Goal: Information Seeking & Learning: Learn about a topic

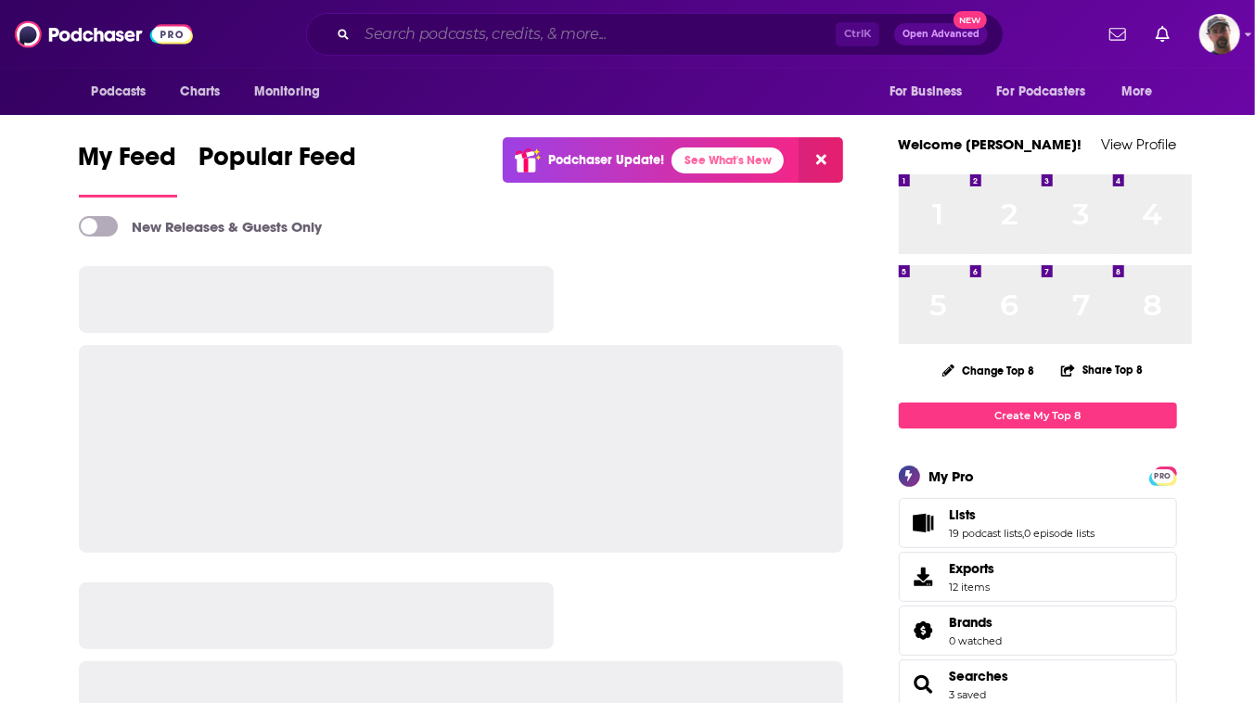
click at [625, 42] on input "Search podcasts, credits, & more..." at bounding box center [596, 34] width 479 height 30
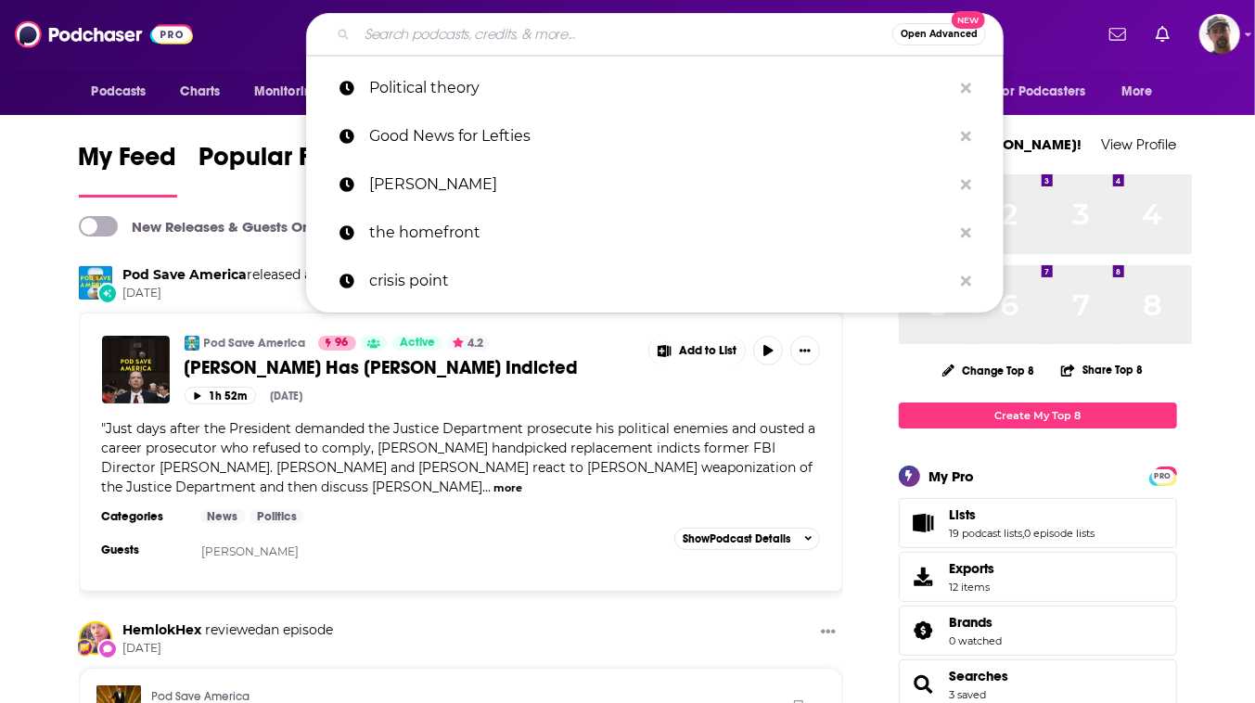
click at [530, 46] on input "Search podcasts, credits, & more..." at bounding box center [624, 34] width 535 height 30
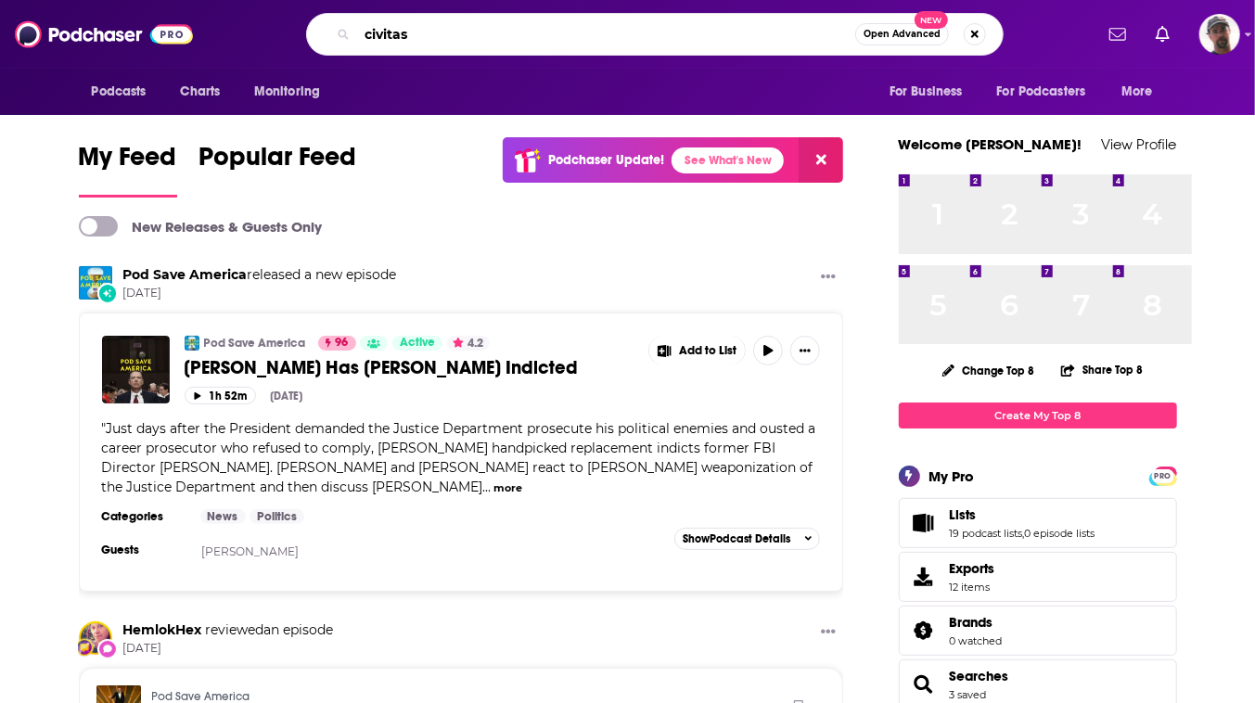
type input "civitas"
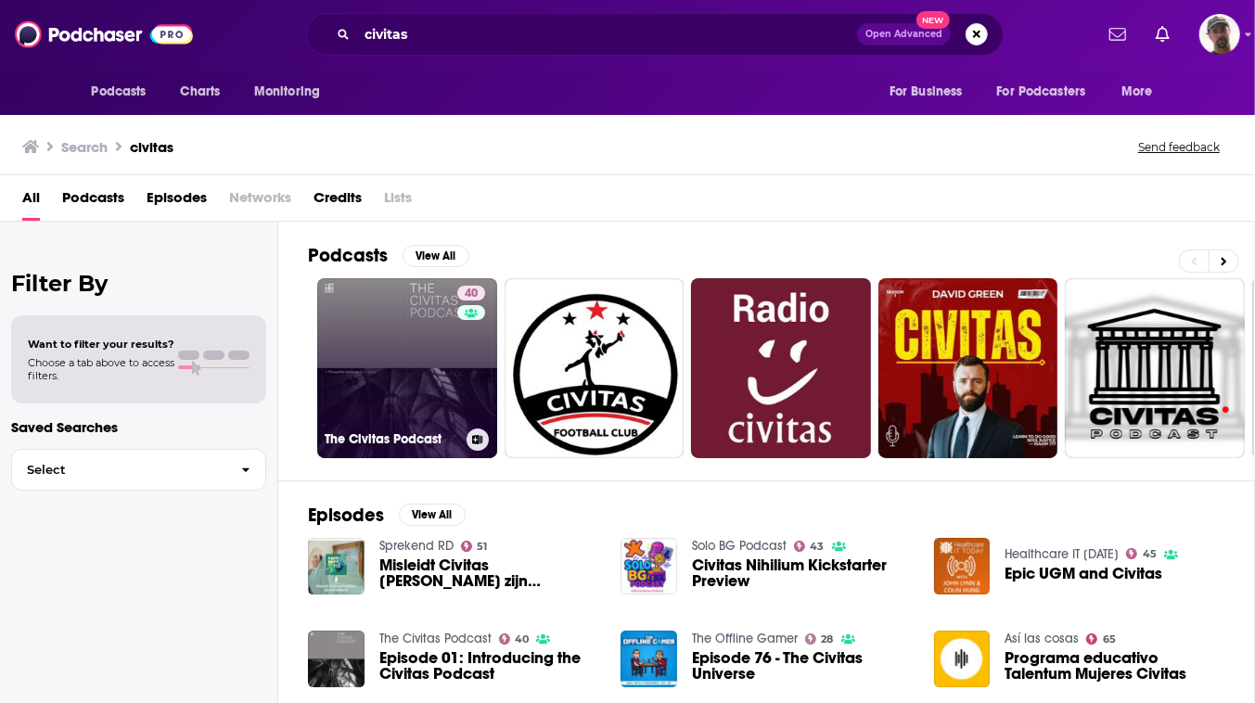
click at [497, 365] on link "40 The Civitas Podcast" at bounding box center [407, 368] width 180 height 180
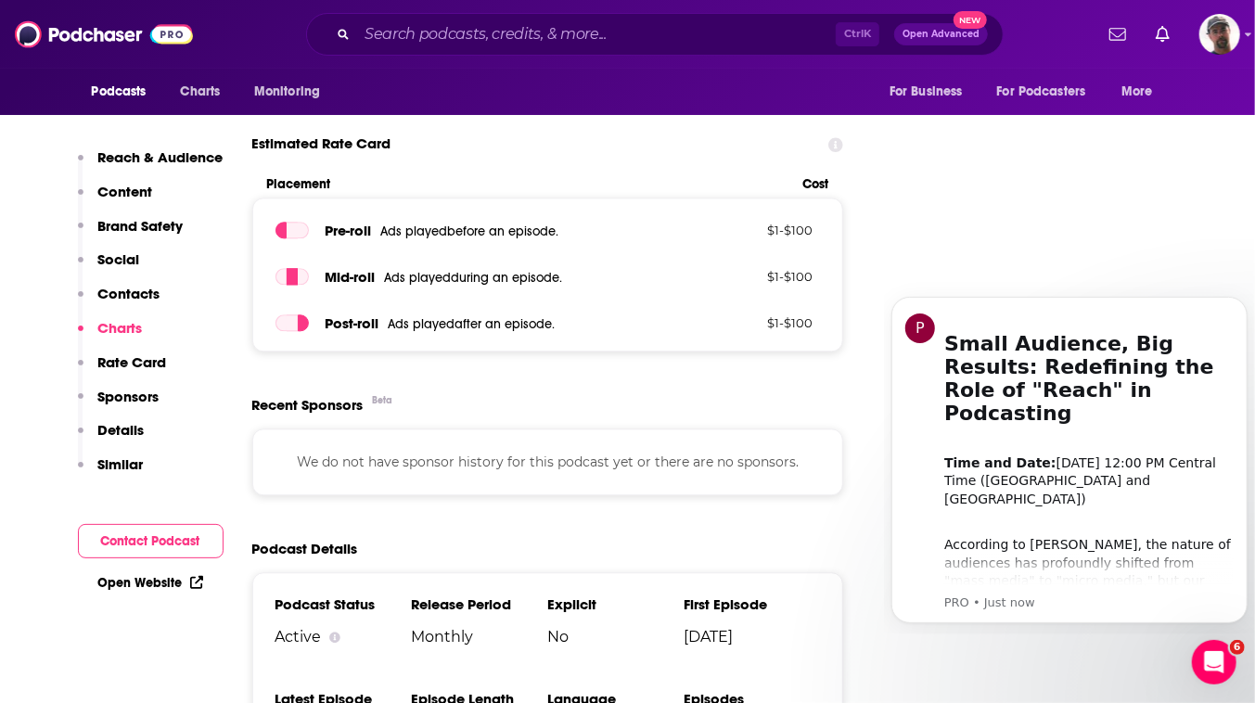
scroll to position [2276, 0]
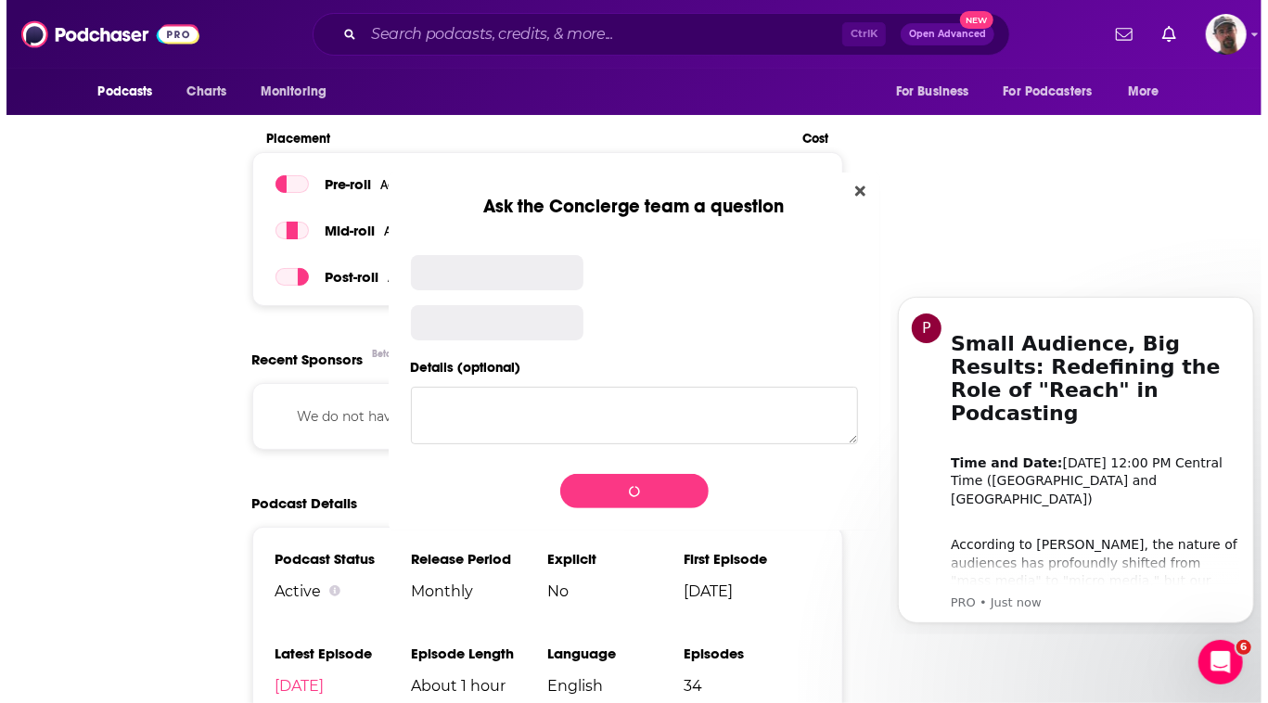
scroll to position [0, 0]
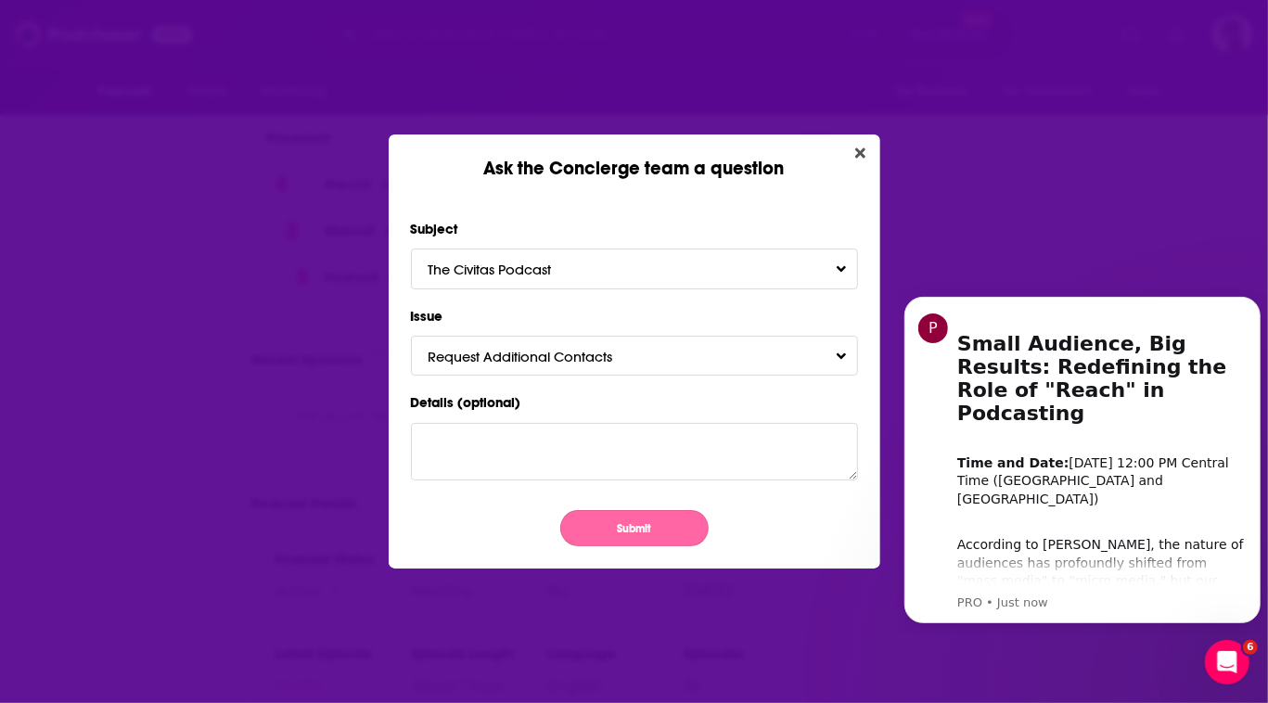
click at [641, 546] on button "Submit" at bounding box center [634, 528] width 148 height 36
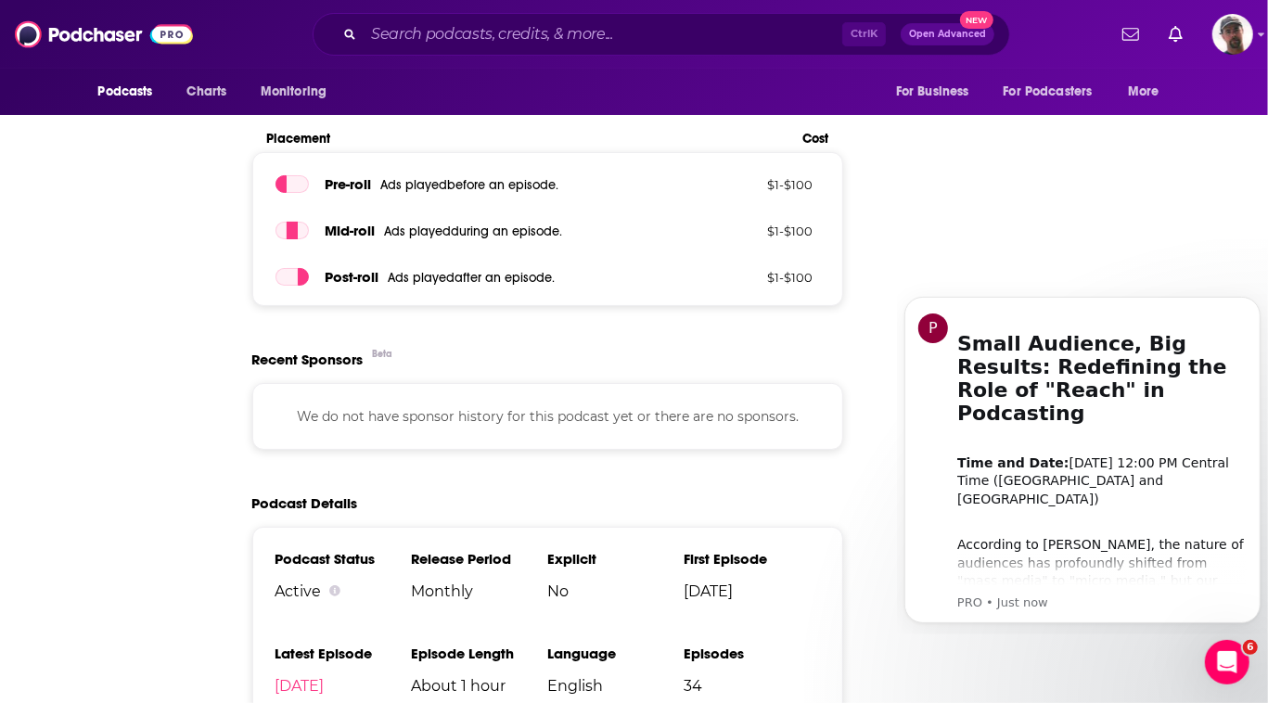
click at [909, 103] on div "Ask the Concierge team a question Subject The Civitas Podcast Issue Request Add…" at bounding box center [634, 351] width 1268 height 703
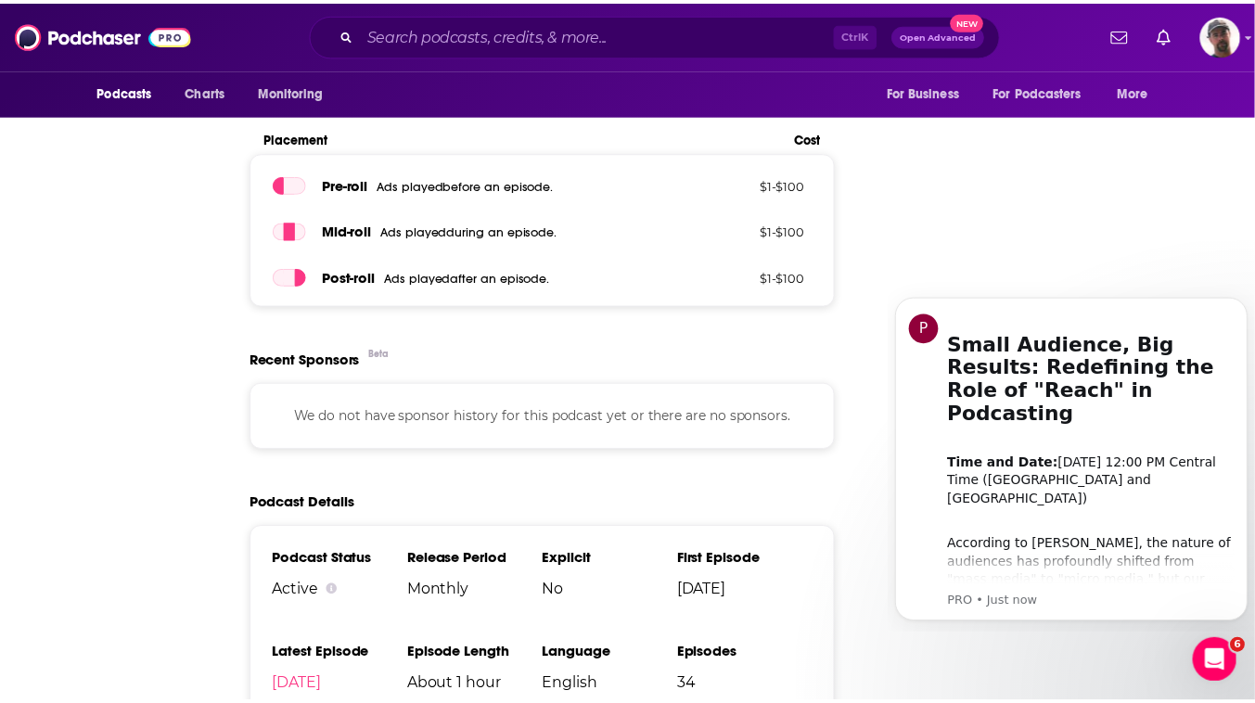
scroll to position [2276, 0]
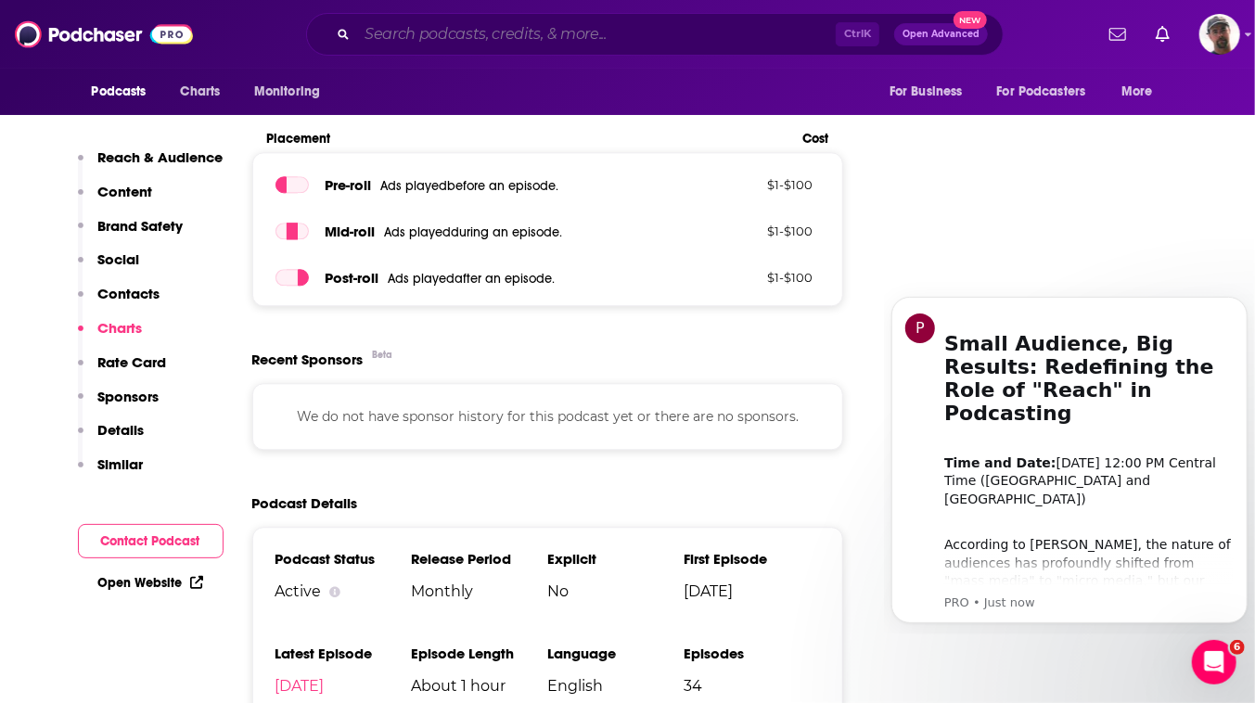
click at [620, 32] on input "Search podcasts, credits, & more..." at bounding box center [596, 34] width 479 height 30
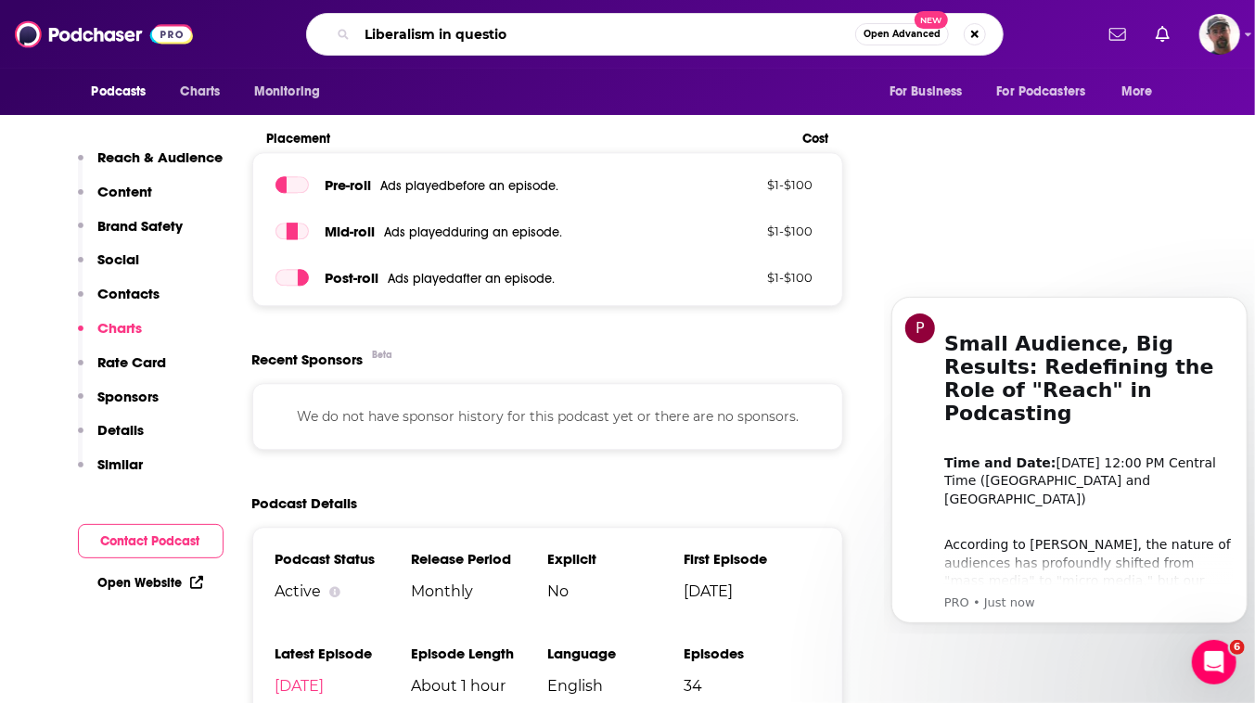
type input "Liberalism in question"
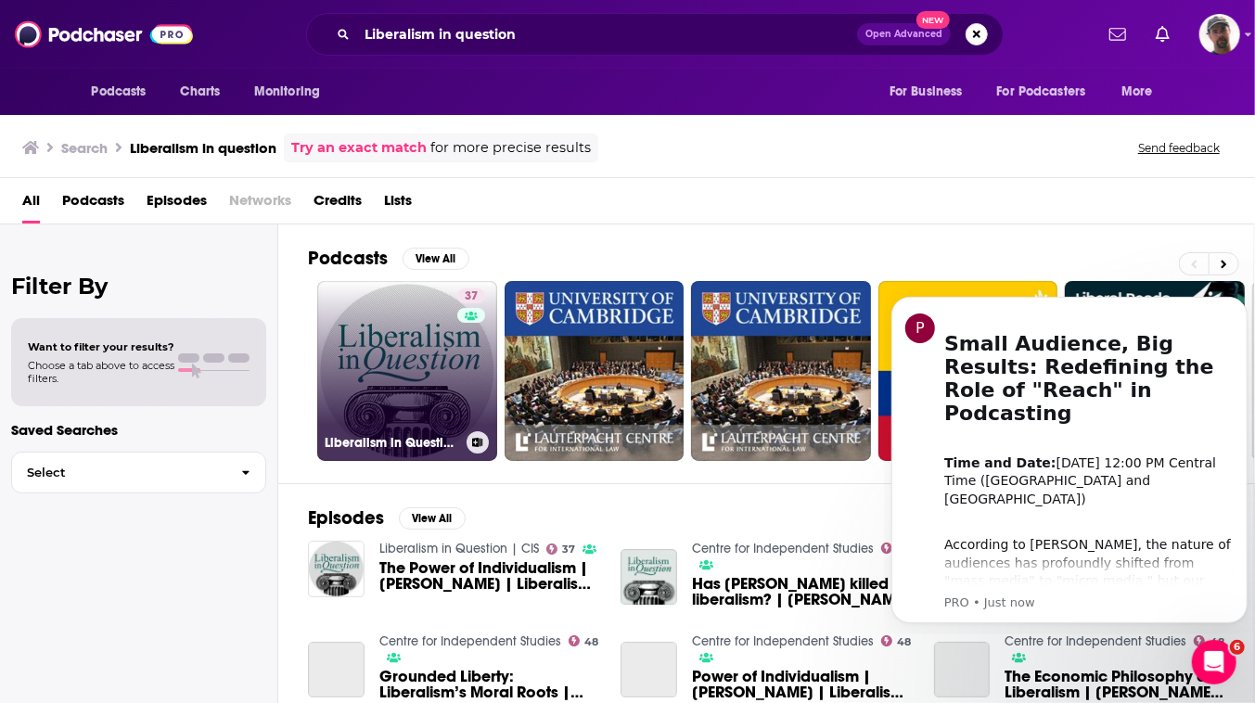
click at [497, 432] on link "37 Liberalism in Question | CIS" at bounding box center [407, 371] width 180 height 180
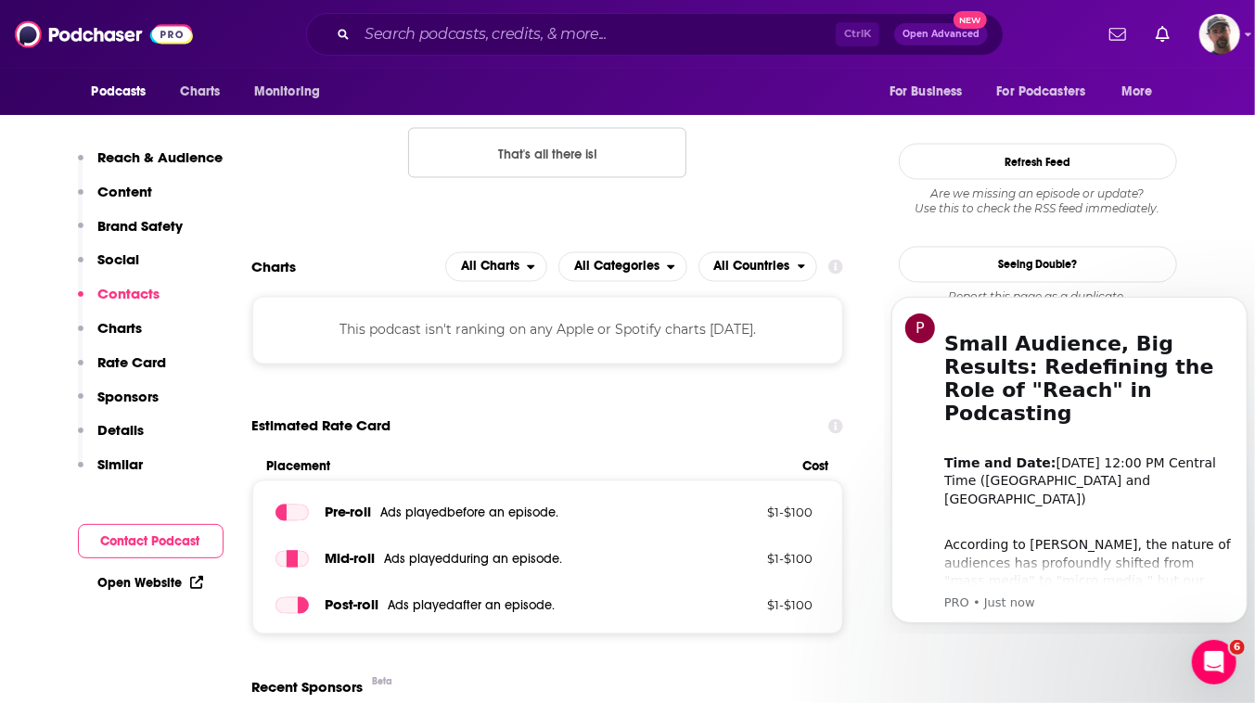
scroll to position [1770, 0]
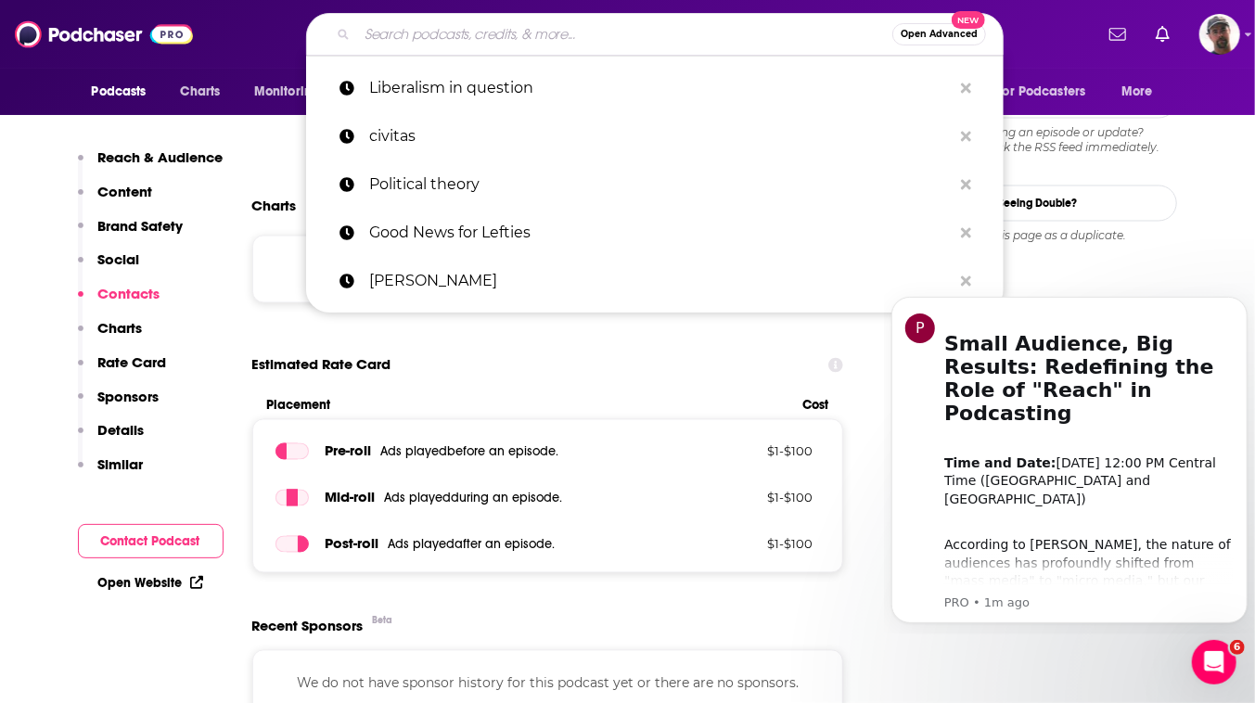
click at [613, 36] on input "Search podcasts, credits, & more..." at bounding box center [624, 34] width 535 height 30
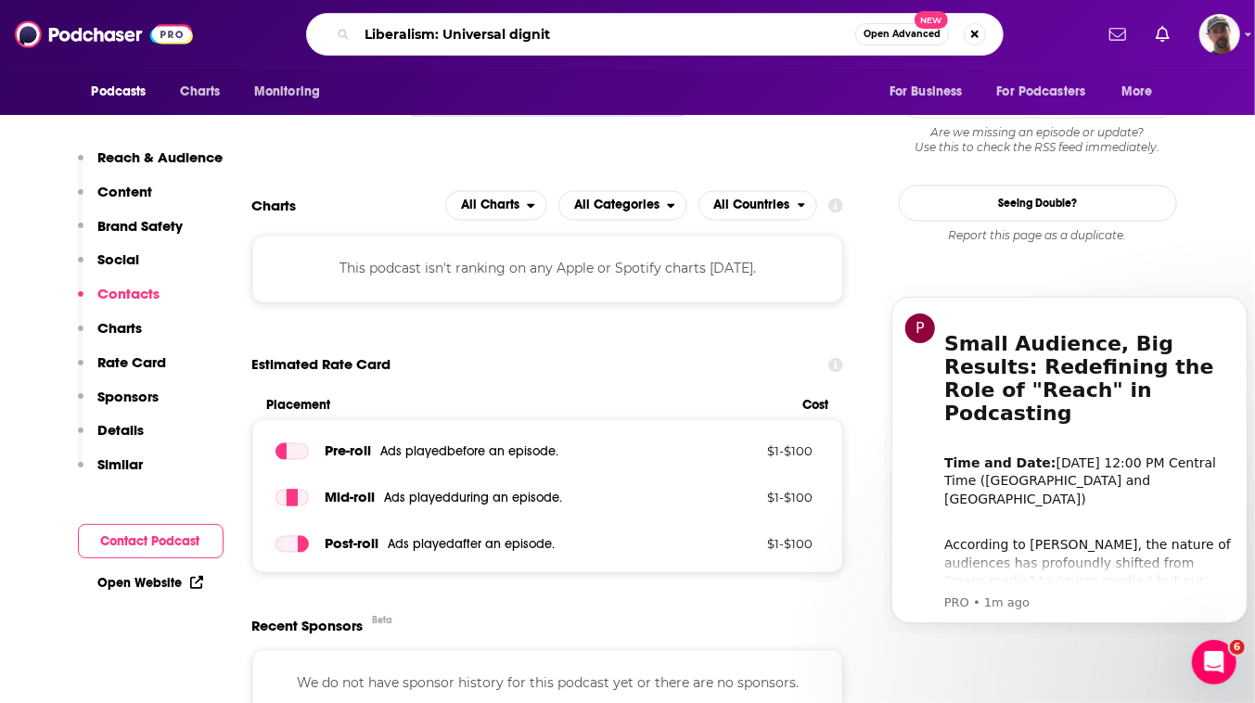
type input "Liberalism: Universal dignity"
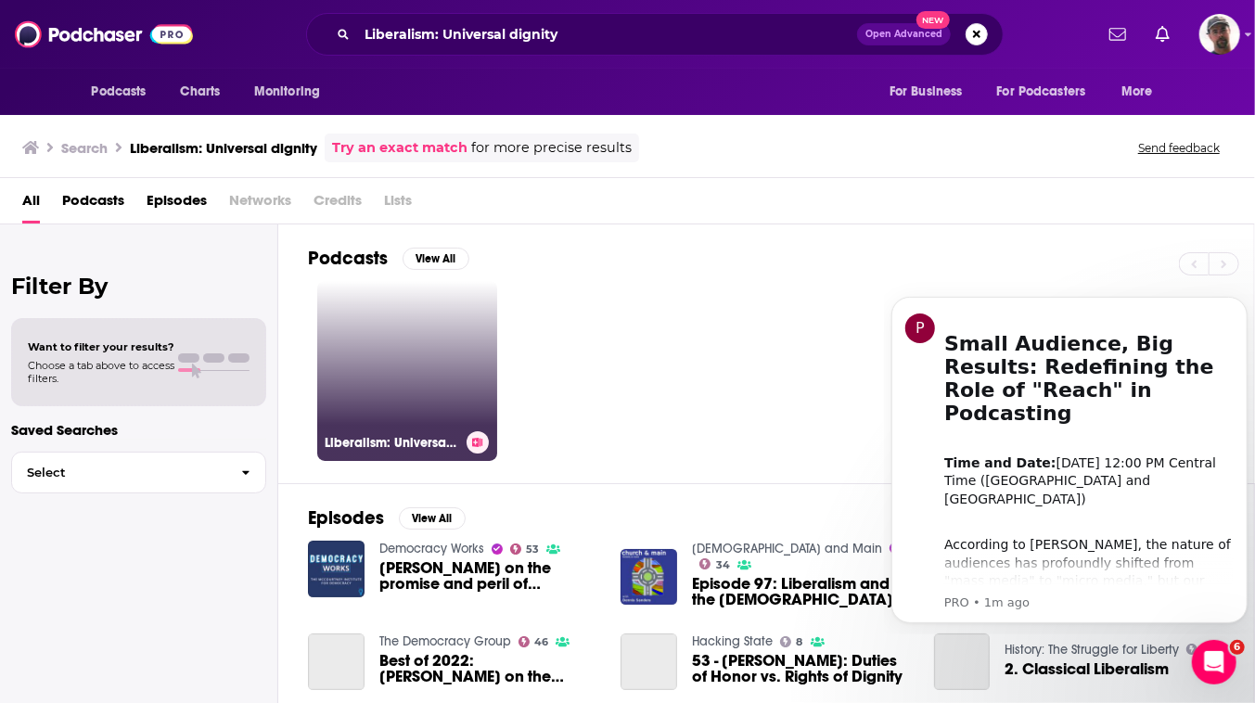
click at [497, 416] on link "Liberalism: Universal Dignity" at bounding box center [407, 371] width 180 height 180
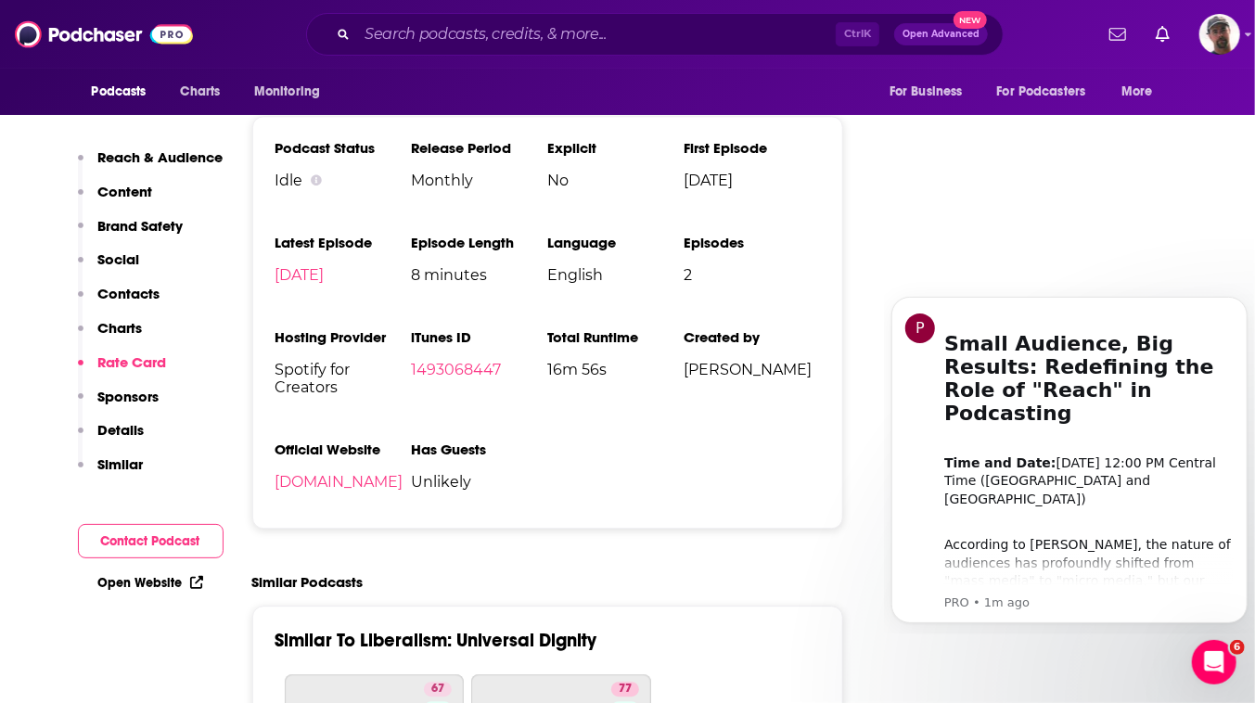
scroll to position [2445, 0]
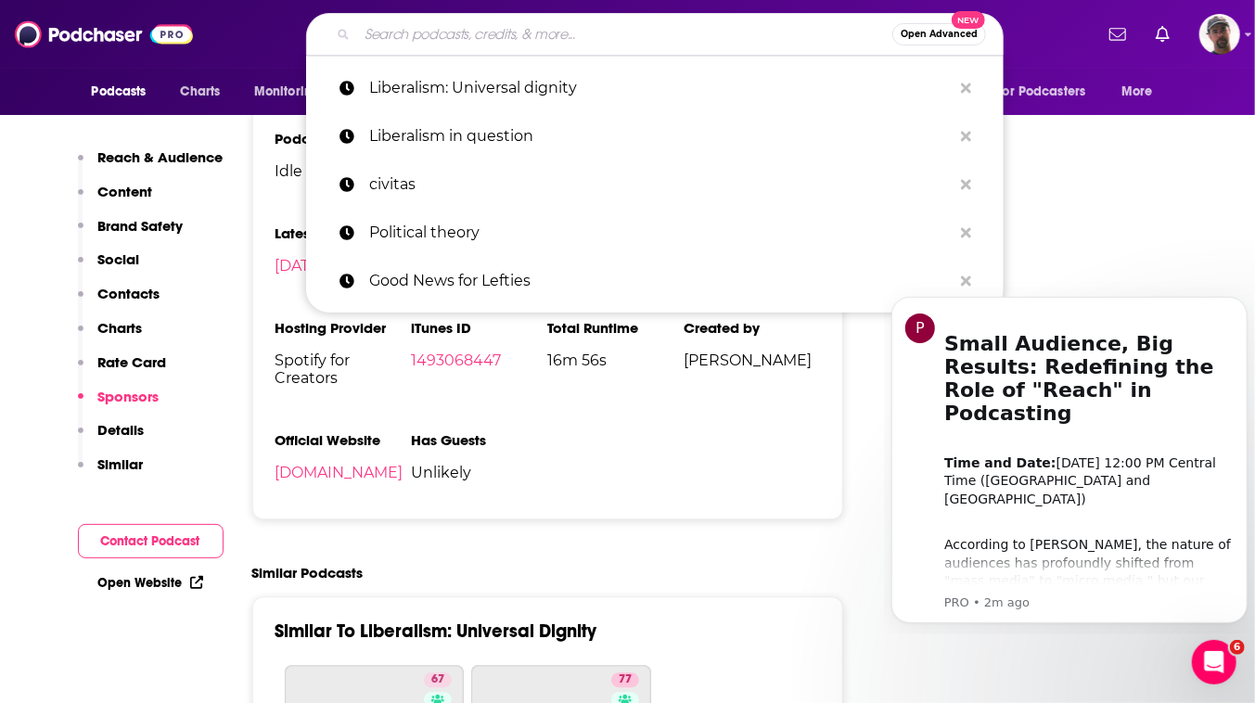
click at [615, 35] on input "Search podcasts, credits, & more..." at bounding box center [624, 34] width 535 height 30
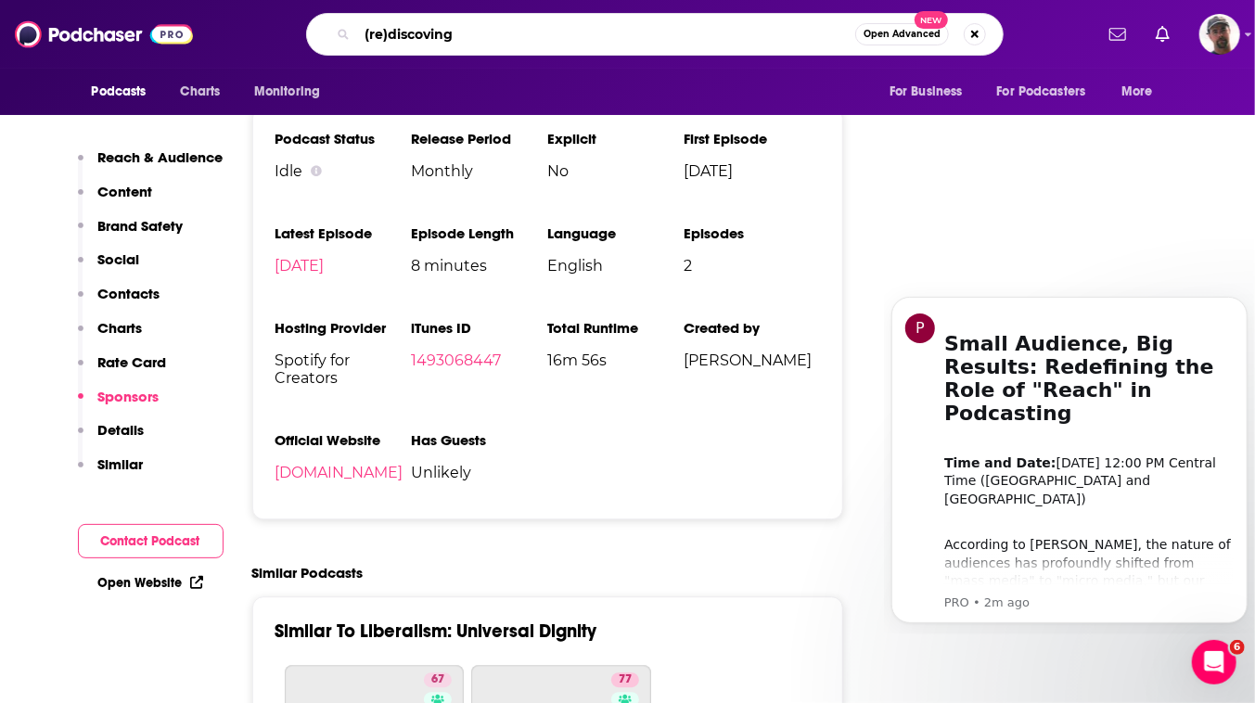
click at [381, 36] on input "(re)discoving" at bounding box center [606, 34] width 498 height 30
click at [479, 35] on input "(re)discovering" at bounding box center [606, 34] width 498 height 30
type input "(re)discovering liberalism"
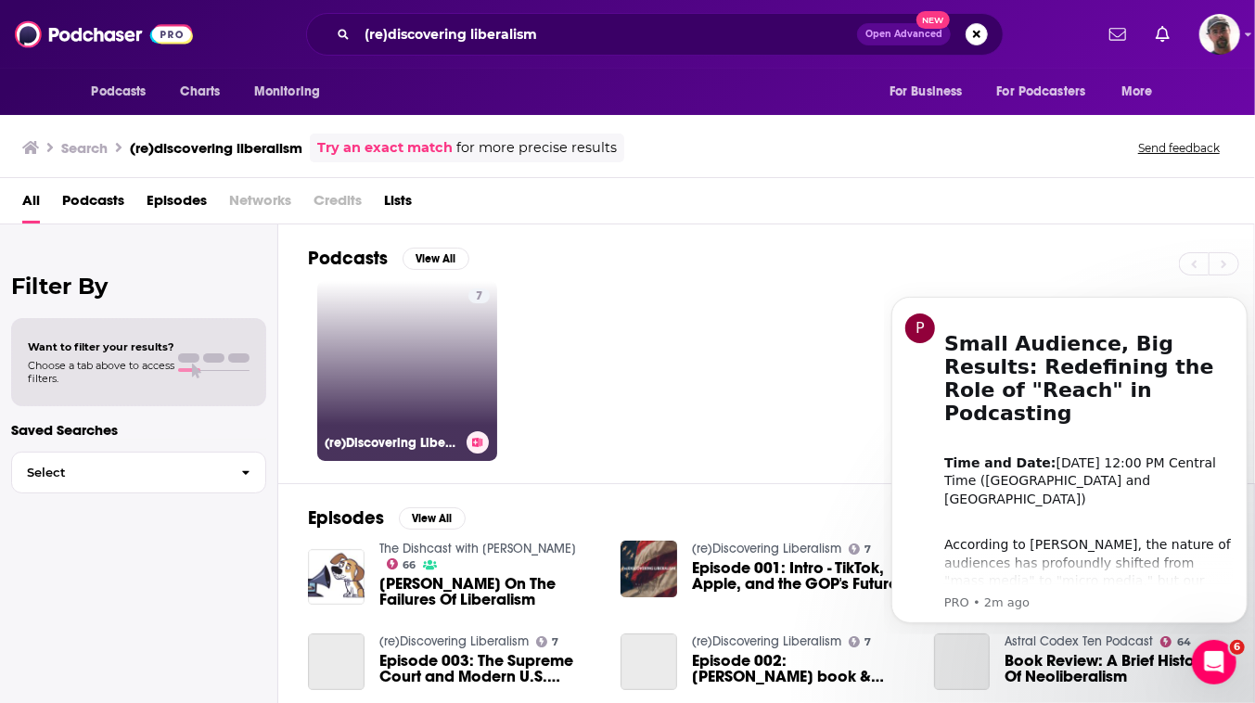
click at [485, 439] on link "7 (re)Discovering Liberalism" at bounding box center [407, 371] width 180 height 180
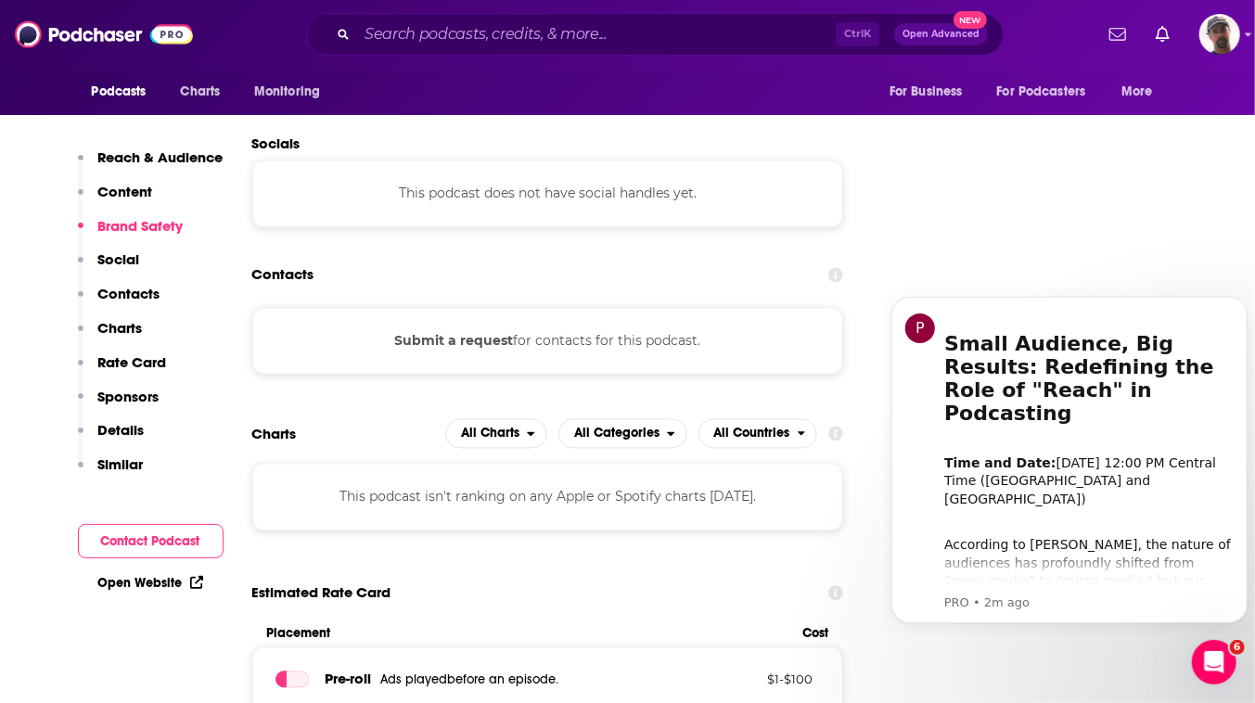
scroll to position [1686, 0]
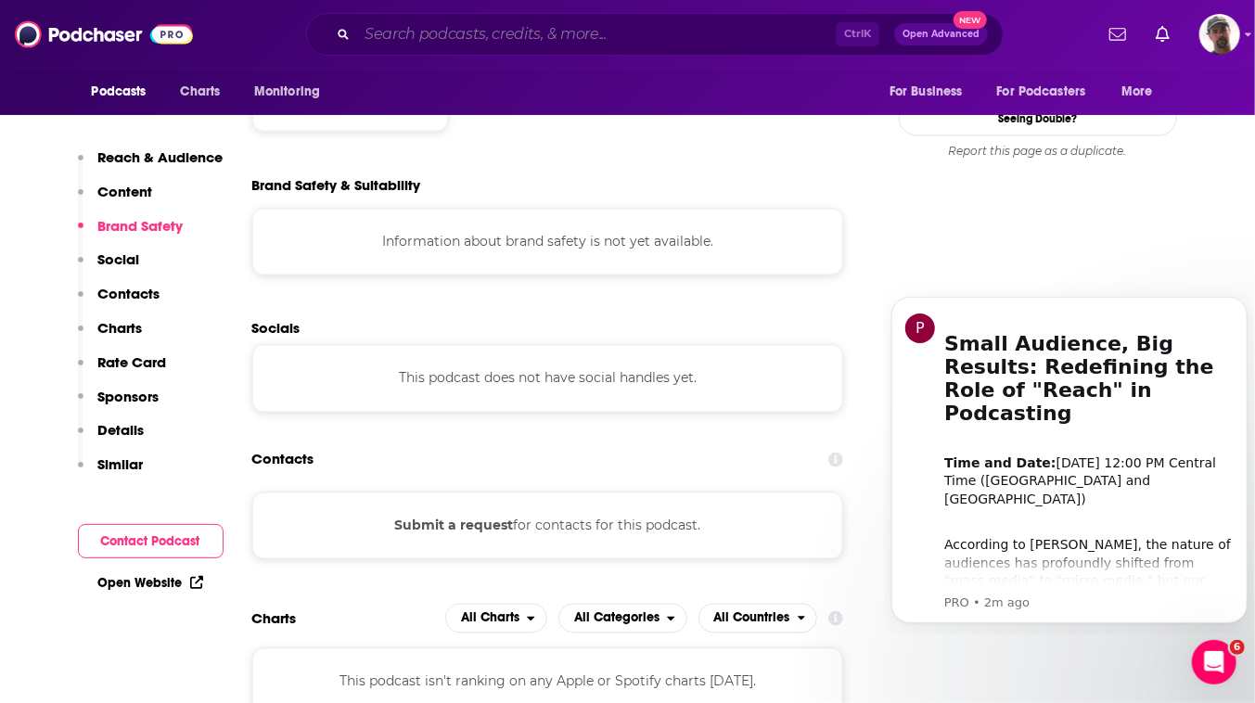
click at [611, 32] on input "Search podcasts, credits, & more..." at bounding box center [596, 34] width 479 height 30
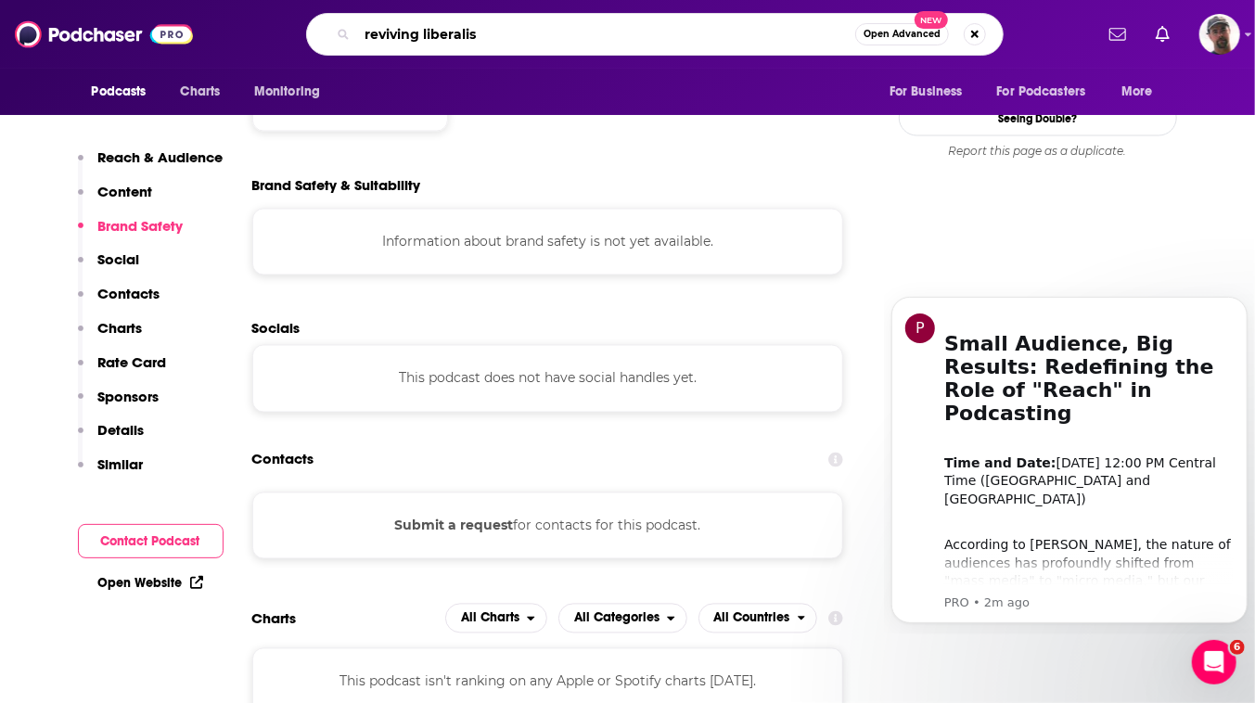
type input "reviving liberalism"
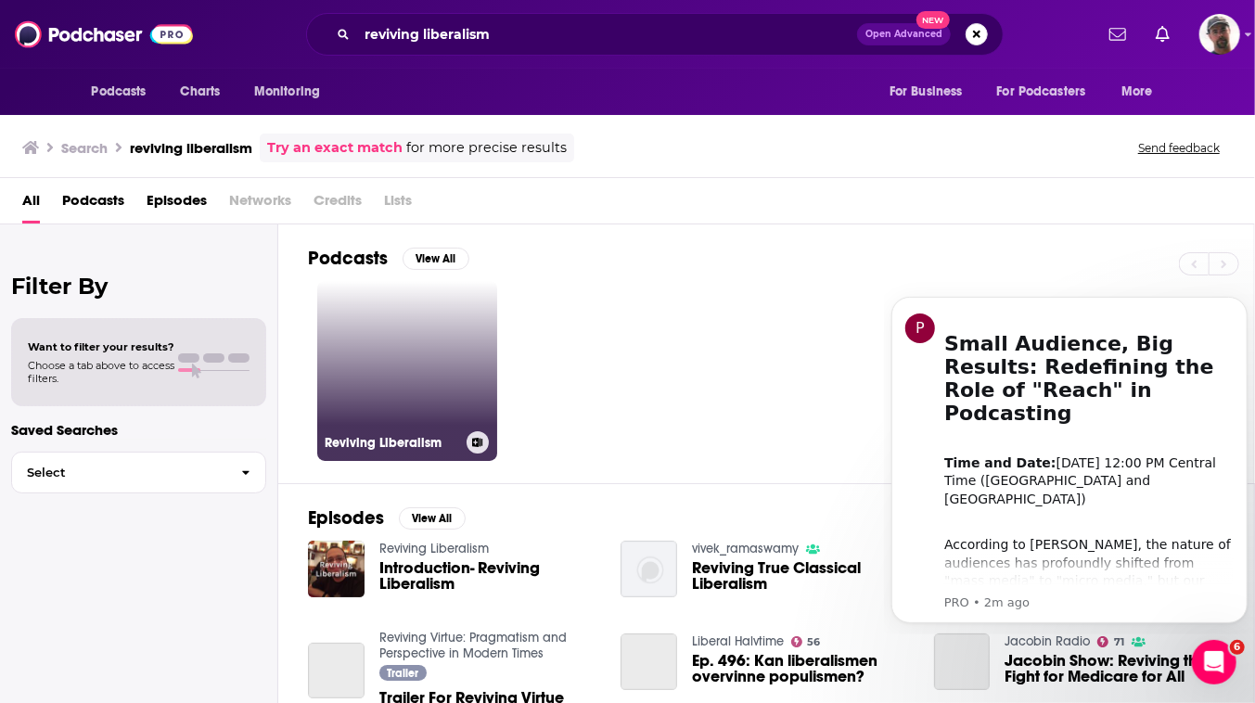
click at [497, 448] on link "Reviving Liberalism" at bounding box center [407, 371] width 180 height 180
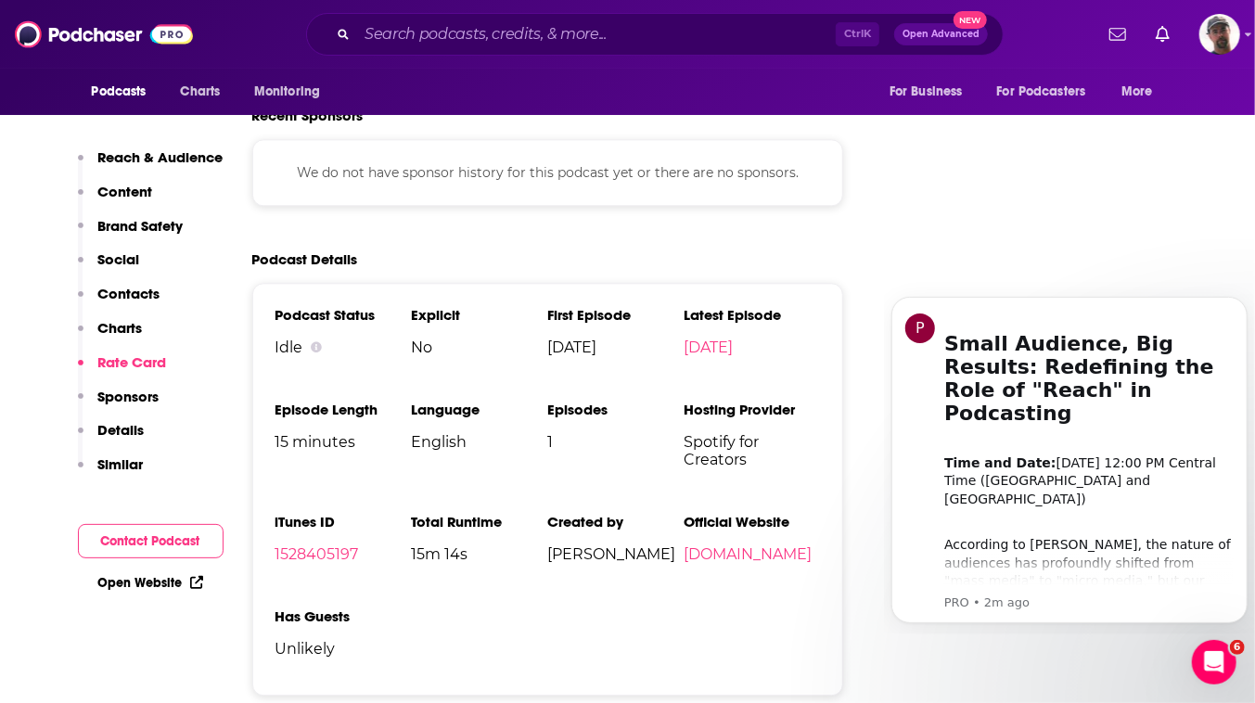
scroll to position [2276, 0]
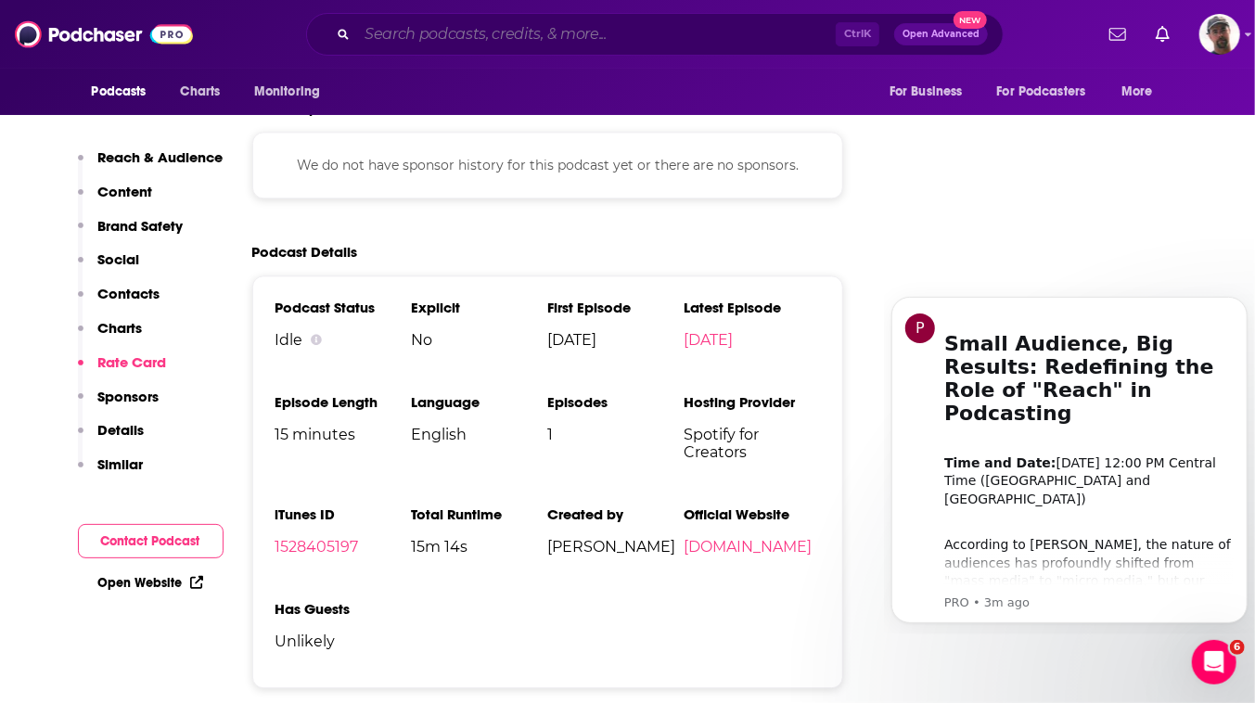
click at [669, 34] on input "Search podcasts, credits, & more..." at bounding box center [596, 34] width 479 height 30
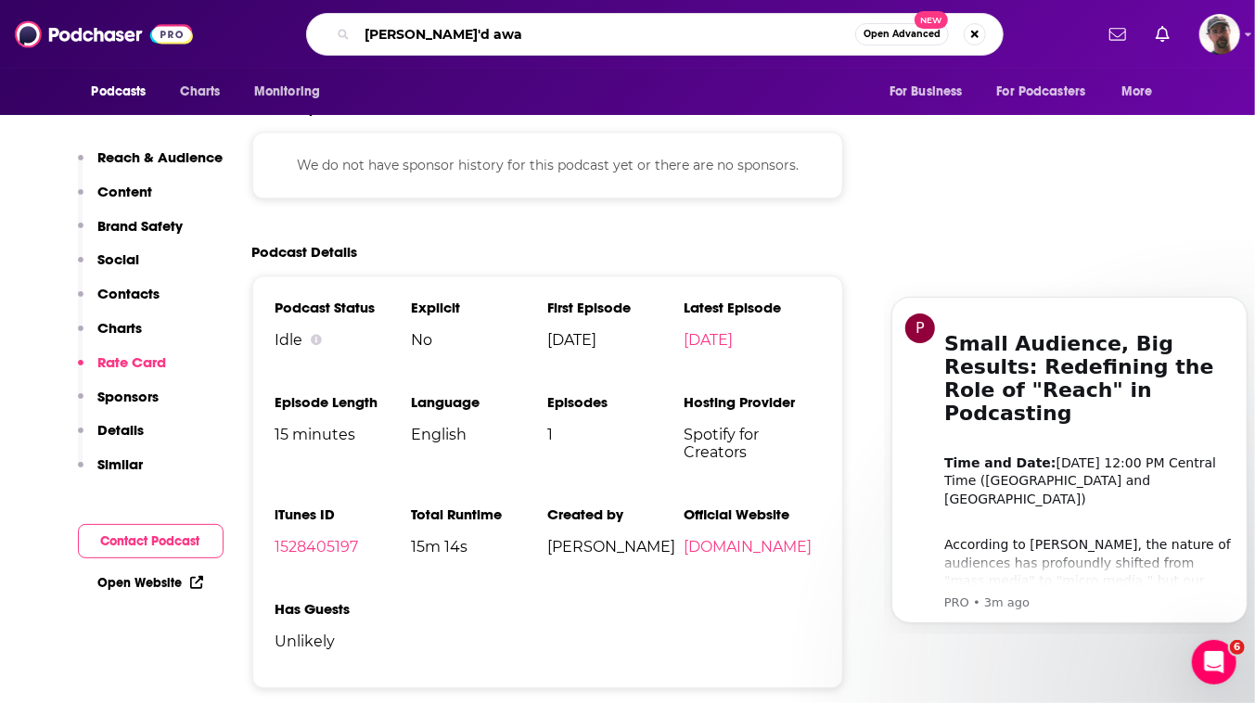
type input "locke'd away"
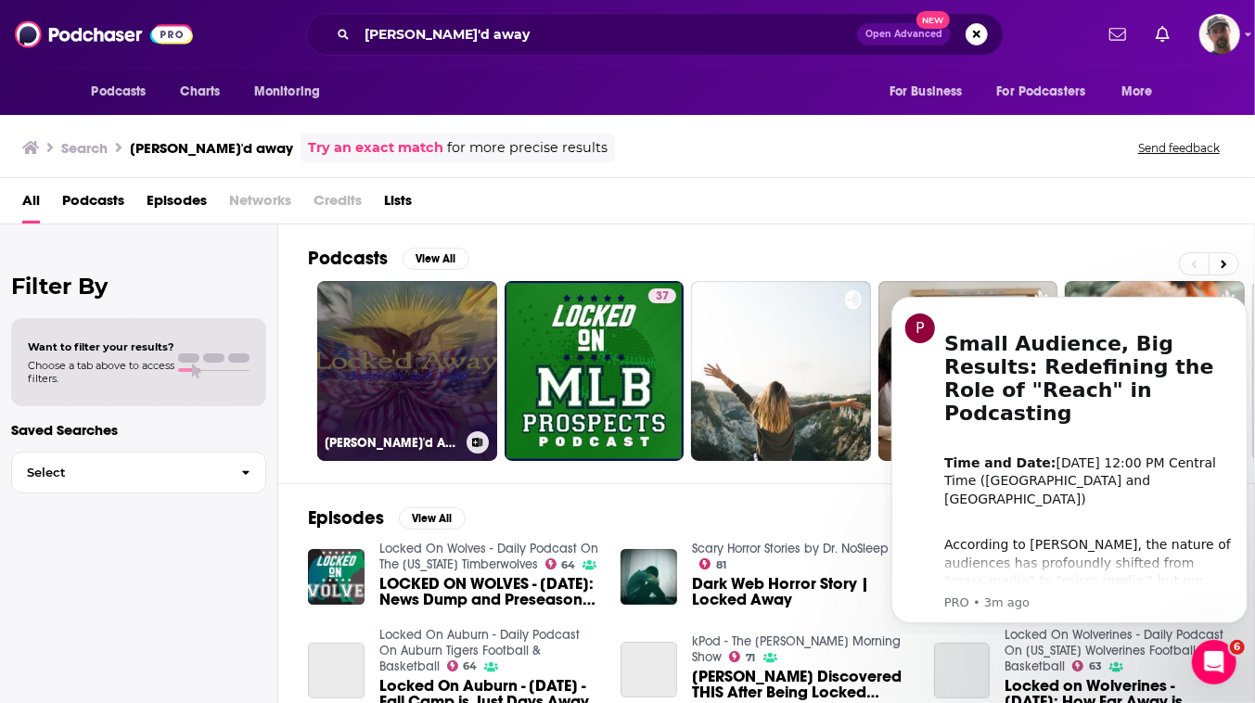
click at [484, 398] on link "Locke'd Away" at bounding box center [407, 371] width 180 height 180
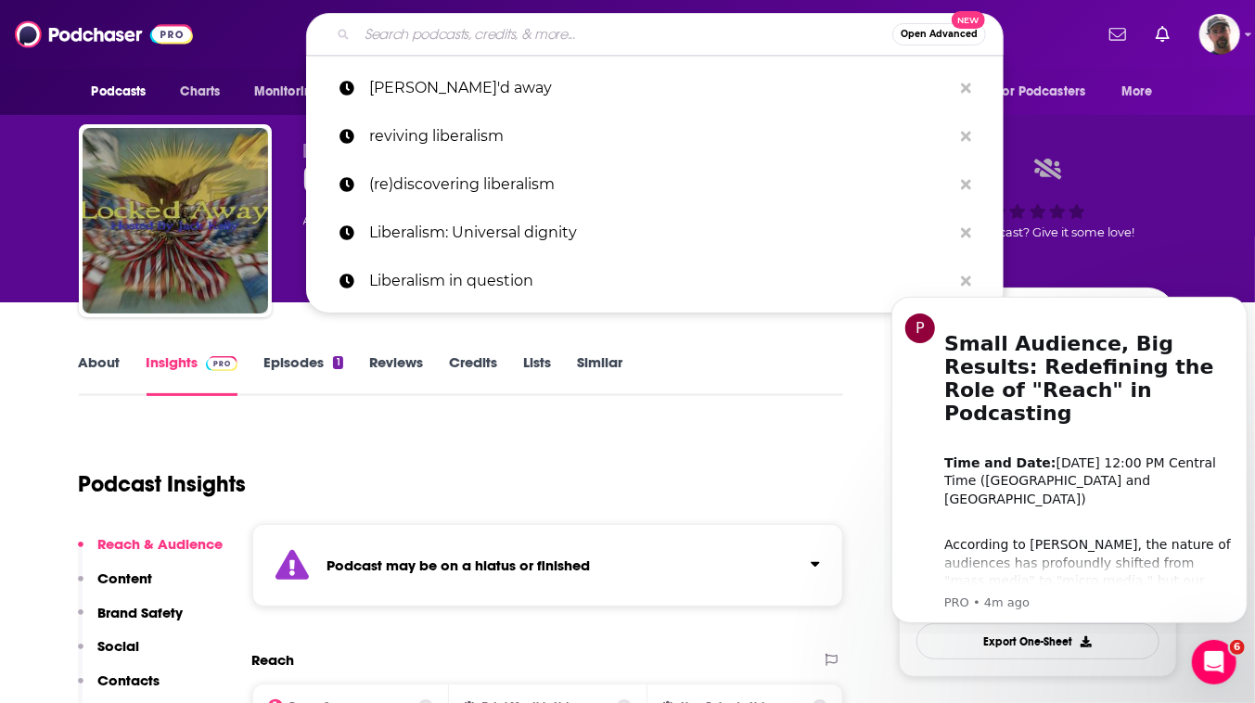
click at [634, 39] on input "Search podcasts, credits, & more..." at bounding box center [624, 34] width 535 height 30
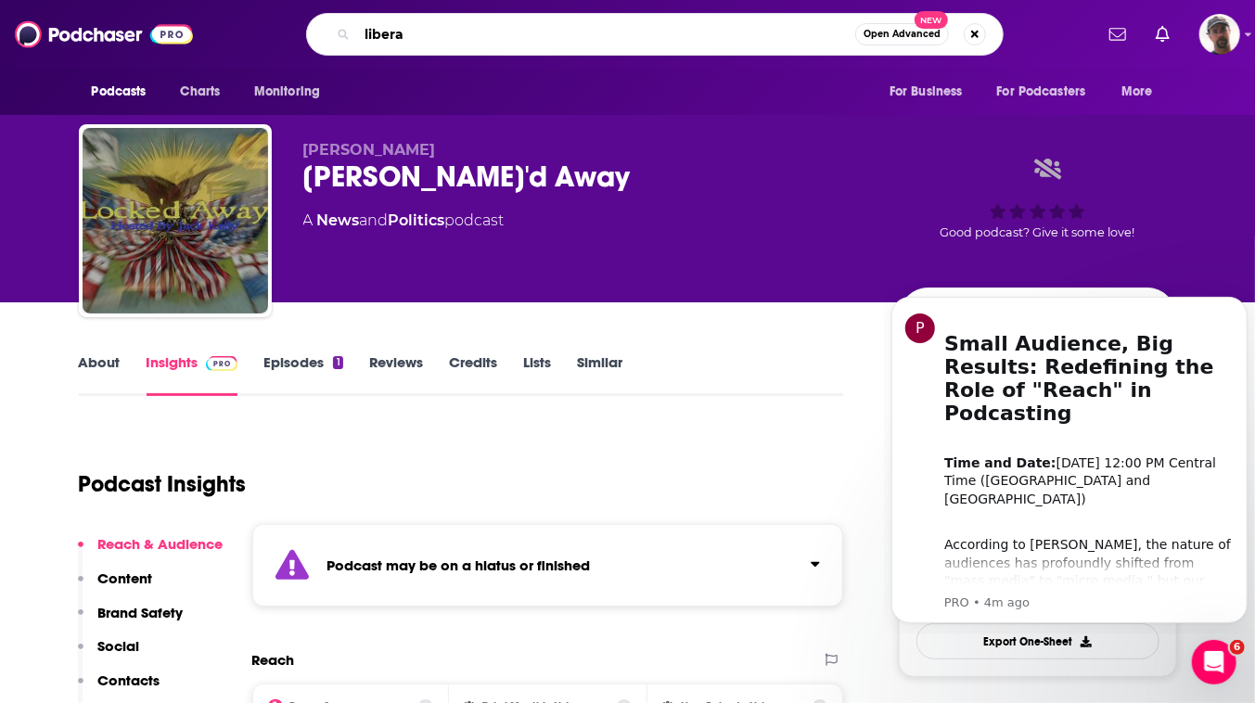
type input "liberal"
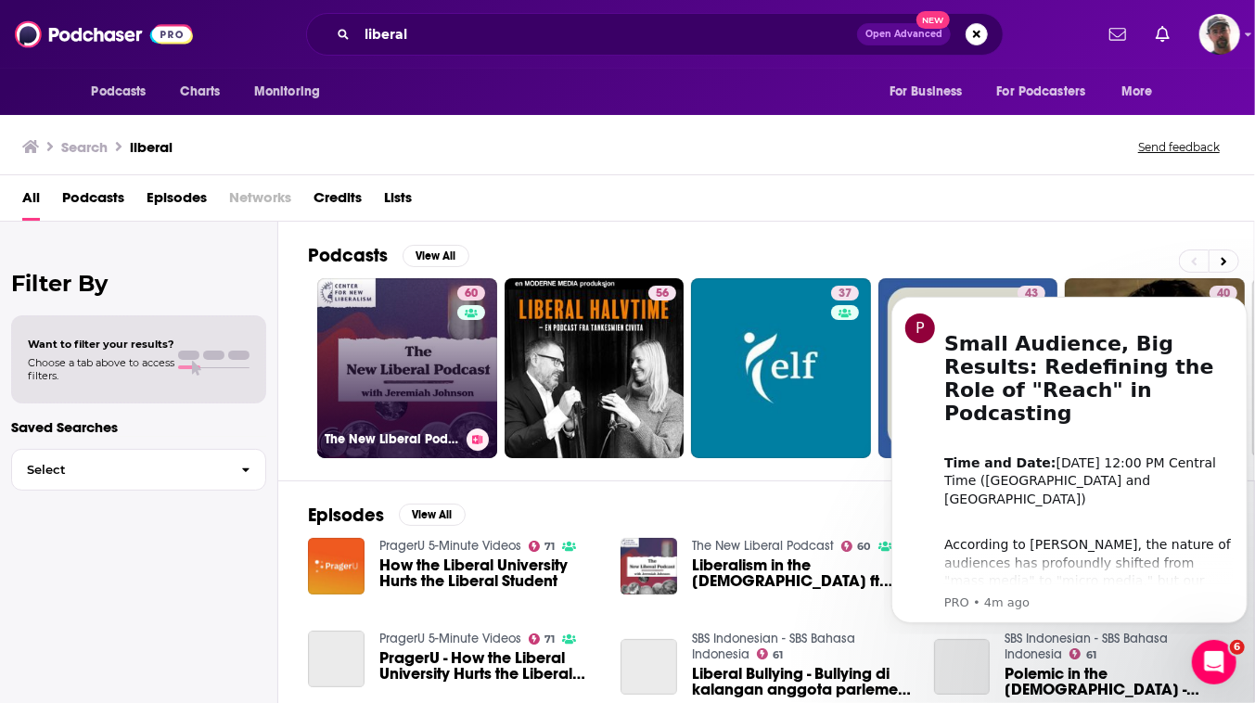
click at [486, 411] on link "60 The New Liberal Podcast" at bounding box center [407, 368] width 180 height 180
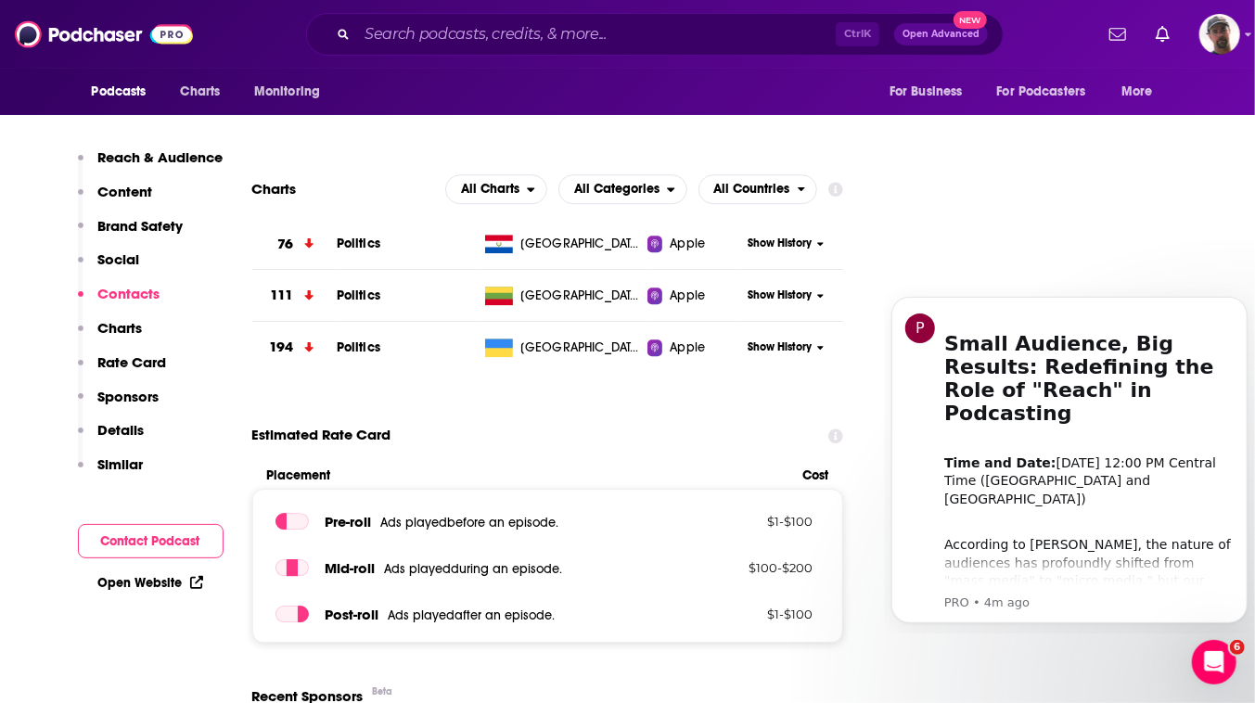
scroll to position [2781, 0]
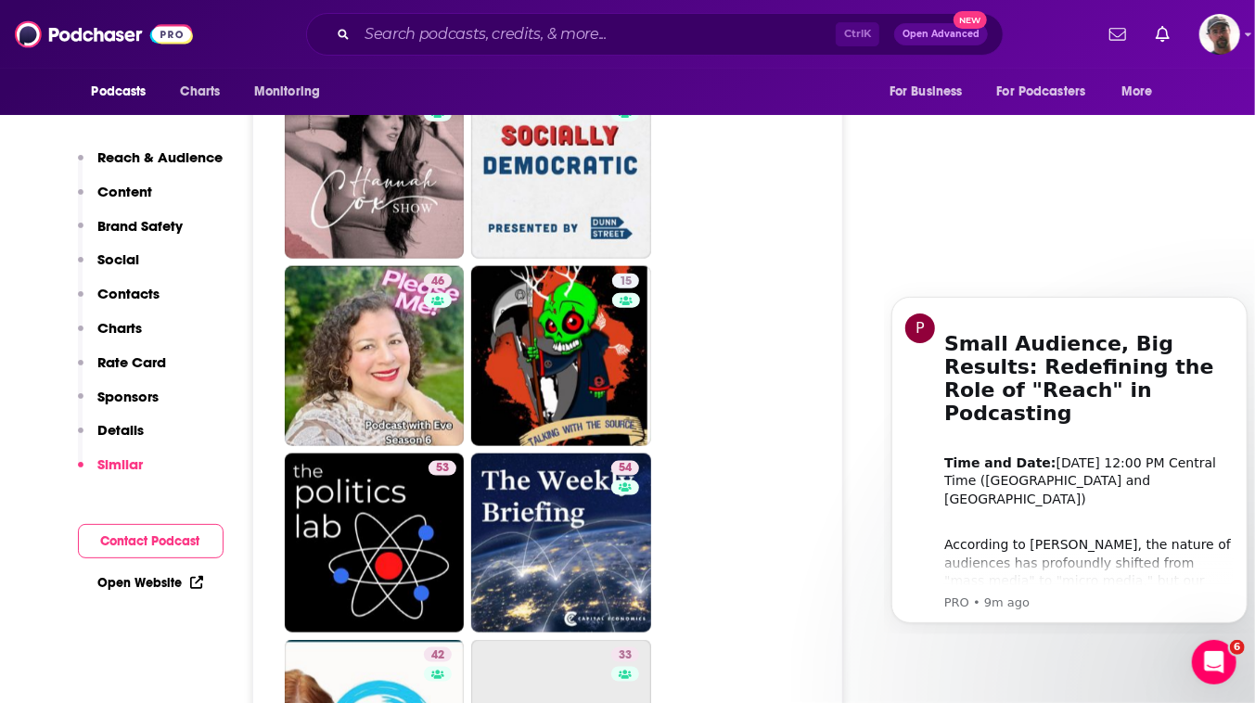
scroll to position [4880, 0]
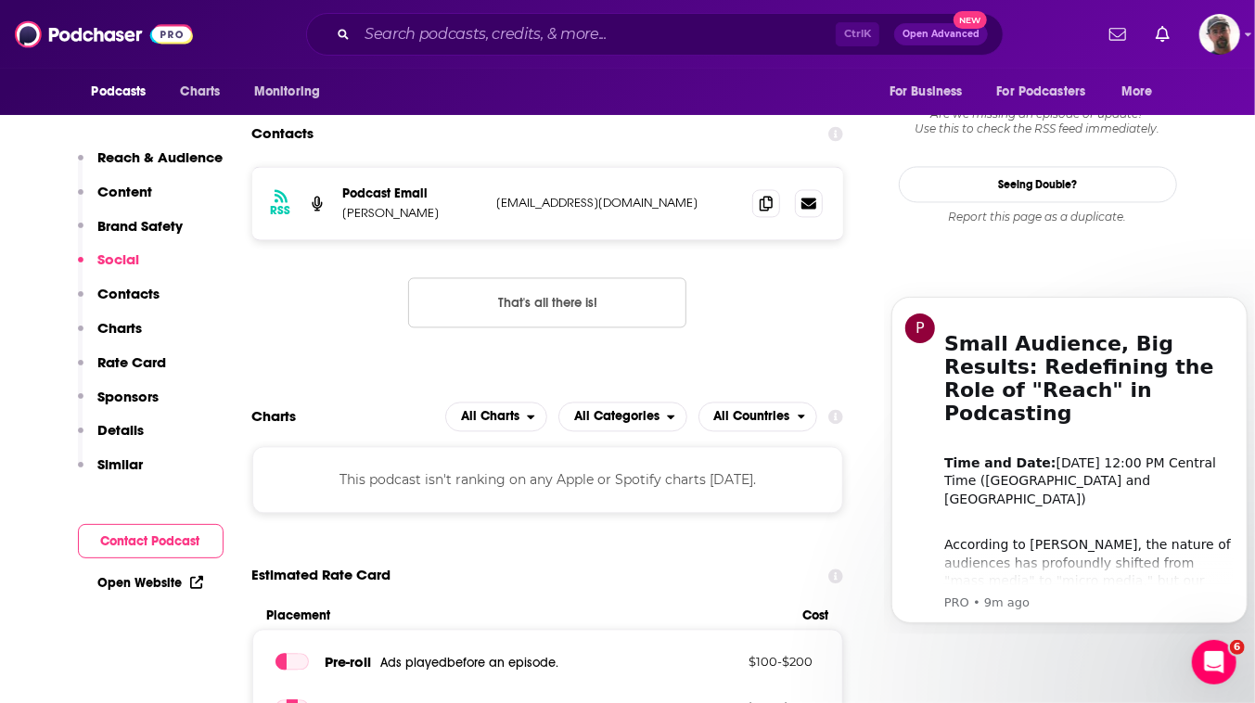
scroll to position [2107, 0]
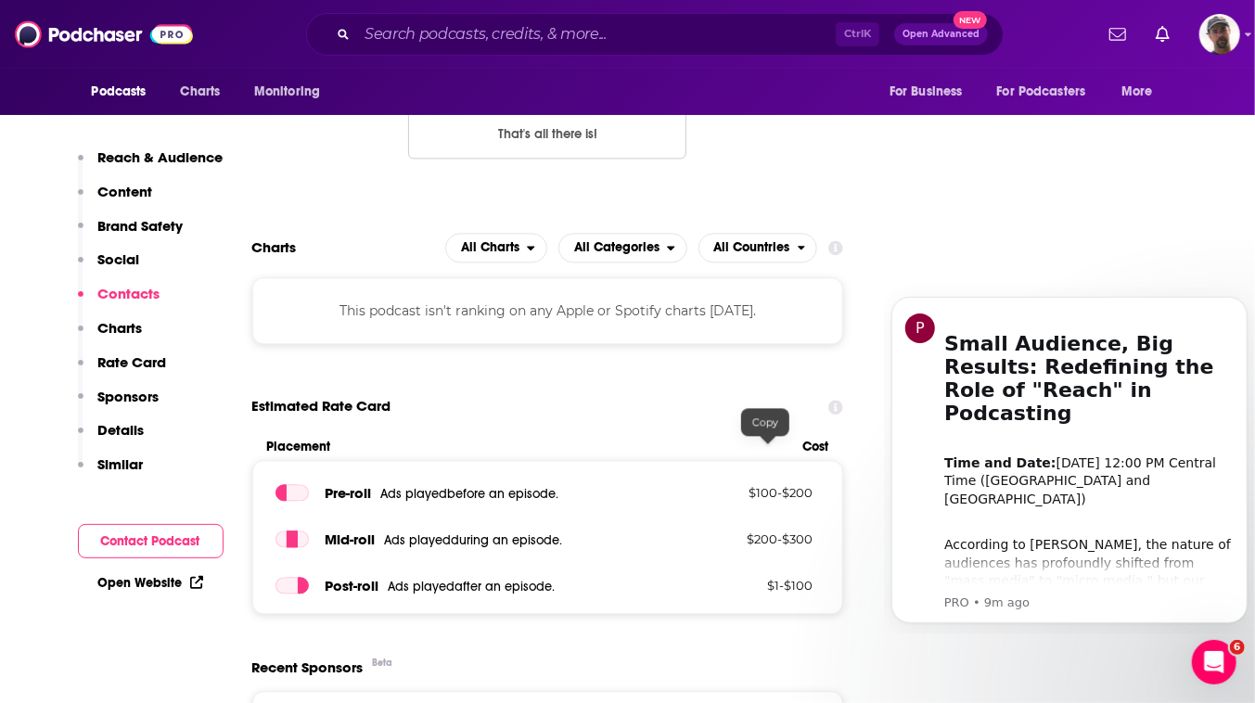
click at [767, 41] on icon at bounding box center [766, 33] width 13 height 15
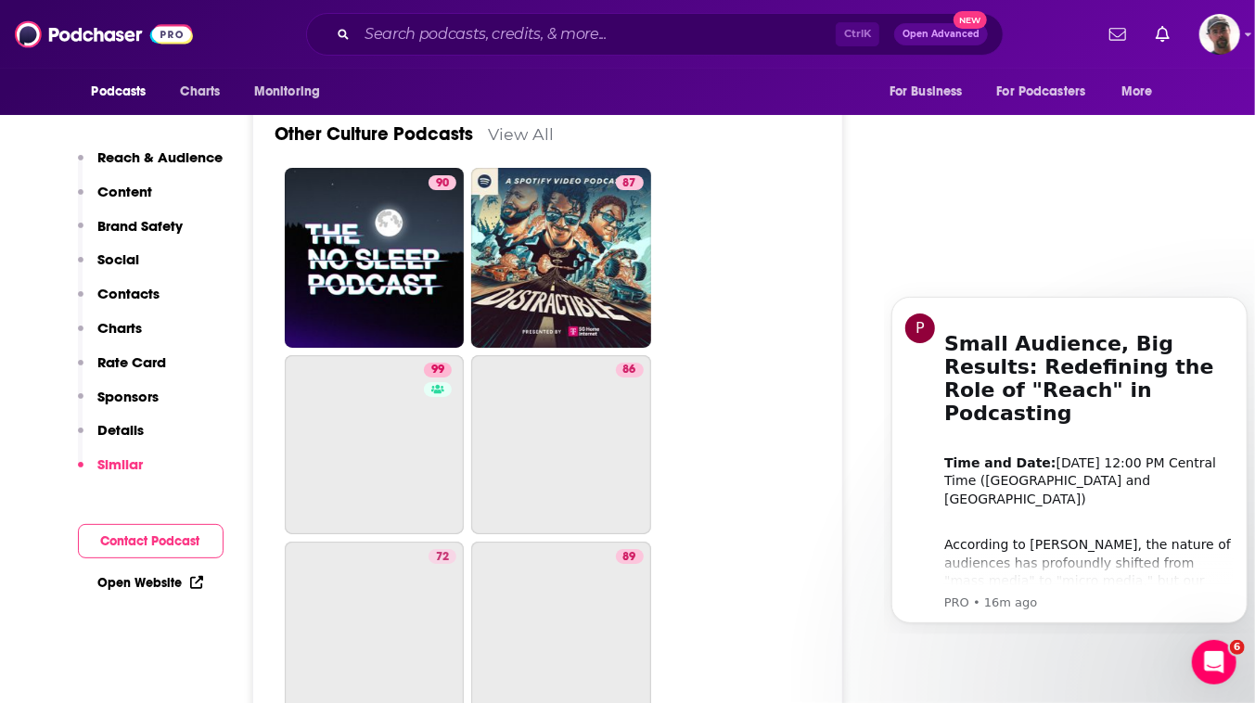
scroll to position [7503, 0]
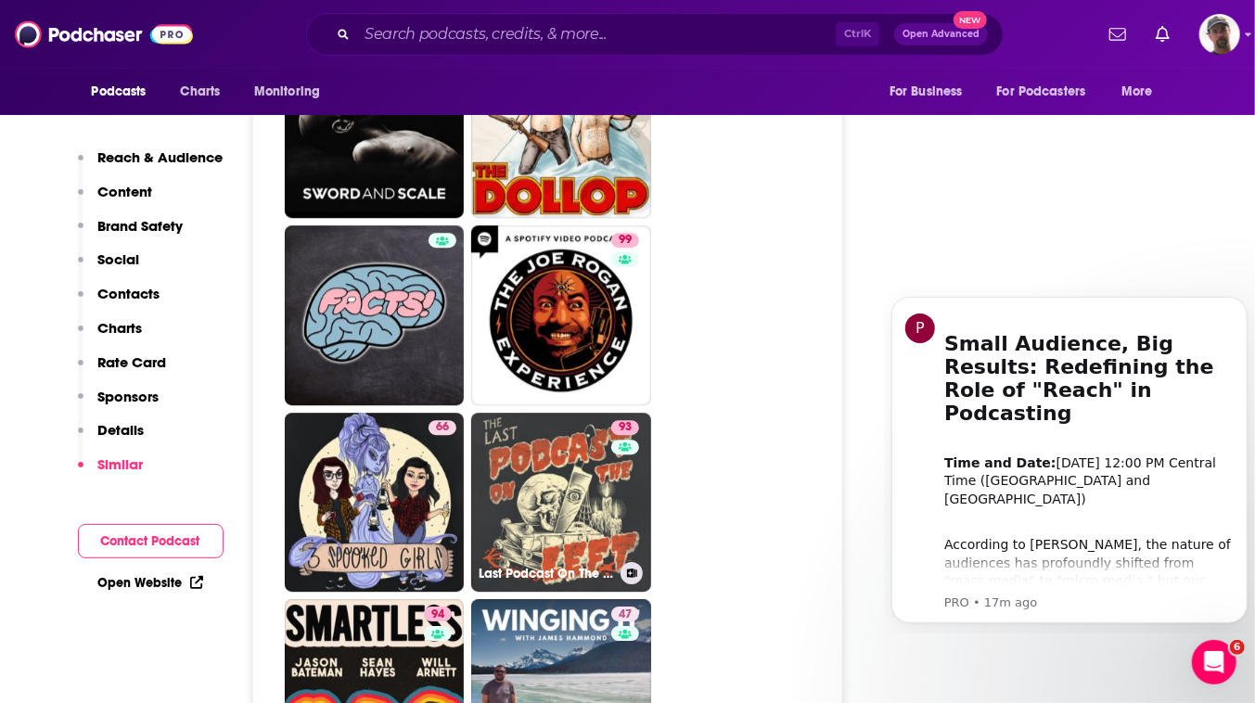
scroll to position [6660, 0]
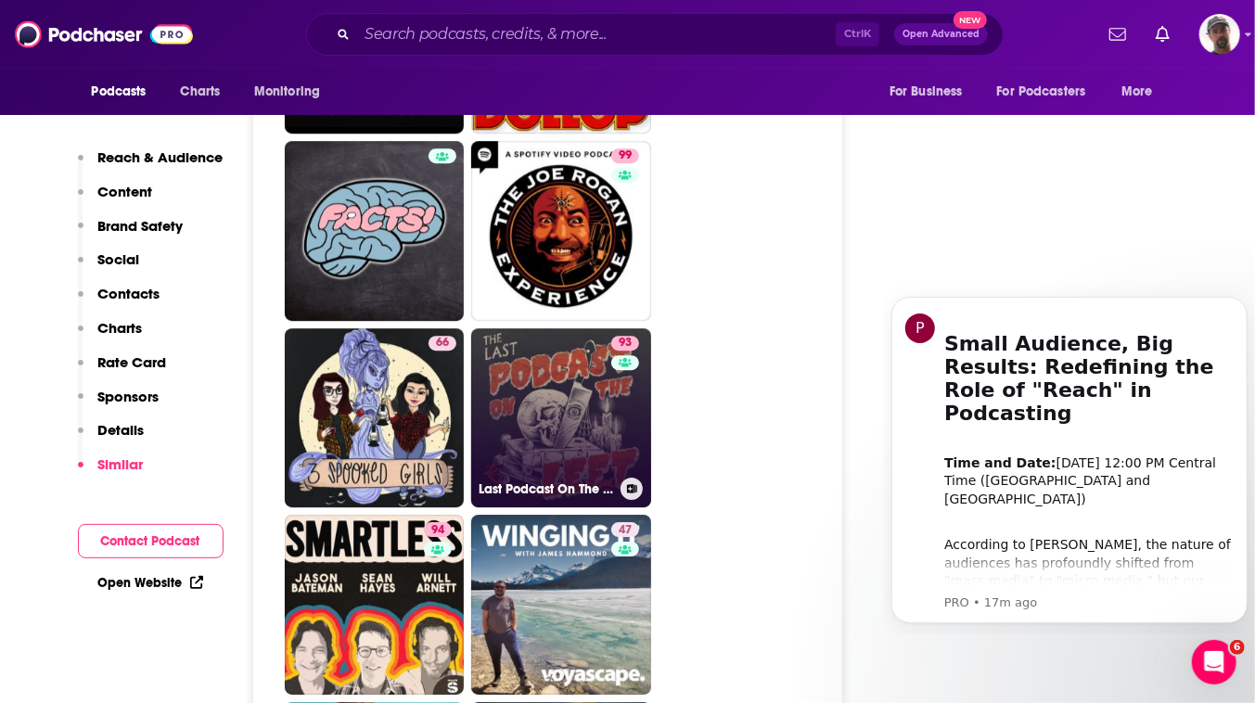
click at [619, 417] on link "93 Last Podcast On The Left" at bounding box center [561, 418] width 180 height 180
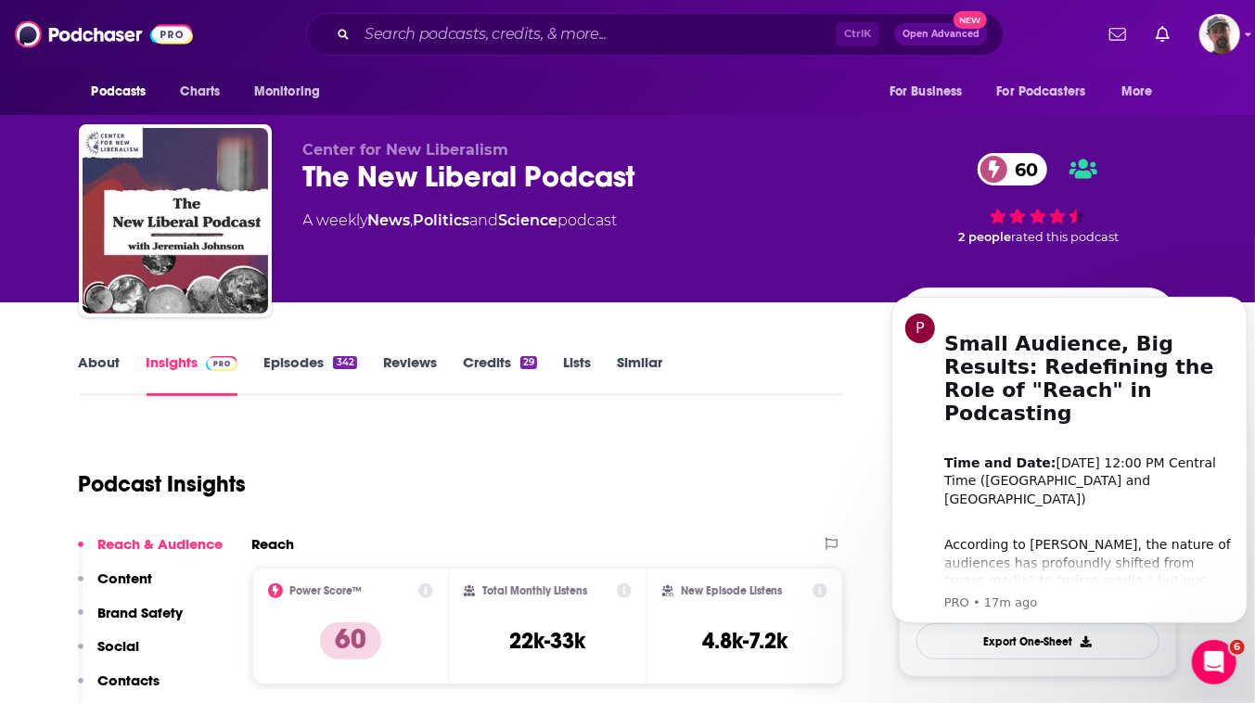
type input "https://www.podchaser.com/podcasts/the-new-liberal-podcast-684085"
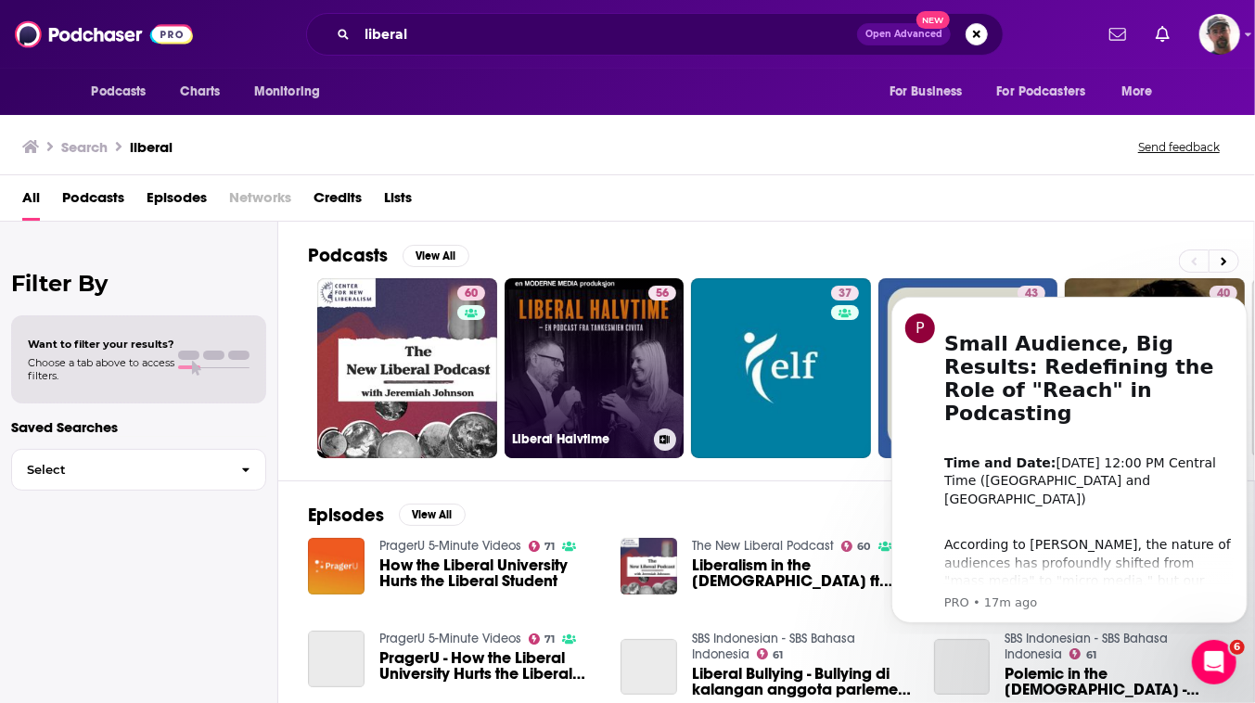
click at [680, 398] on link "56 Liberal Halvtime" at bounding box center [595, 368] width 180 height 180
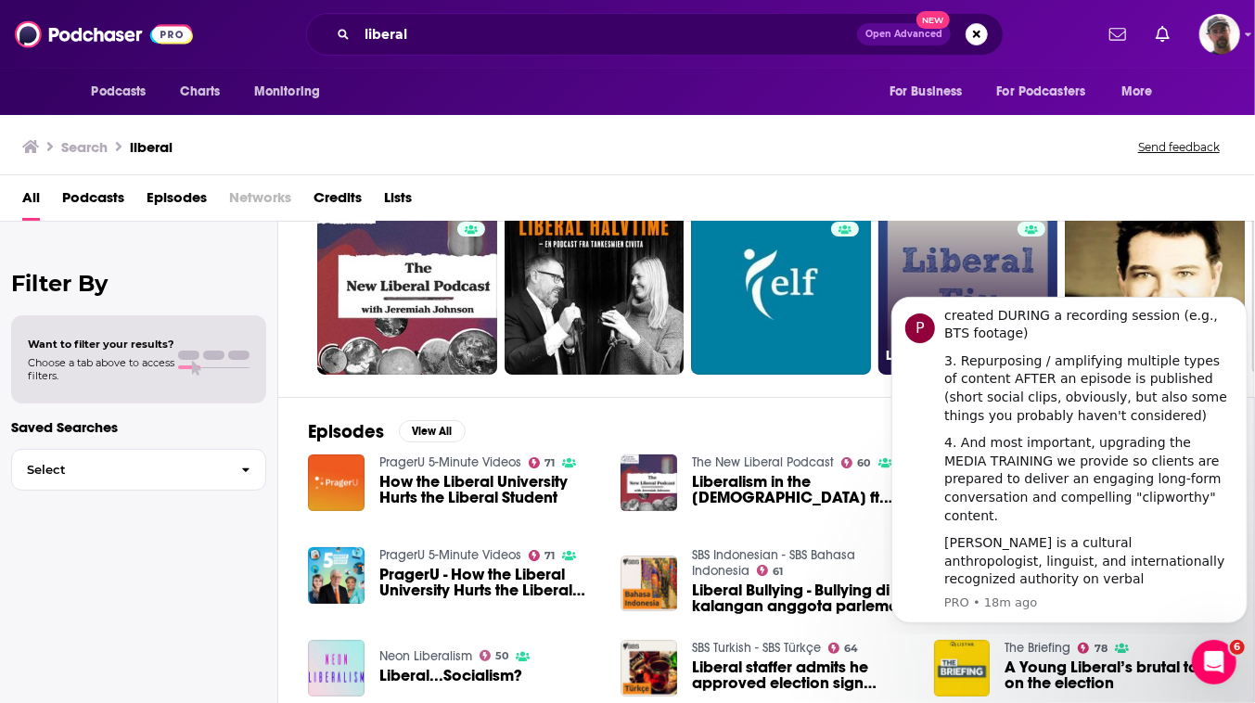
scroll to position [28, 0]
click at [1058, 266] on link "43 Liberal Fix" at bounding box center [968, 285] width 180 height 180
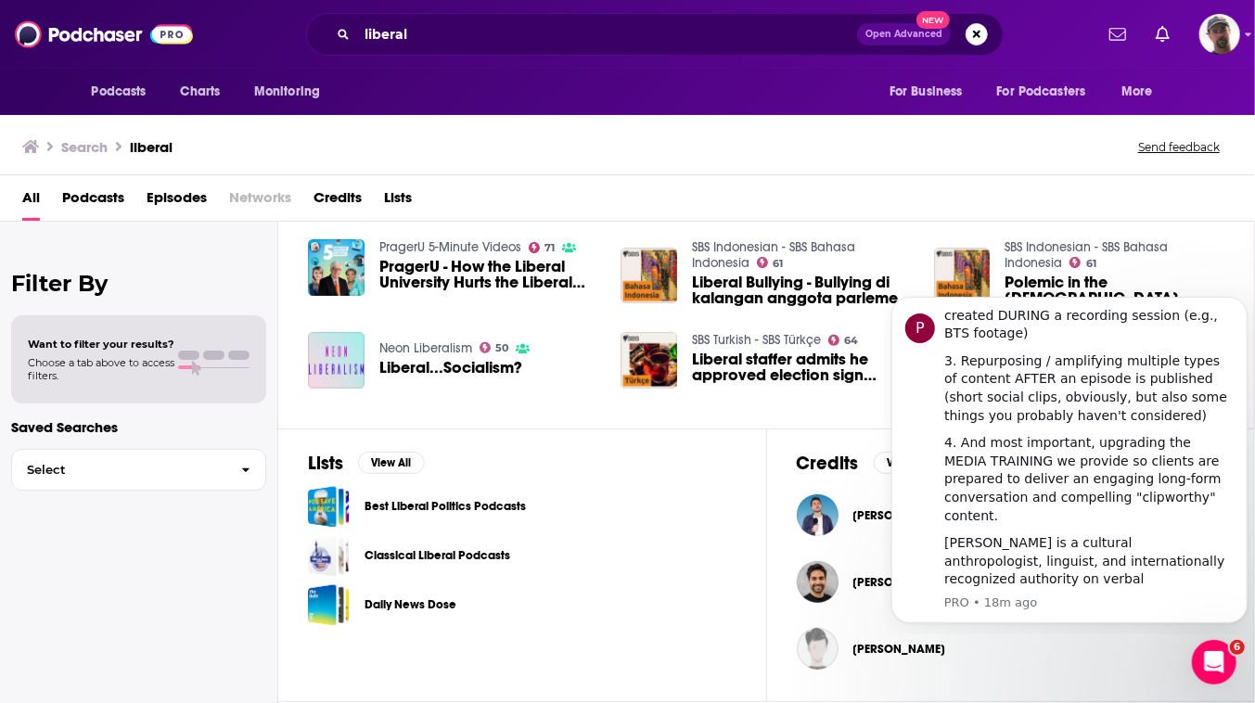
scroll to position [559, 0]
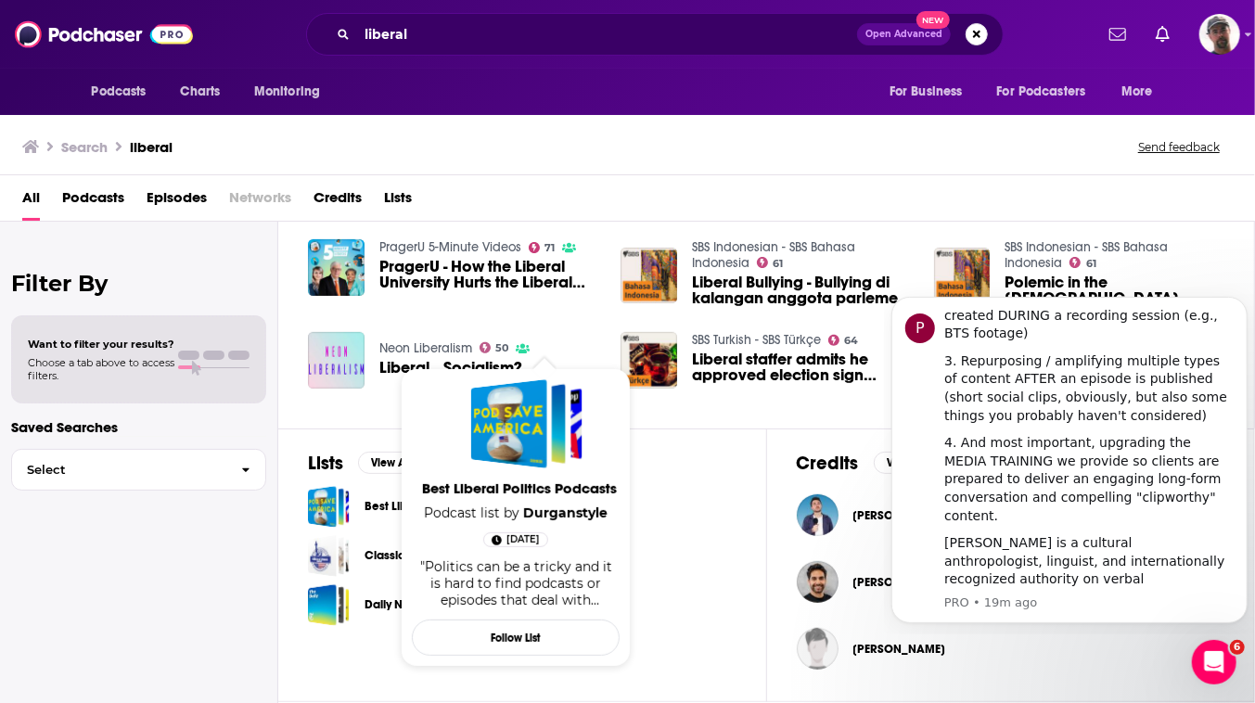
click at [550, 492] on span "Best Liberal Politics Podcasts" at bounding box center [519, 488] width 208 height 18
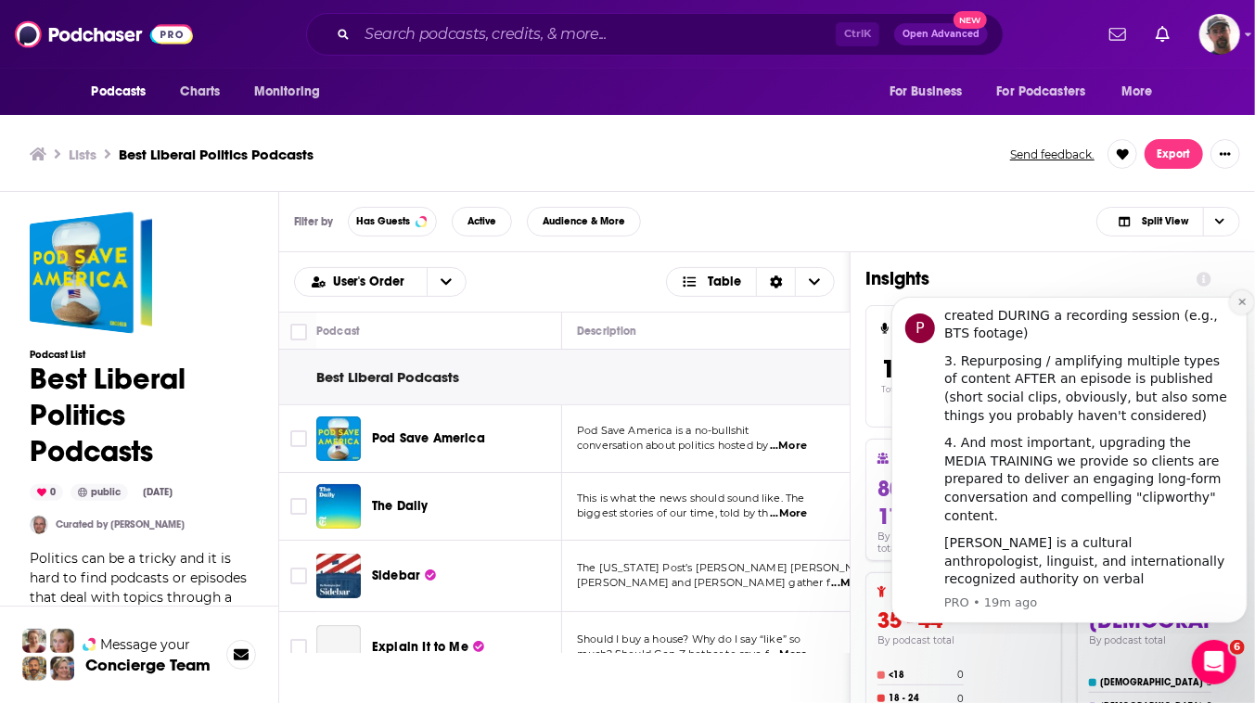
click at [1239, 302] on icon "Dismiss notification" at bounding box center [1240, 301] width 6 height 6
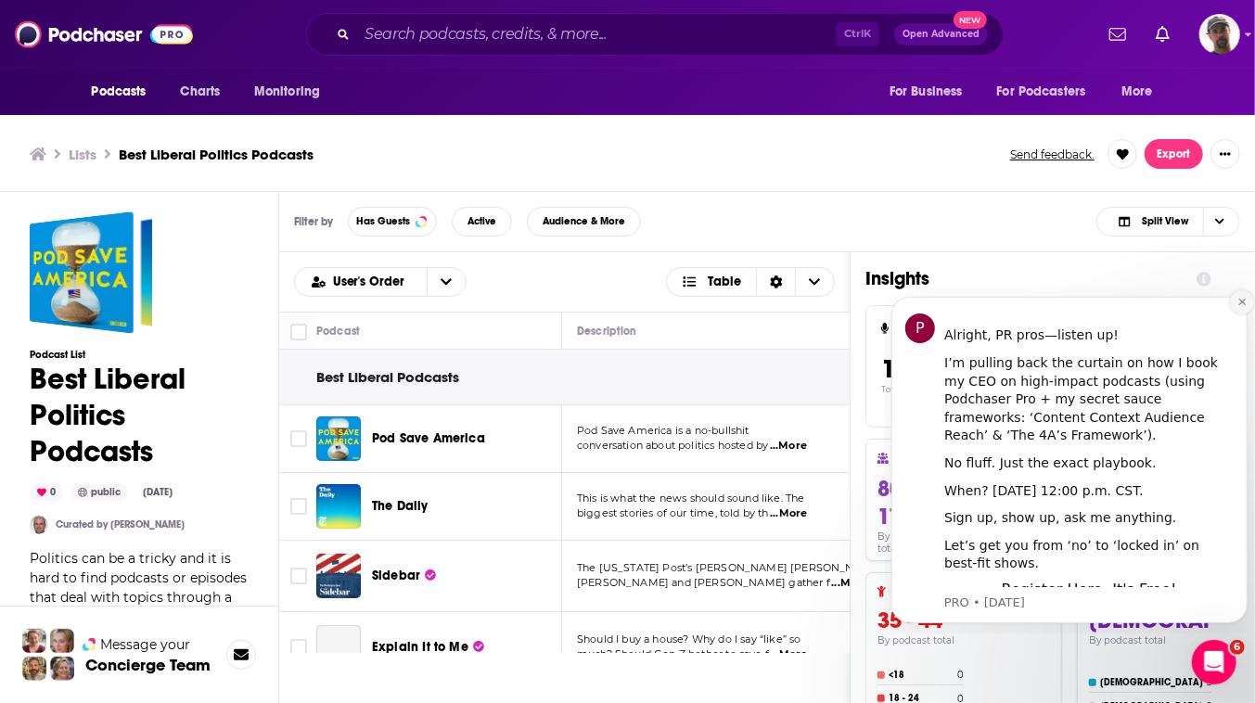
click at [1243, 301] on icon "Dismiss notification" at bounding box center [1241, 301] width 10 height 10
click at [1238, 303] on icon "Dismiss notification" at bounding box center [1241, 301] width 10 height 10
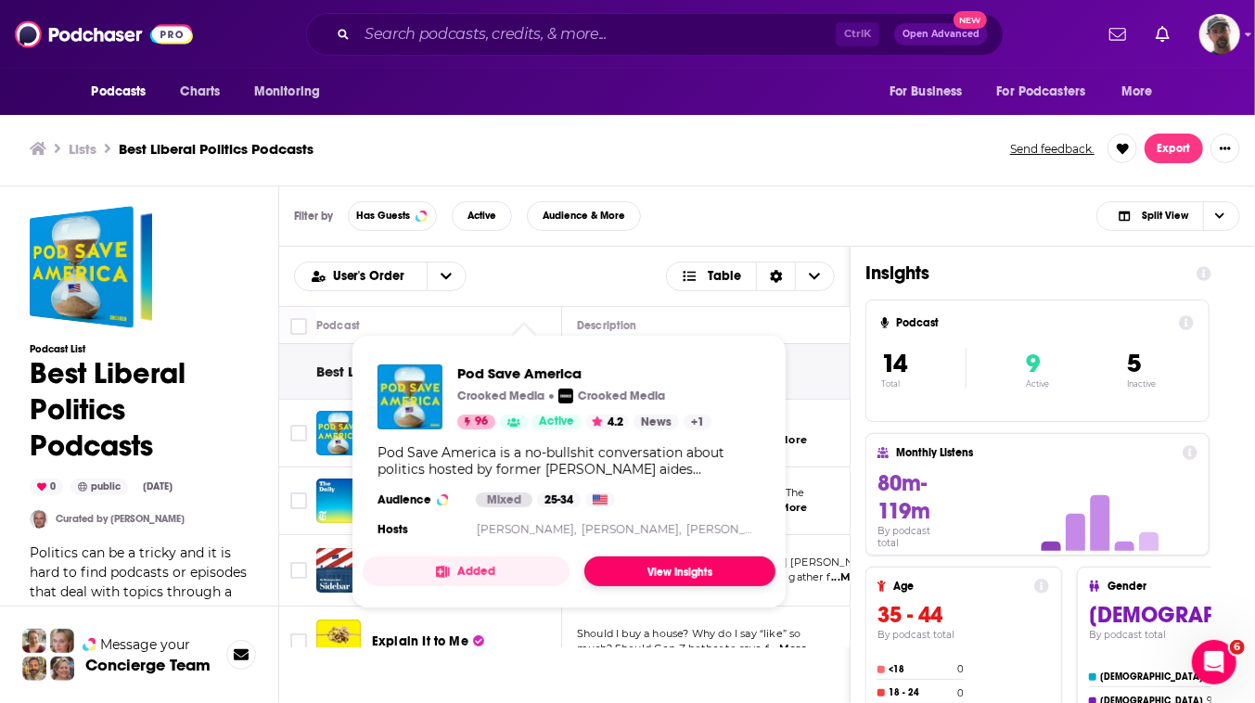
click at [750, 586] on link "View Insights" at bounding box center [679, 571] width 191 height 30
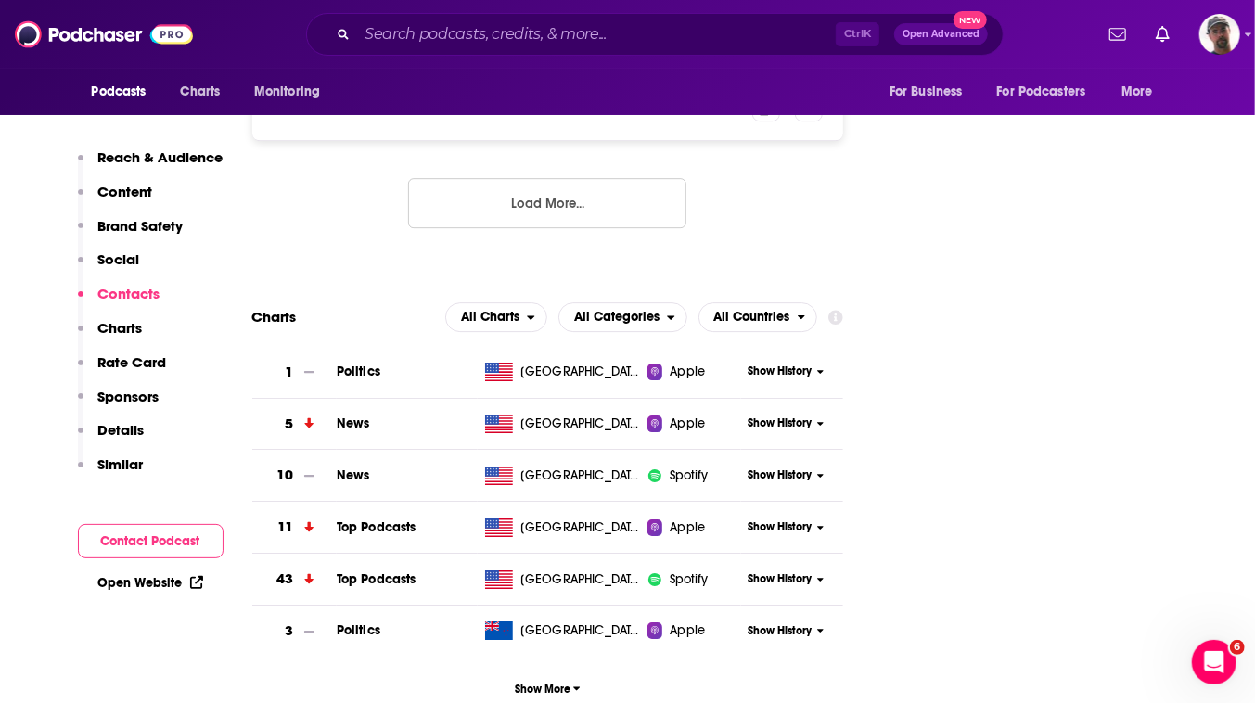
scroll to position [2950, 0]
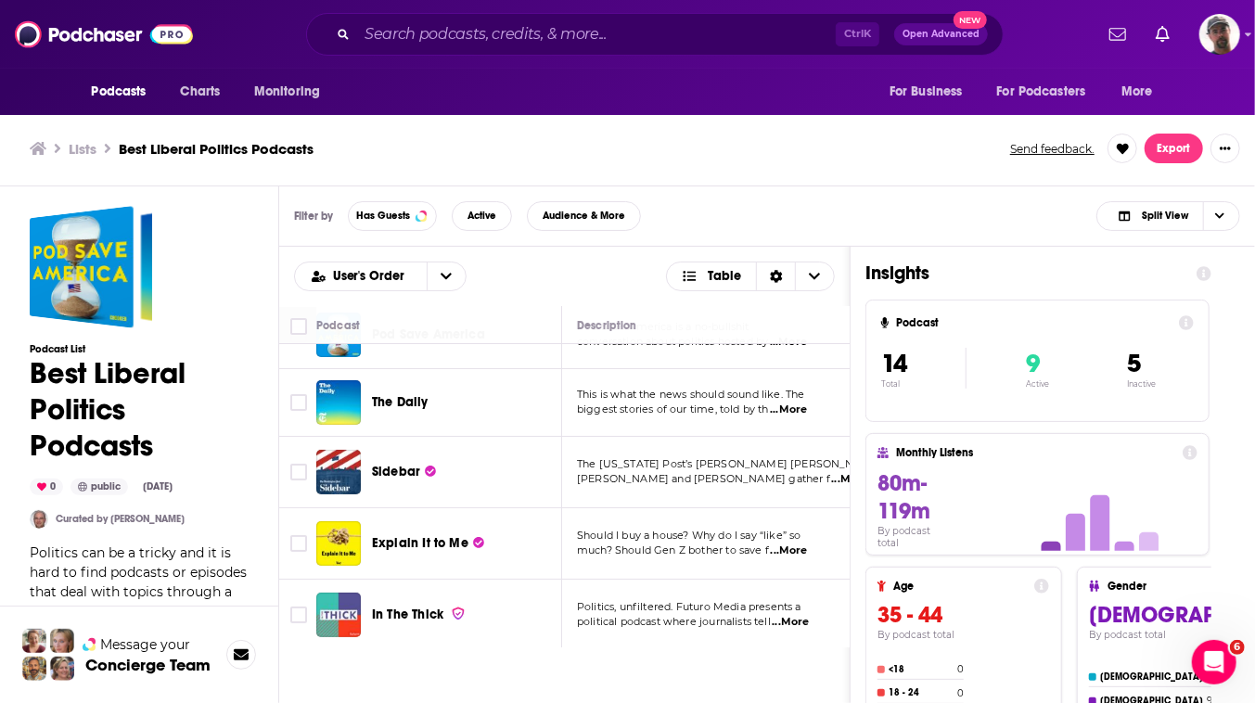
scroll to position [83, 0]
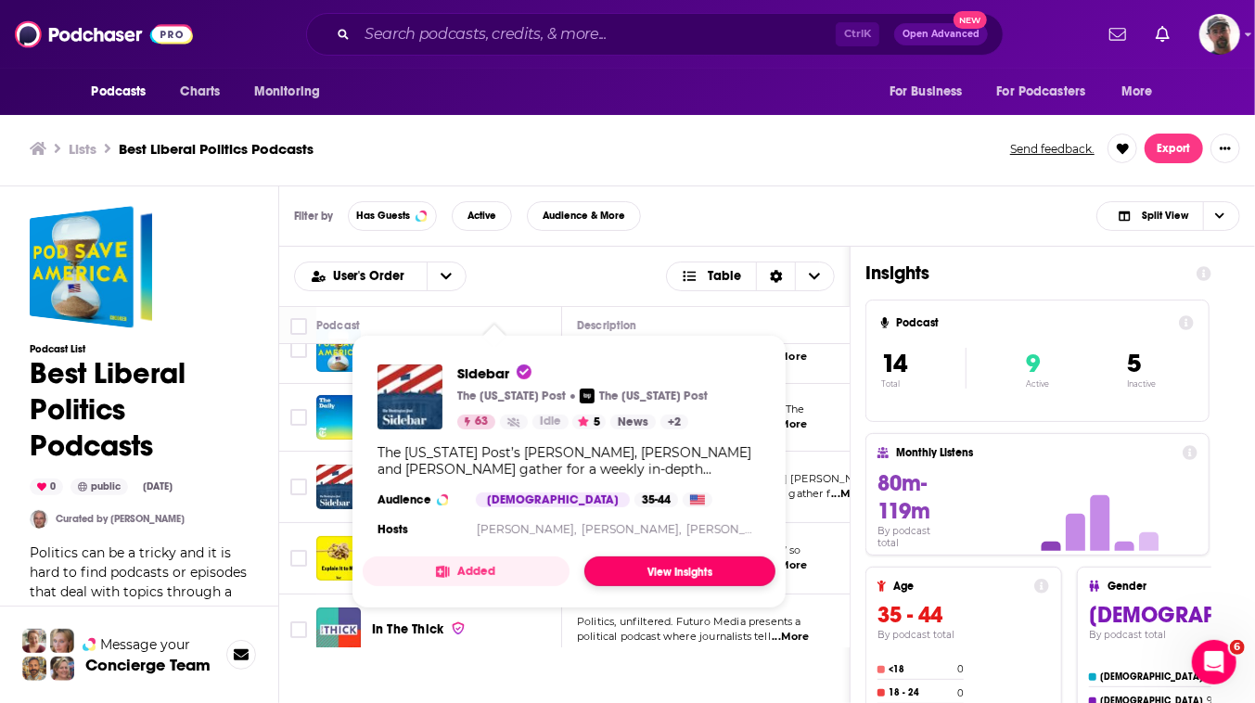
click at [712, 586] on link "View Insights" at bounding box center [679, 571] width 191 height 30
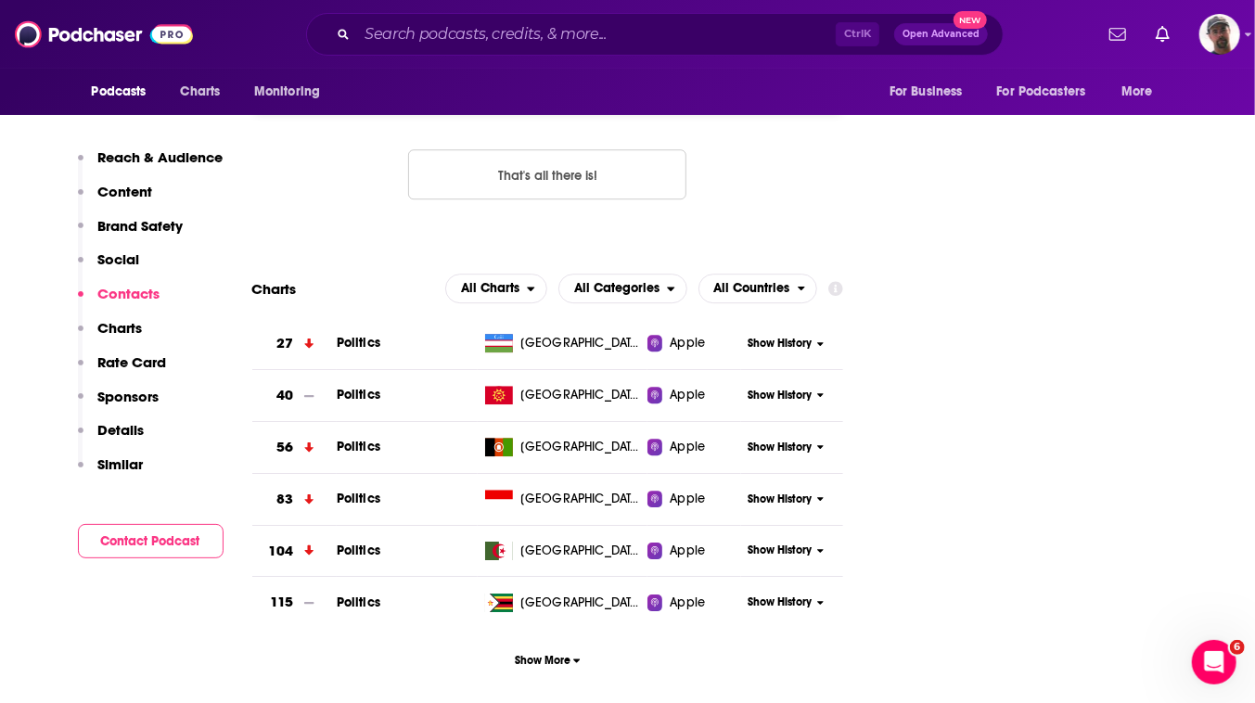
scroll to position [2866, 0]
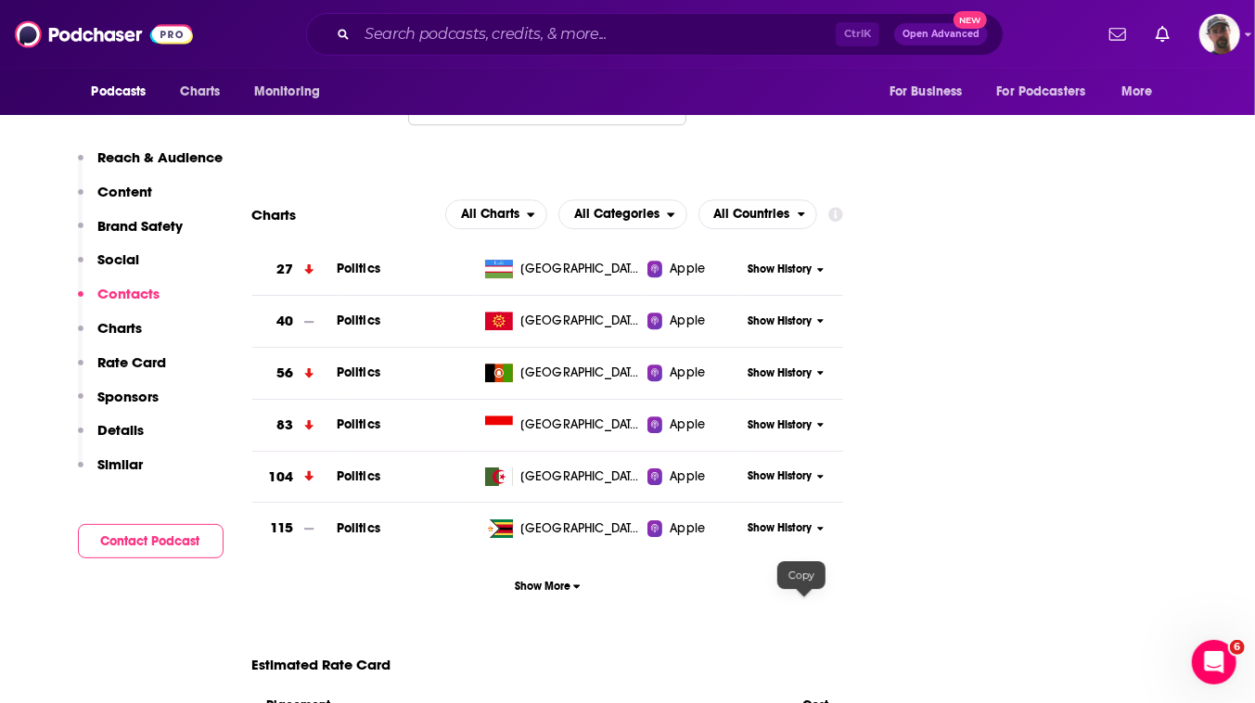
click at [773, 11] on icon at bounding box center [766, 3] width 13 height 15
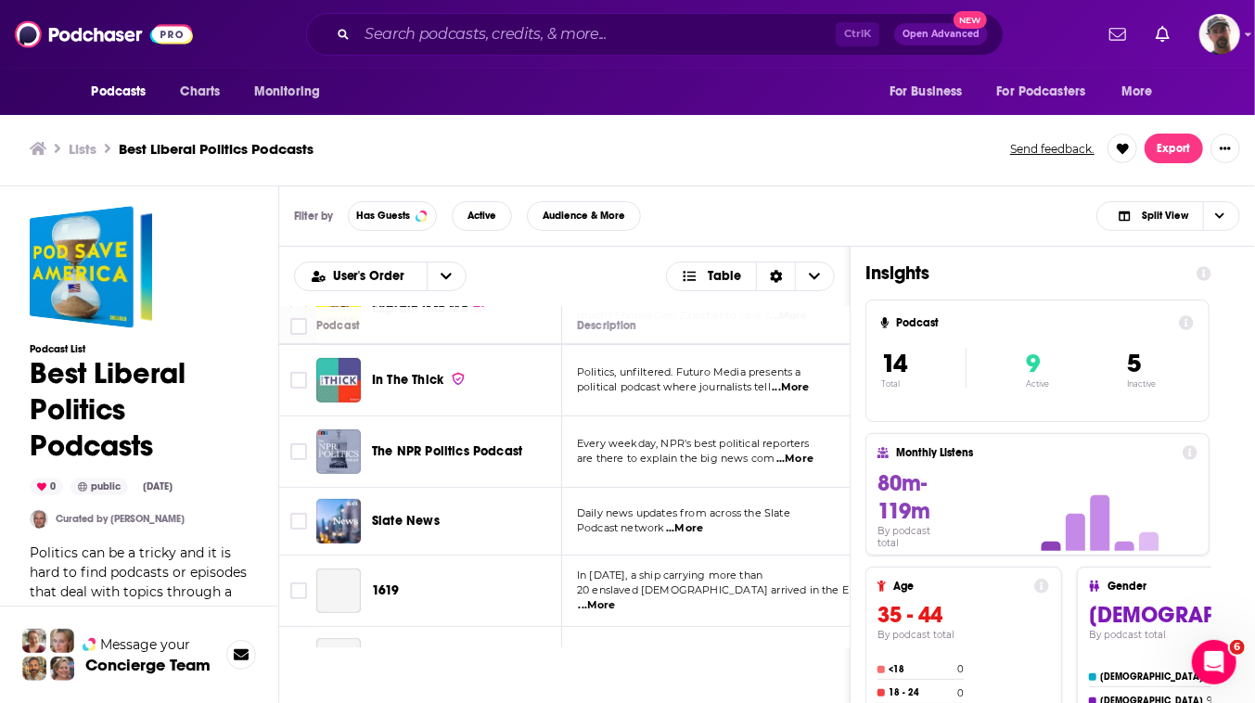
scroll to position [337, 0]
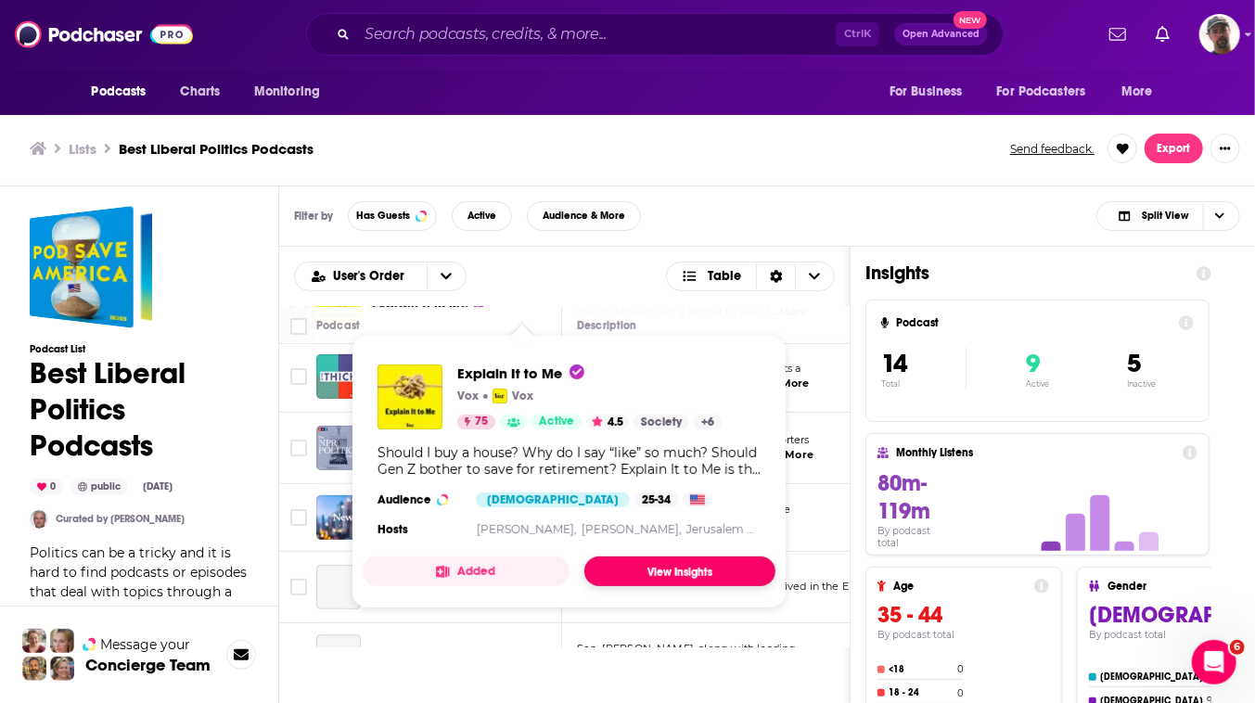
click at [722, 586] on link "View Insights" at bounding box center [679, 571] width 191 height 30
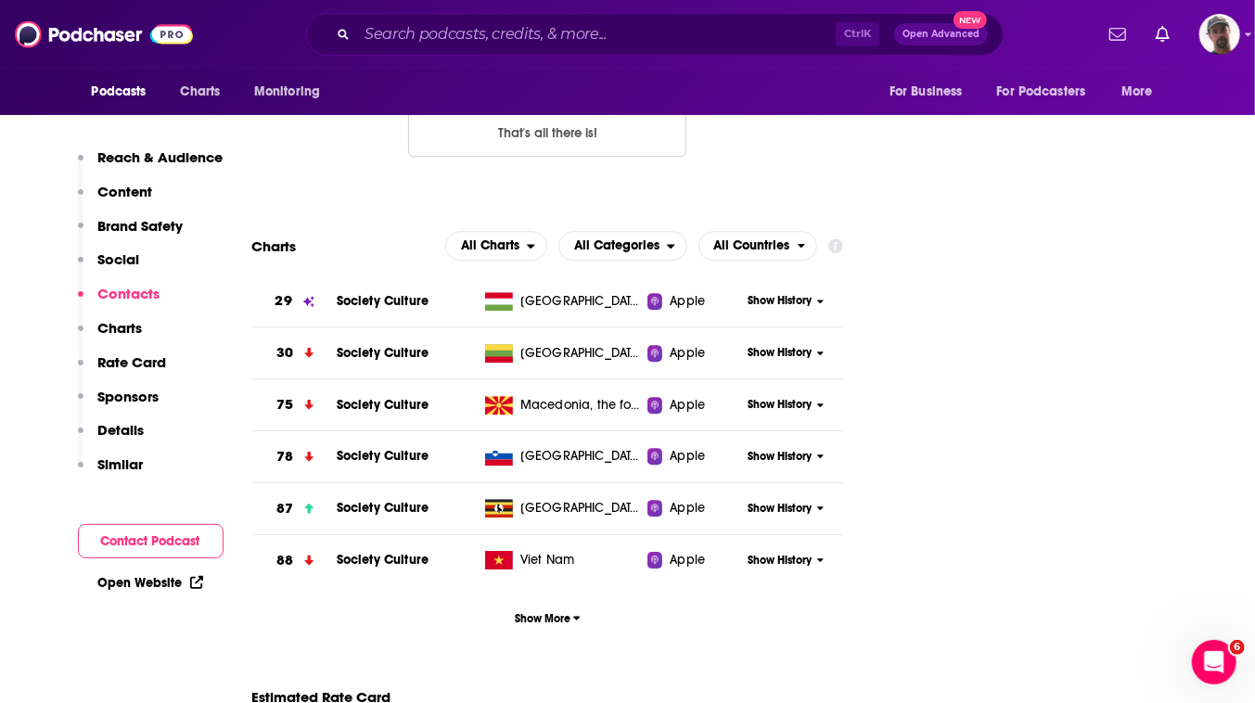
scroll to position [2781, 0]
click at [773, 39] on icon at bounding box center [766, 31] width 13 height 15
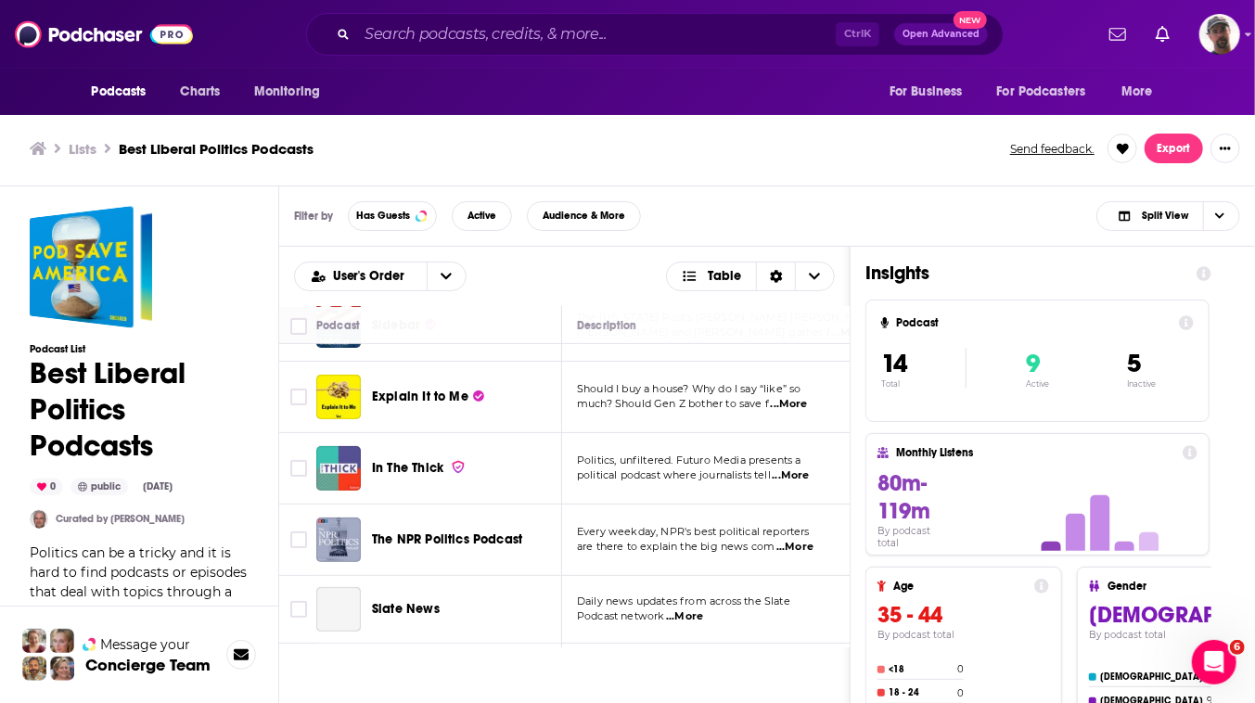
scroll to position [252, 0]
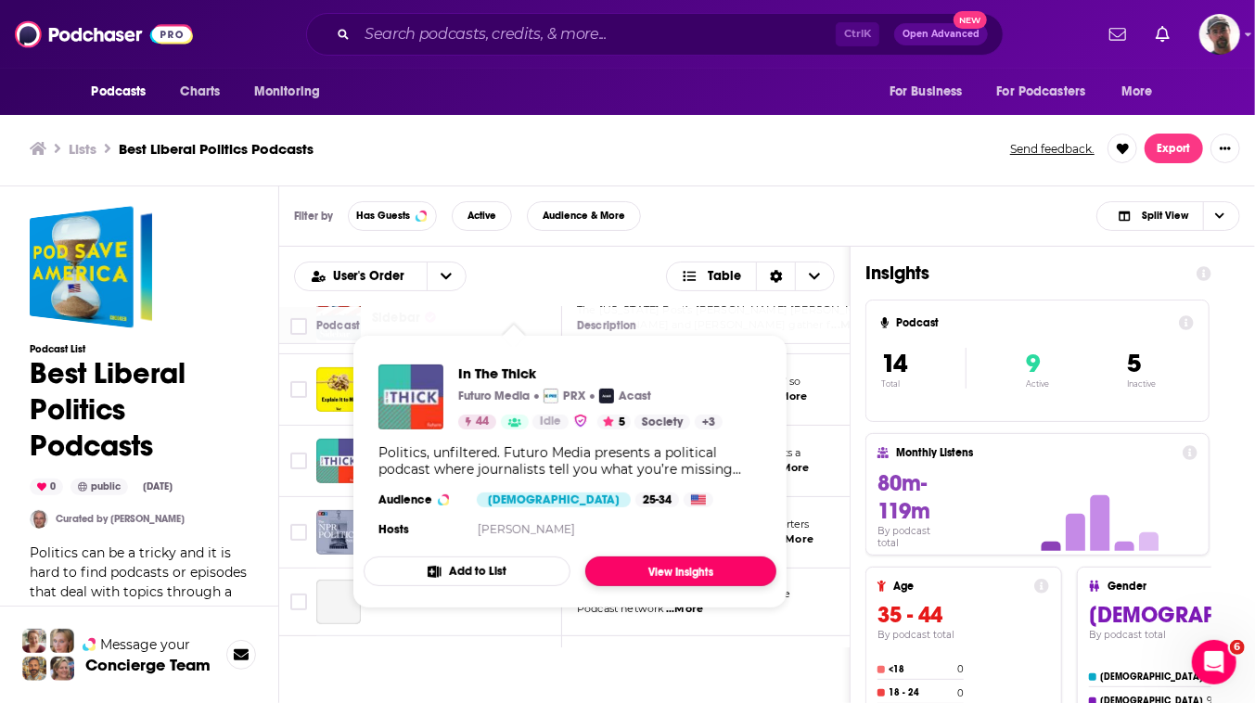
click at [736, 586] on link "View Insights" at bounding box center [680, 571] width 191 height 30
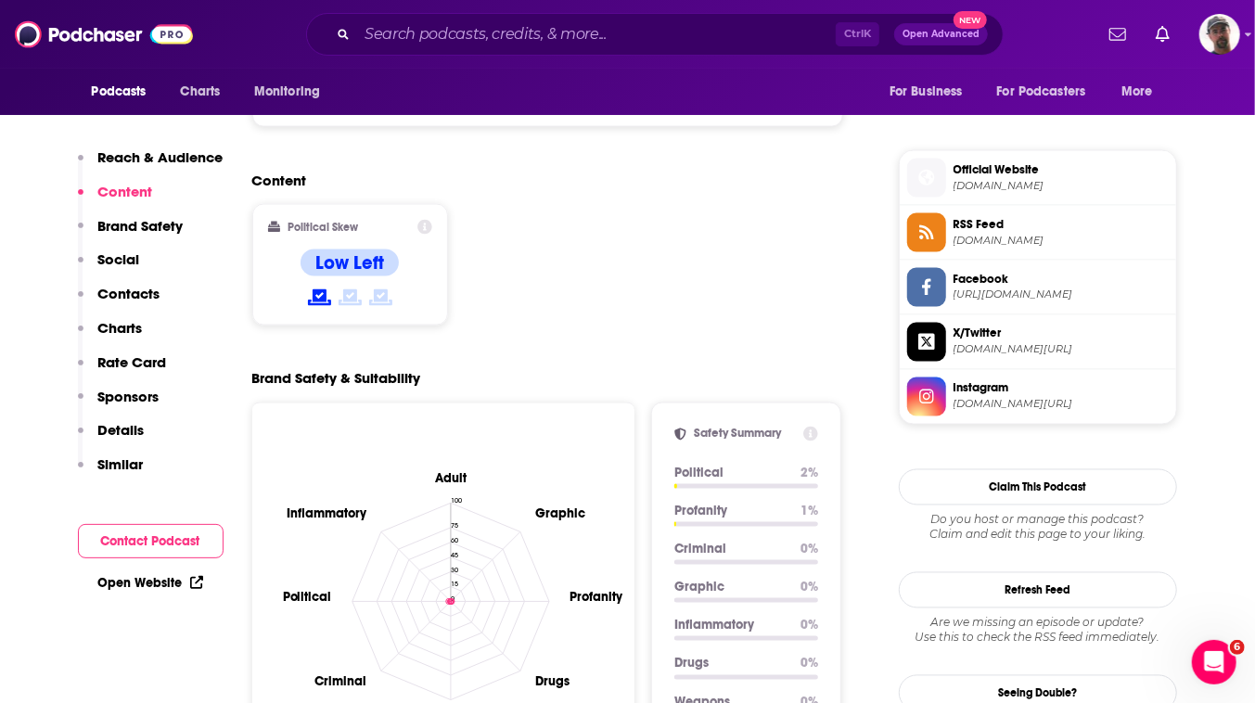
scroll to position [1517, 0]
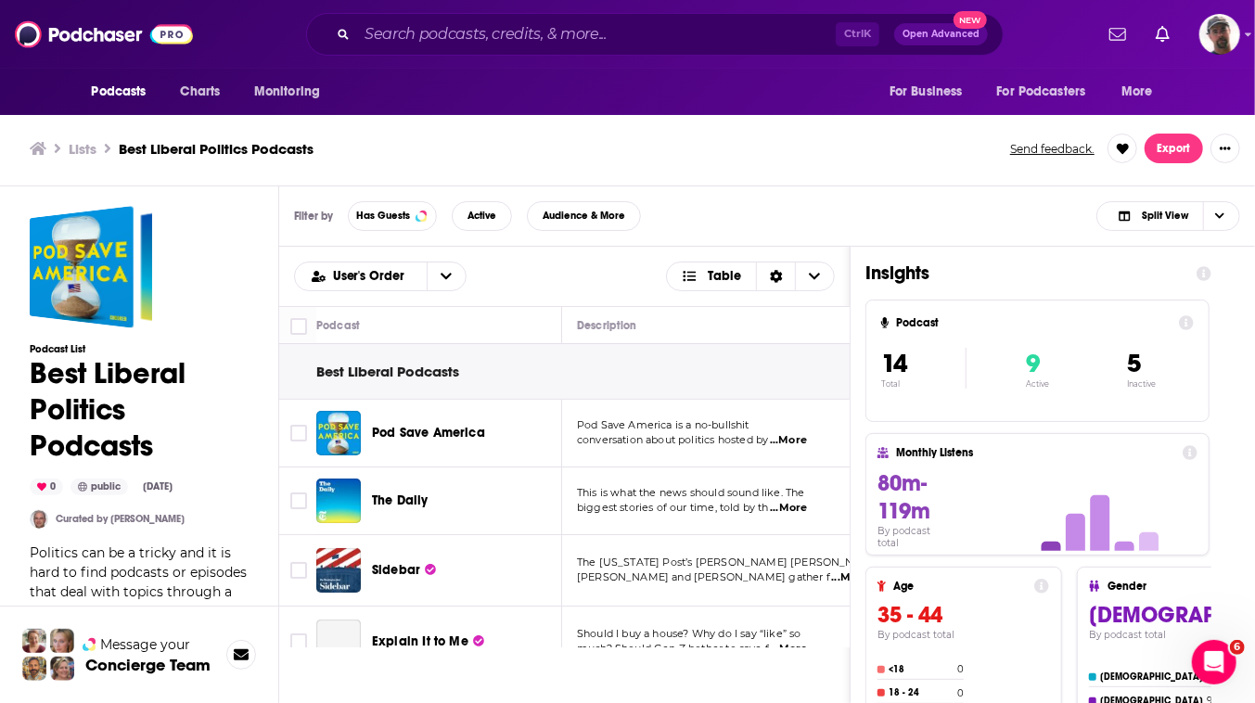
scroll to position [325, 0]
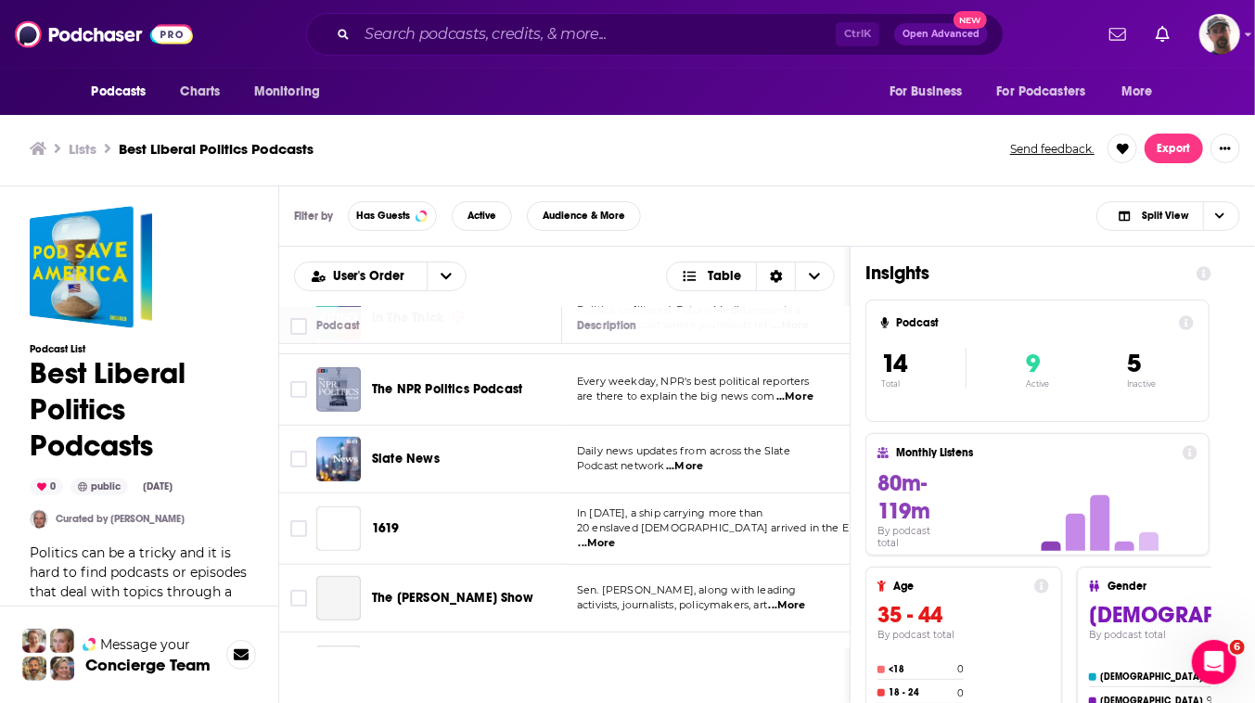
scroll to position [421, 0]
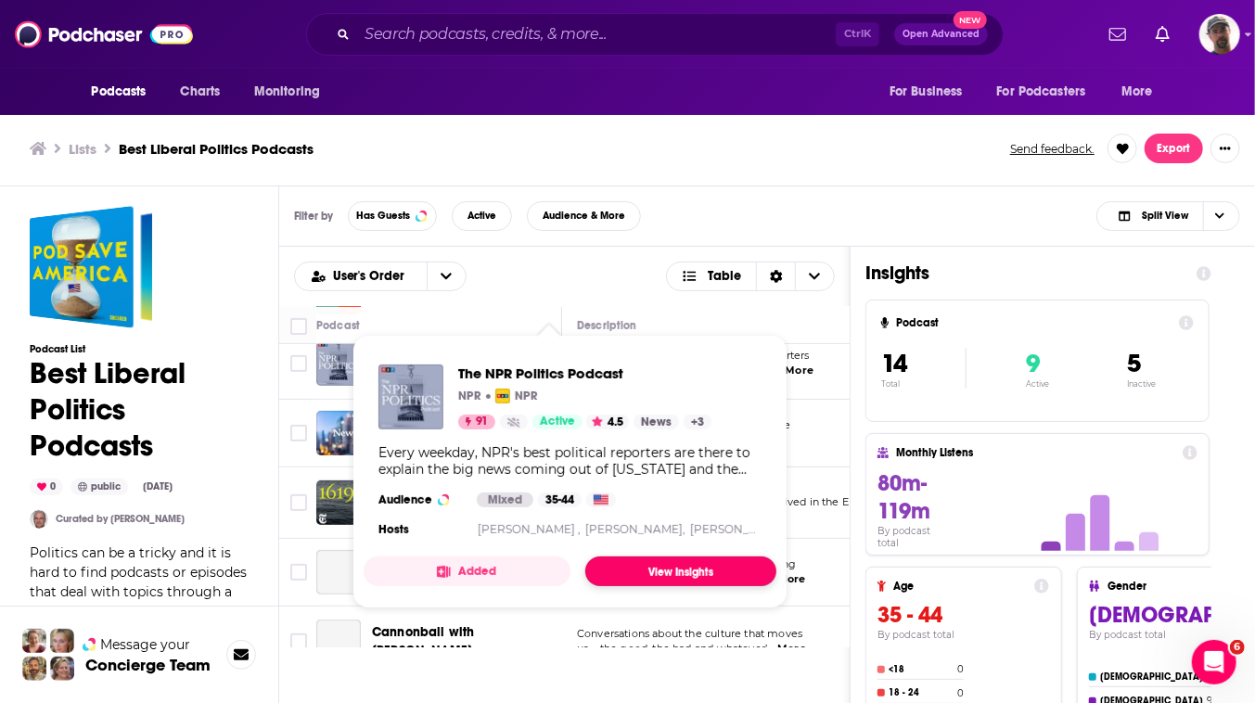
click at [720, 586] on link "View Insights" at bounding box center [680, 571] width 191 height 30
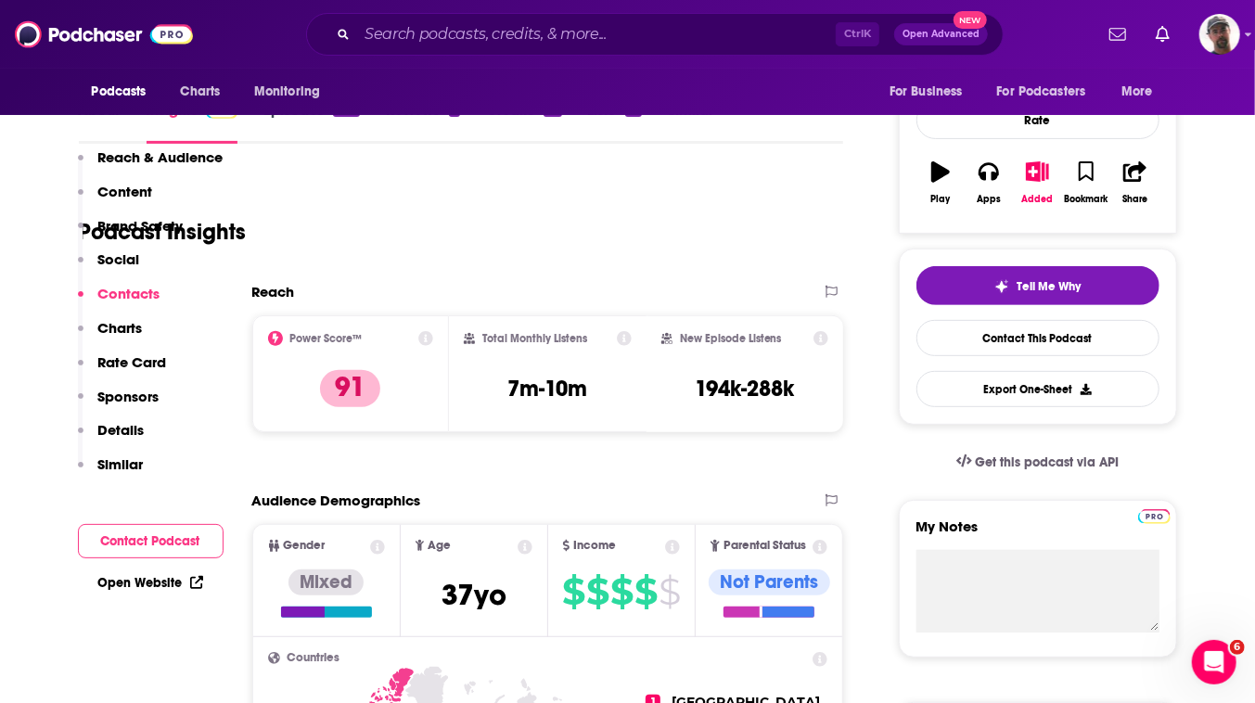
scroll to position [4468, 0]
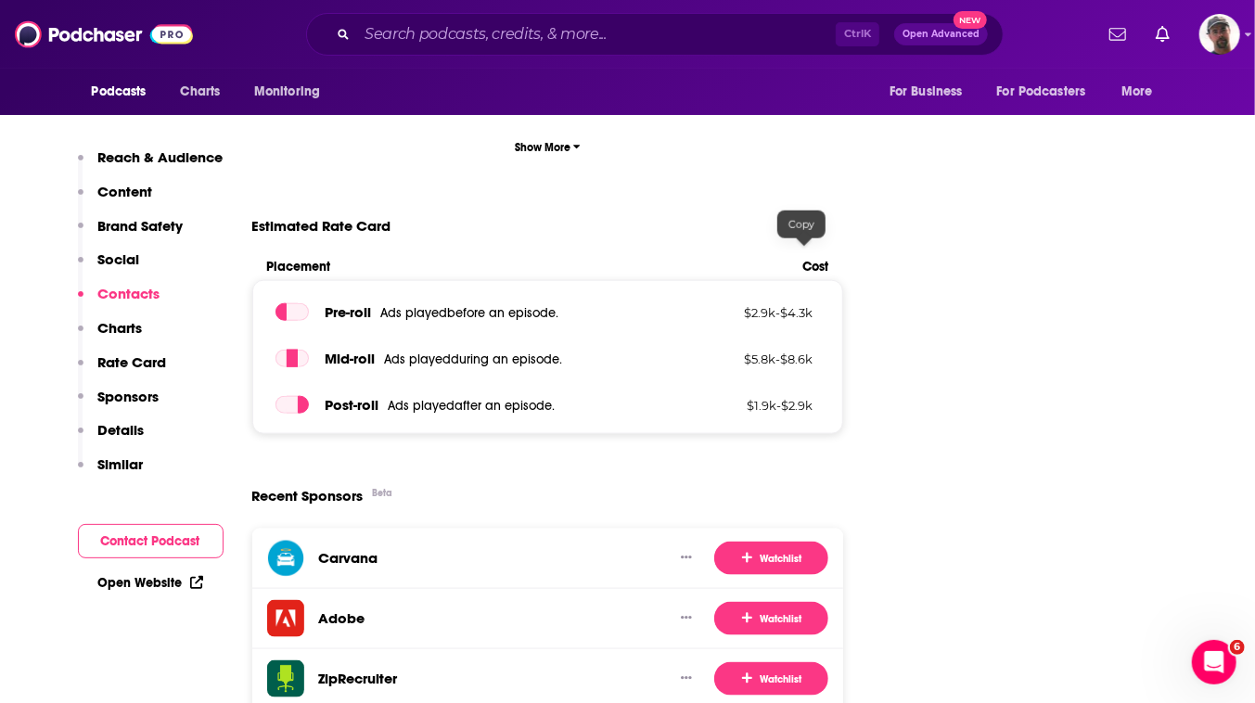
scroll to position [4721, 0]
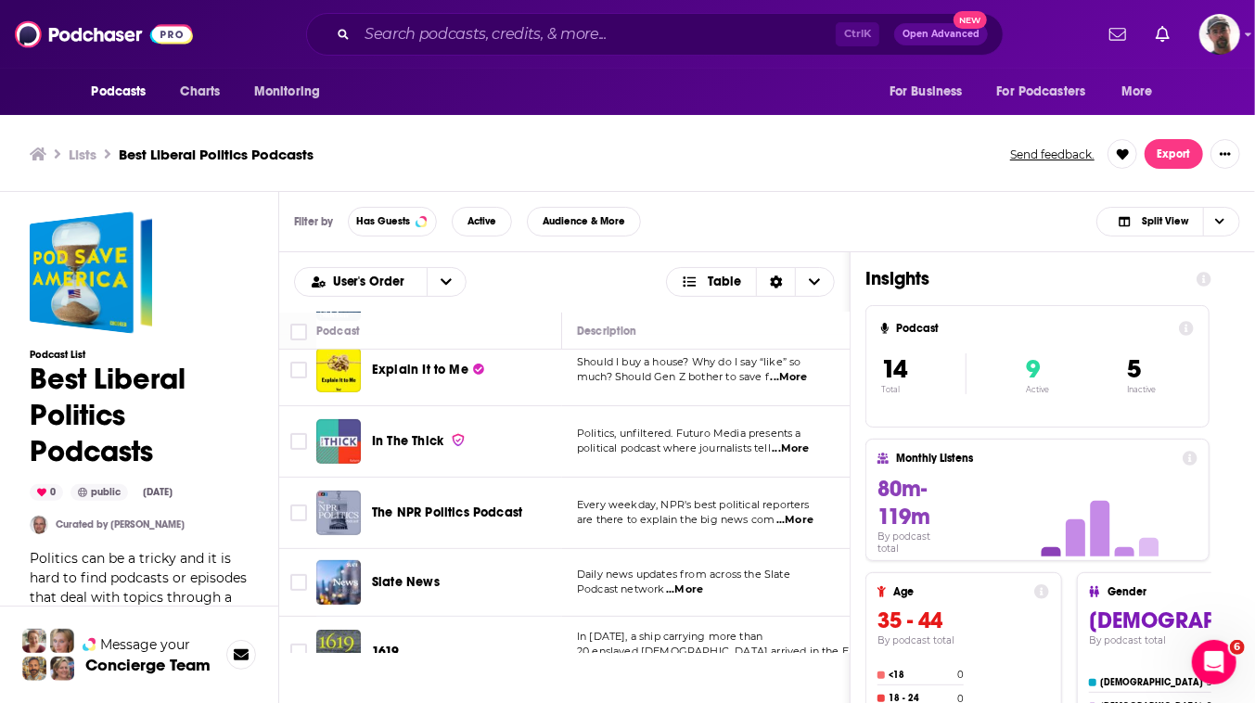
scroll to position [505, 0]
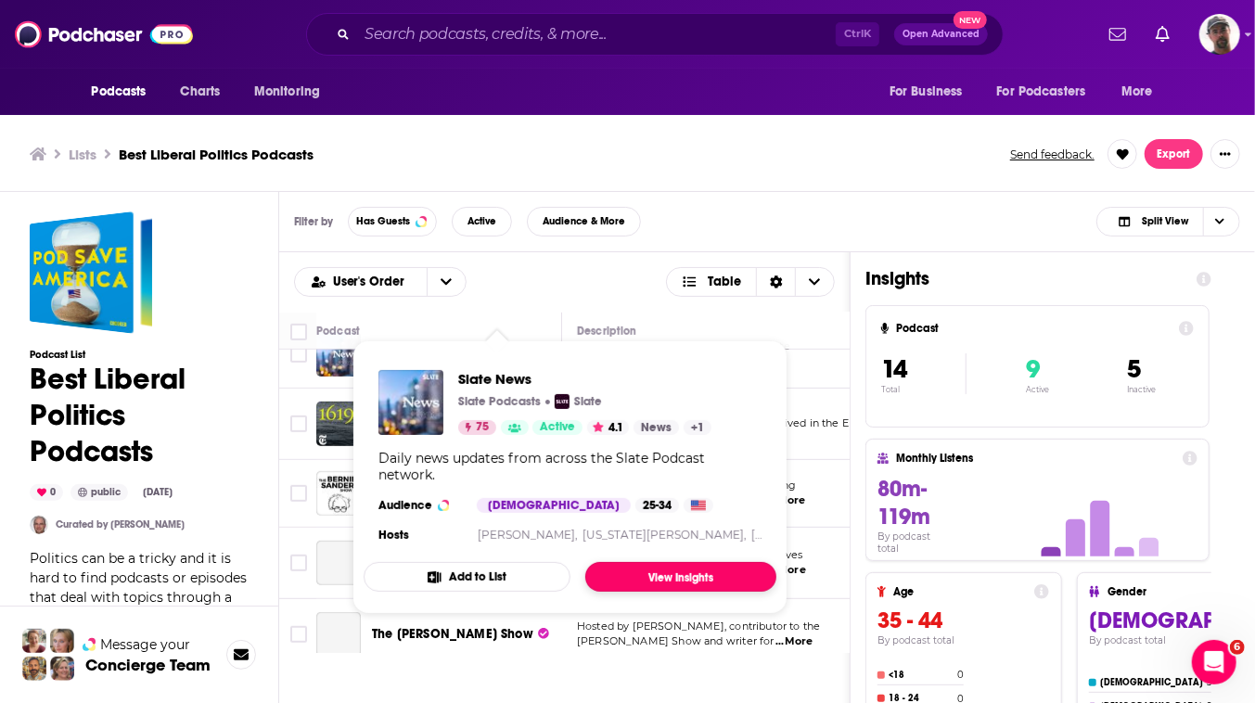
click at [729, 592] on link "View Insights" at bounding box center [680, 577] width 191 height 30
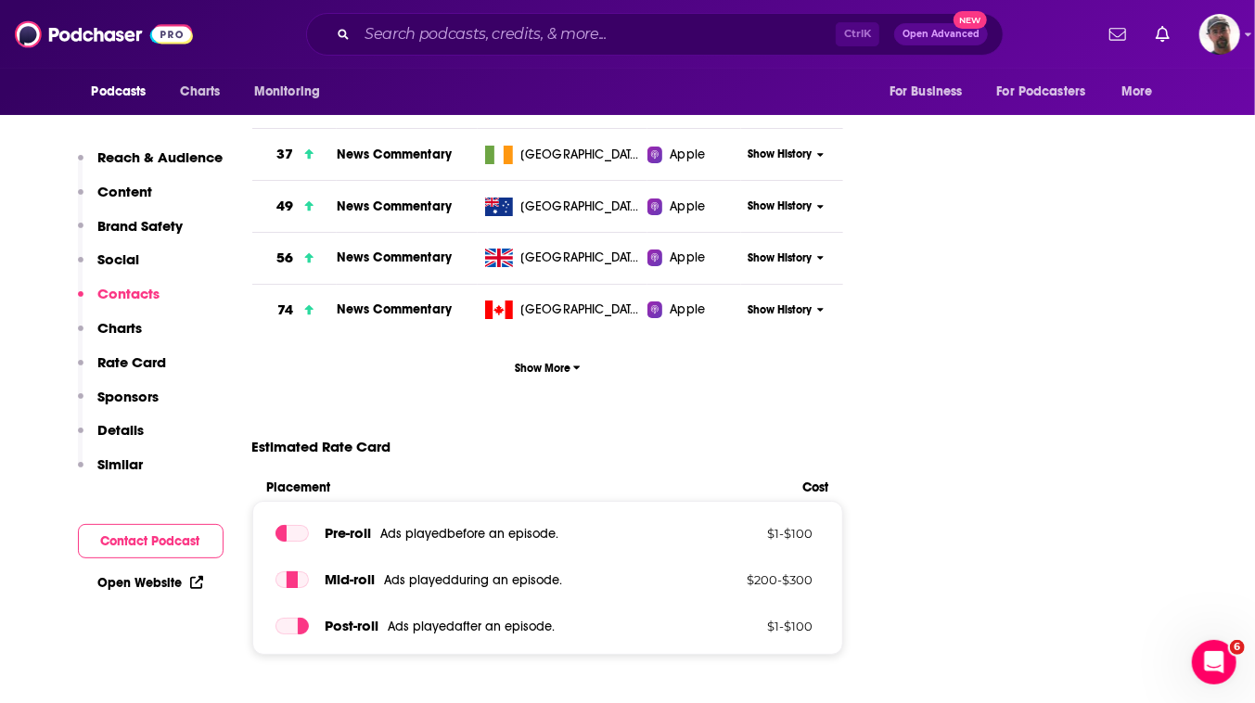
scroll to position [3372, 0]
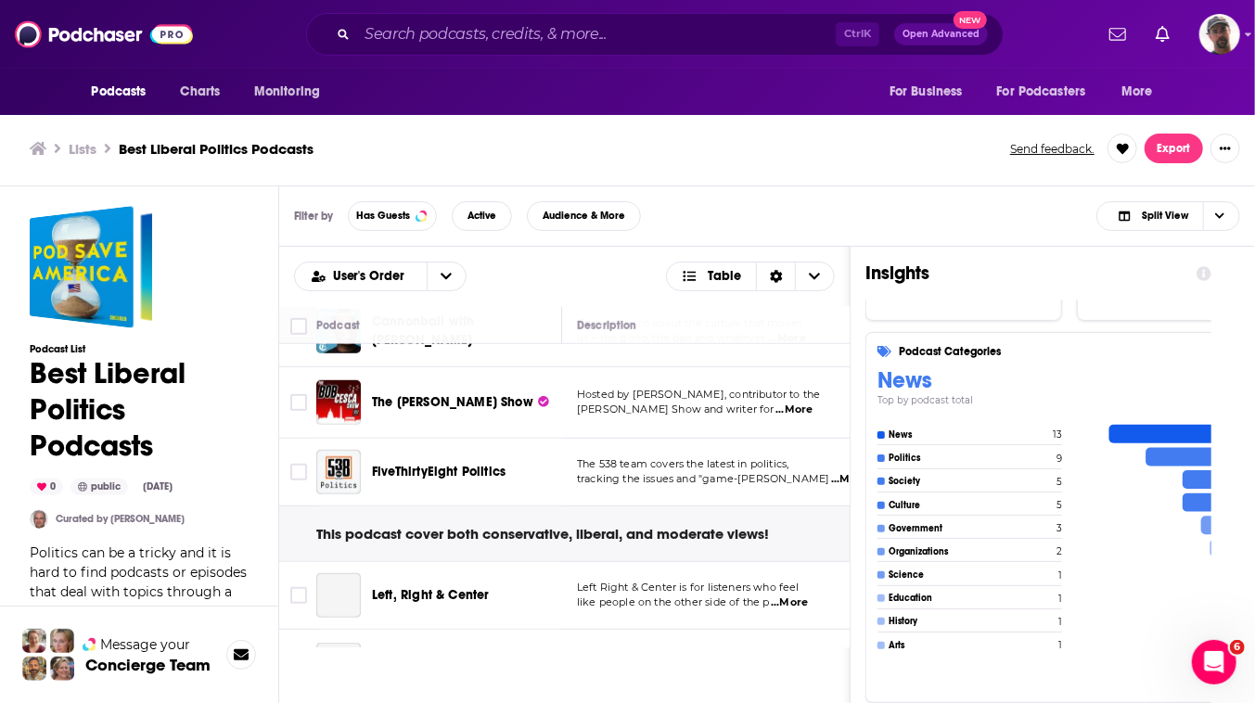
scroll to position [759, 0]
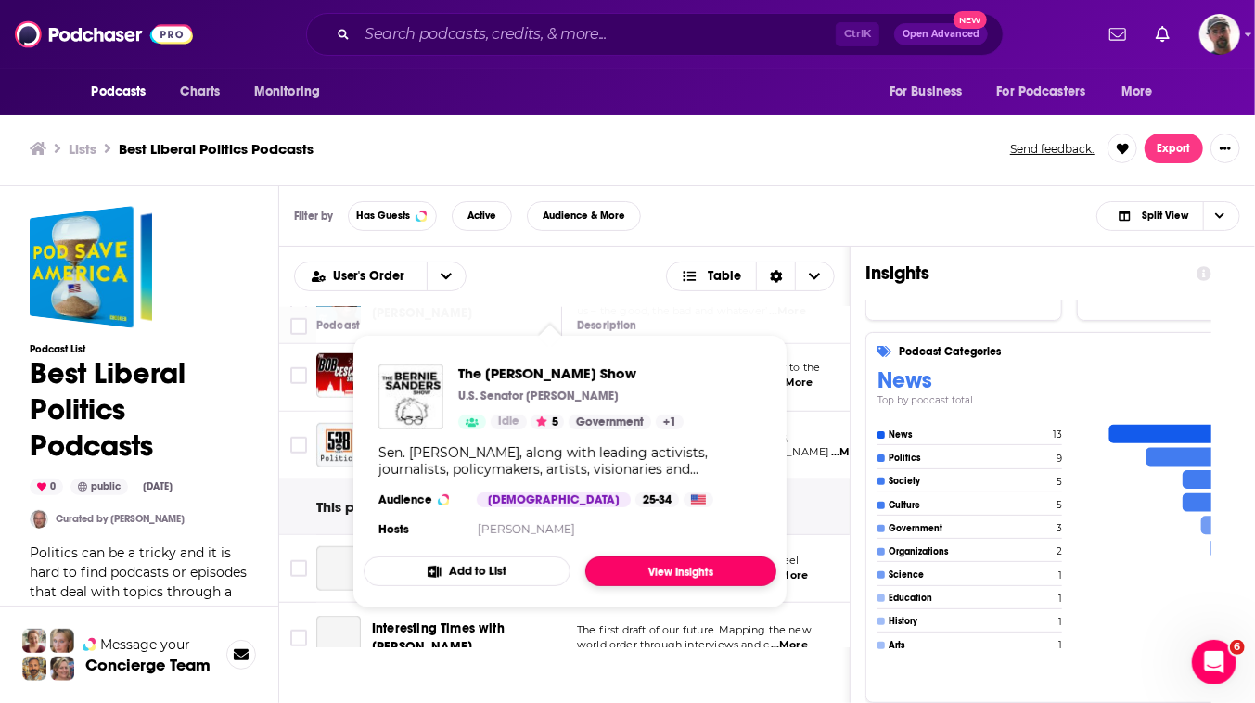
click at [751, 586] on link "View Insights" at bounding box center [680, 571] width 191 height 30
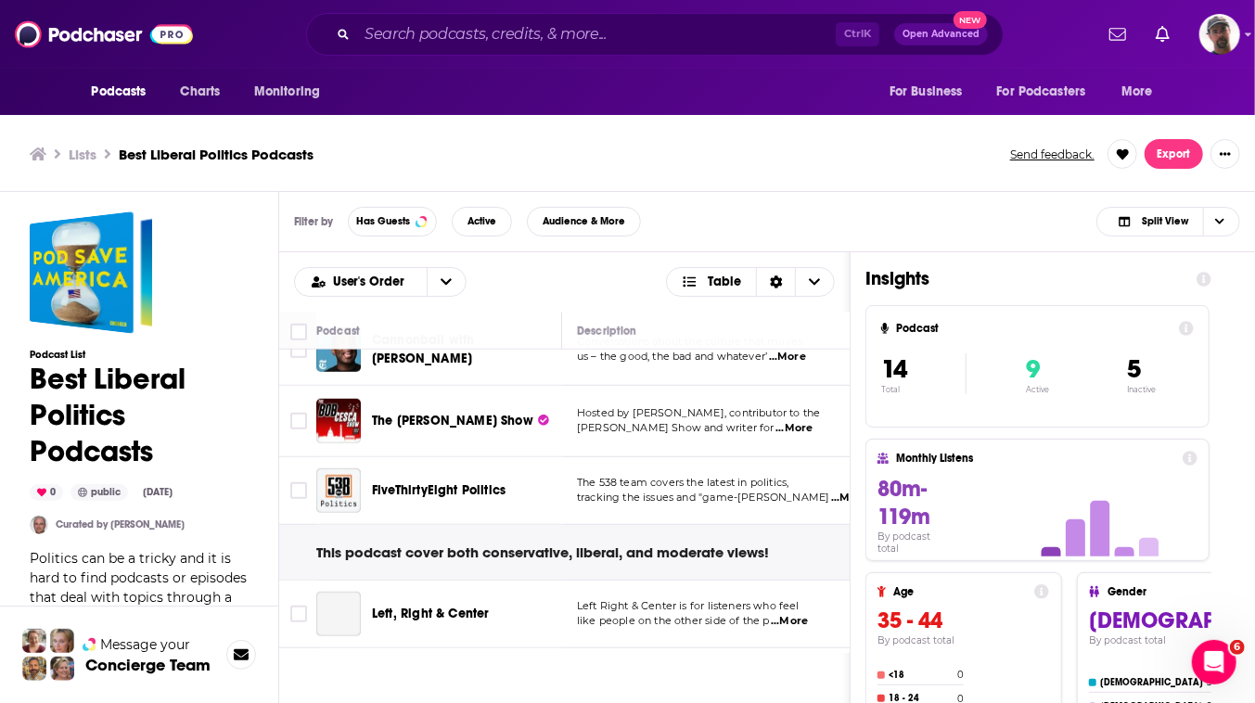
scroll to position [759, 0]
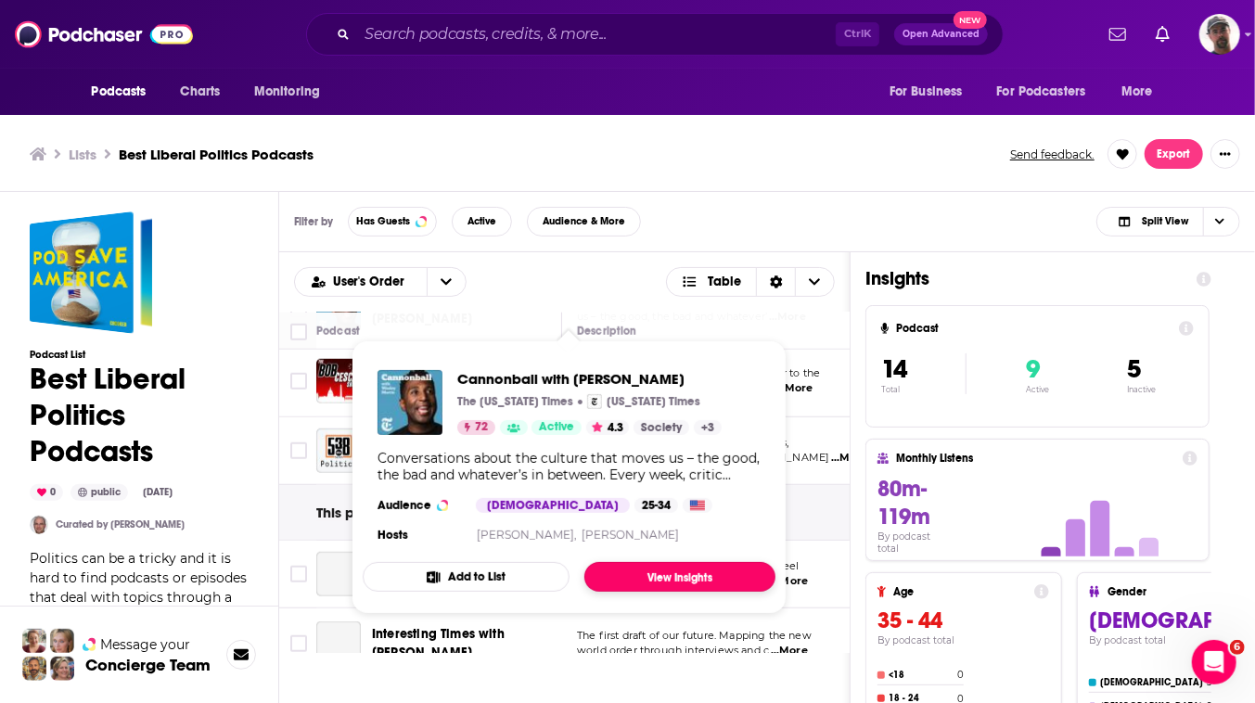
click at [713, 592] on link "View Insights" at bounding box center [679, 577] width 191 height 30
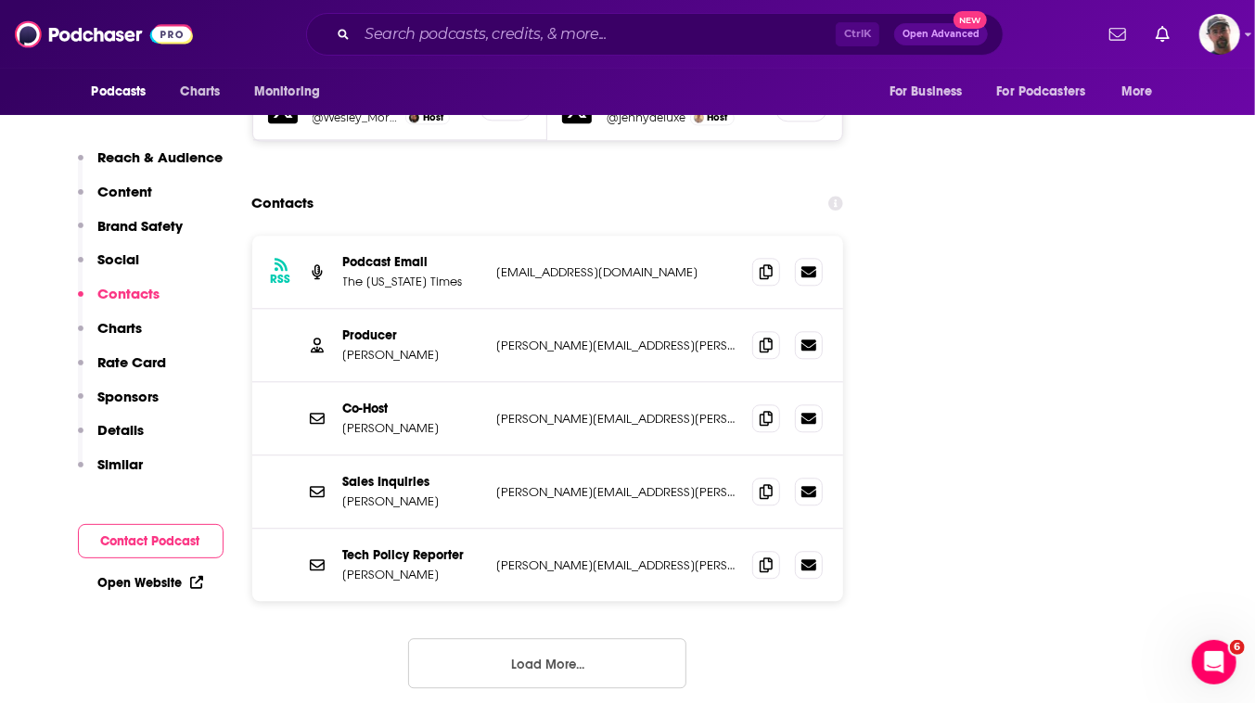
scroll to position [2614, 0]
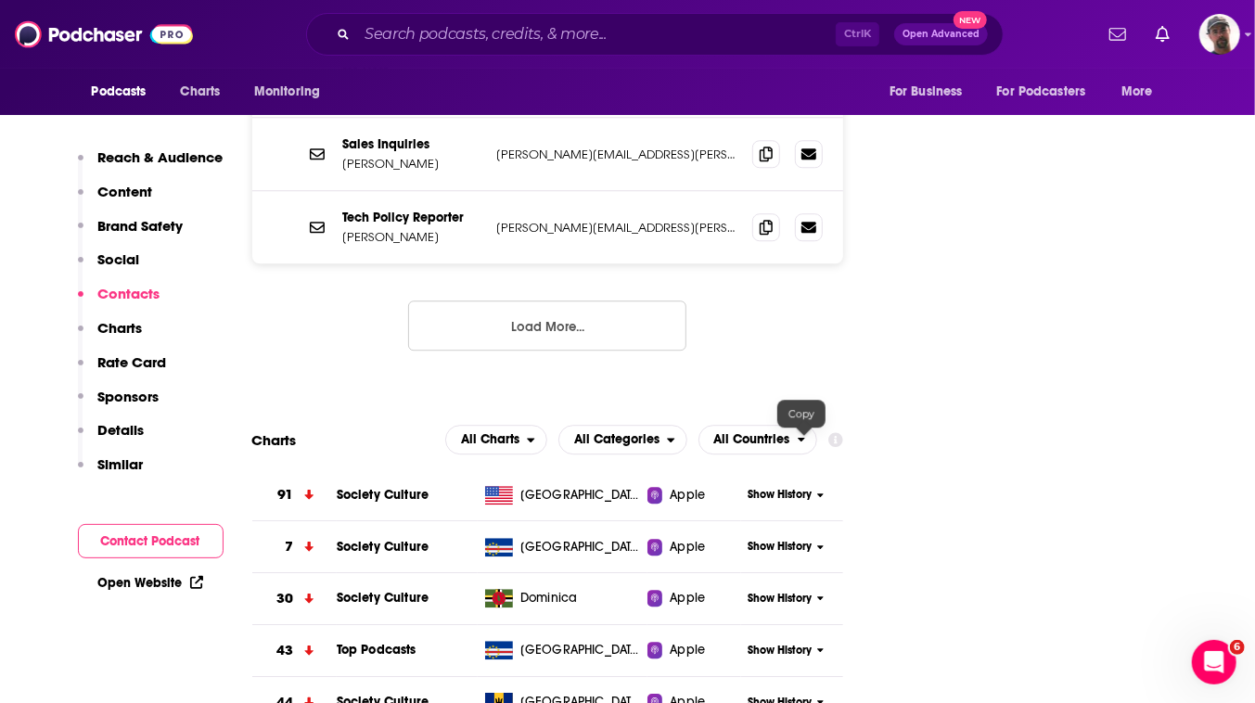
click at [773, 14] on icon at bounding box center [766, 6] width 13 height 15
click at [773, 87] on icon at bounding box center [766, 79] width 13 height 15
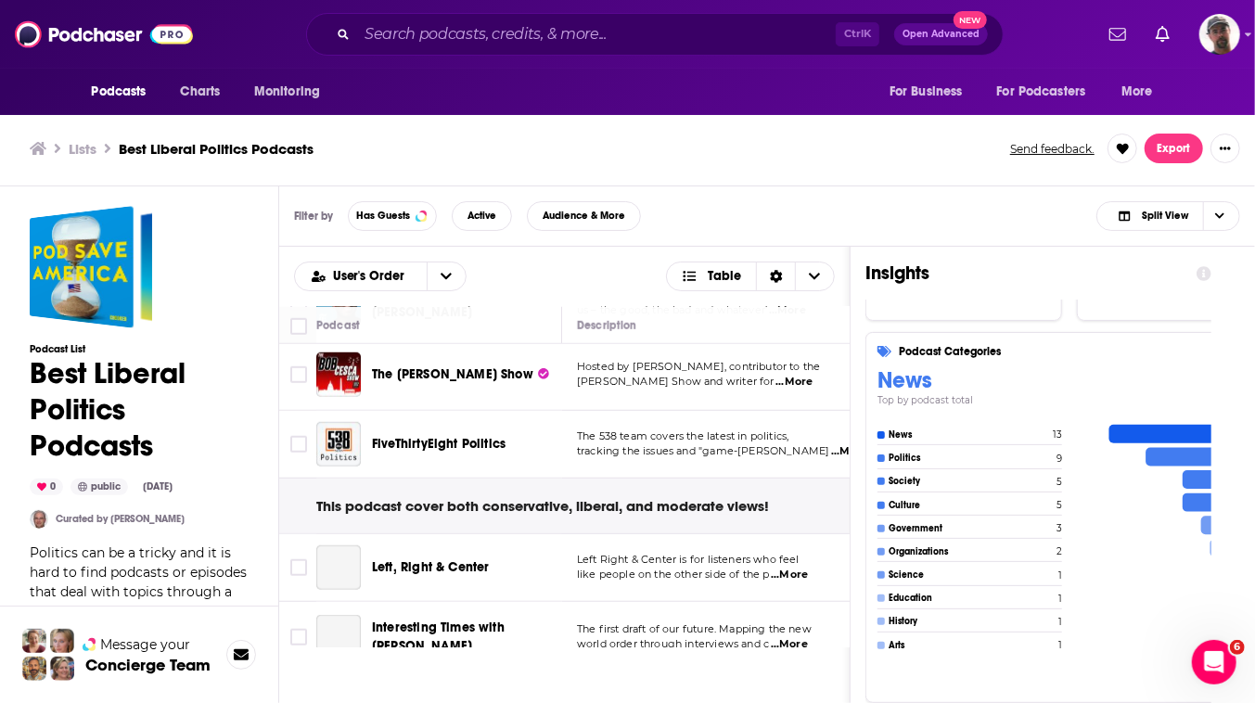
scroll to position [843, 0]
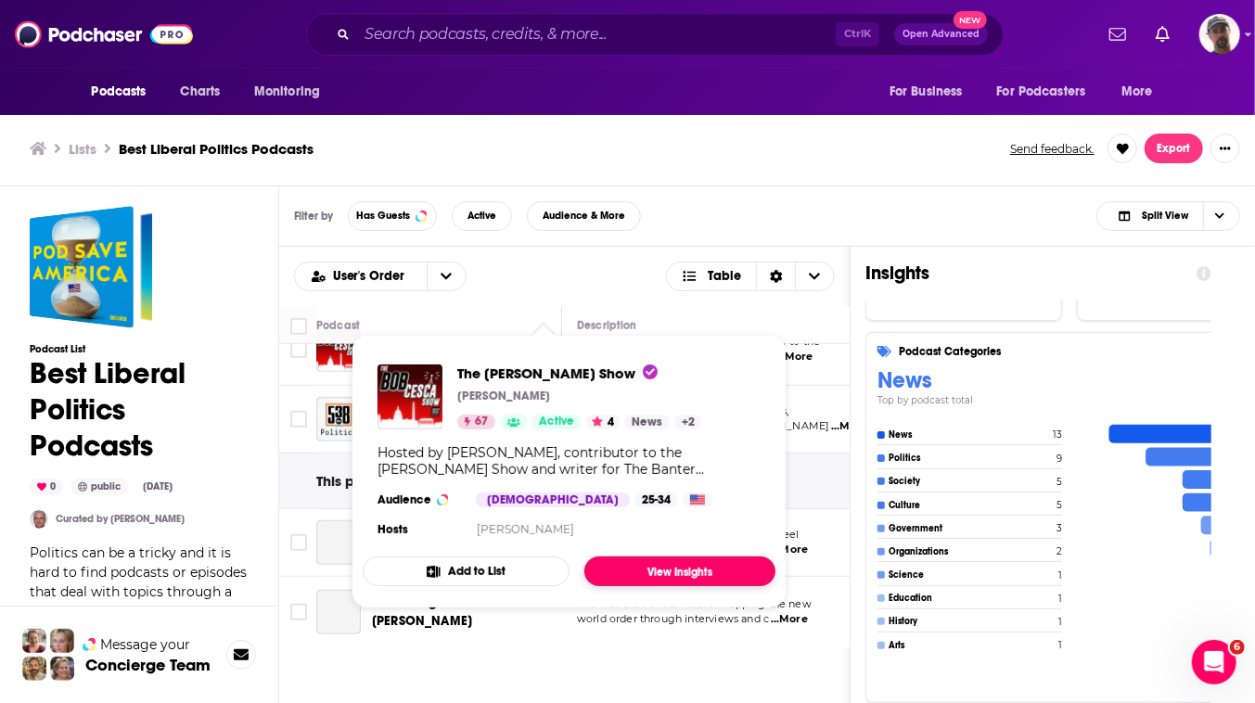
click at [721, 586] on link "View Insights" at bounding box center [679, 571] width 191 height 30
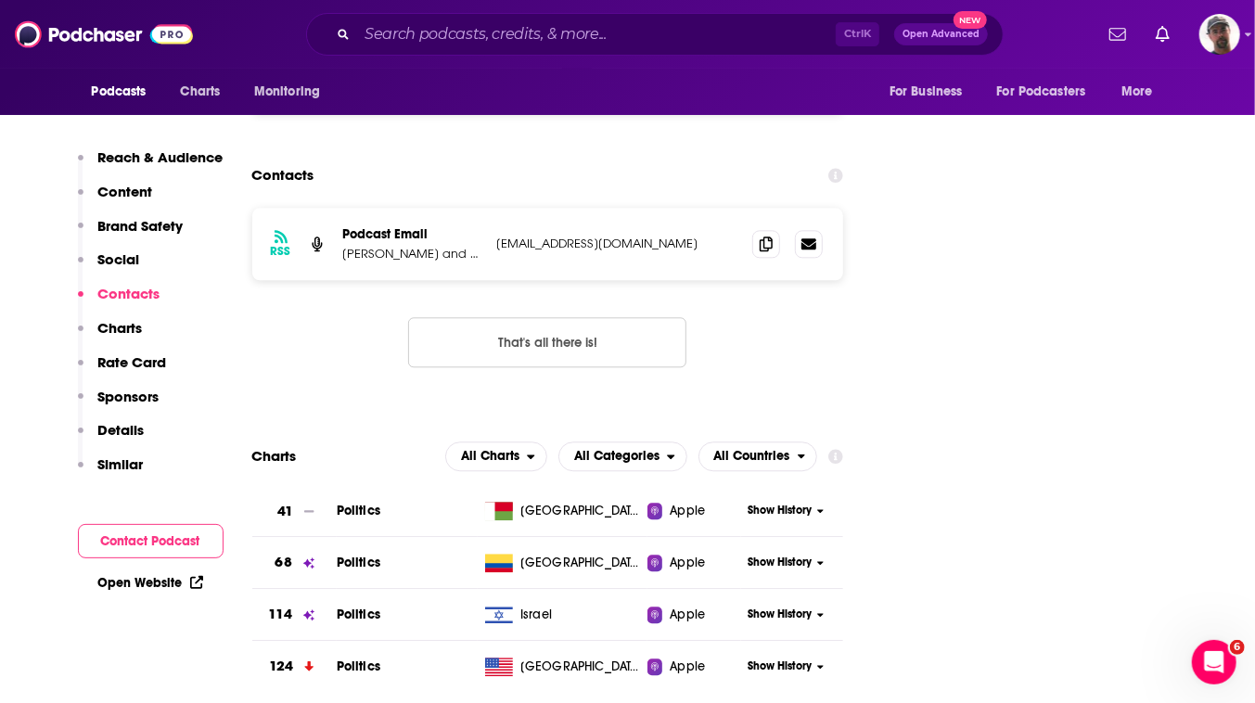
scroll to position [2614, 0]
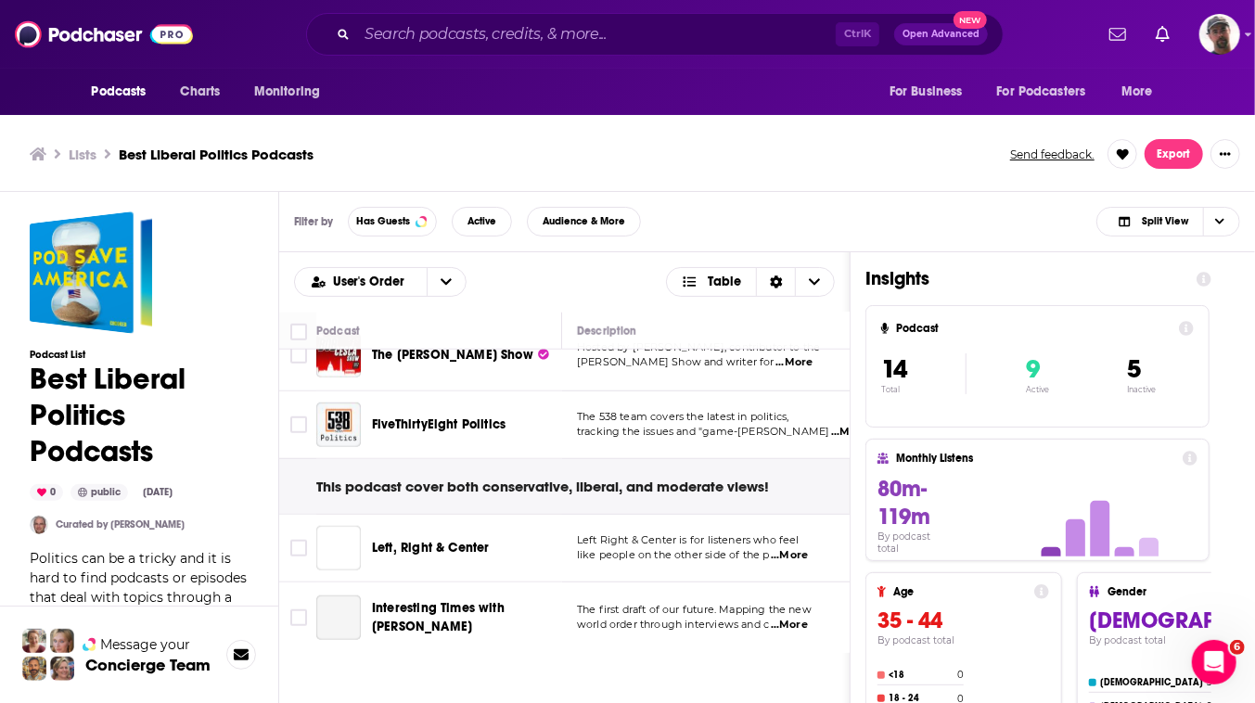
scroll to position [1011, 0]
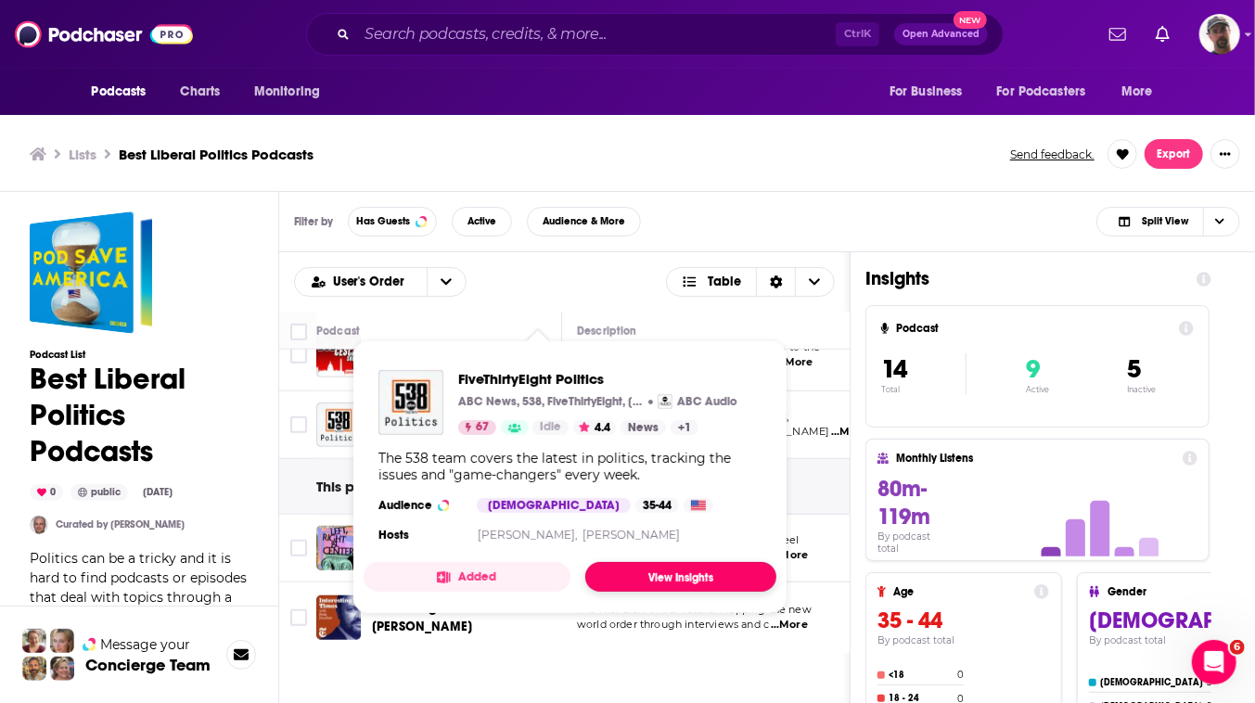
click at [741, 592] on link "View Insights" at bounding box center [680, 577] width 191 height 30
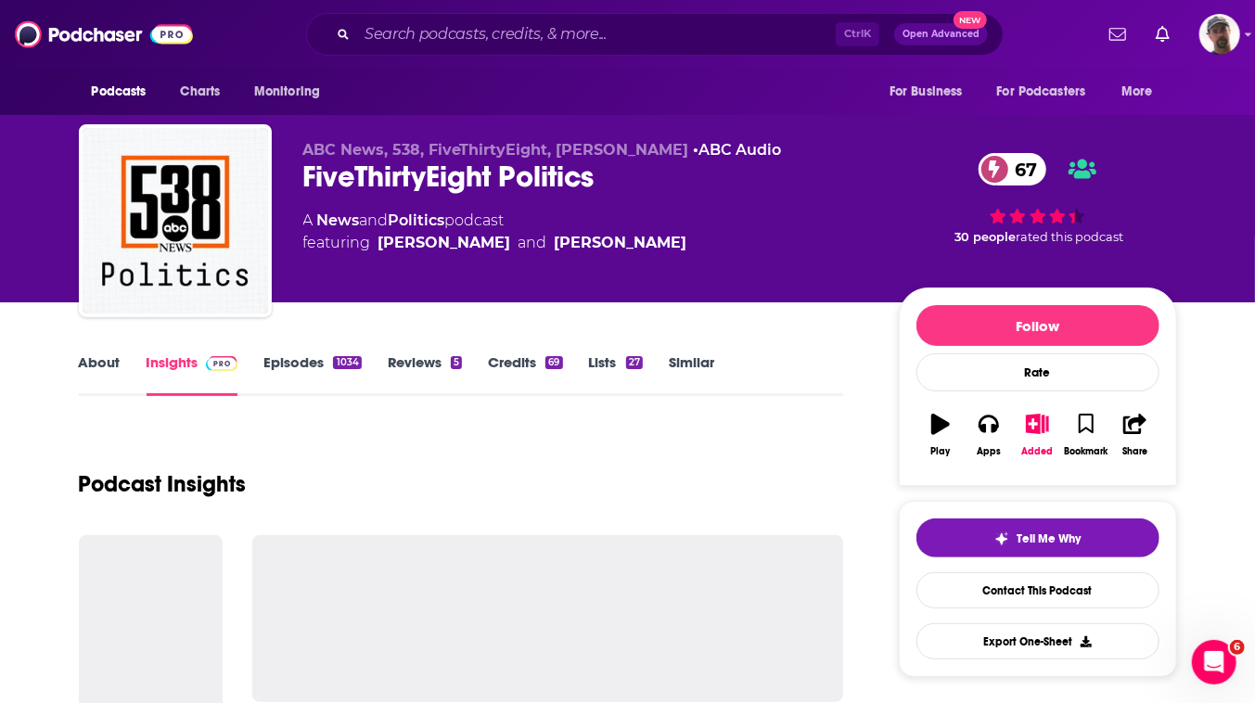
scroll to position [337, 0]
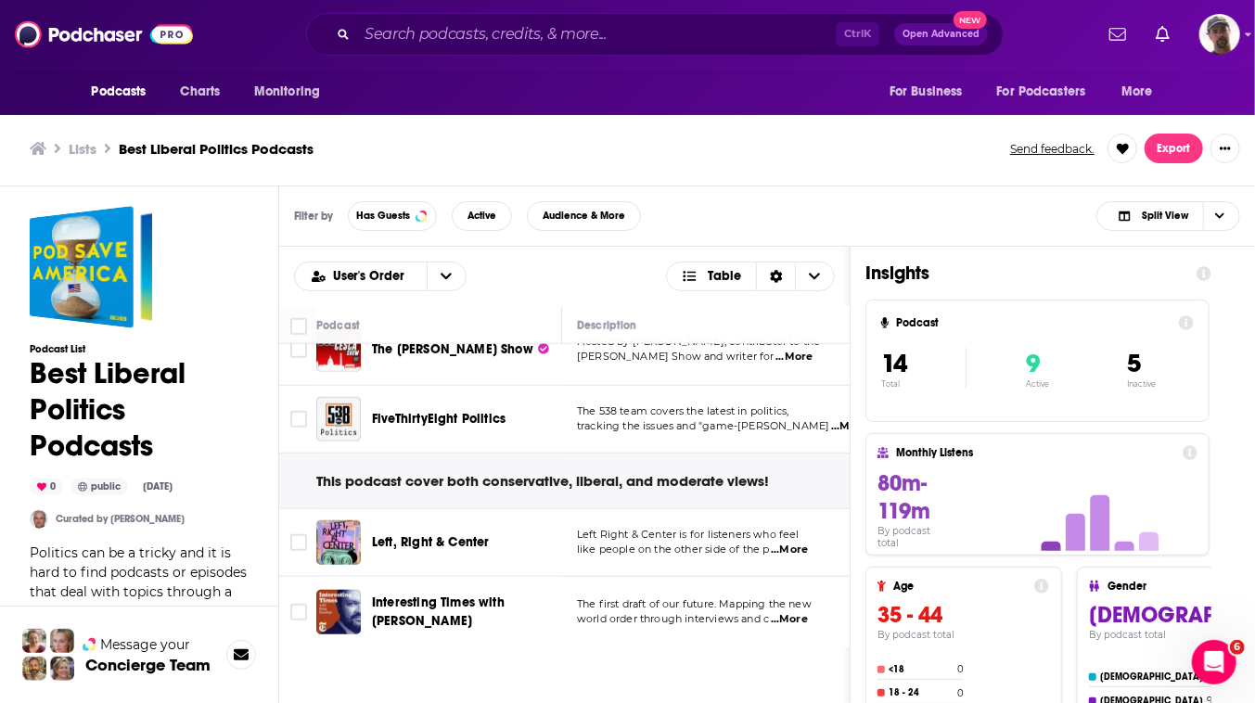
scroll to position [1024, 0]
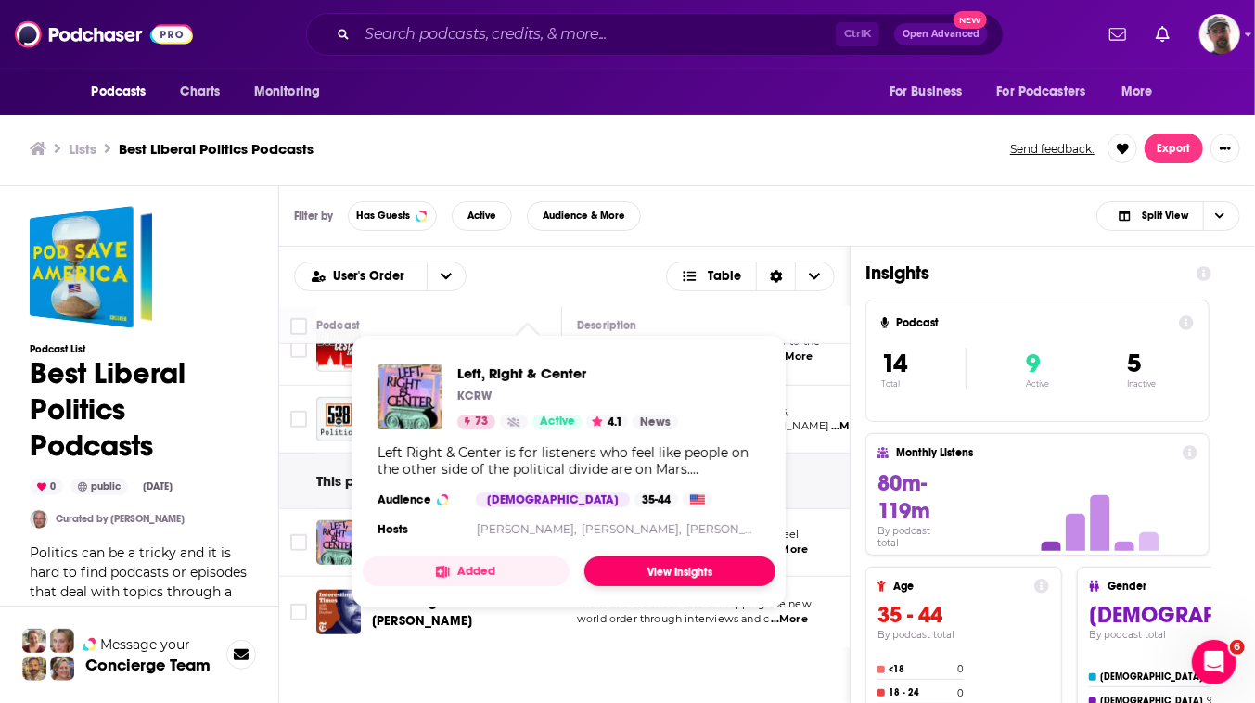
click at [726, 586] on link "View Insights" at bounding box center [679, 571] width 191 height 30
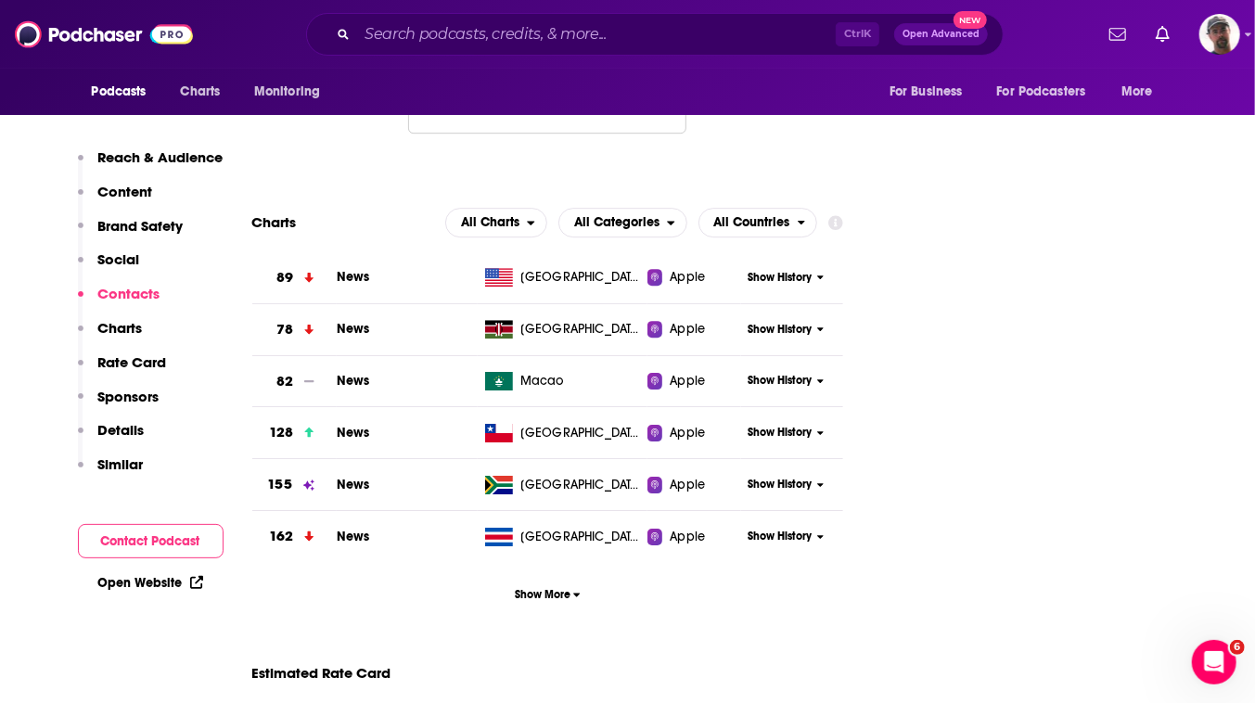
scroll to position [2866, 0]
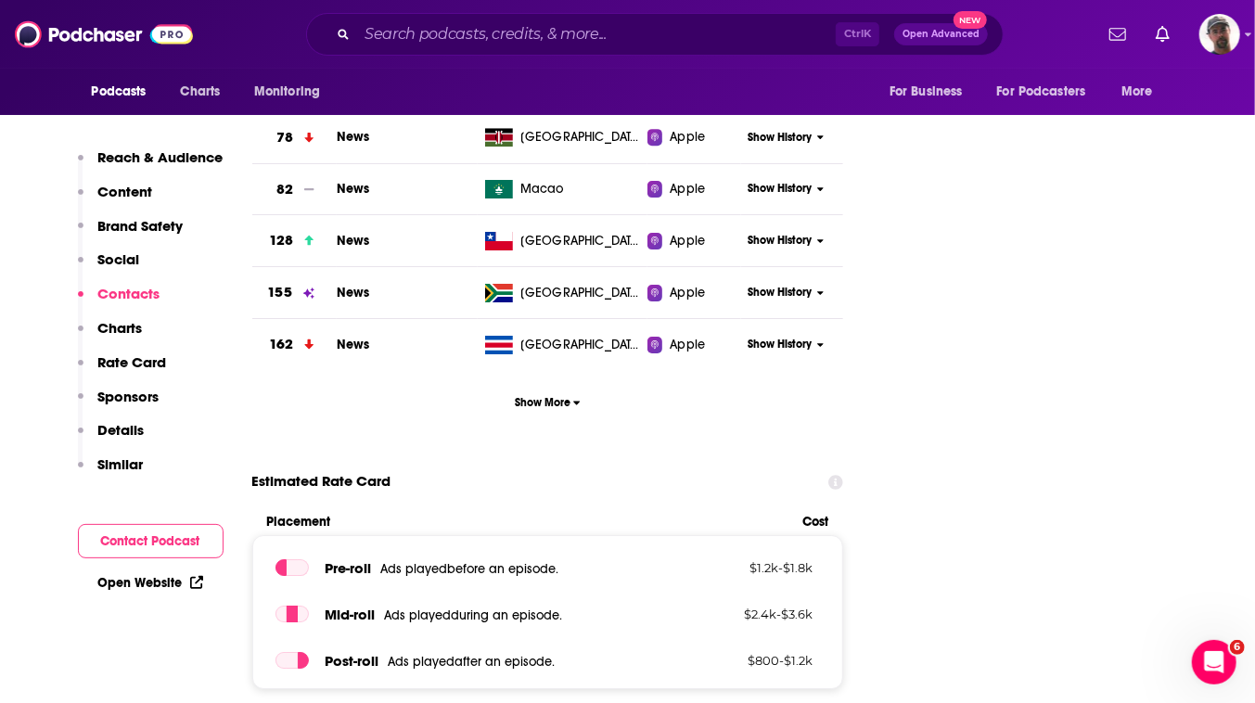
scroll to position [3203, 0]
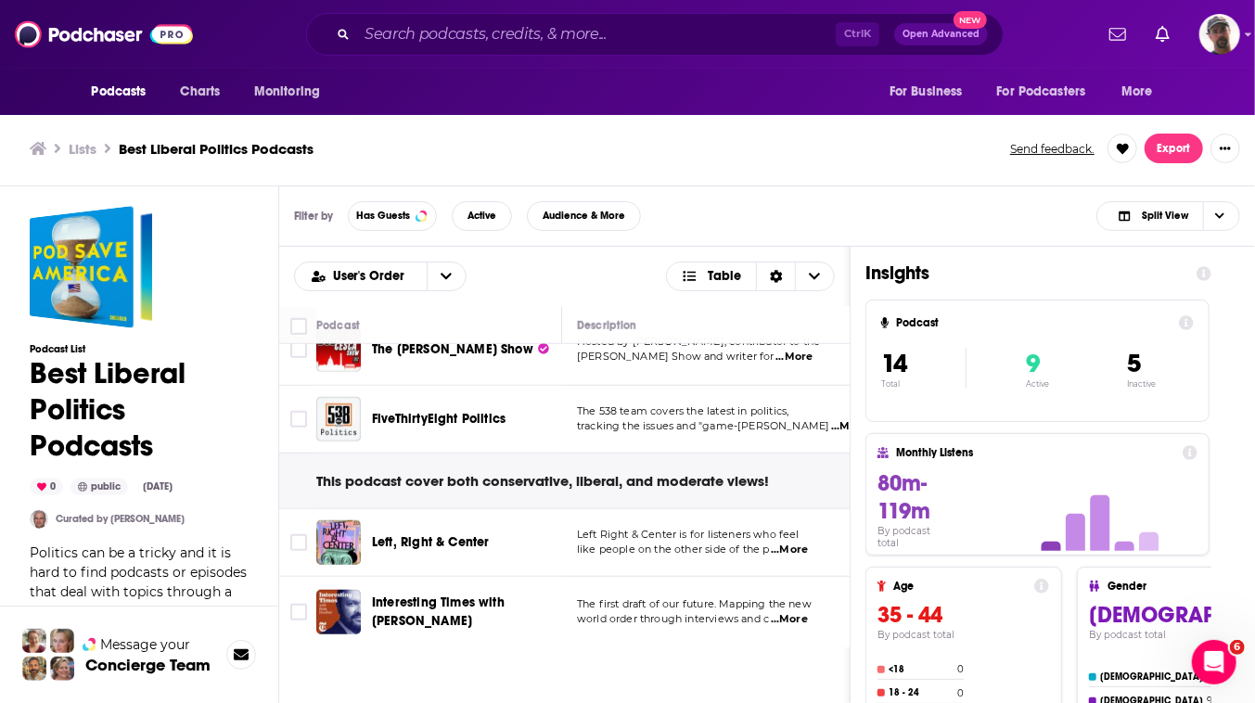
scroll to position [1024, 0]
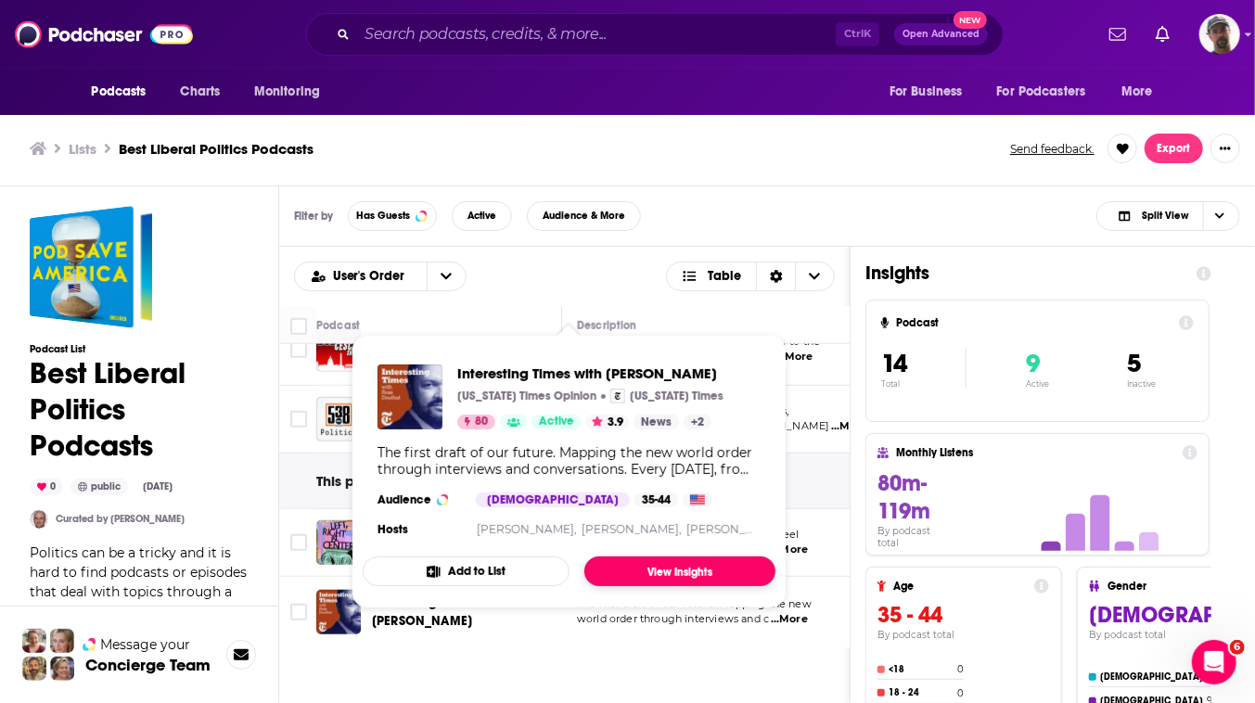
click at [709, 586] on link "View Insights" at bounding box center [679, 571] width 191 height 30
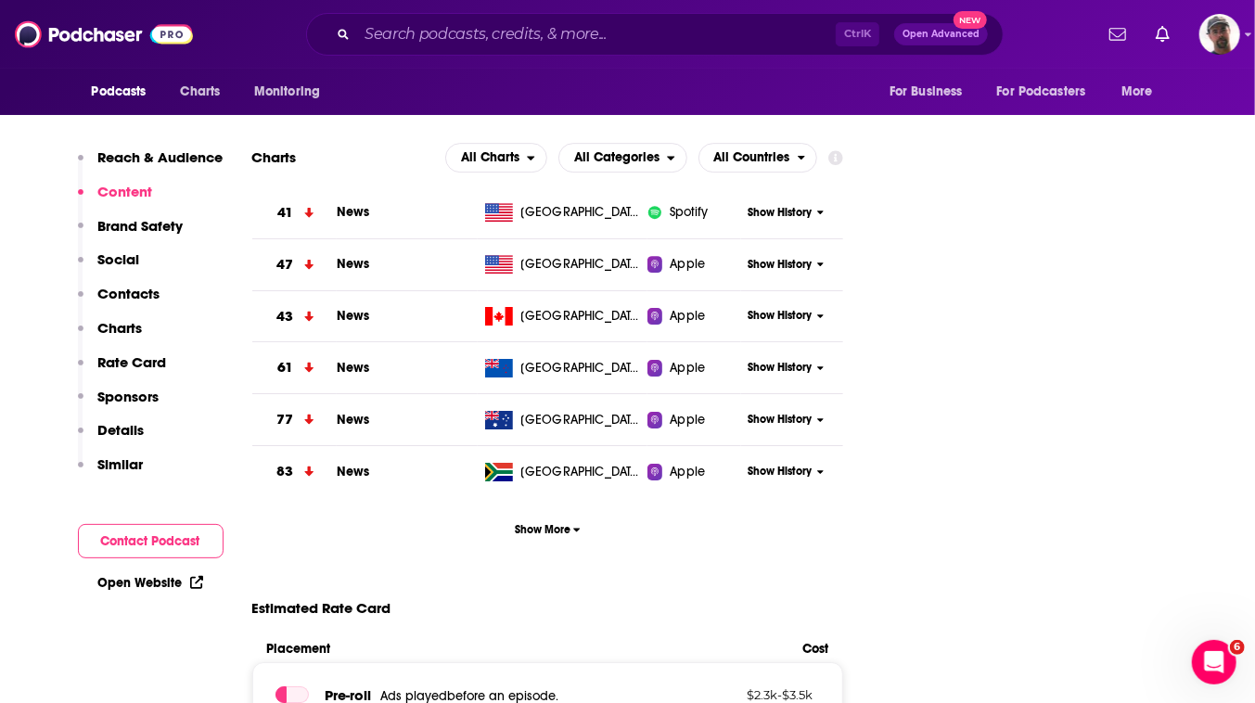
scroll to position [2950, 0]
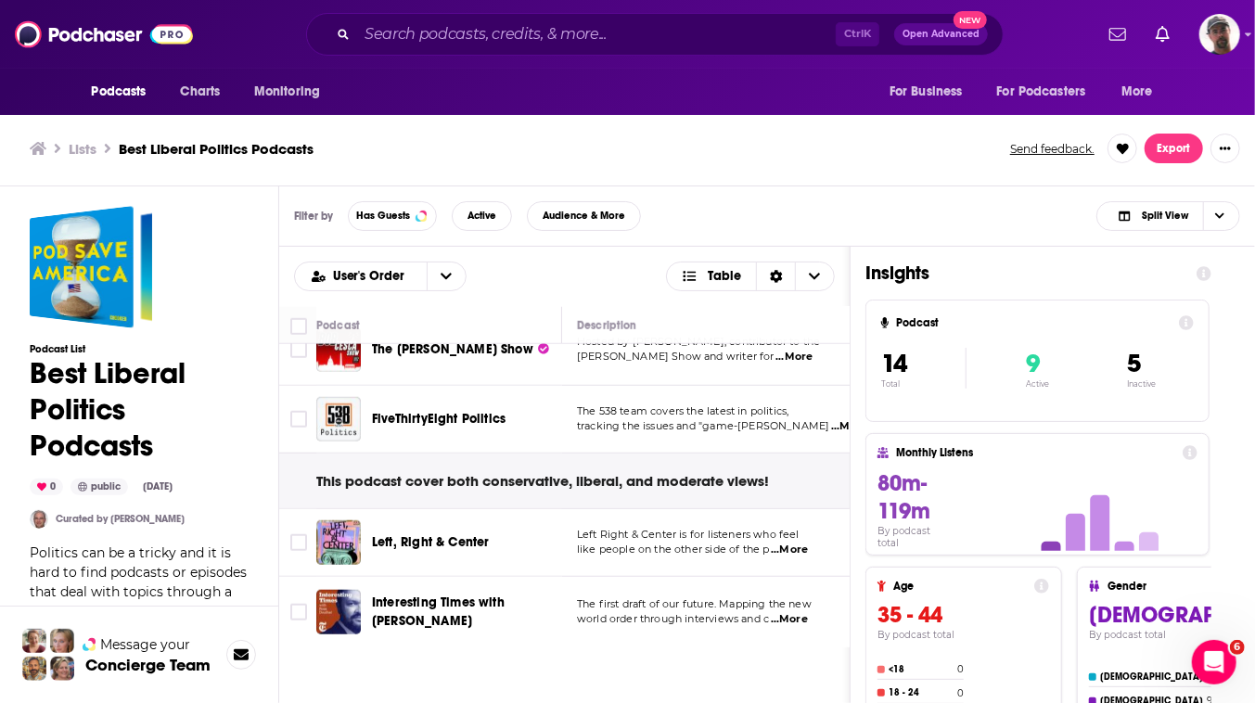
scroll to position [1024, 0]
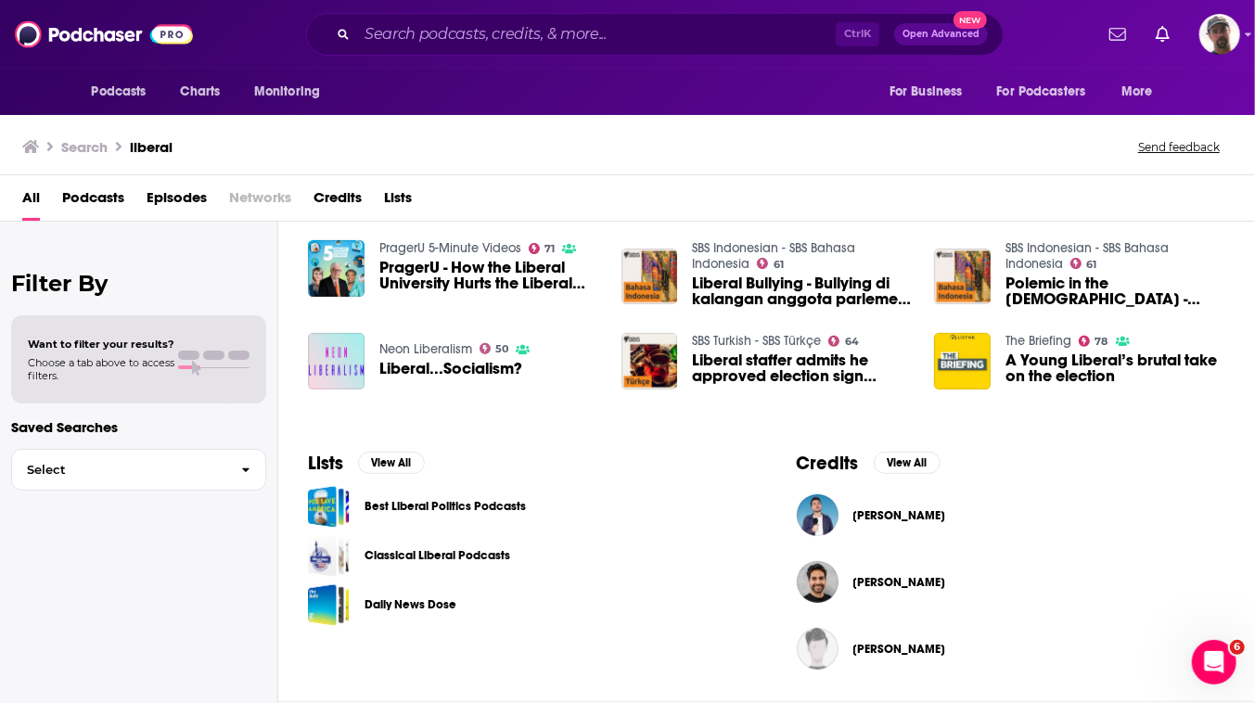
scroll to position [559, 0]
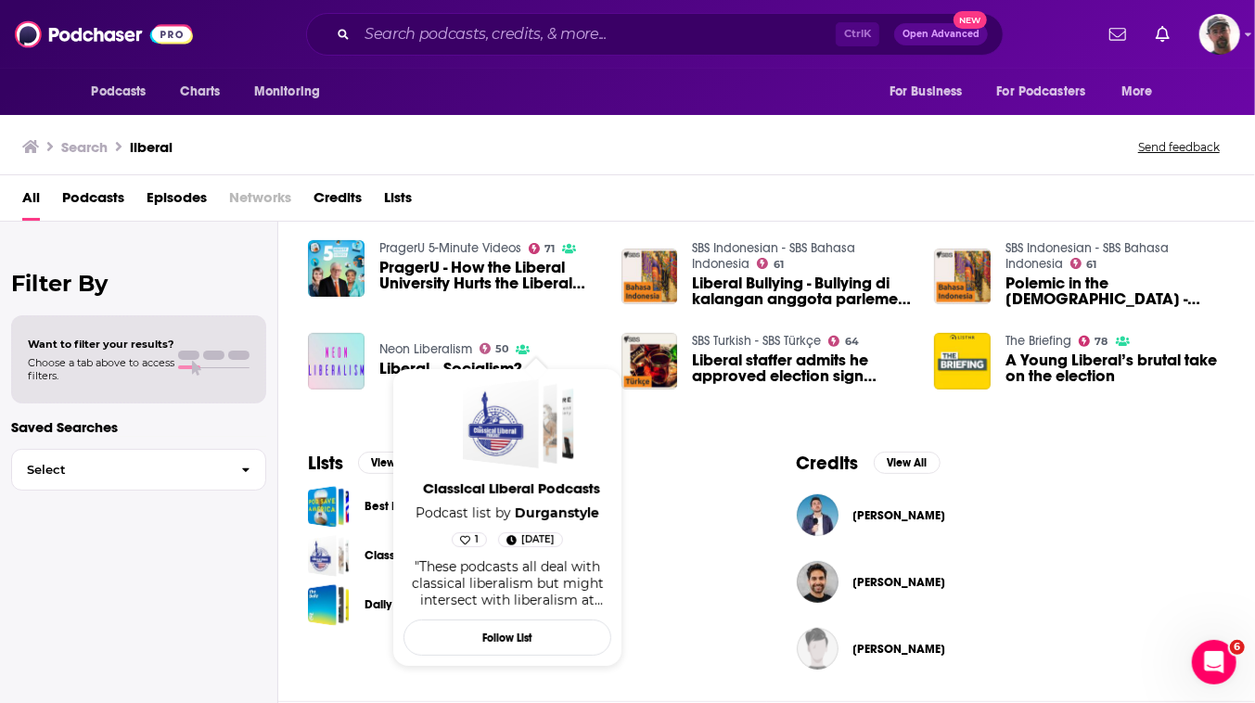
click at [549, 485] on span "Classical Liberal Podcasts" at bounding box center [511, 488] width 208 height 18
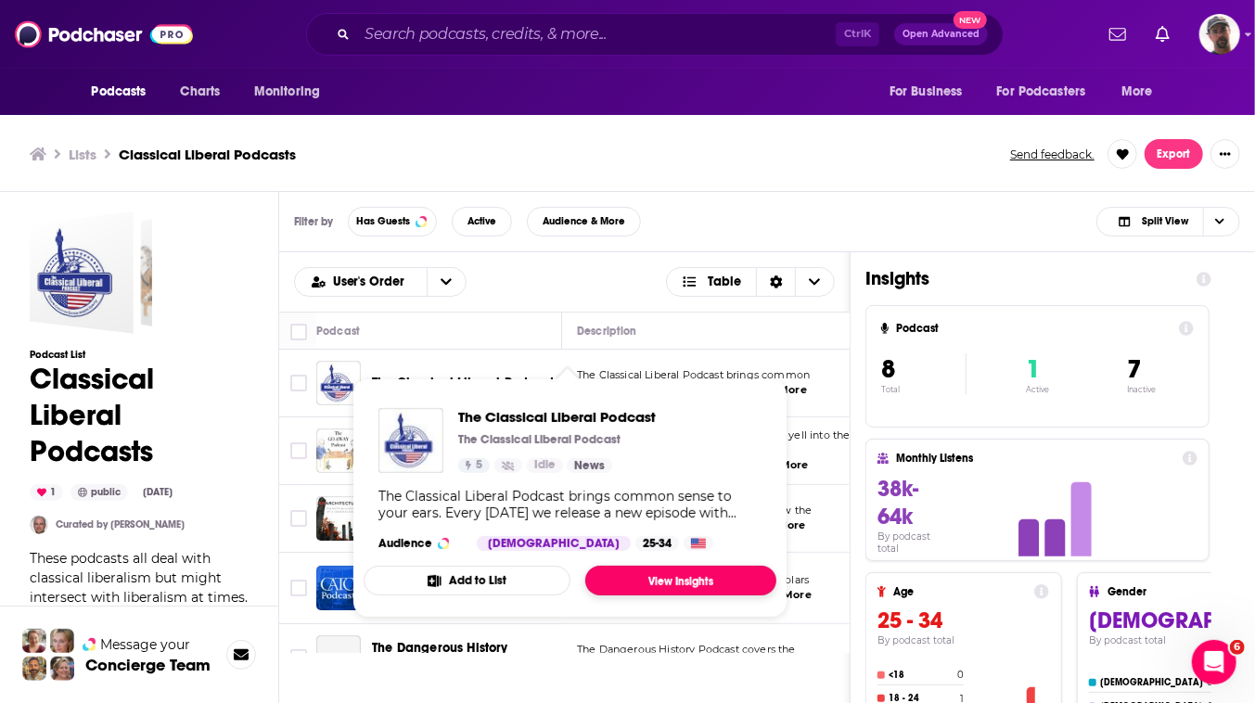
click at [703, 595] on link "View Insights" at bounding box center [680, 581] width 191 height 30
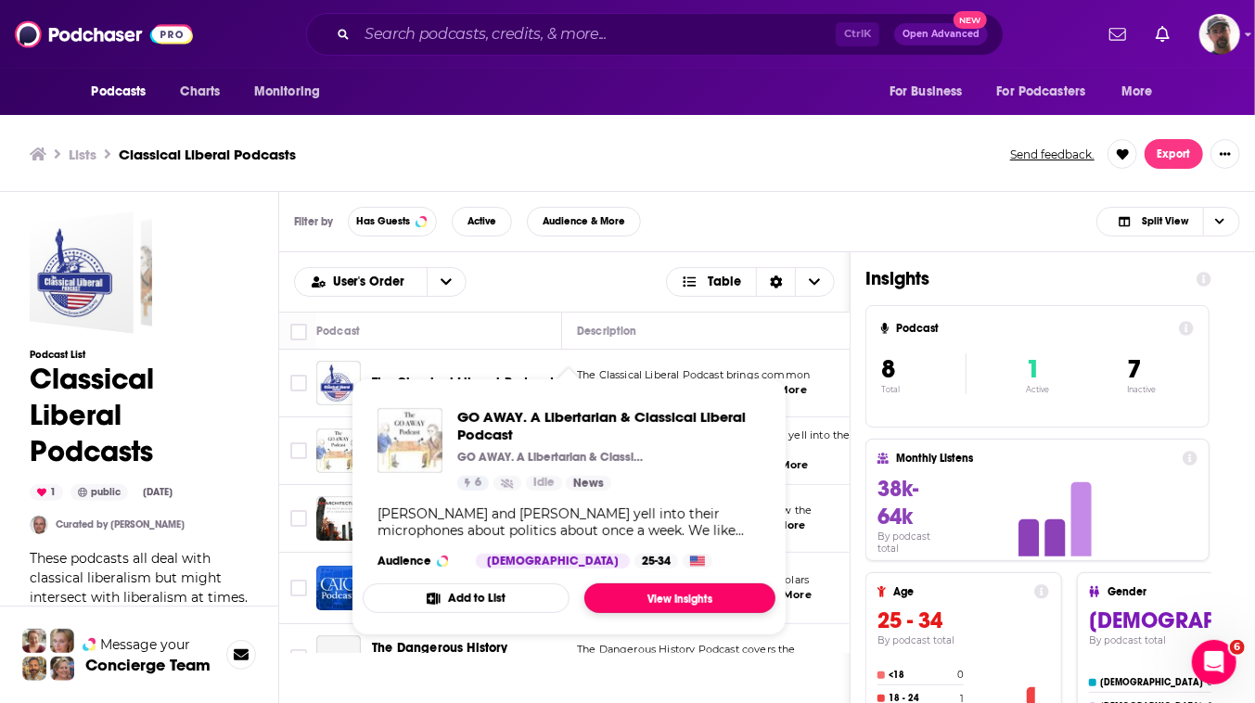
click at [732, 613] on link "View Insights" at bounding box center [679, 598] width 191 height 30
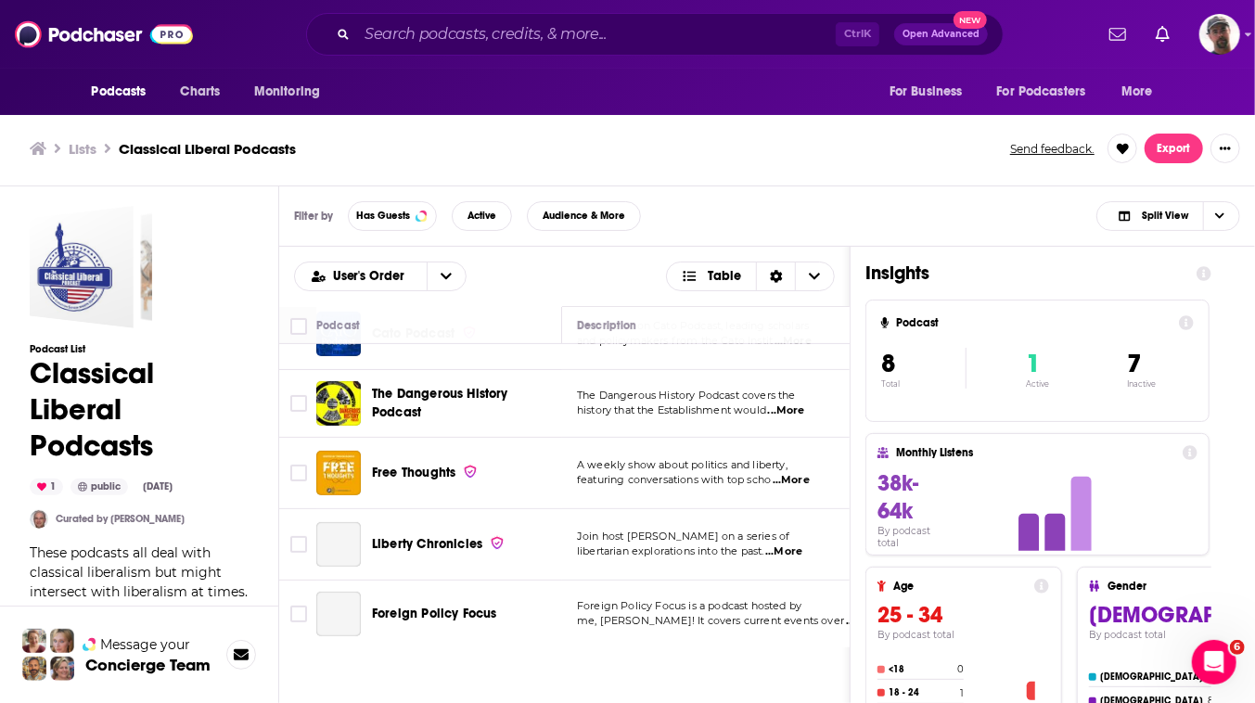
scroll to position [380, 0]
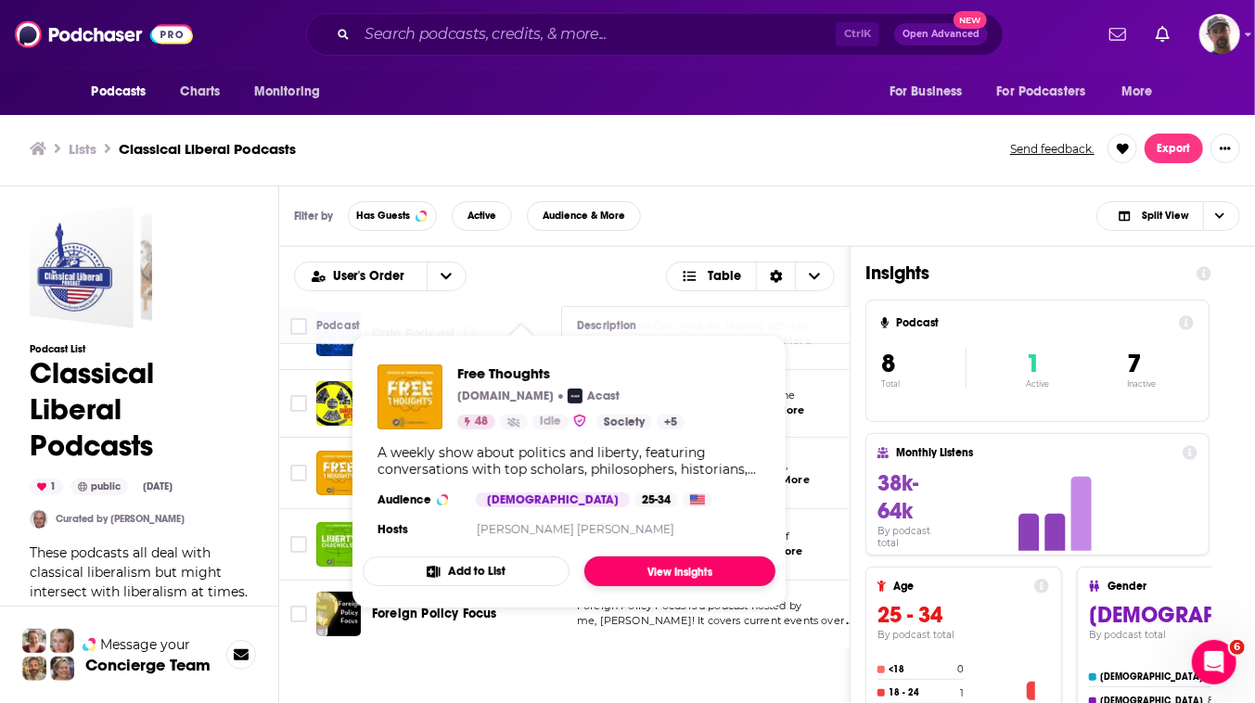
click at [709, 586] on link "View Insights" at bounding box center [679, 571] width 191 height 30
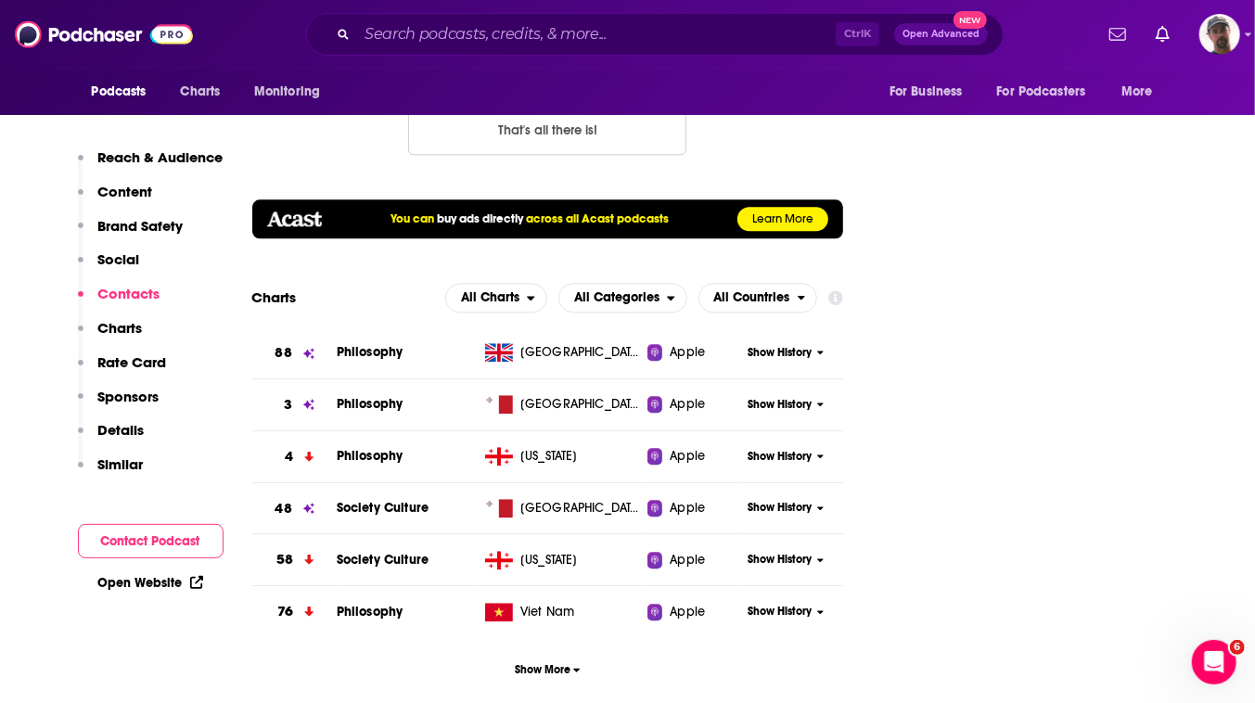
scroll to position [2445, 0]
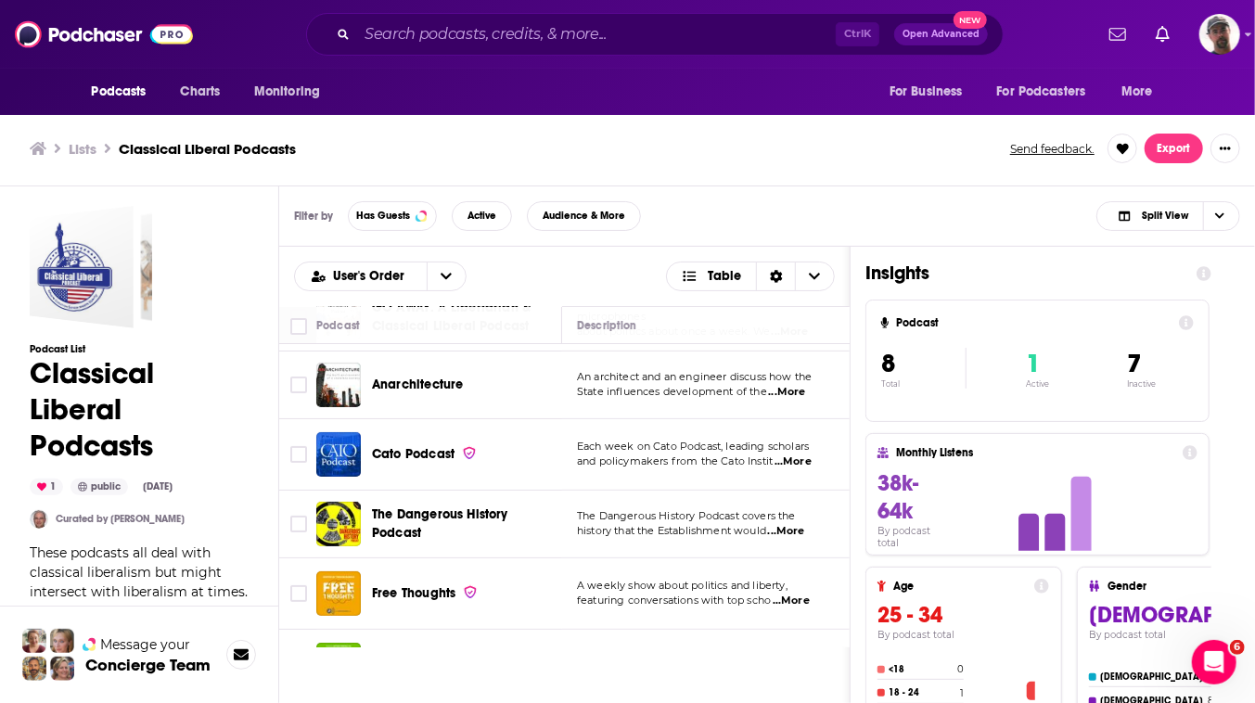
scroll to position [128, 0]
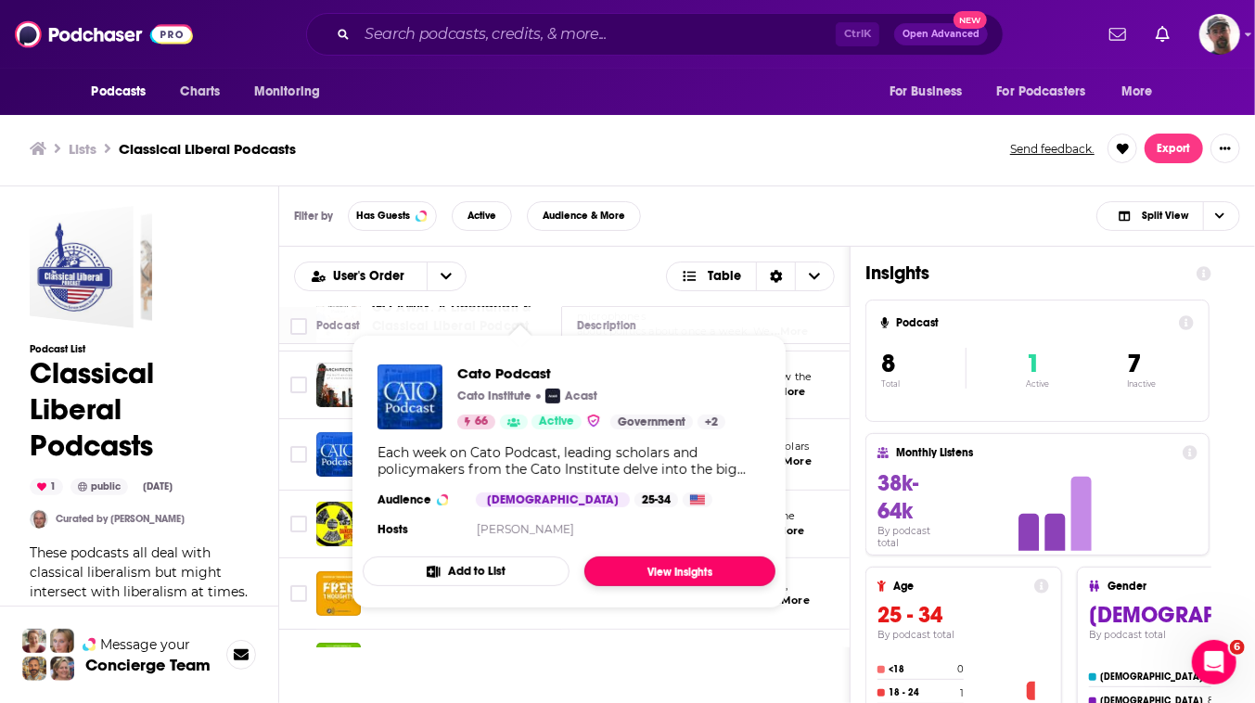
click at [709, 586] on link "View Insights" at bounding box center [679, 571] width 191 height 30
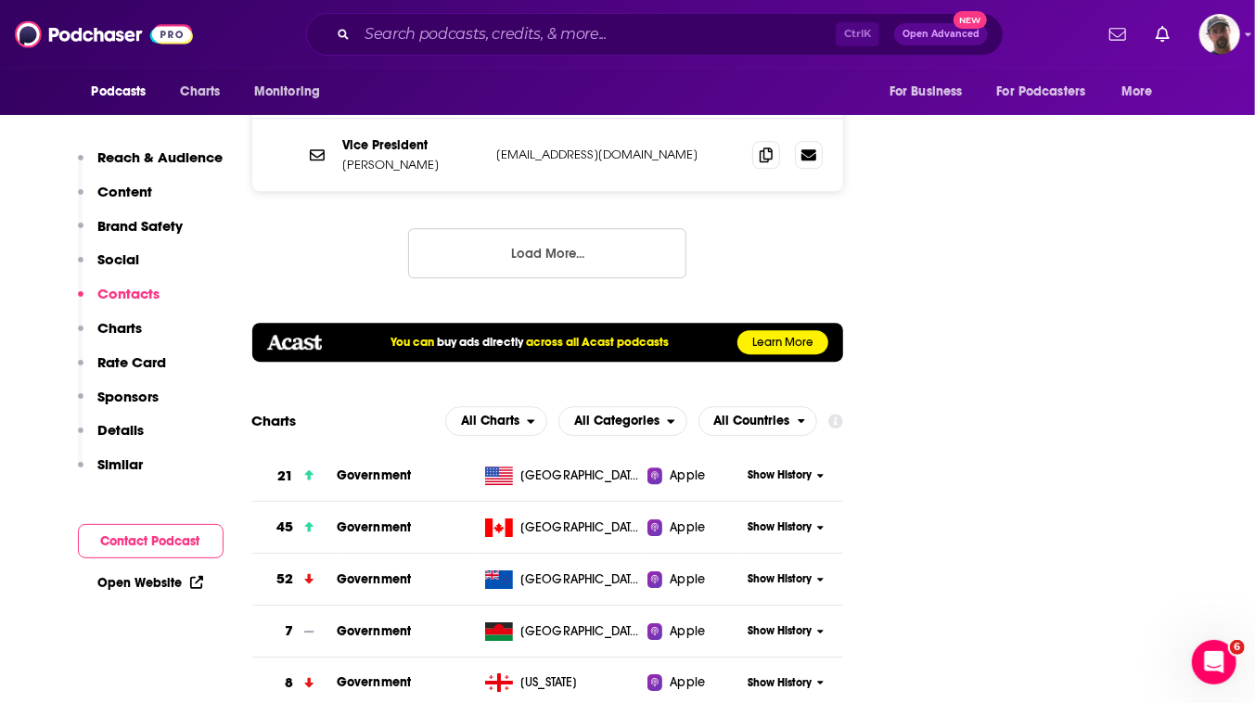
scroll to position [2866, 0]
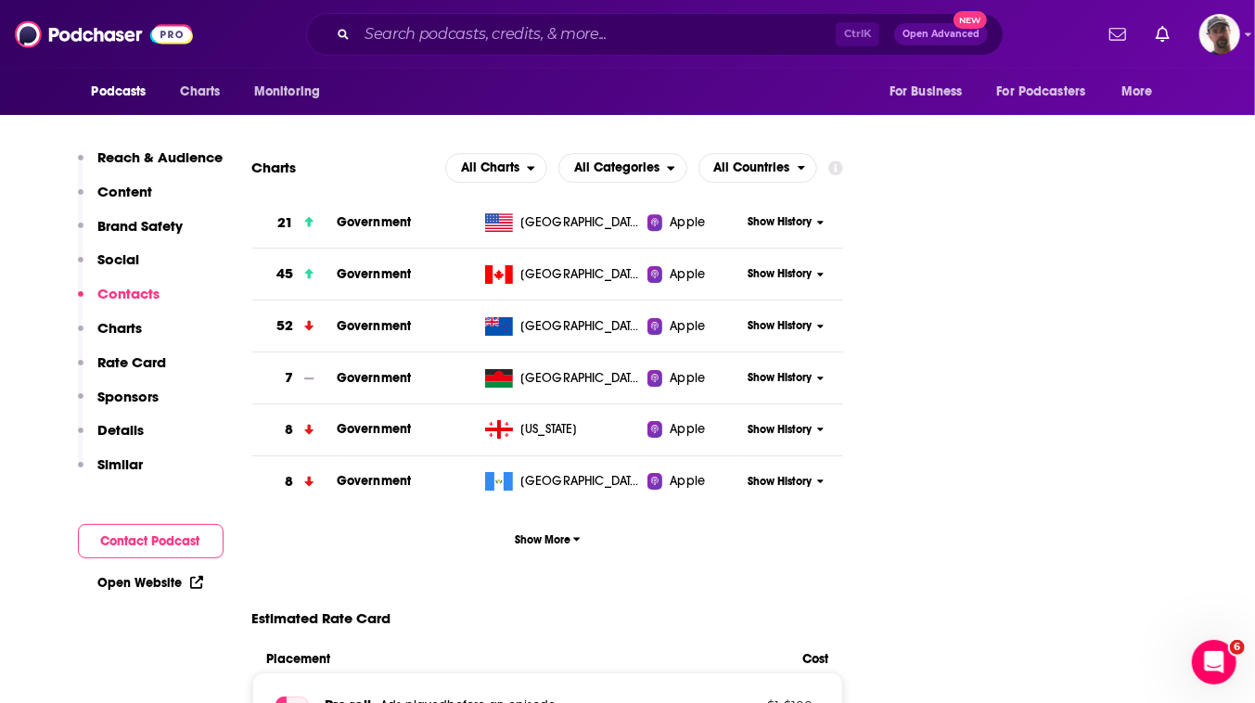
scroll to position [2950, 0]
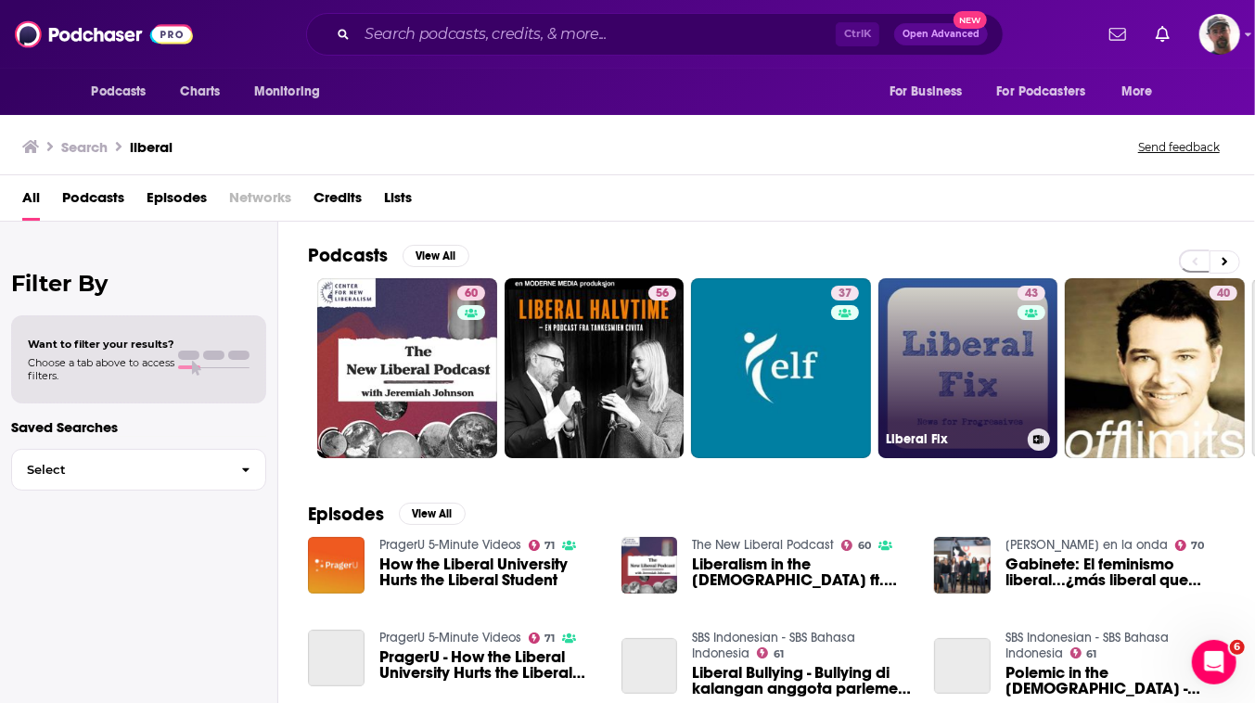
click at [1013, 410] on link "43 Liberal Fix" at bounding box center [968, 368] width 180 height 180
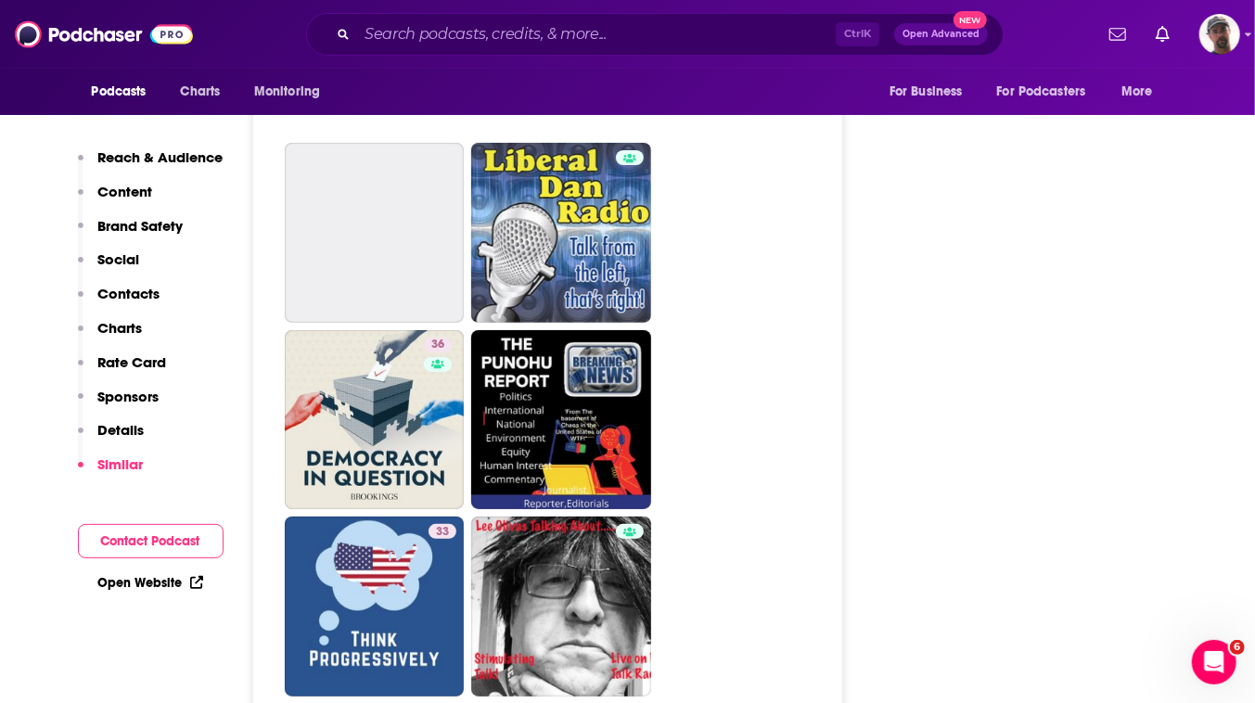
scroll to position [3793, 0]
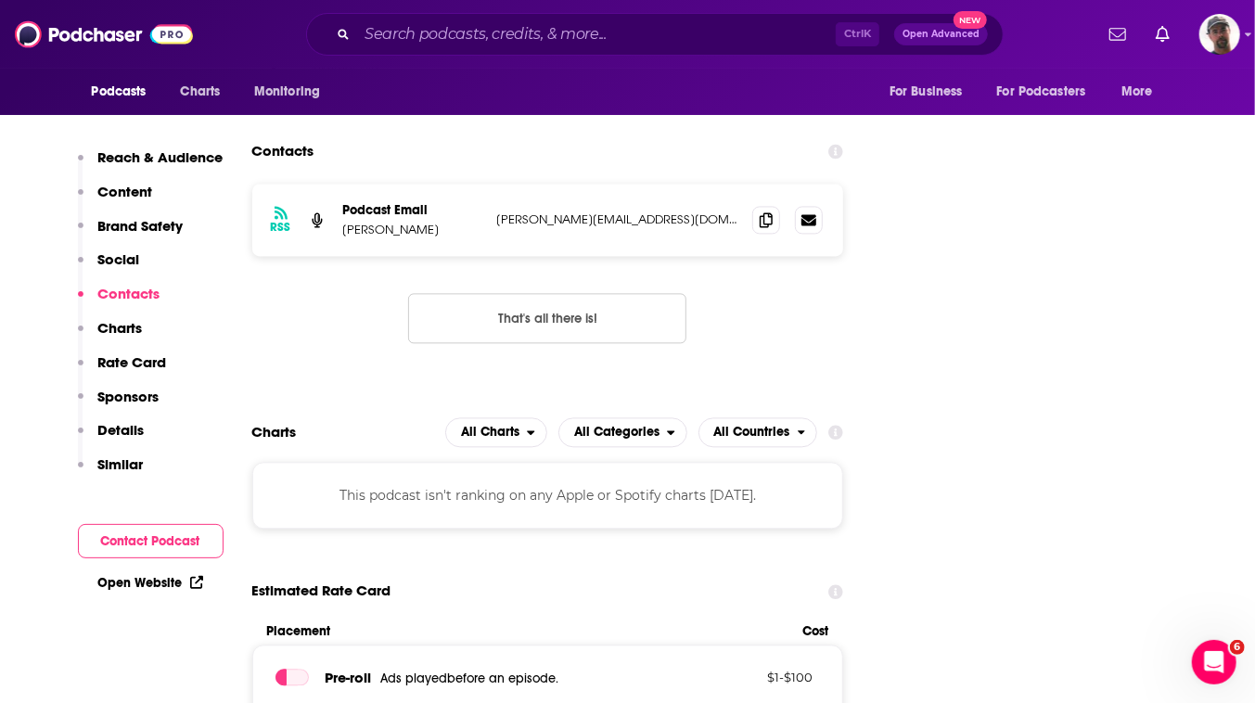
scroll to position [2360, 0]
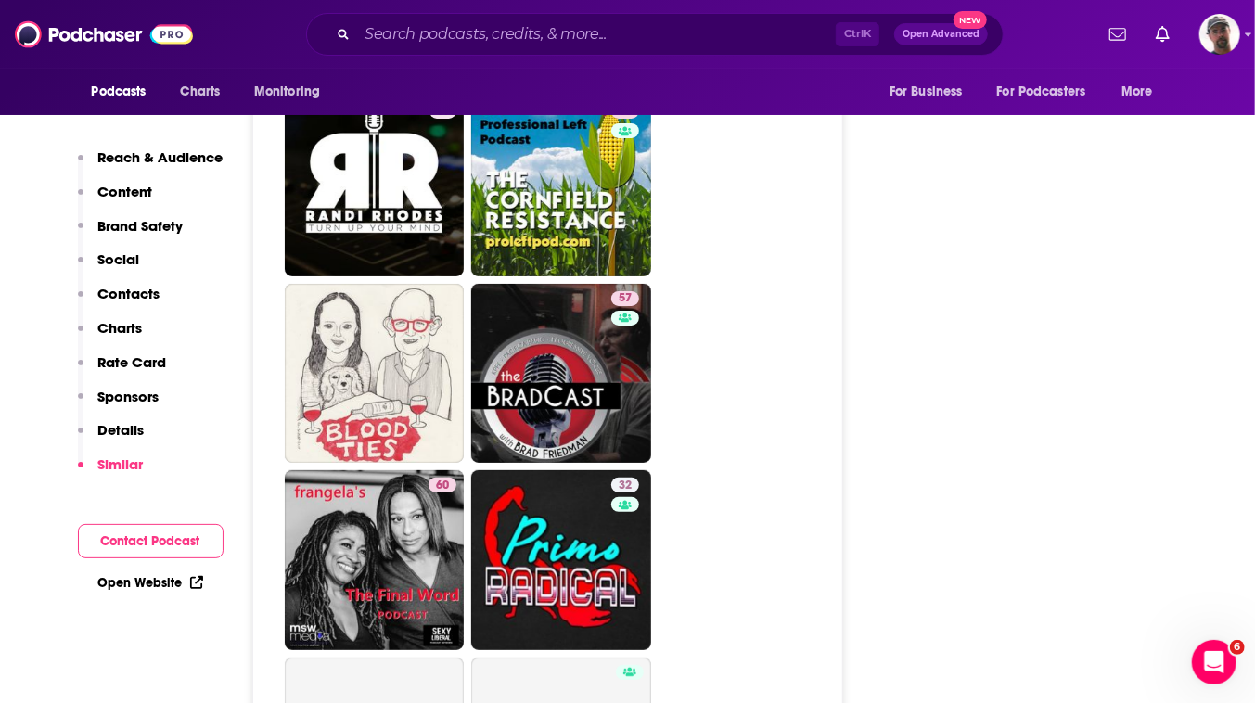
scroll to position [3962, 0]
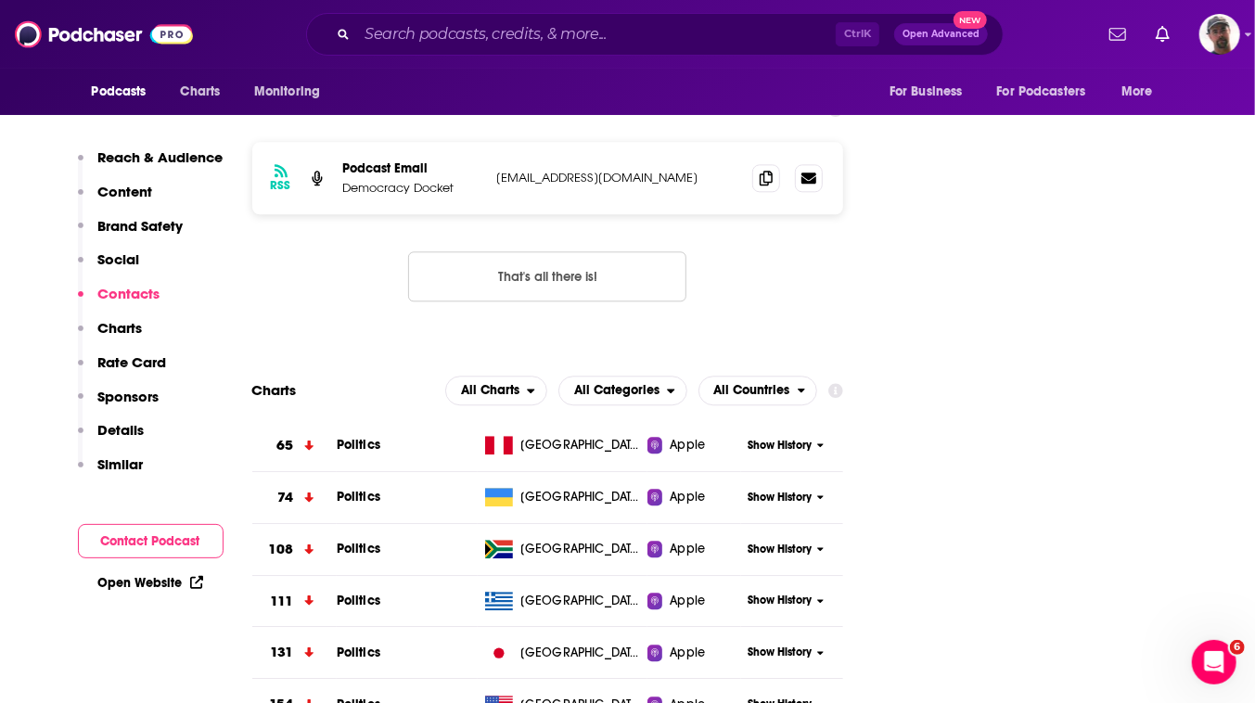
scroll to position [2698, 0]
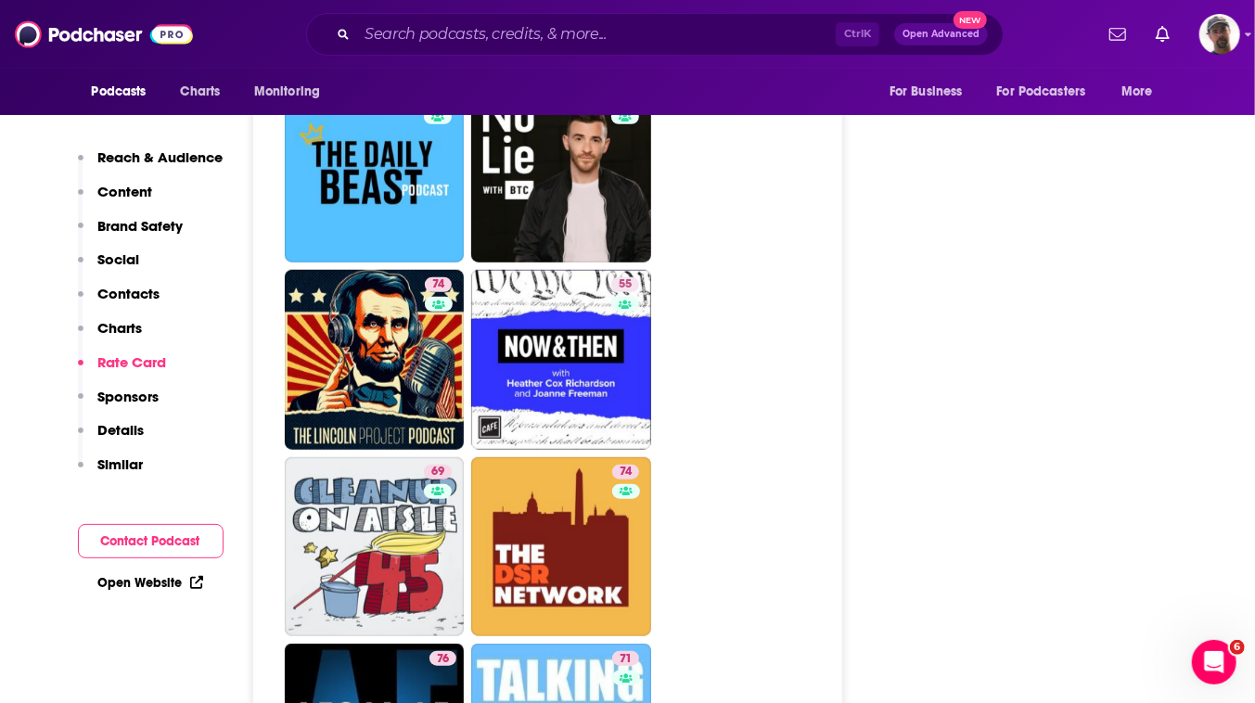
scroll to position [4215, 0]
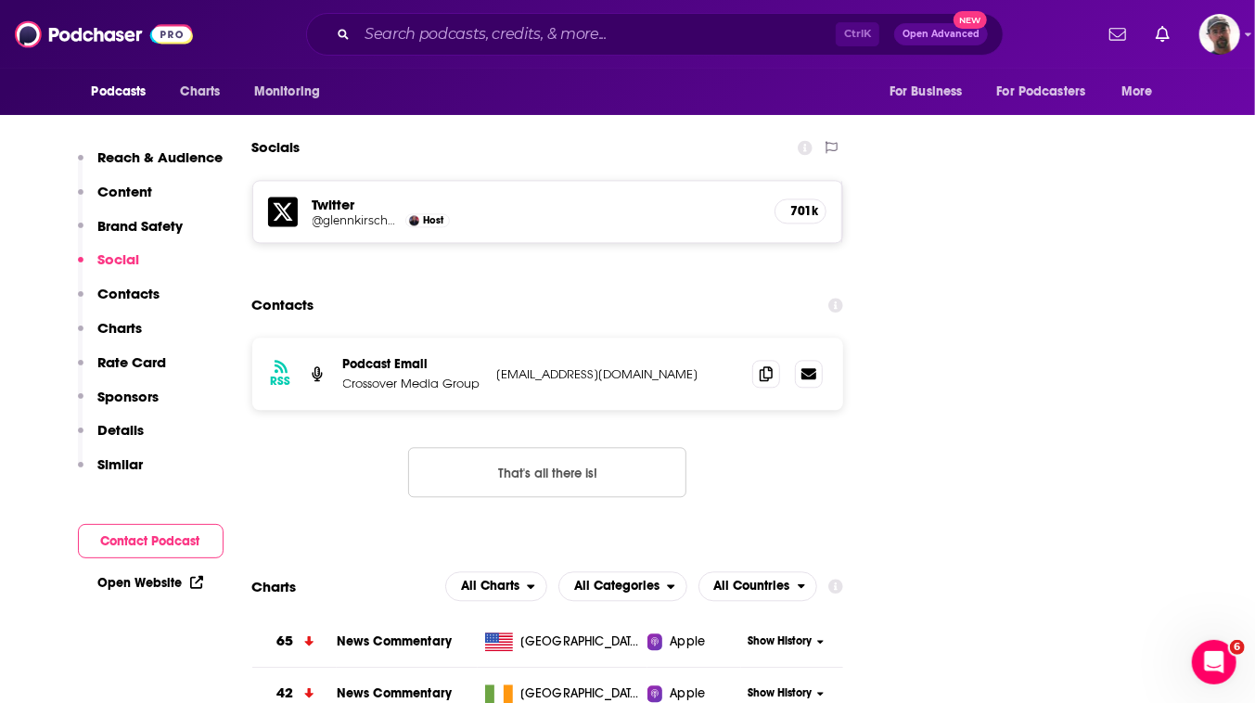
scroll to position [2445, 0]
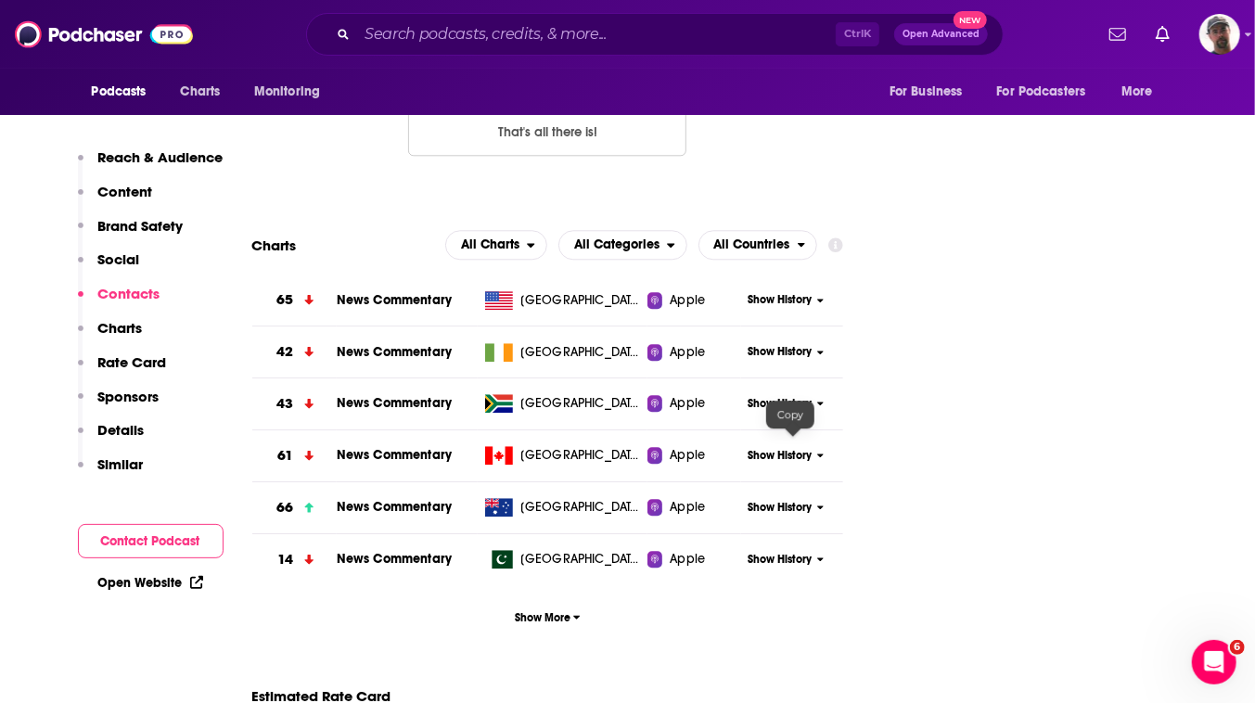
click at [773, 39] on icon at bounding box center [766, 31] width 13 height 15
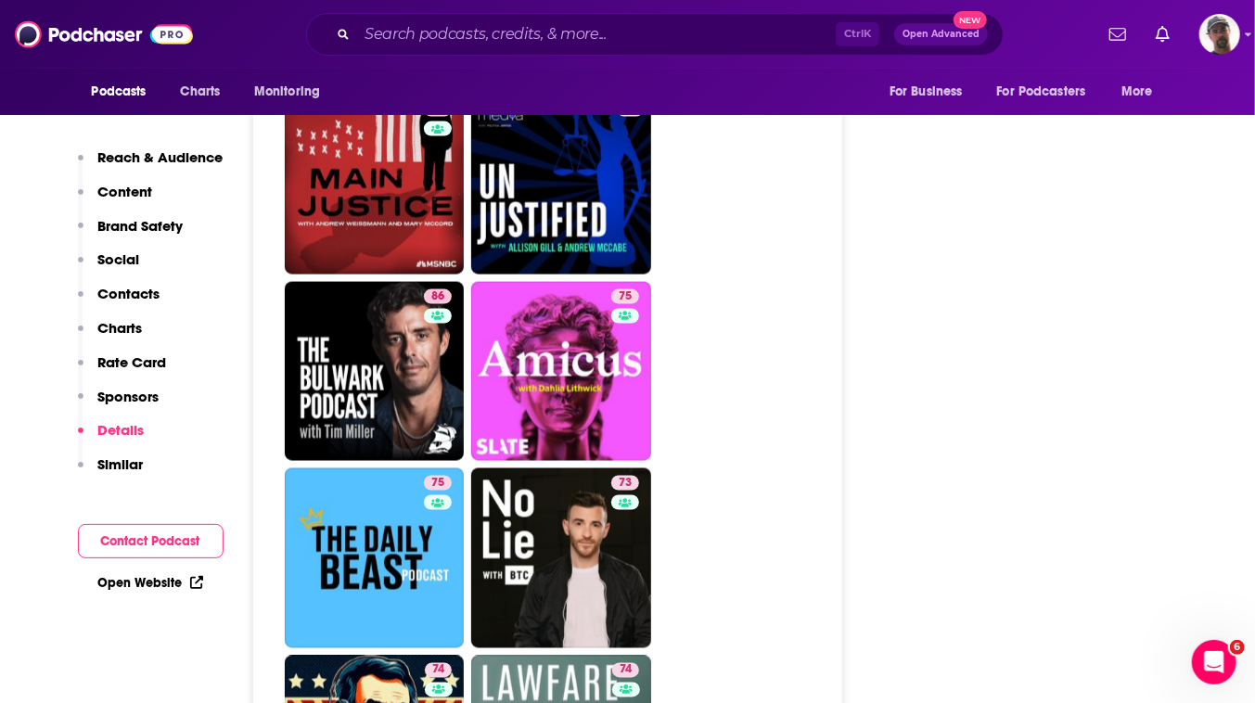
scroll to position [5311, 0]
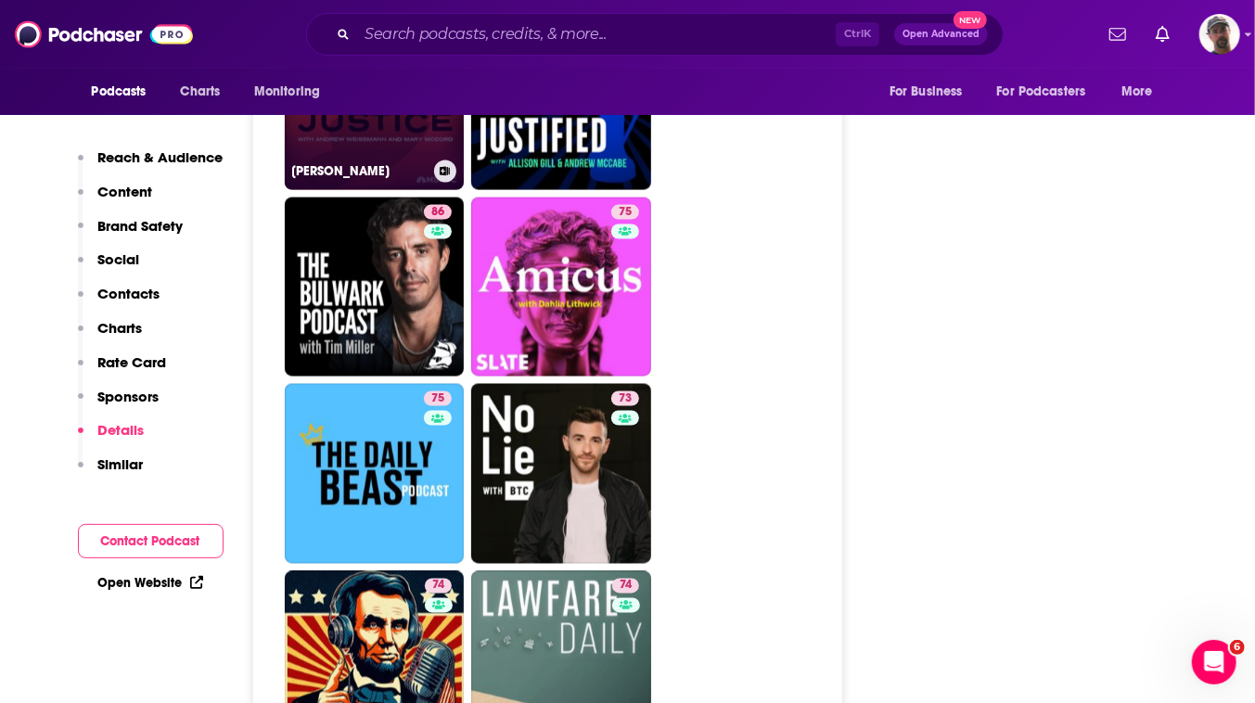
click at [465, 190] on link "77 Main Justice" at bounding box center [375, 100] width 180 height 180
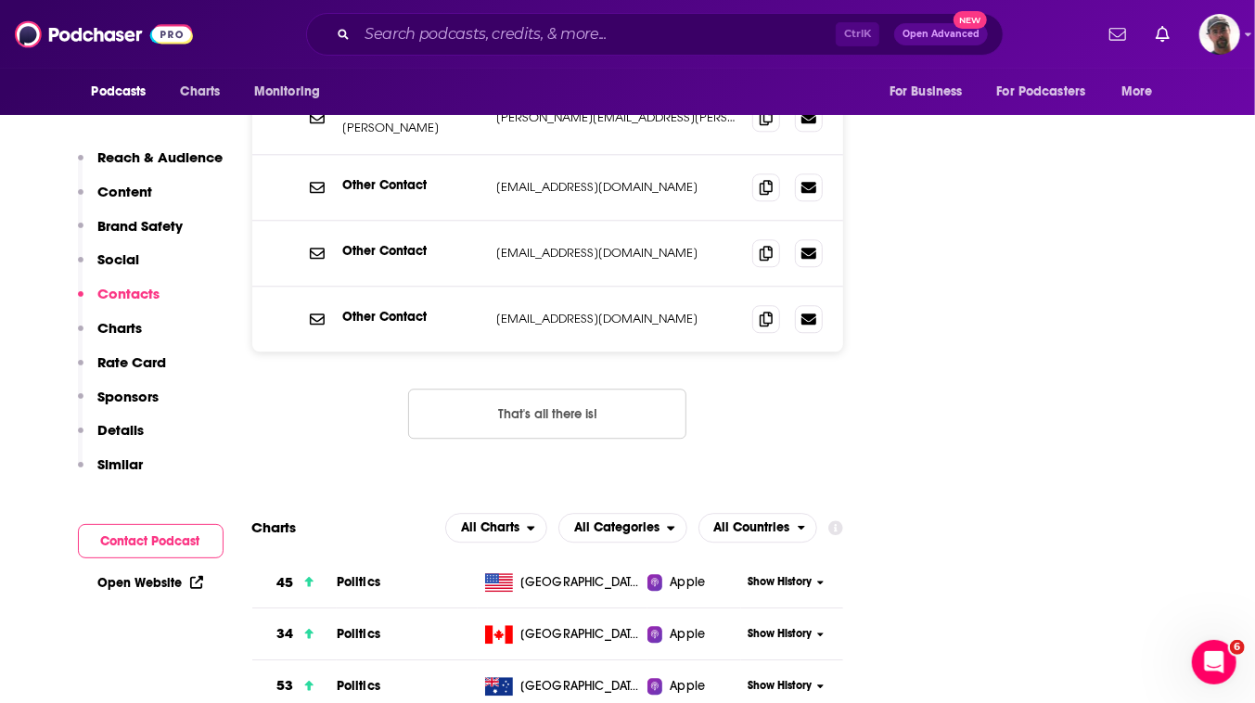
scroll to position [2529, 0]
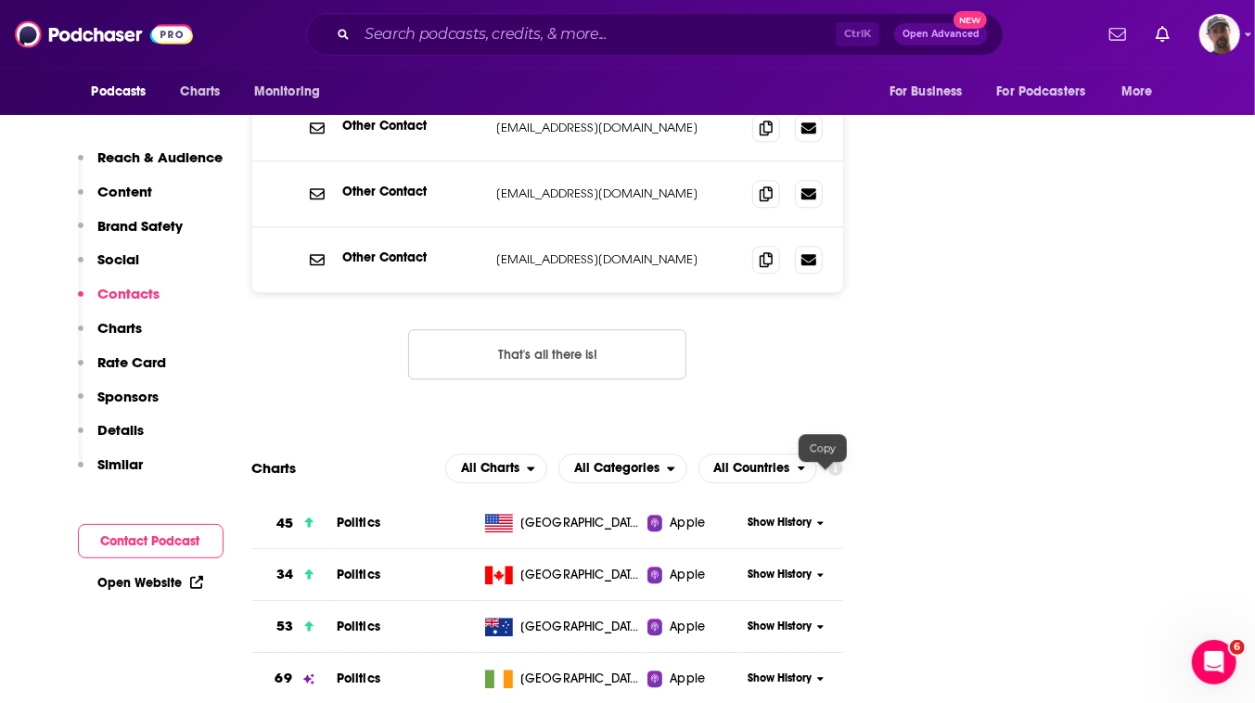
click at [773, 65] on icon at bounding box center [766, 57] width 13 height 15
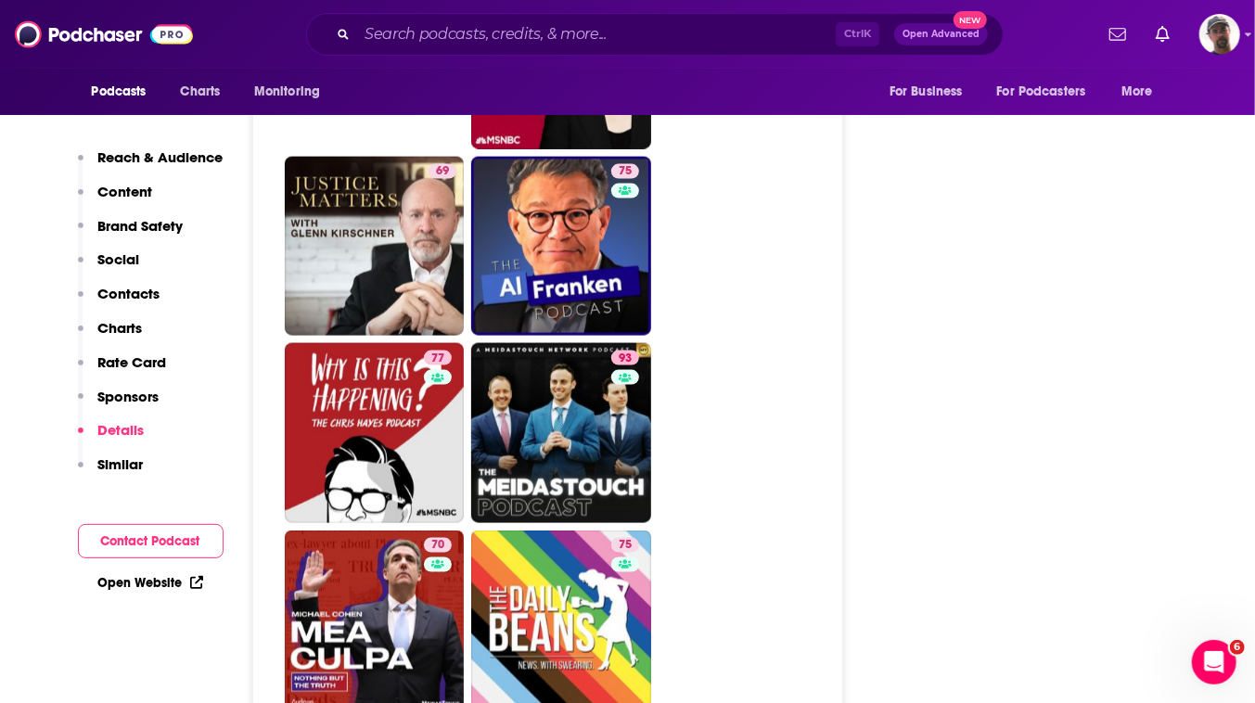
scroll to position [5143, 0]
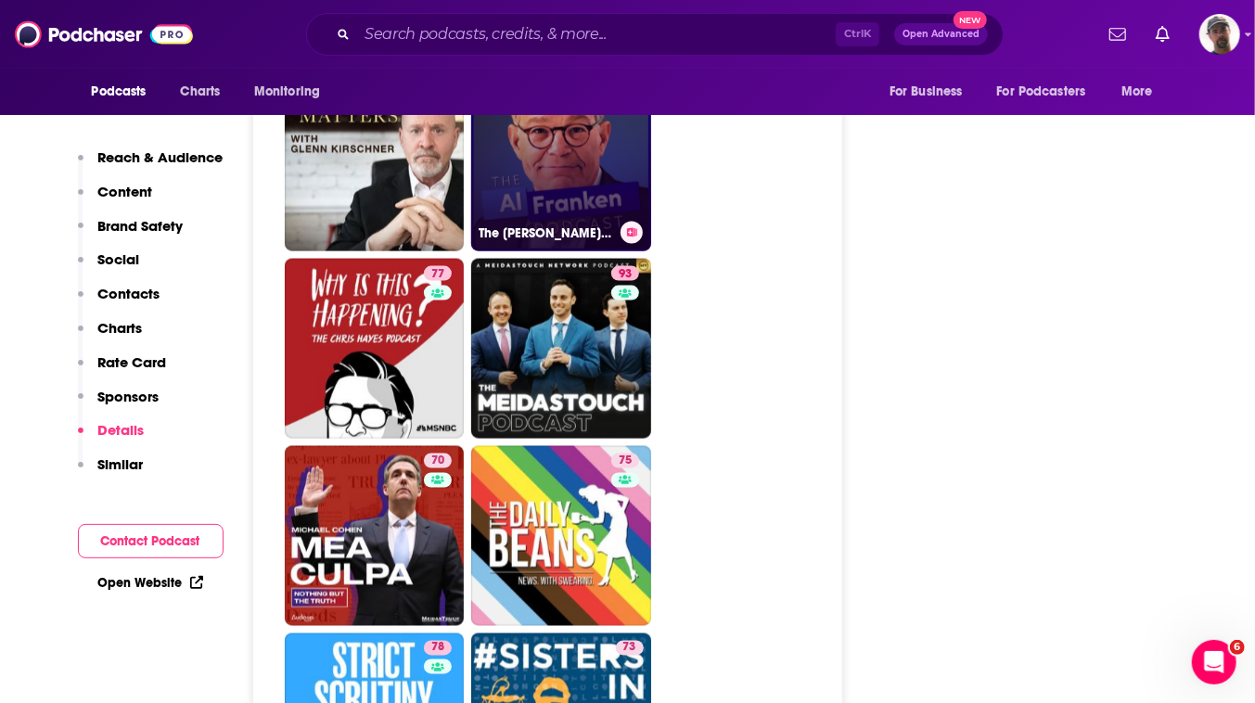
click at [651, 252] on link "75 The Al Franken Podcast" at bounding box center [561, 162] width 180 height 180
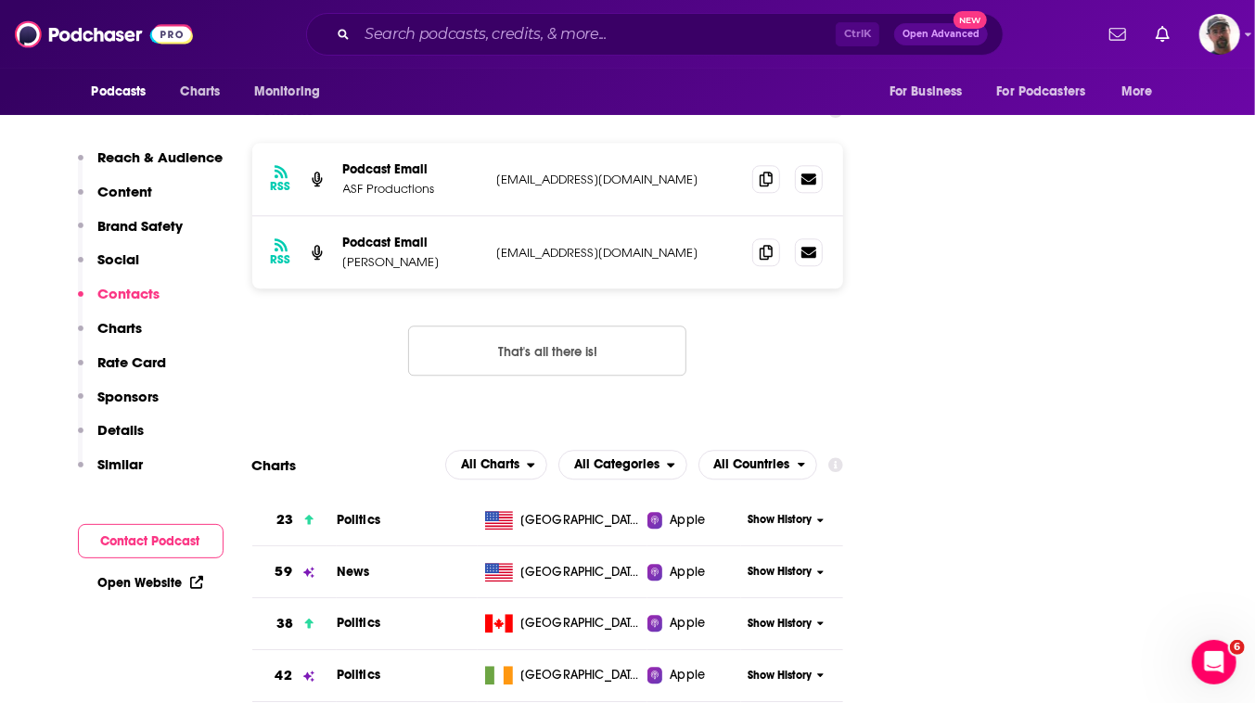
scroll to position [2866, 0]
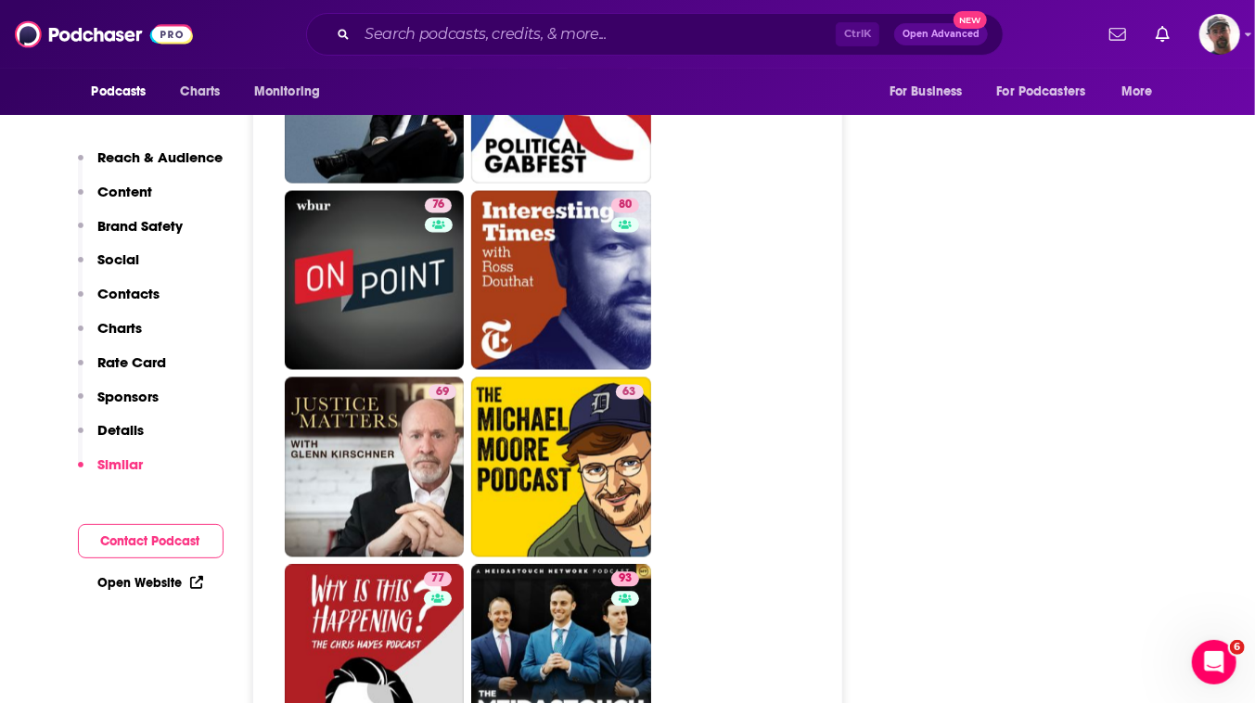
scroll to position [5227, 0]
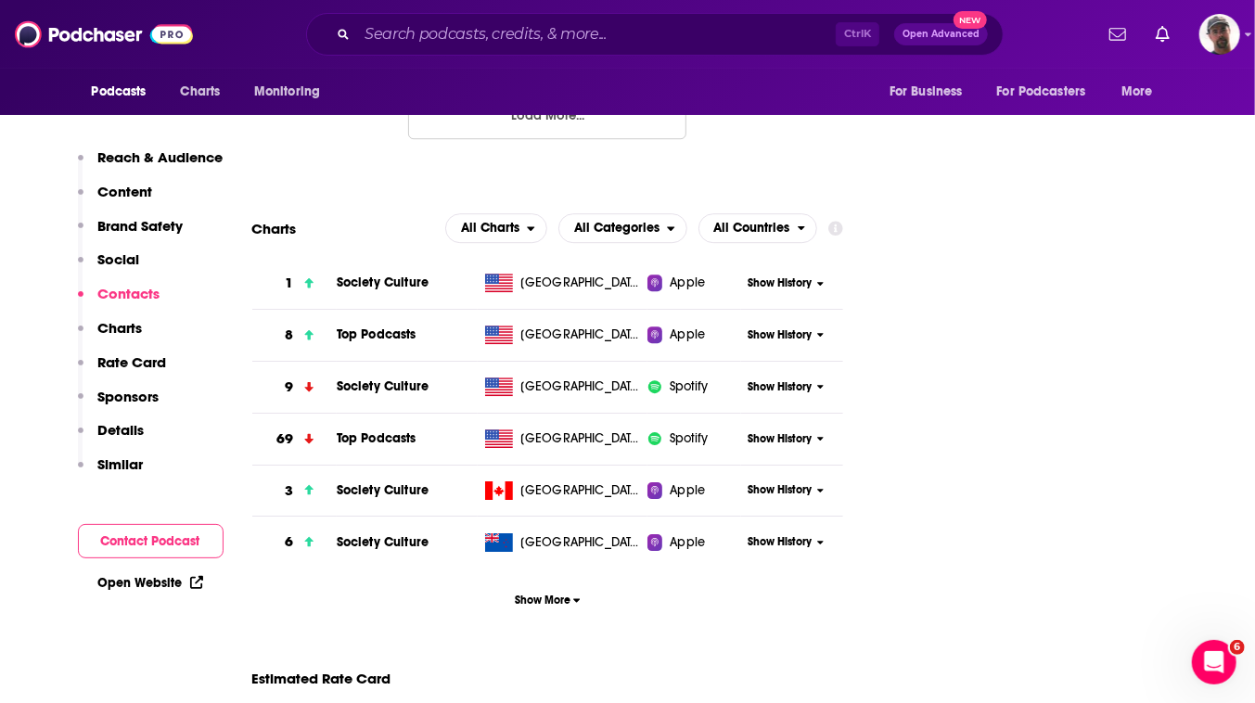
scroll to position [2781, 0]
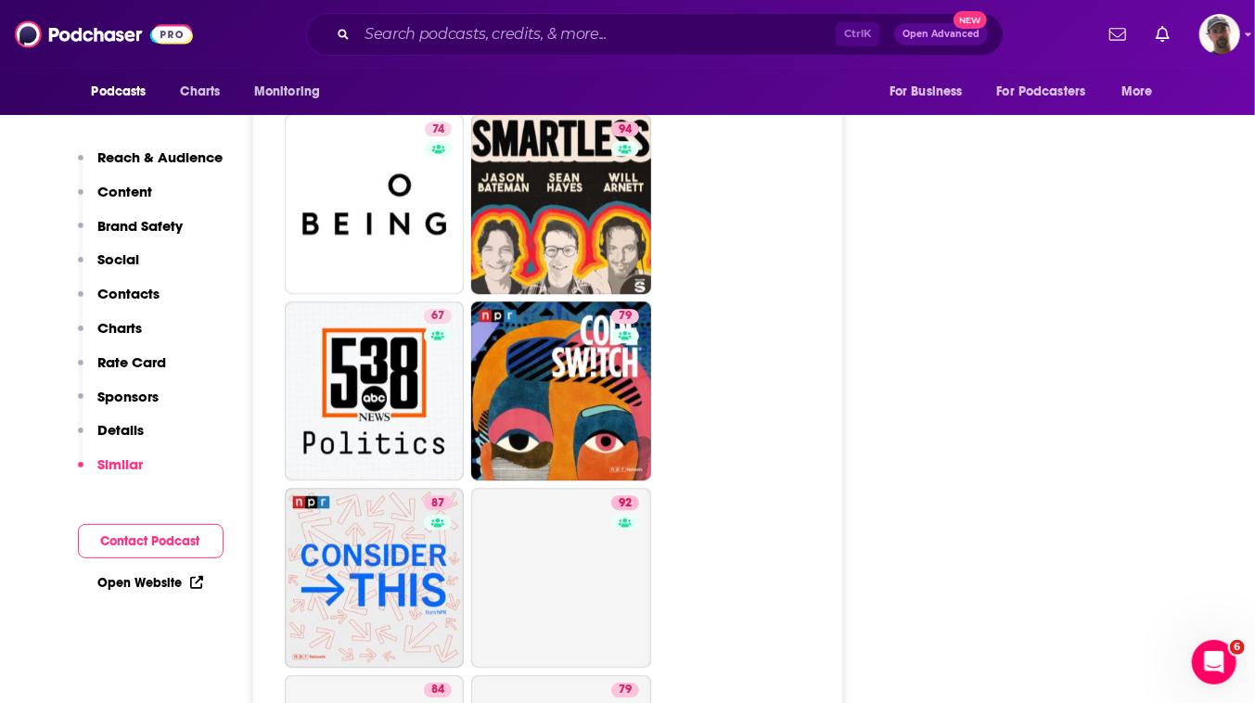
scroll to position [6408, 0]
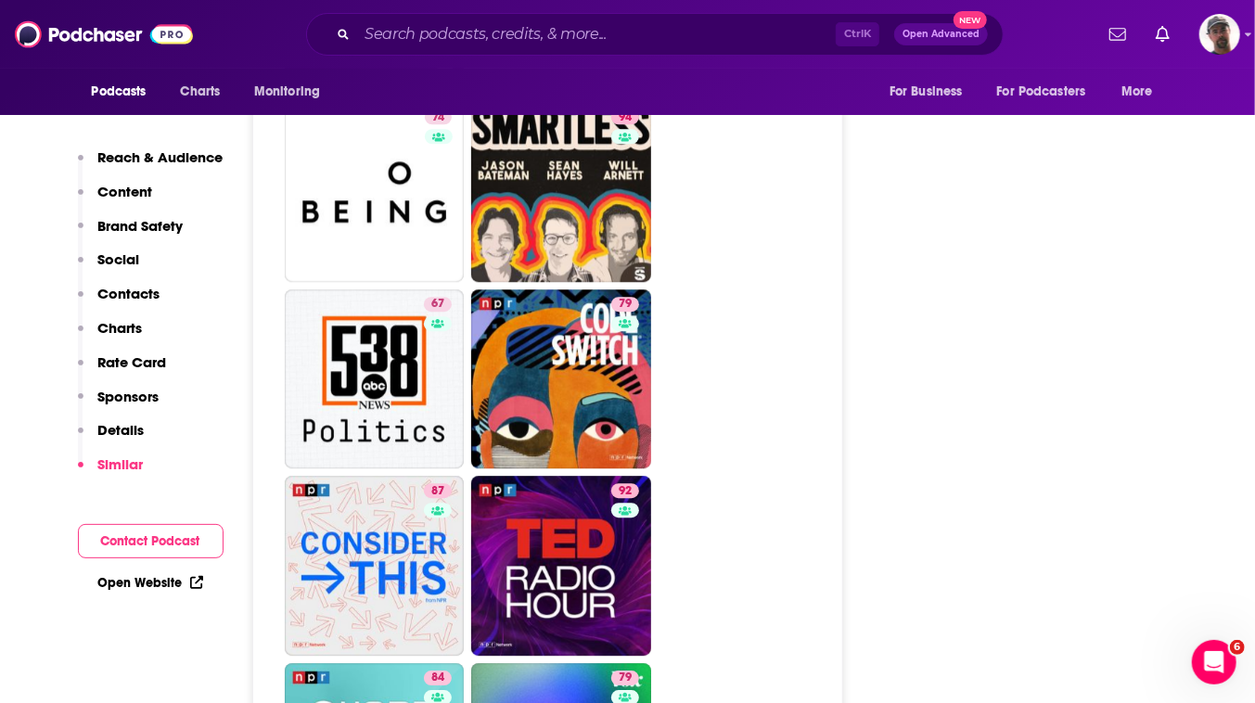
click at [465, 96] on link "89 Making Sense with Sam Harris" at bounding box center [375, 6] width 180 height 180
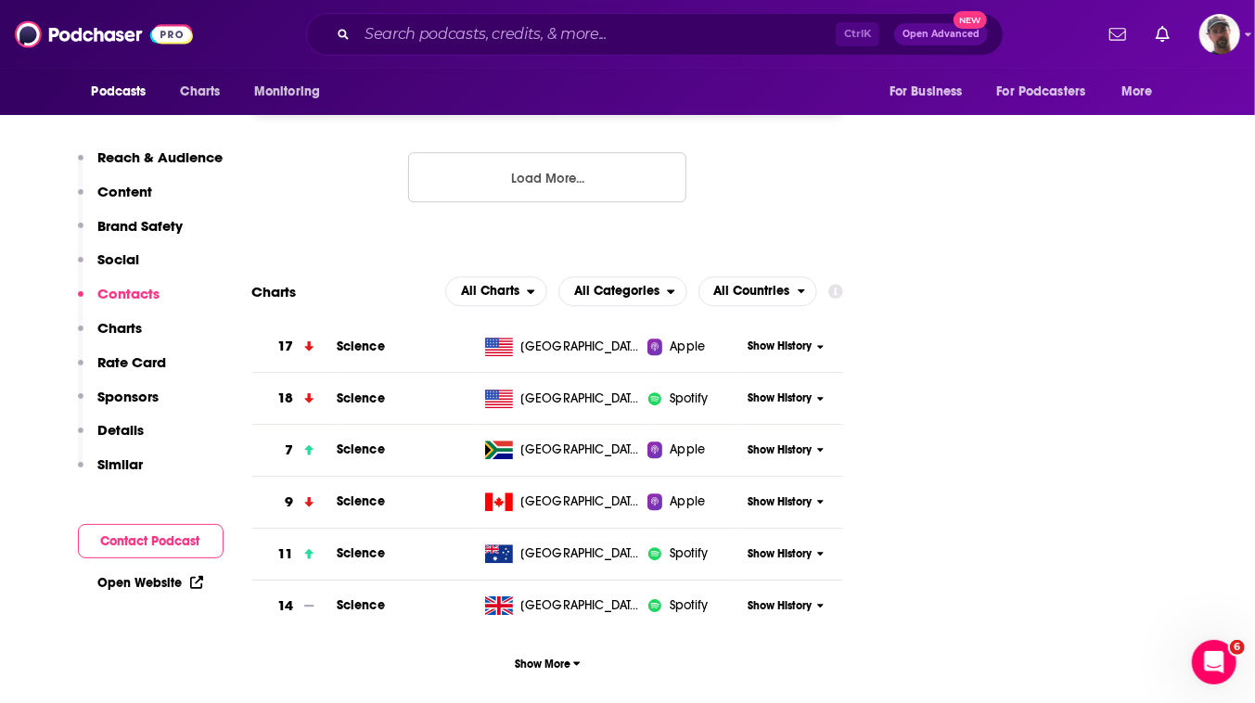
scroll to position [2781, 0]
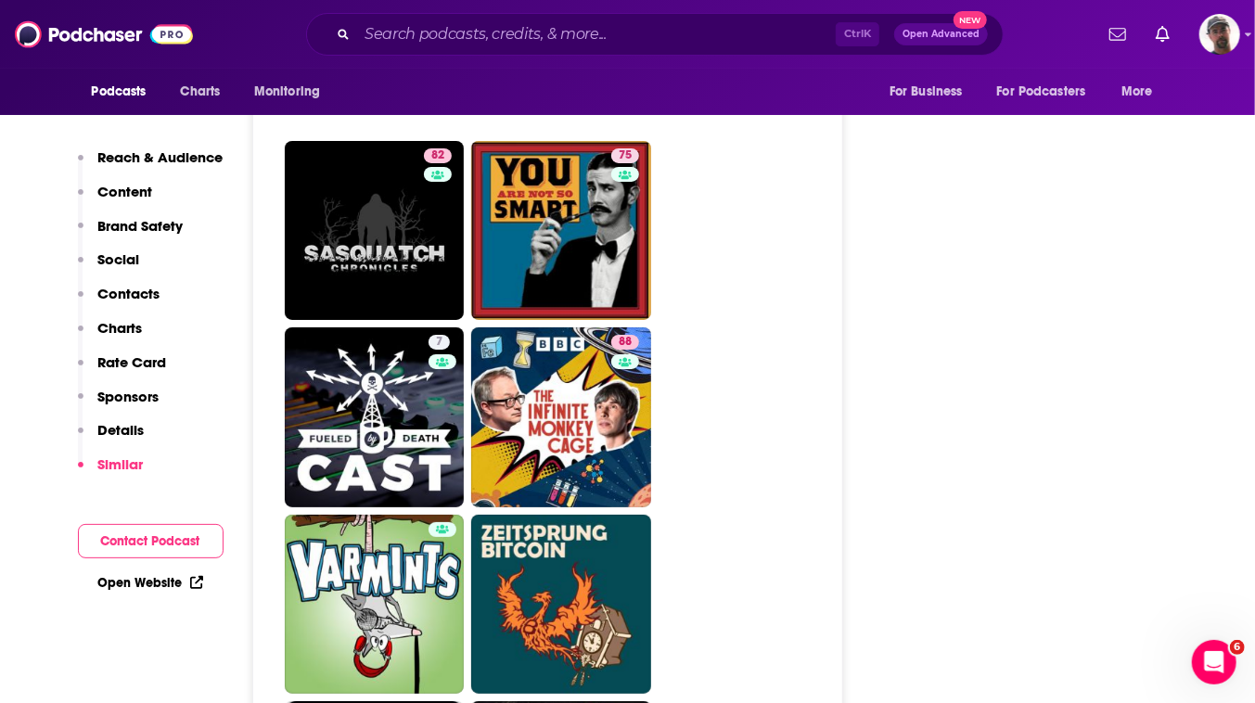
scroll to position [7756, 0]
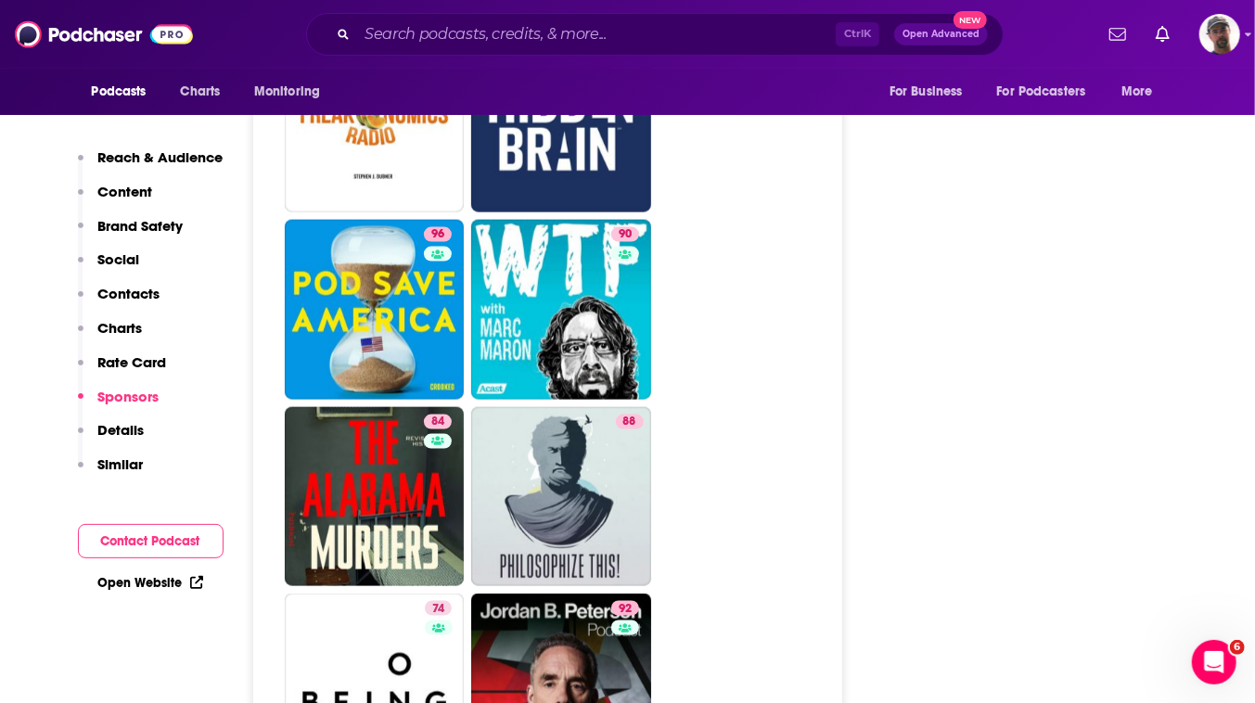
scroll to position [3962, 0]
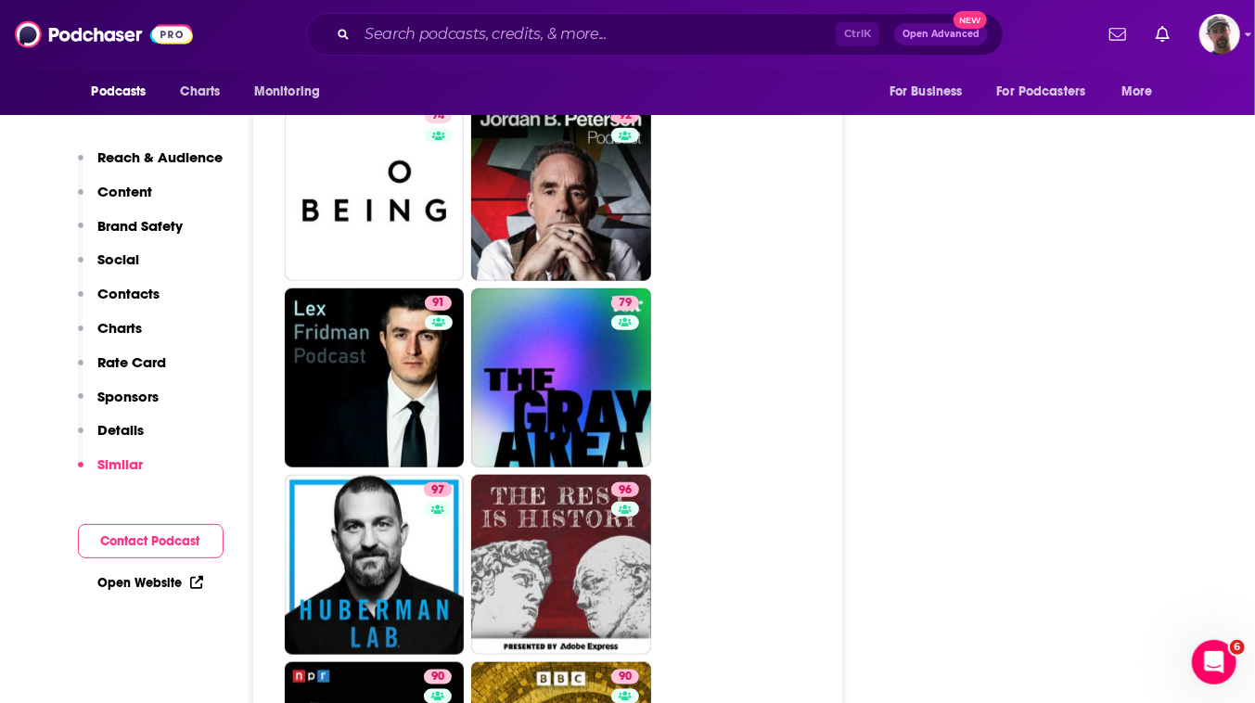
scroll to position [4889, 0]
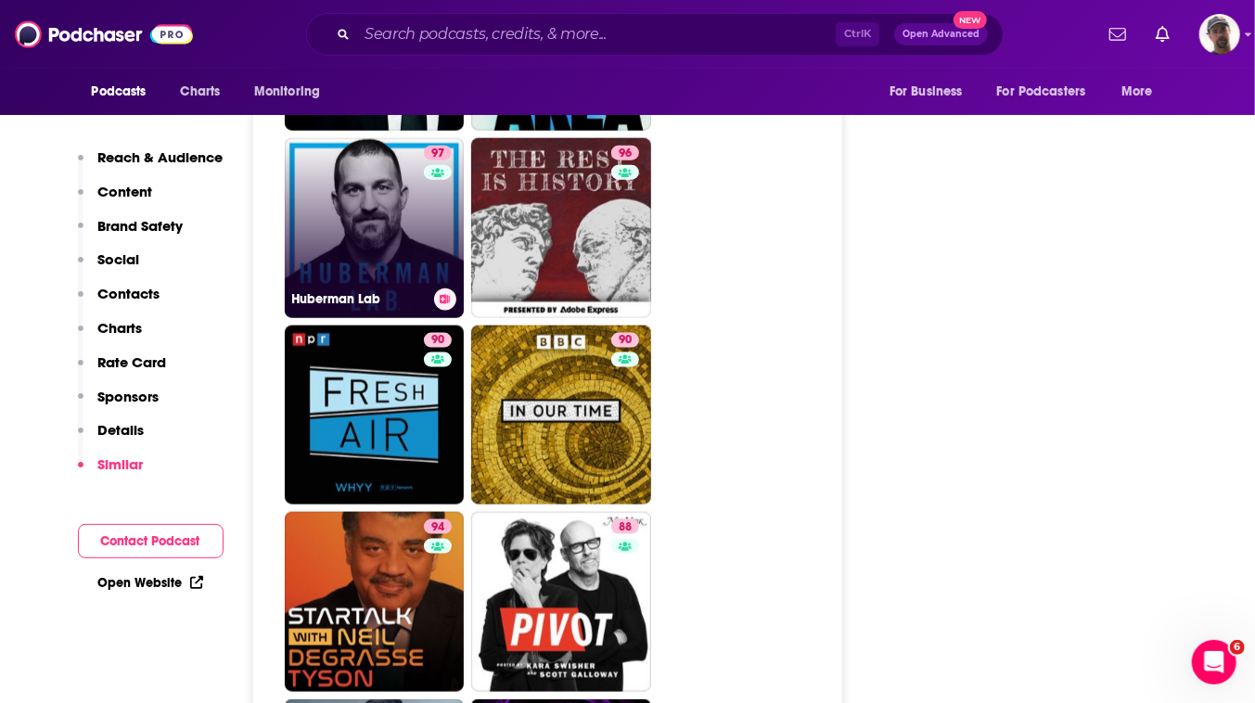
click at [465, 318] on link "97 Huberman Lab" at bounding box center [375, 228] width 180 height 180
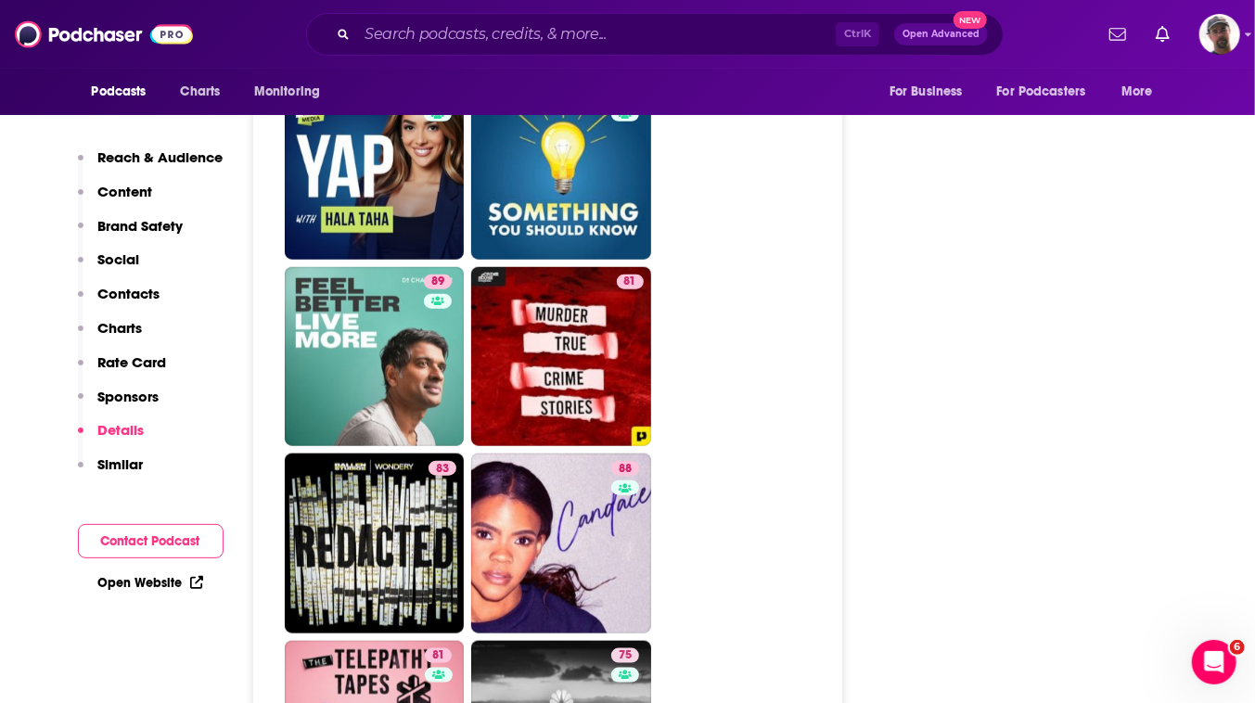
scroll to position [4636, 0]
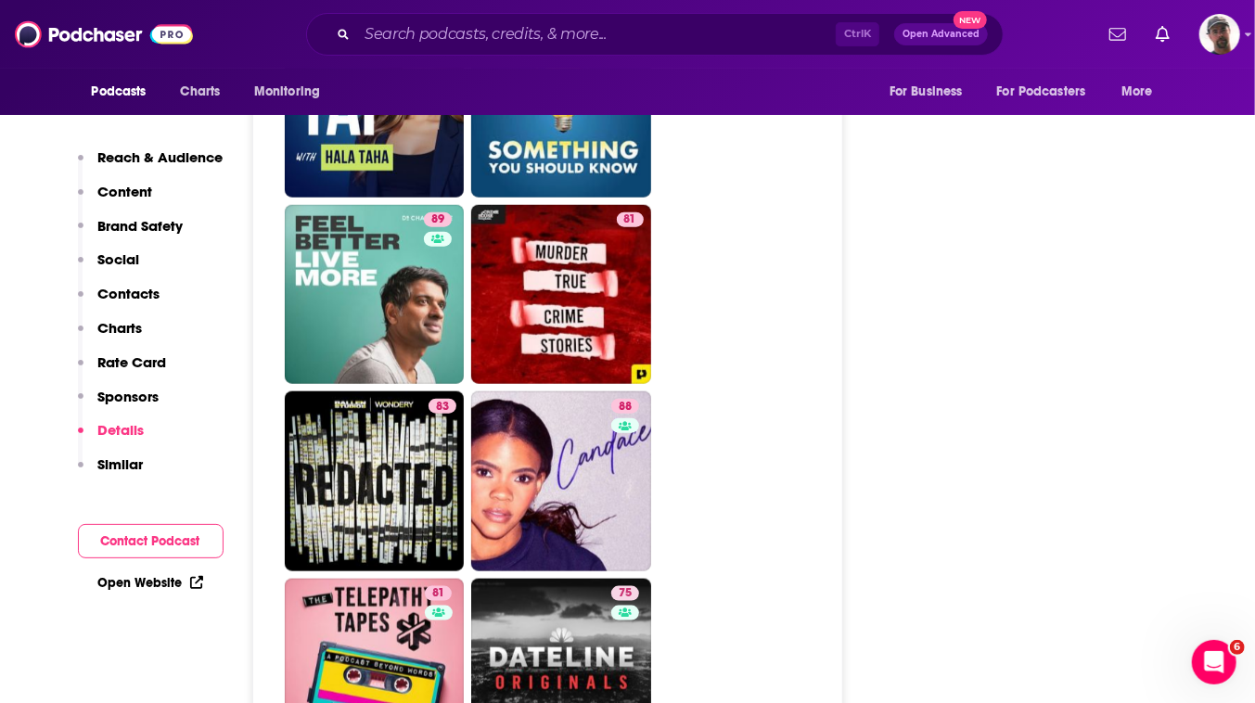
type input "https://www.podchaser.com/podcasts/the-weekly-show-with-jon-stewa-1978912"
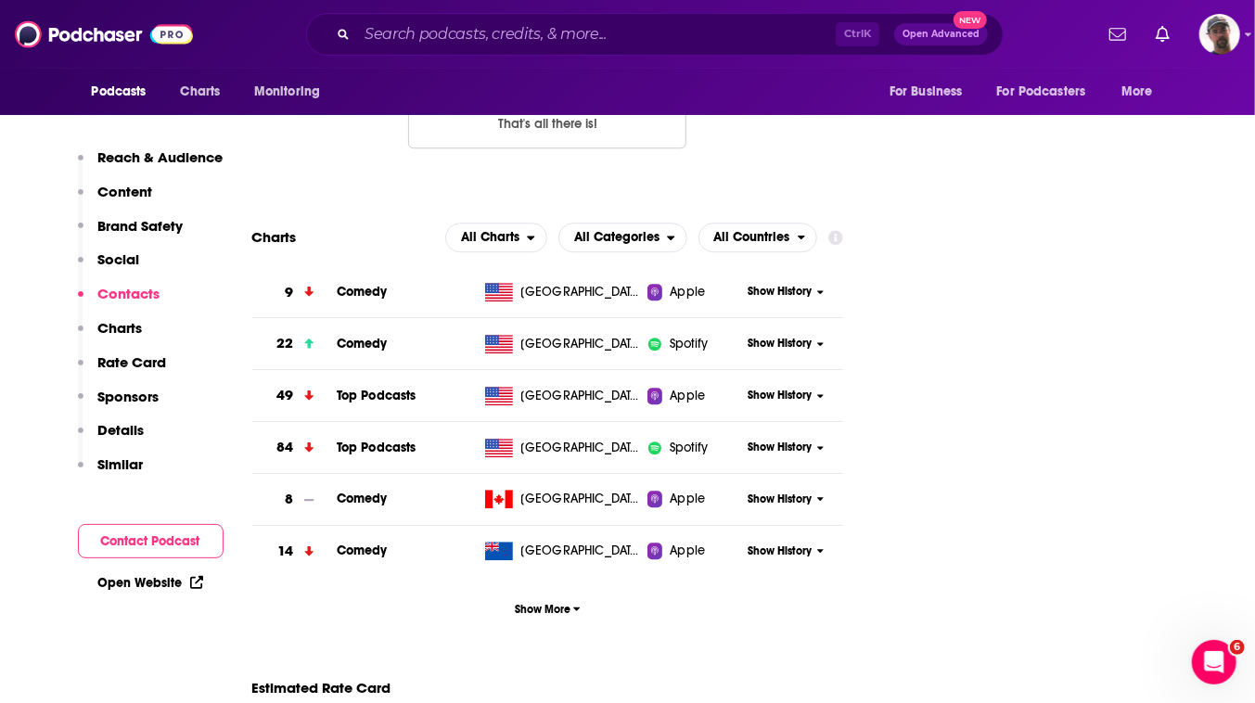
scroll to position [2698, 0]
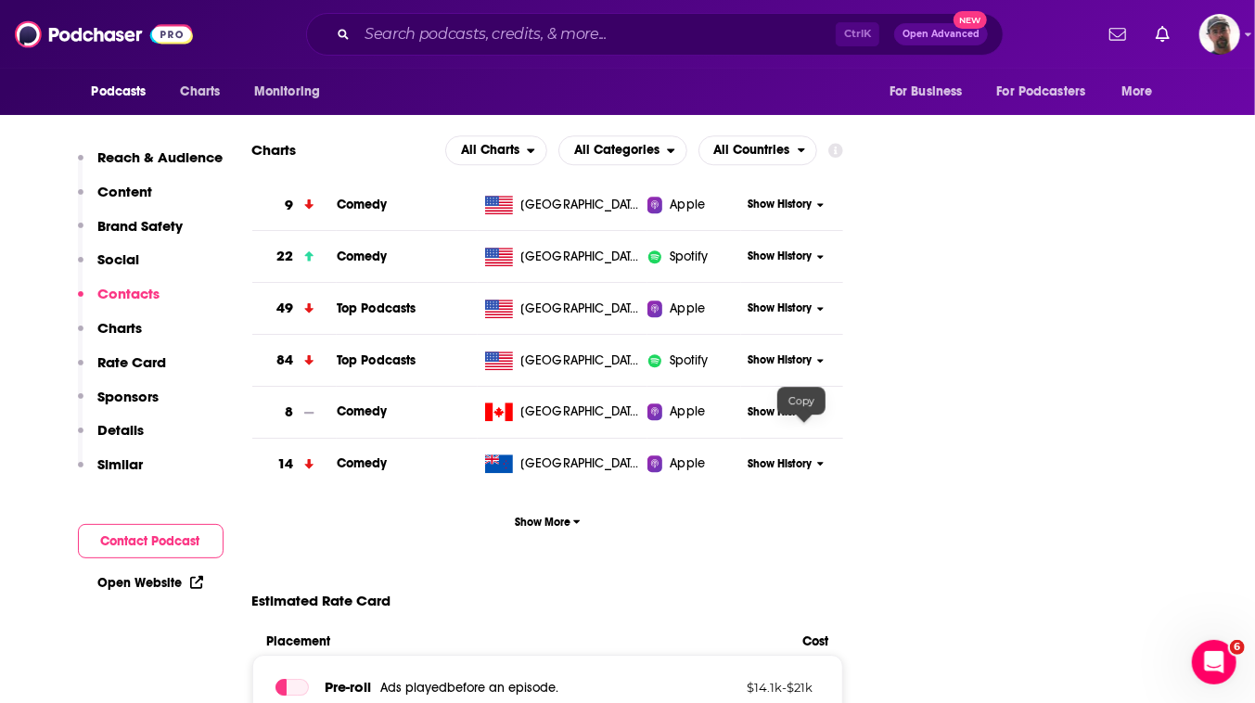
click at [594, 34] on input "Search podcasts, credits, & more..." at bounding box center [596, 34] width 479 height 30
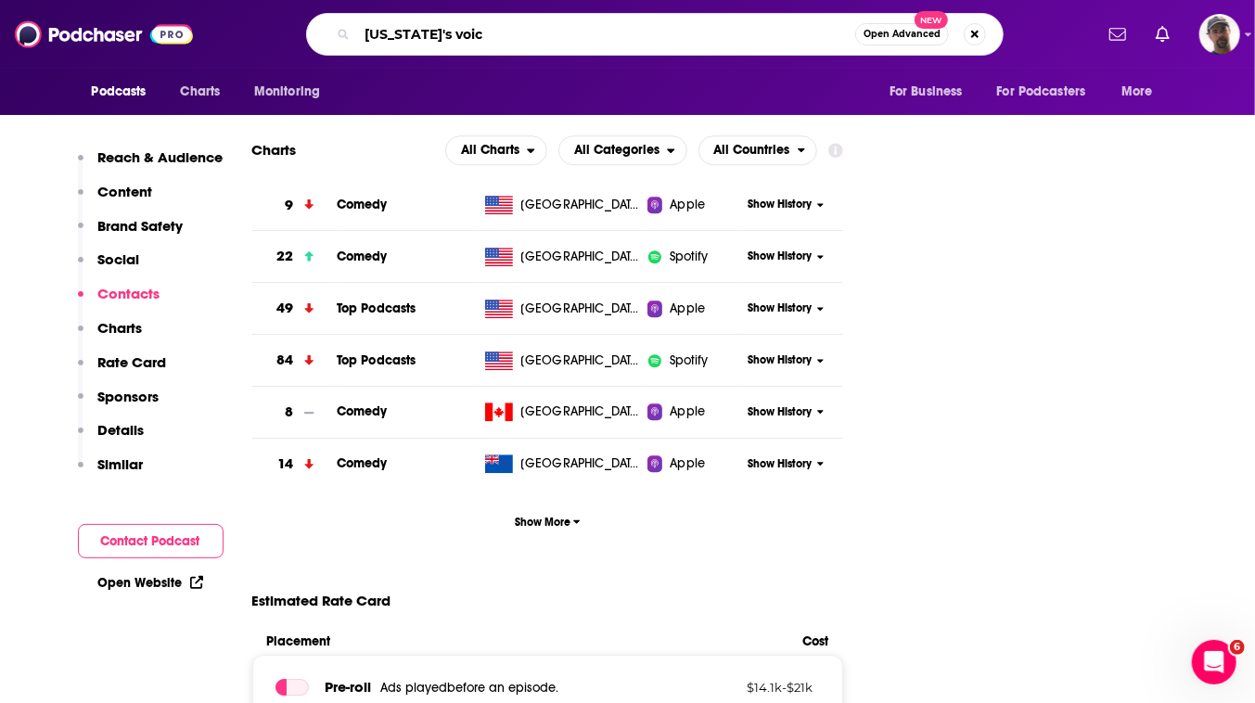
type input "[US_STATE]'s voice"
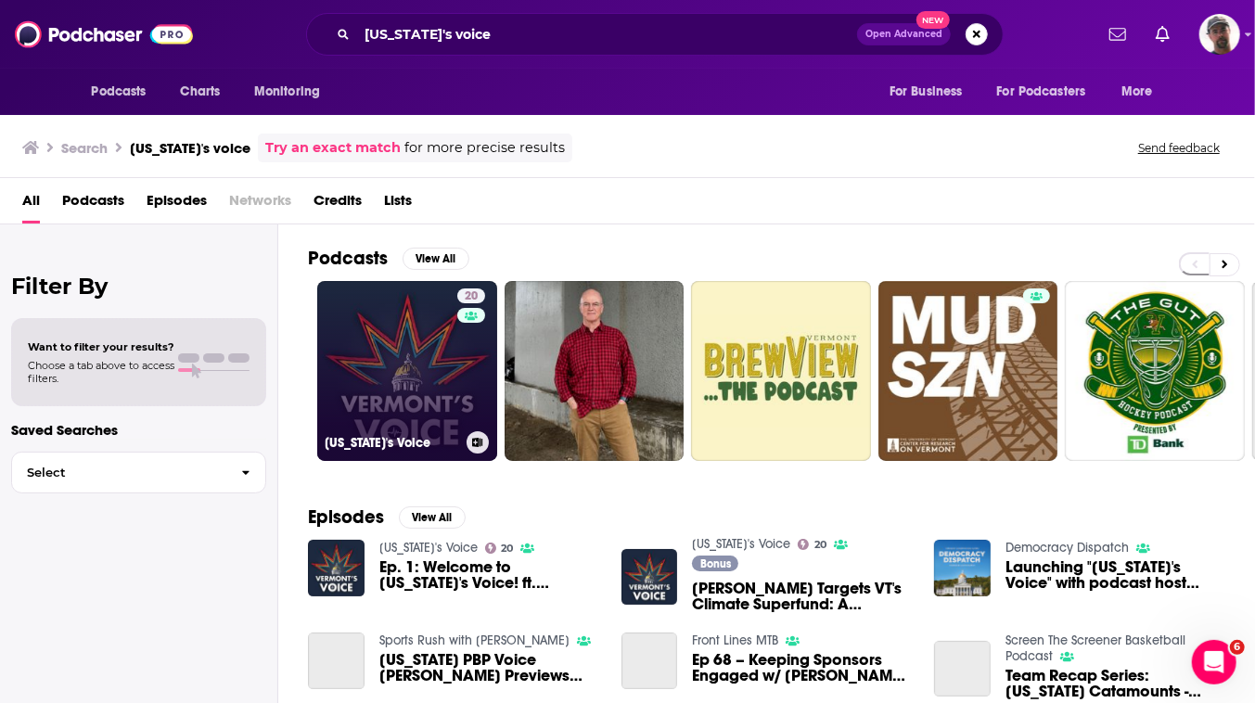
click at [480, 455] on link "20 Vermont's Voice" at bounding box center [407, 371] width 180 height 180
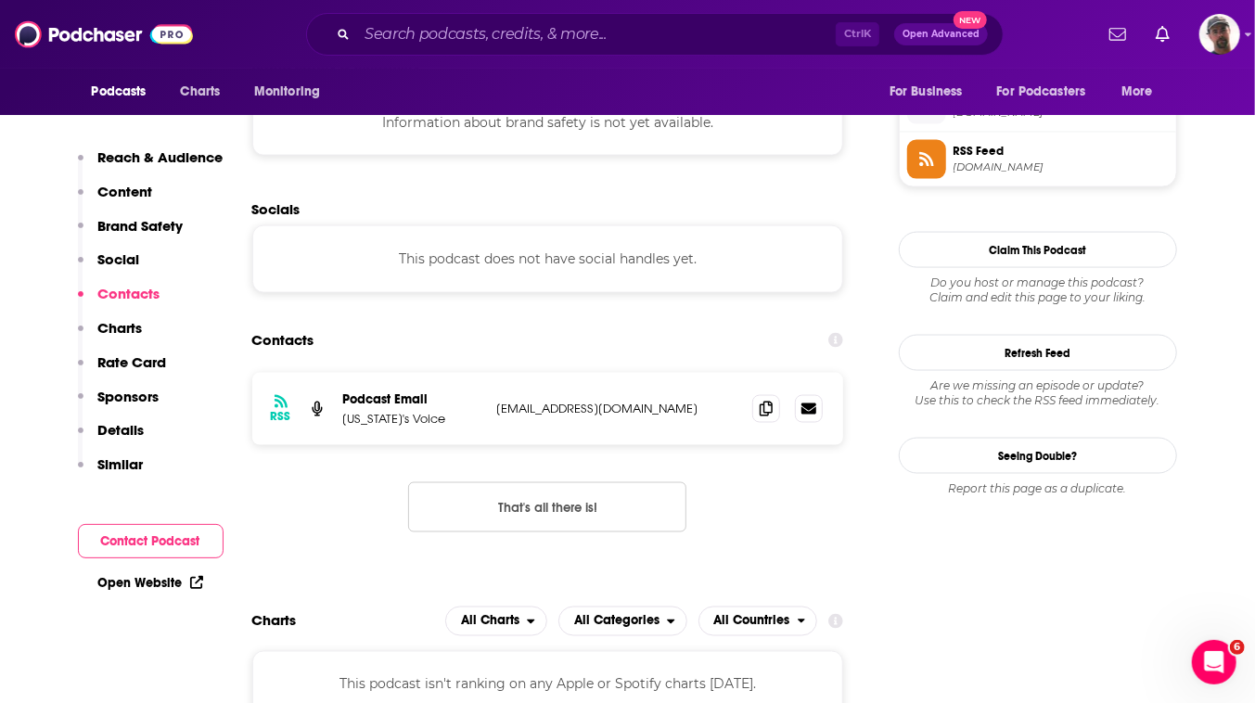
scroll to position [1854, 0]
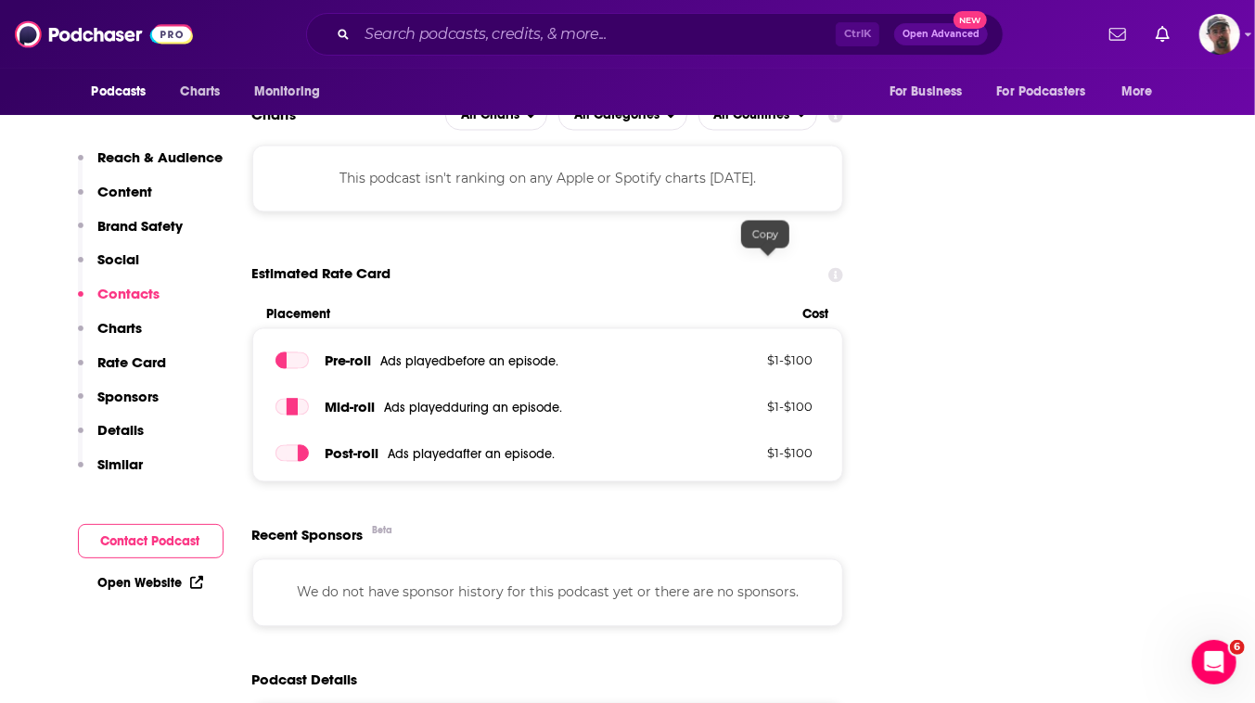
click at [628, 37] on input "Search podcasts, credits, & more..." at bounding box center [596, 34] width 479 height 30
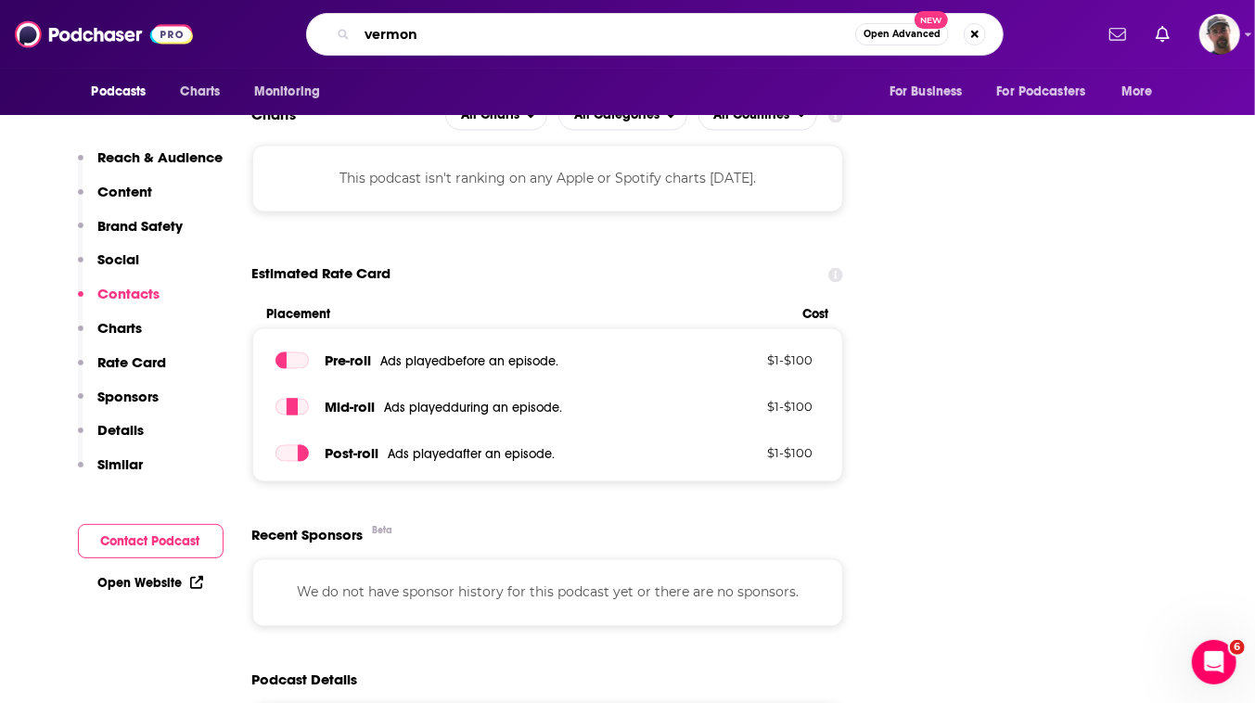
type input "[US_STATE]"
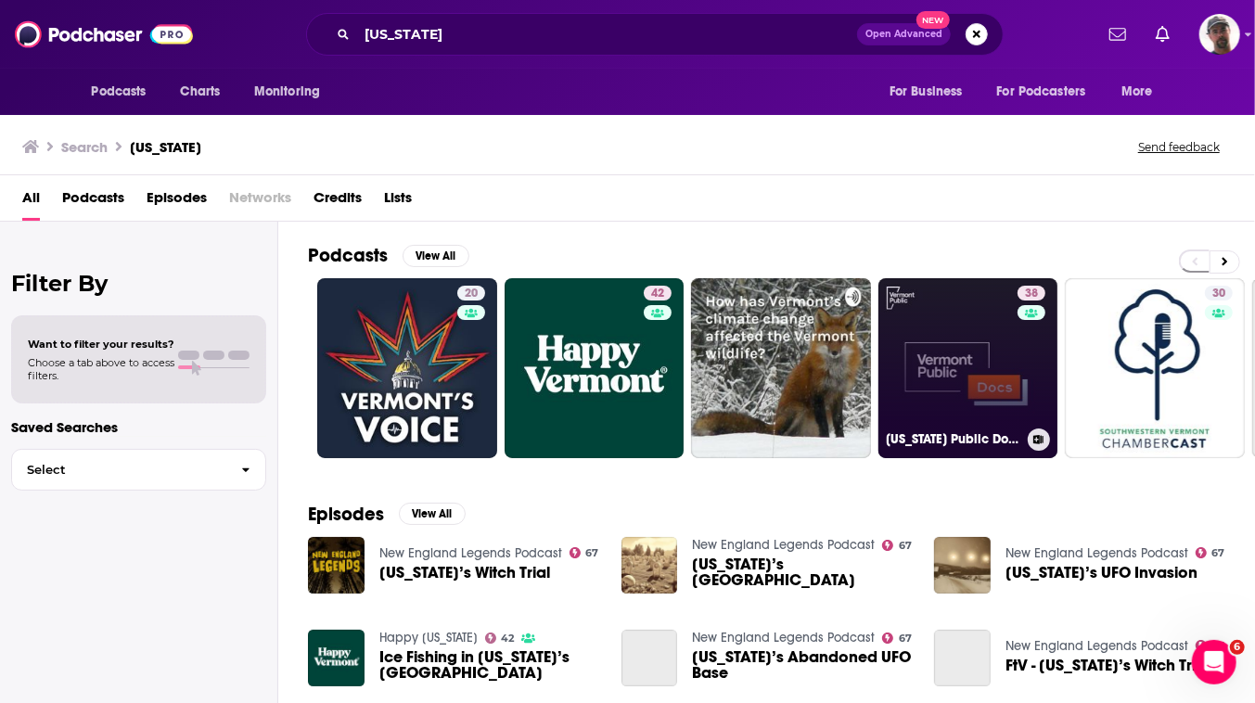
click at [1037, 411] on link "38 Vermont Public Docs" at bounding box center [968, 368] width 180 height 180
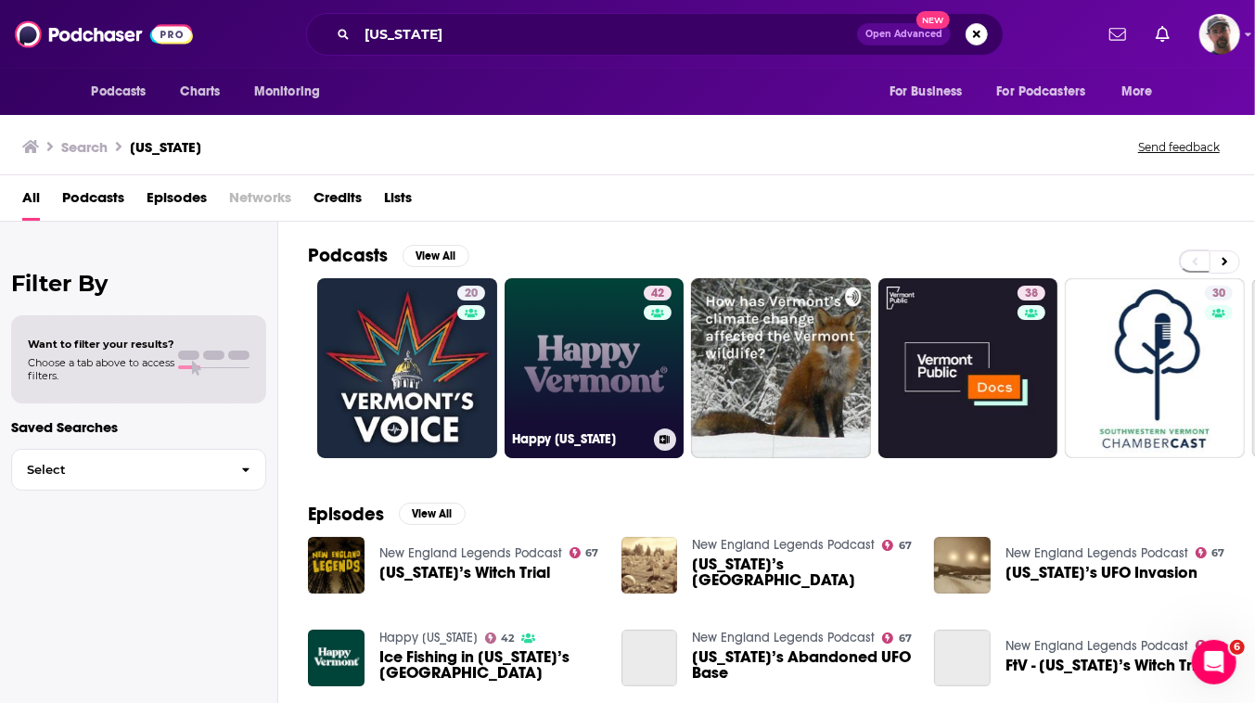
click at [645, 414] on link "42 Happy Vermont" at bounding box center [595, 368] width 180 height 180
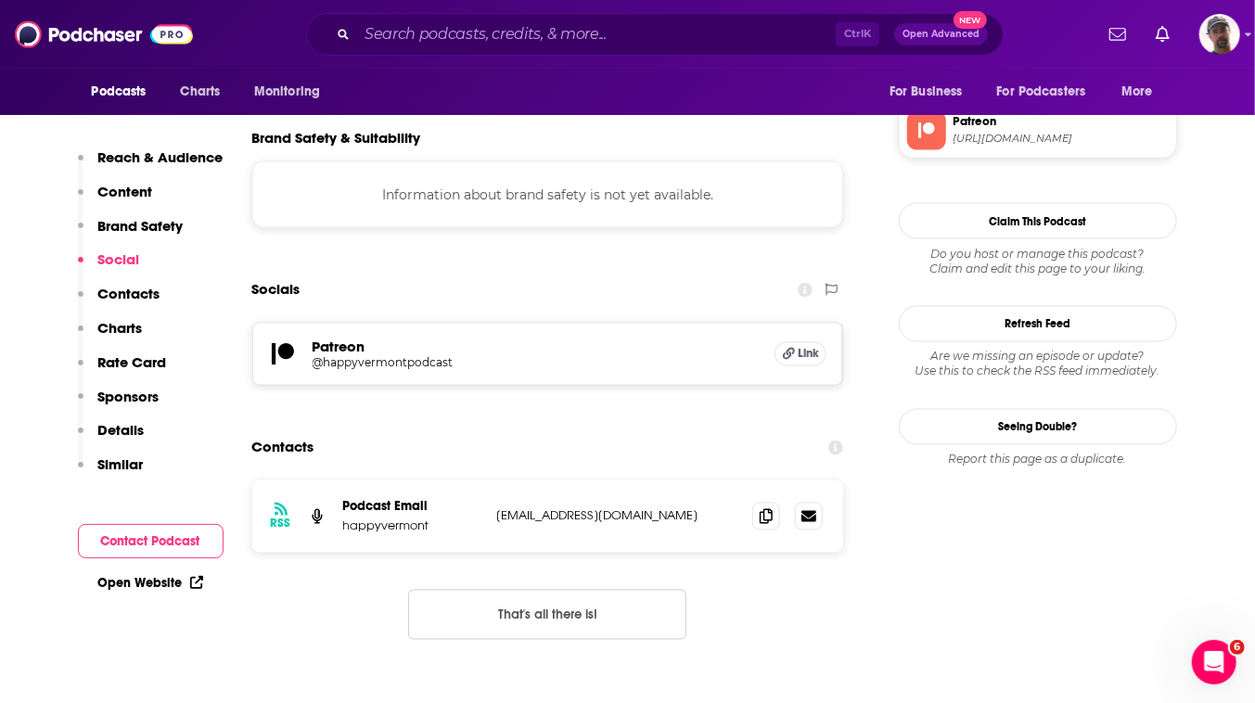
scroll to position [1938, 0]
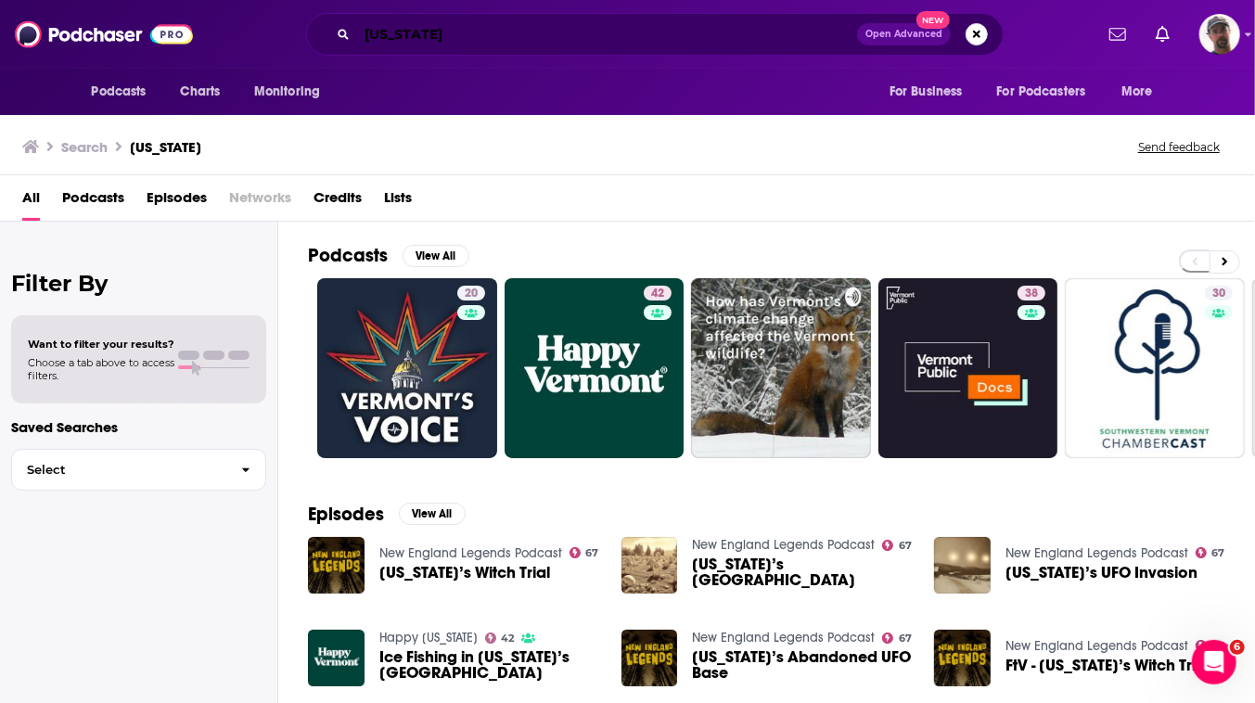
click at [391, 39] on input "[US_STATE]" at bounding box center [607, 34] width 500 height 30
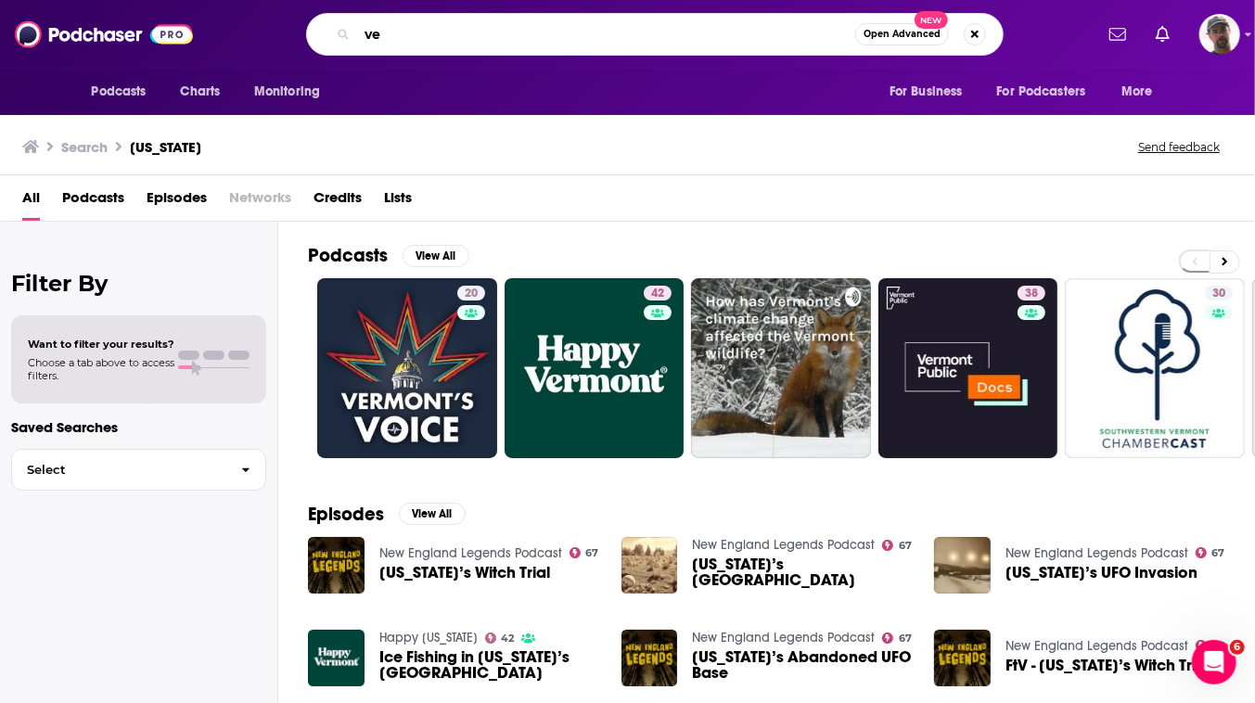
type input "v"
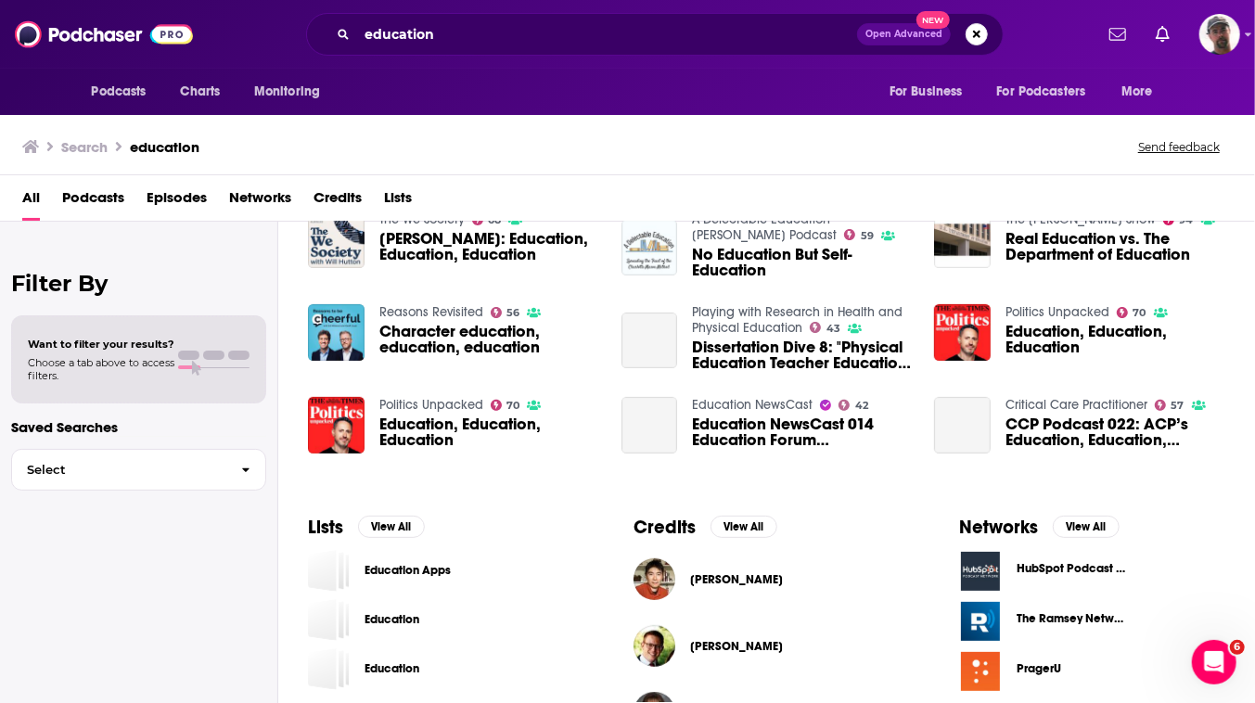
scroll to position [505, 0]
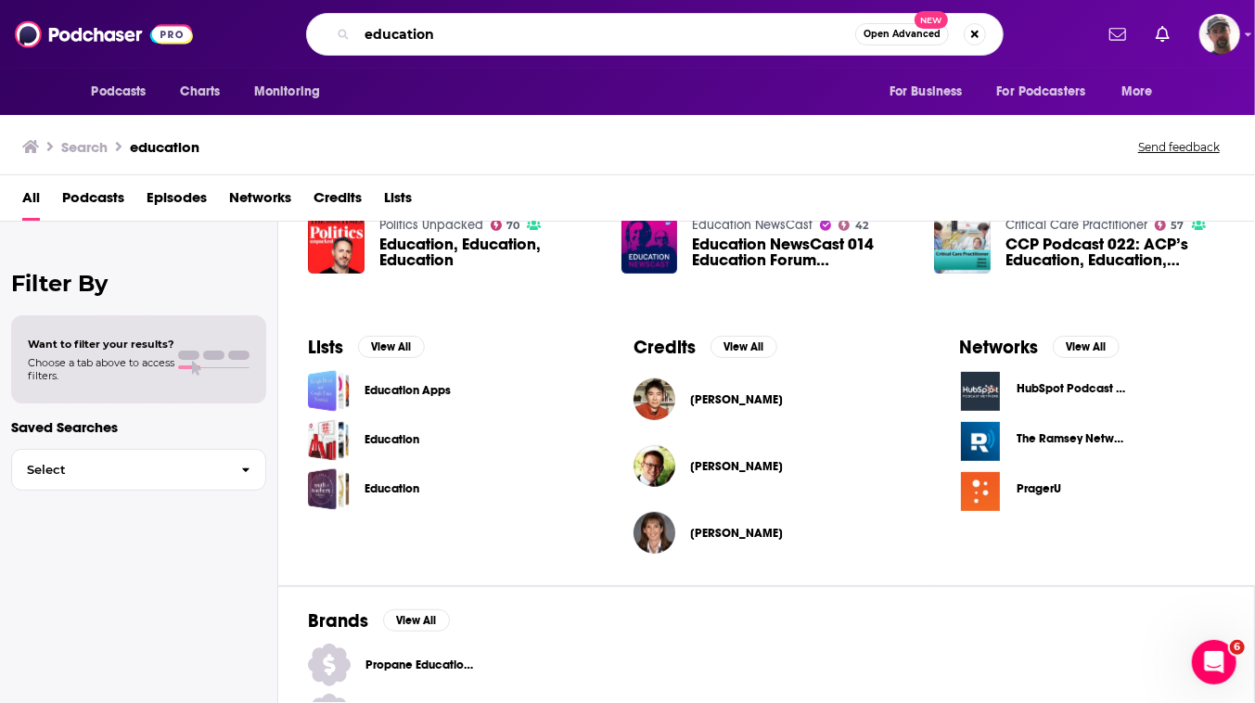
click at [399, 32] on input "education" at bounding box center [606, 34] width 498 height 30
type input "e"
type input "free speech"
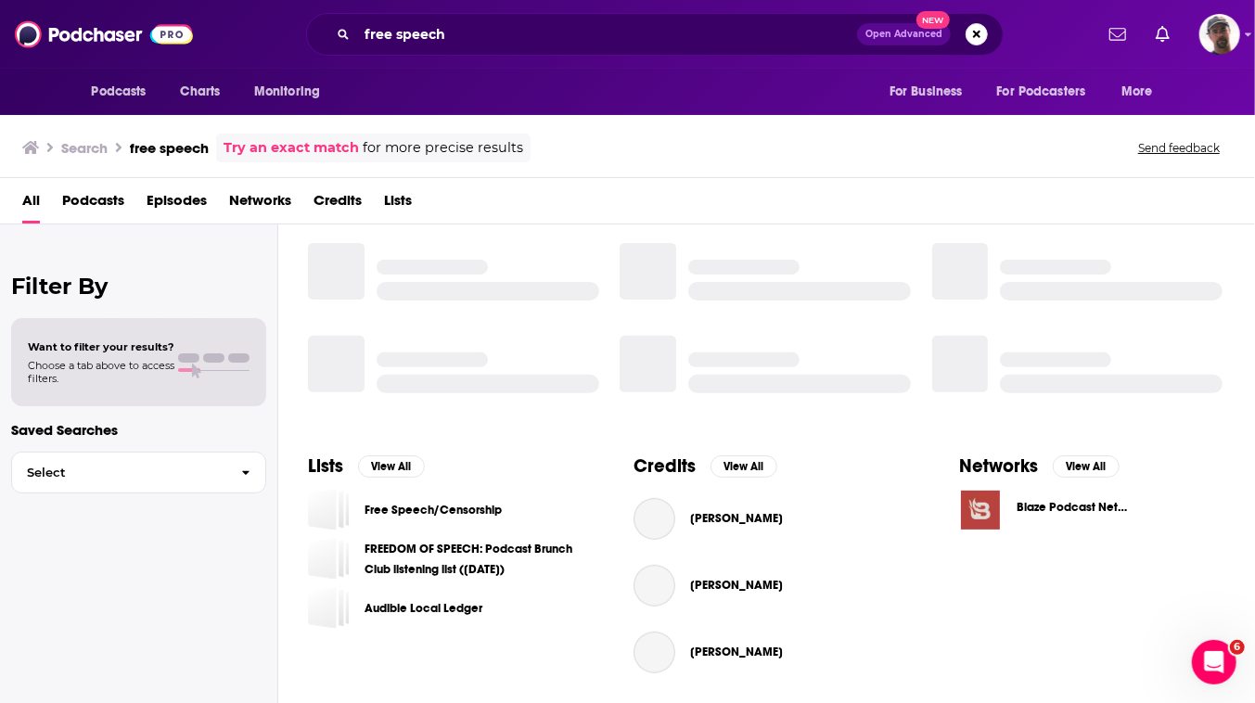
scroll to position [505, 0]
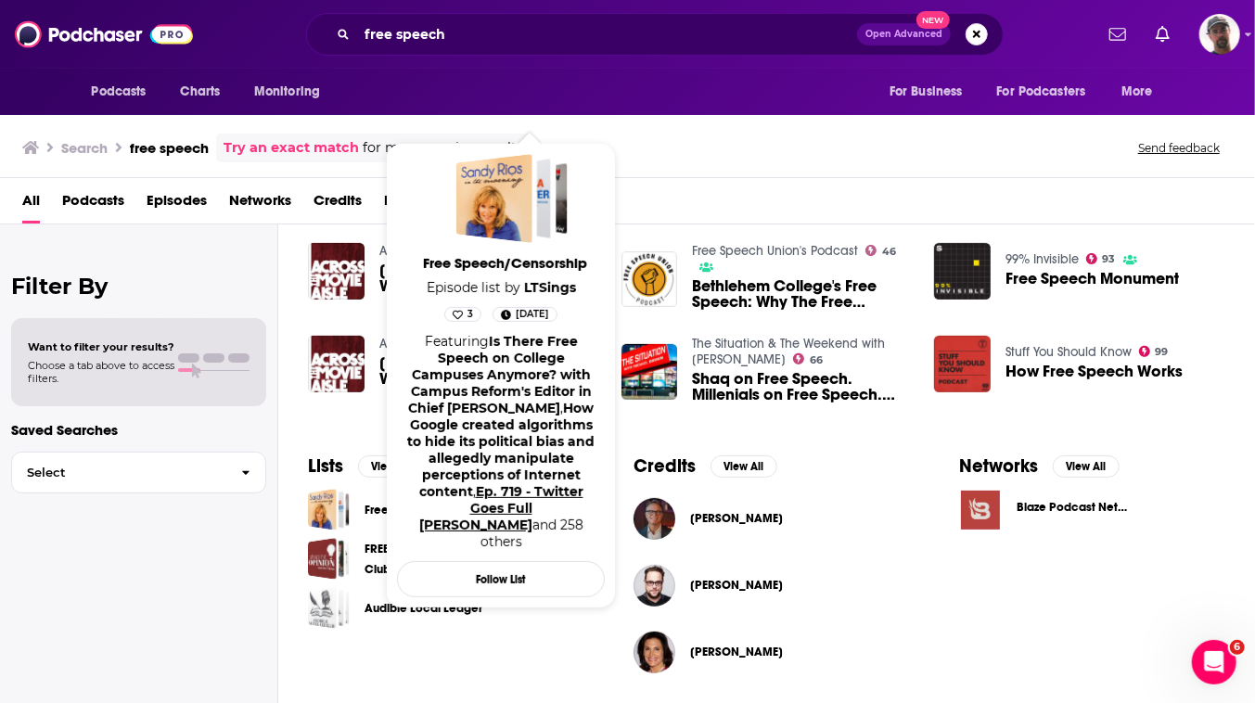
click at [504, 533] on link "Ep. 719 - Twitter Goes Full Orwell" at bounding box center [501, 508] width 164 height 50
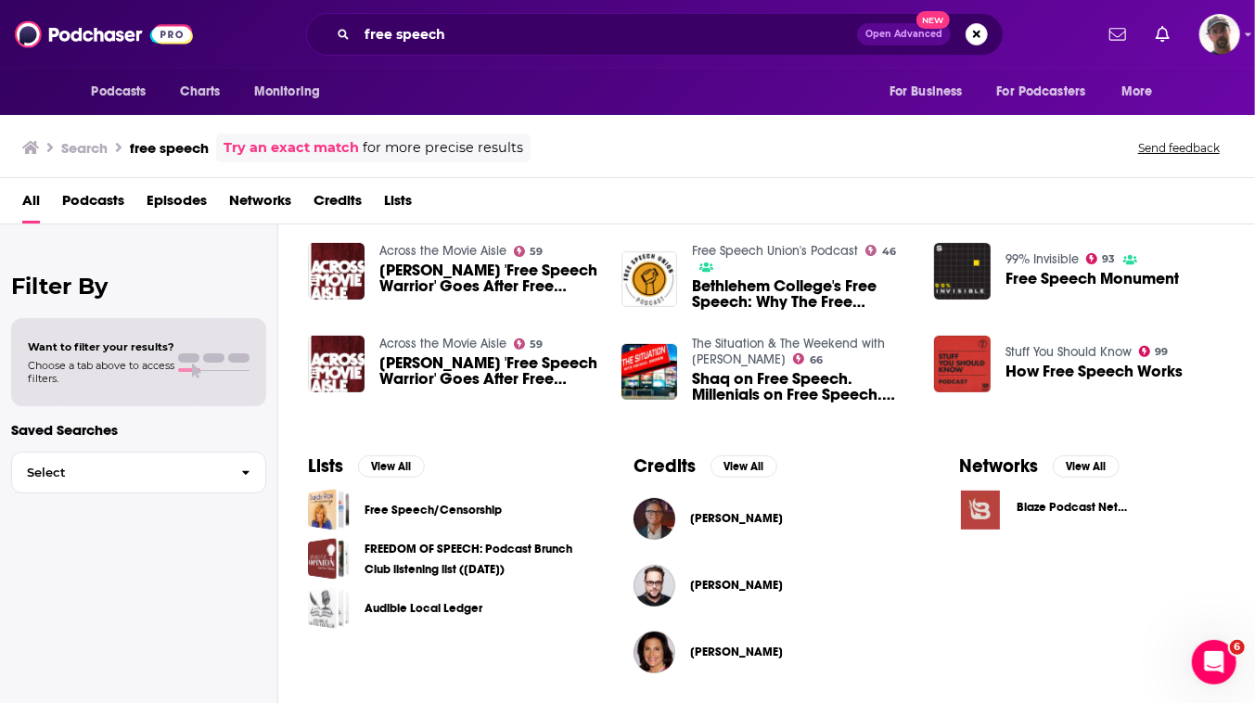
scroll to position [28, 0]
click at [425, 455] on button "View All" at bounding box center [391, 466] width 67 height 22
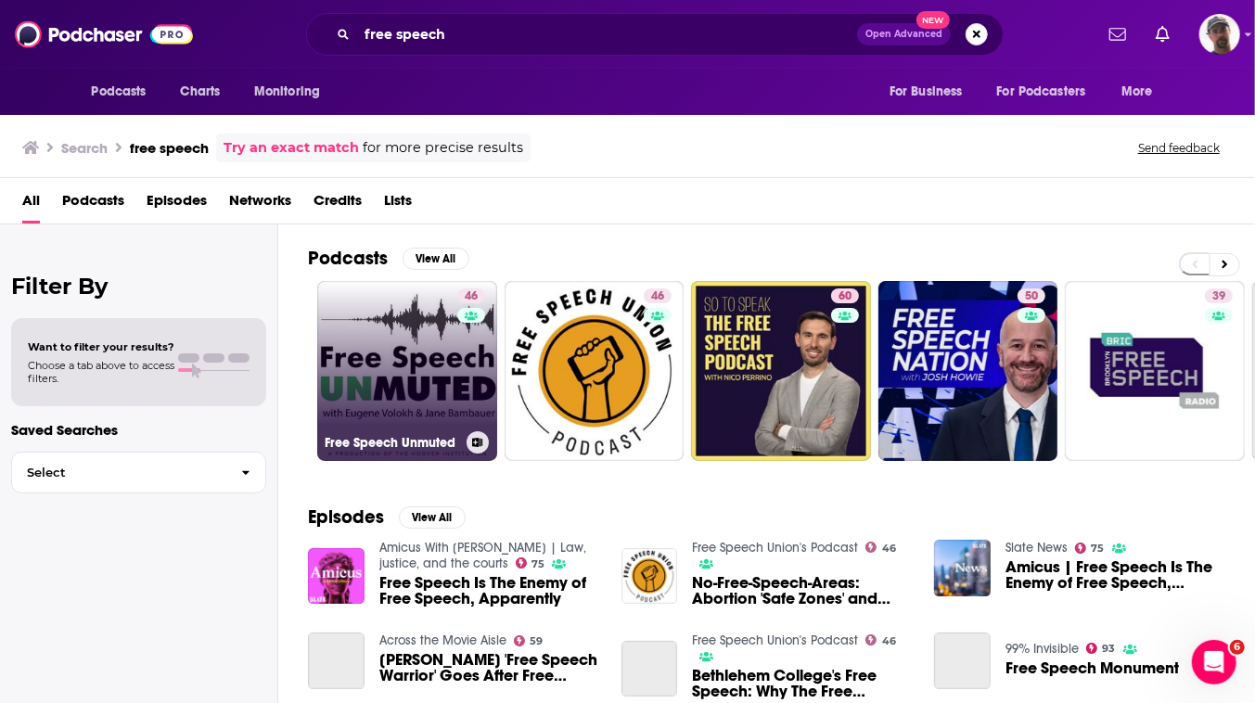
click at [497, 425] on link "46 Free Speech Unmuted" at bounding box center [407, 371] width 180 height 180
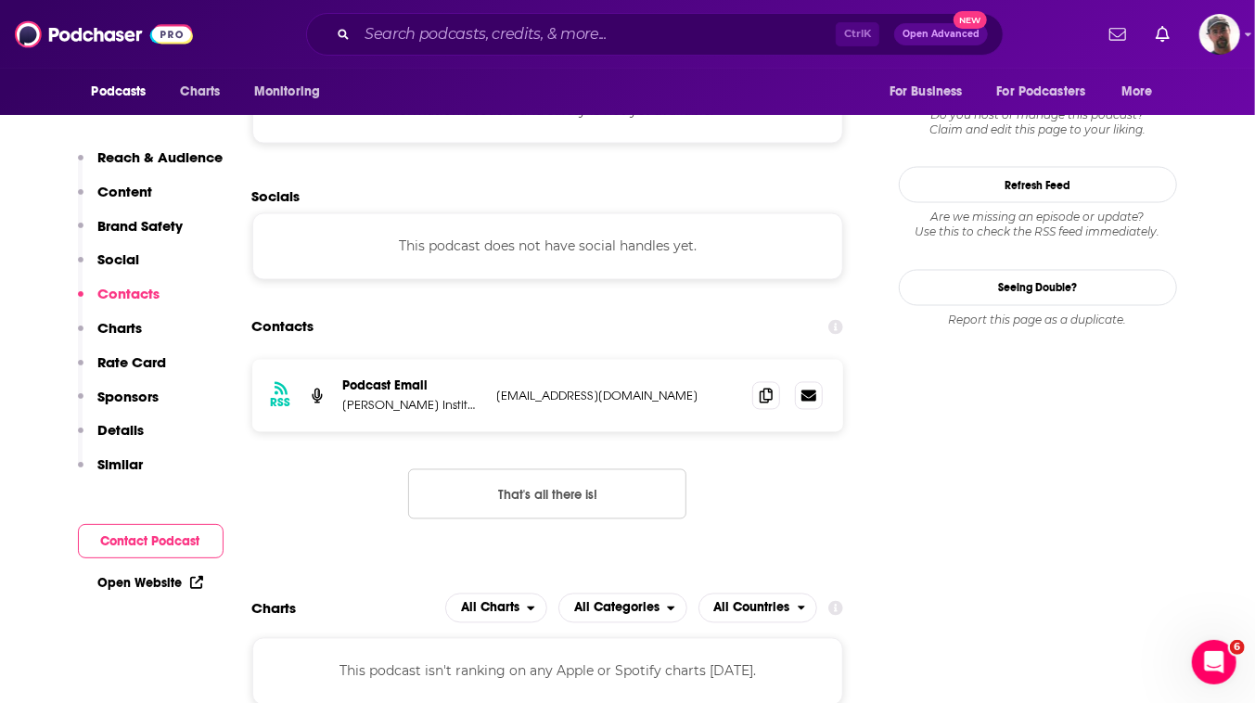
scroll to position [2192, 0]
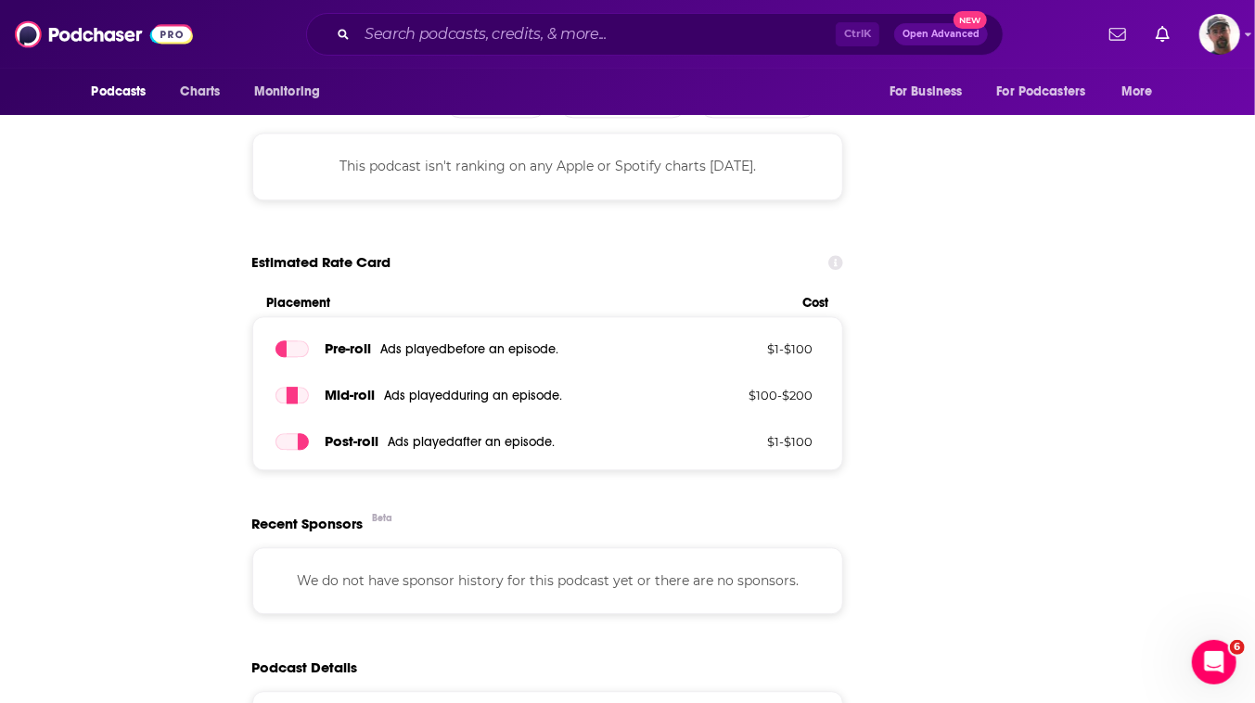
scroll to position [0, 0]
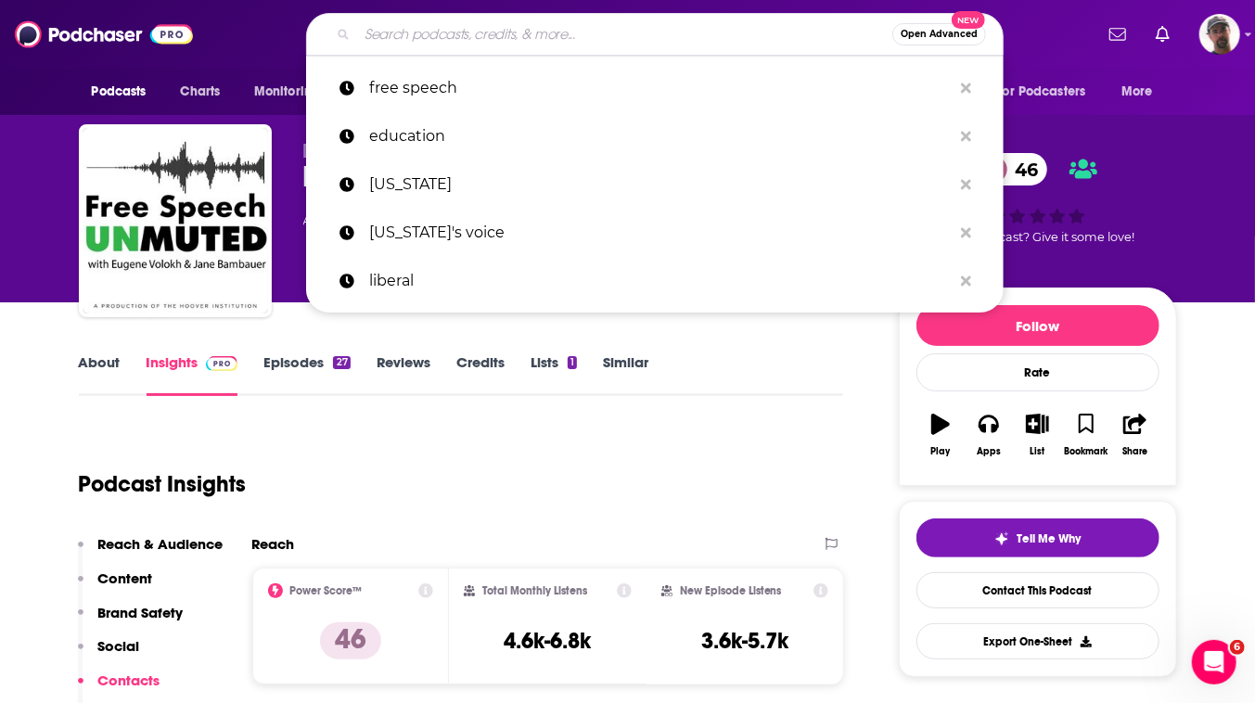
click at [508, 39] on input "Search podcasts, credits, & more..." at bounding box center [624, 34] width 535 height 30
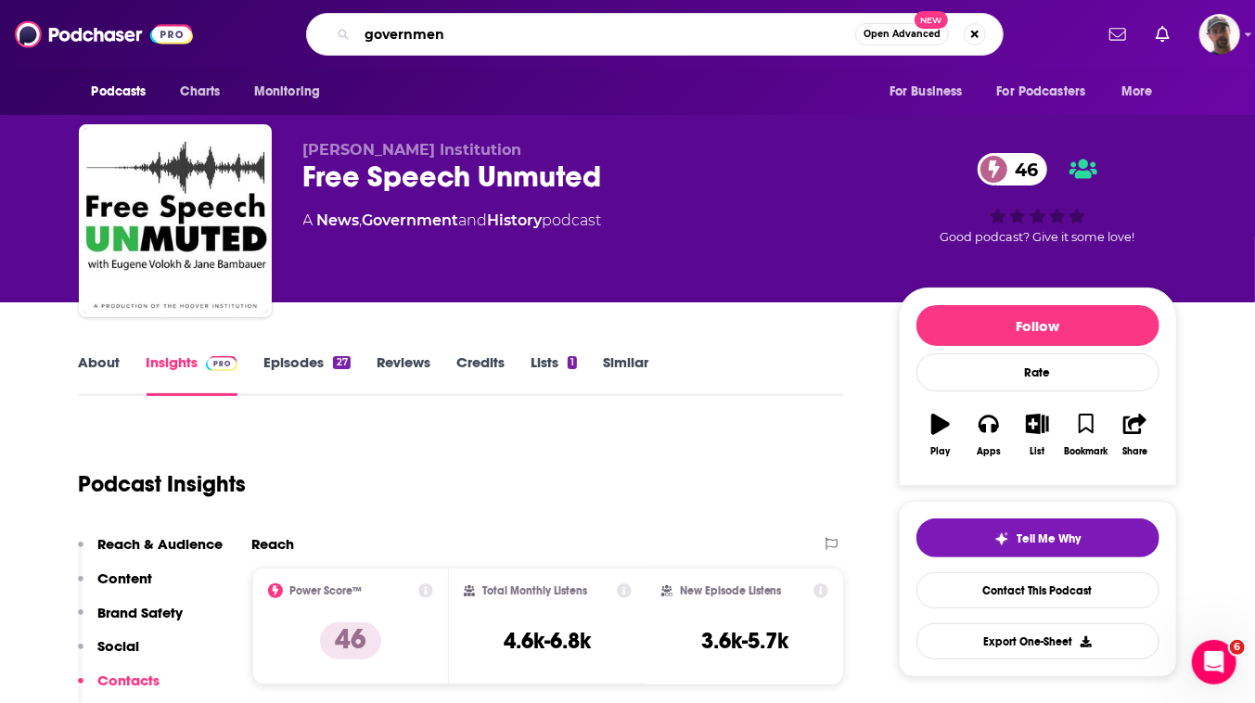
type input "government"
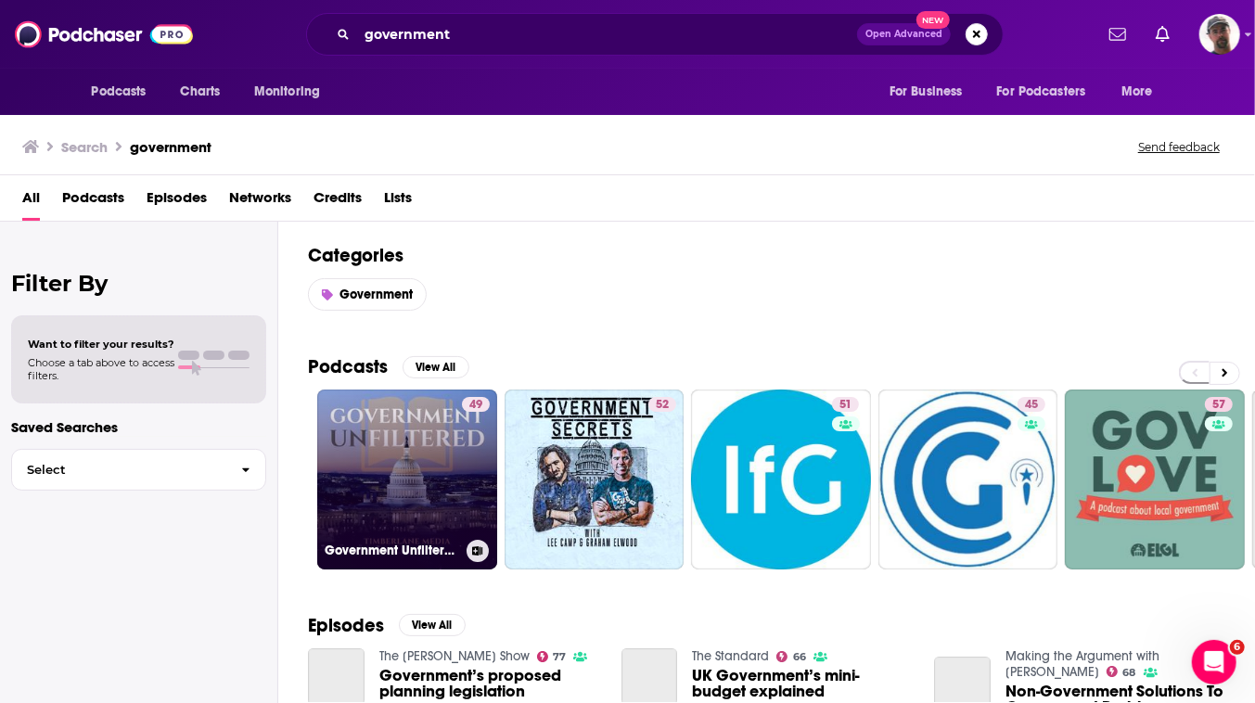
click at [497, 541] on link "49 Government Unfiltered" at bounding box center [407, 480] width 180 height 180
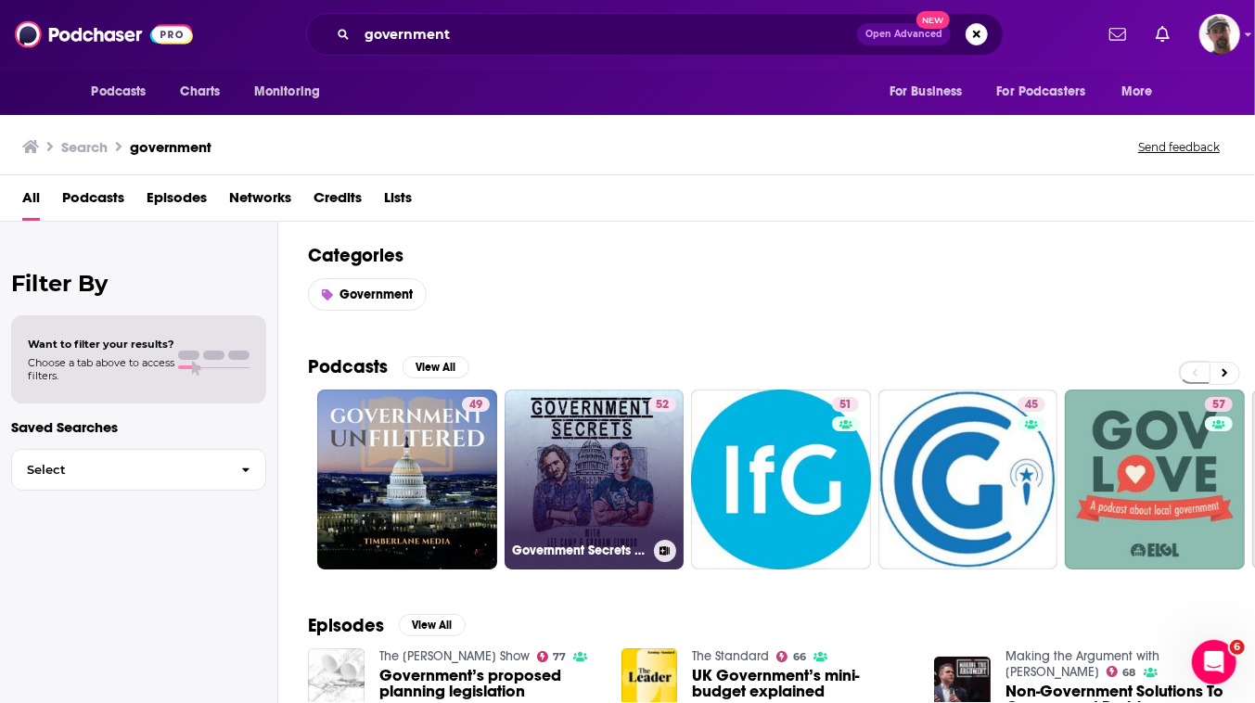
click at [658, 569] on link "52 Government Secrets Podcast" at bounding box center [595, 480] width 180 height 180
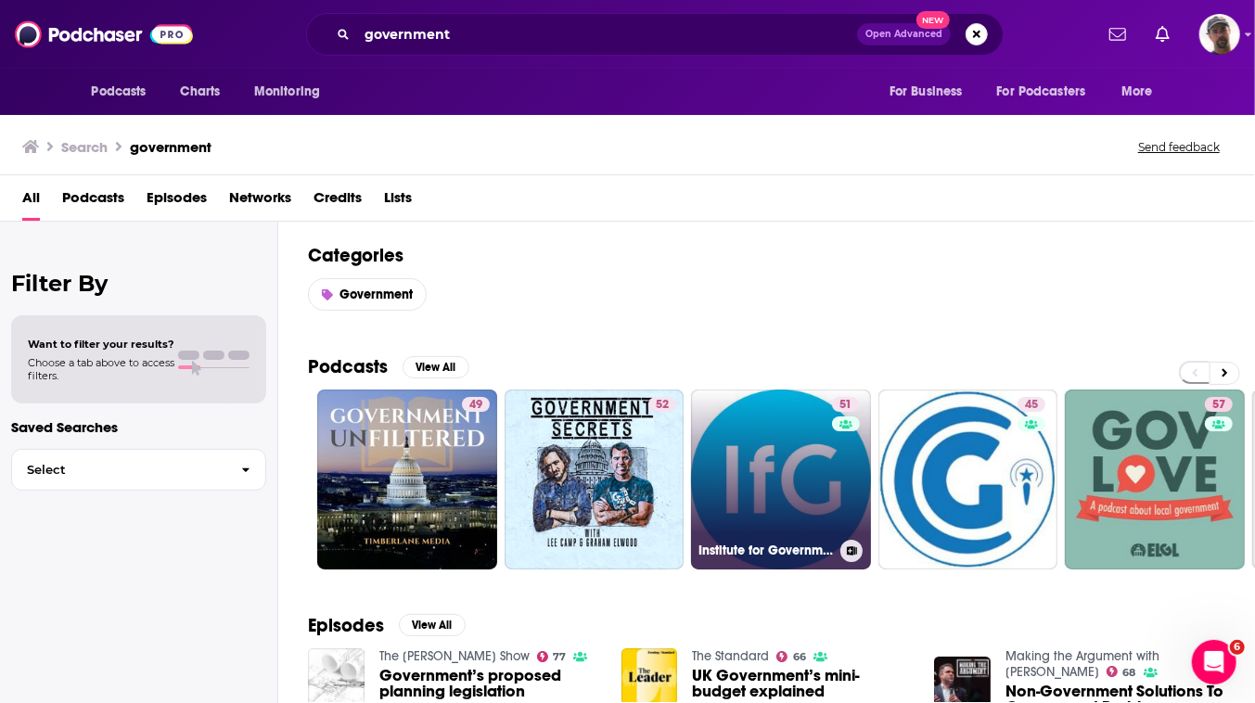
click at [869, 569] on link "51 Institute for Government" at bounding box center [781, 480] width 180 height 180
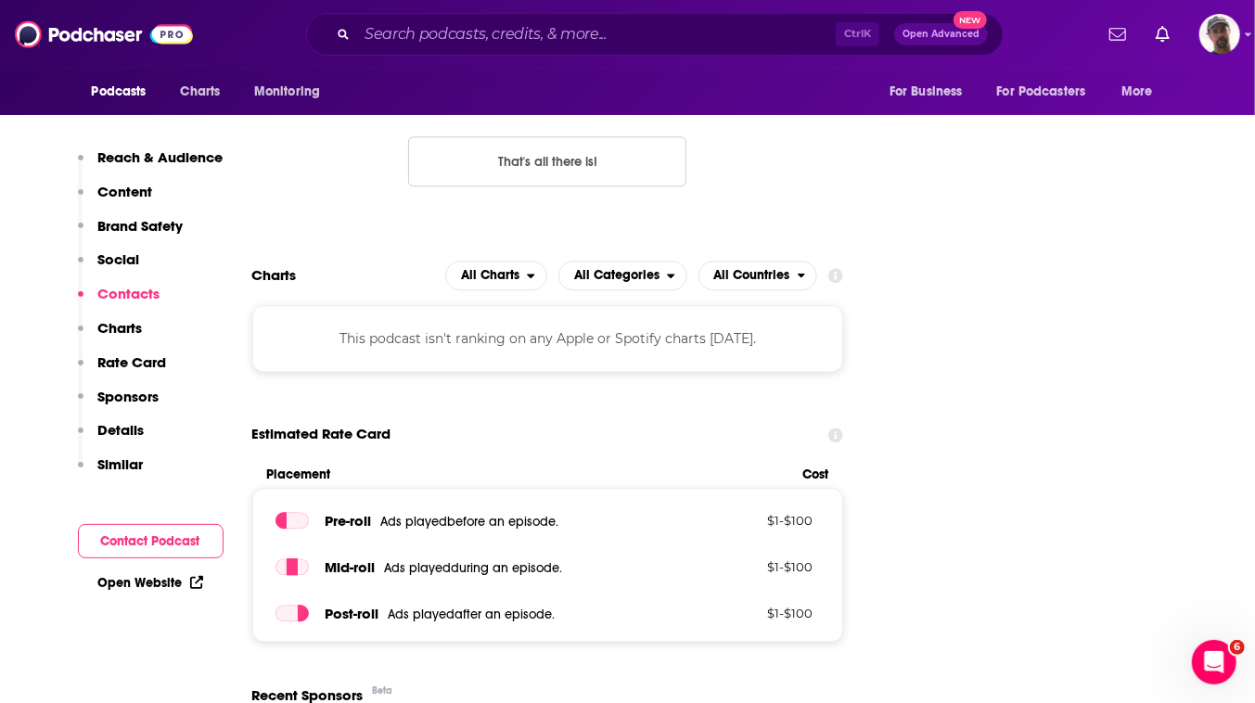
scroll to position [2529, 0]
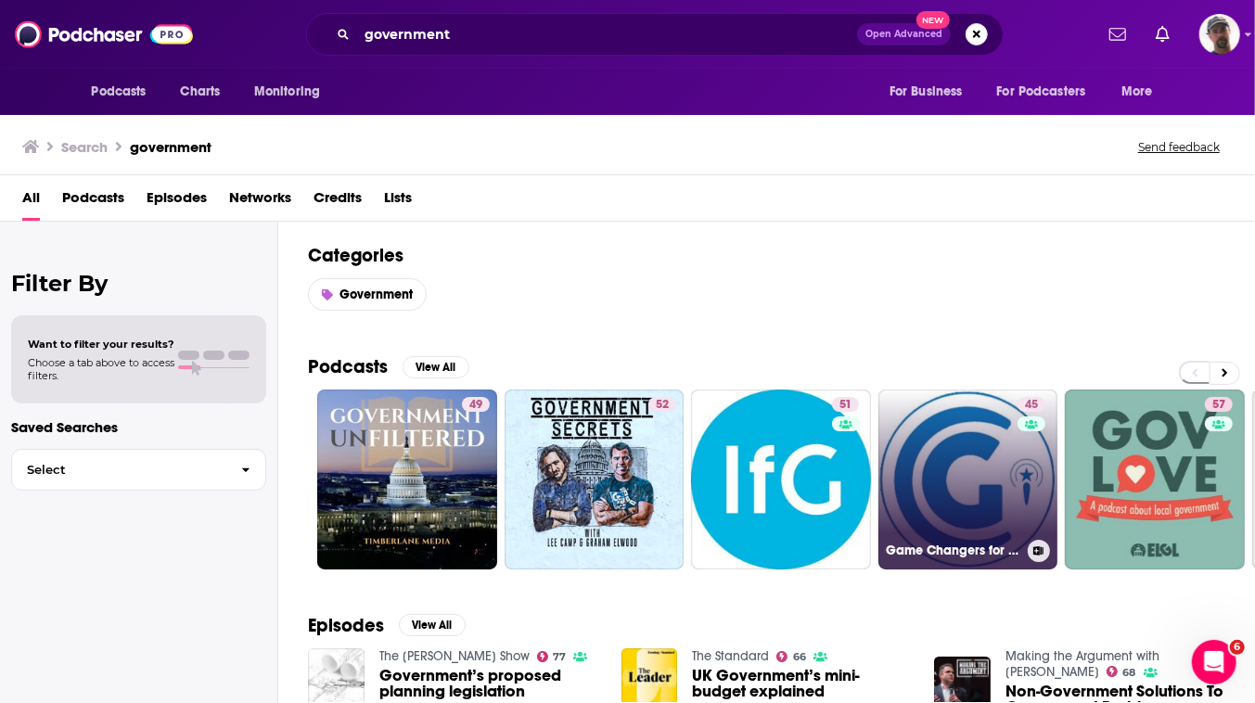
click at [1058, 556] on link "45 Game Changers for Government Contractors" at bounding box center [968, 480] width 180 height 180
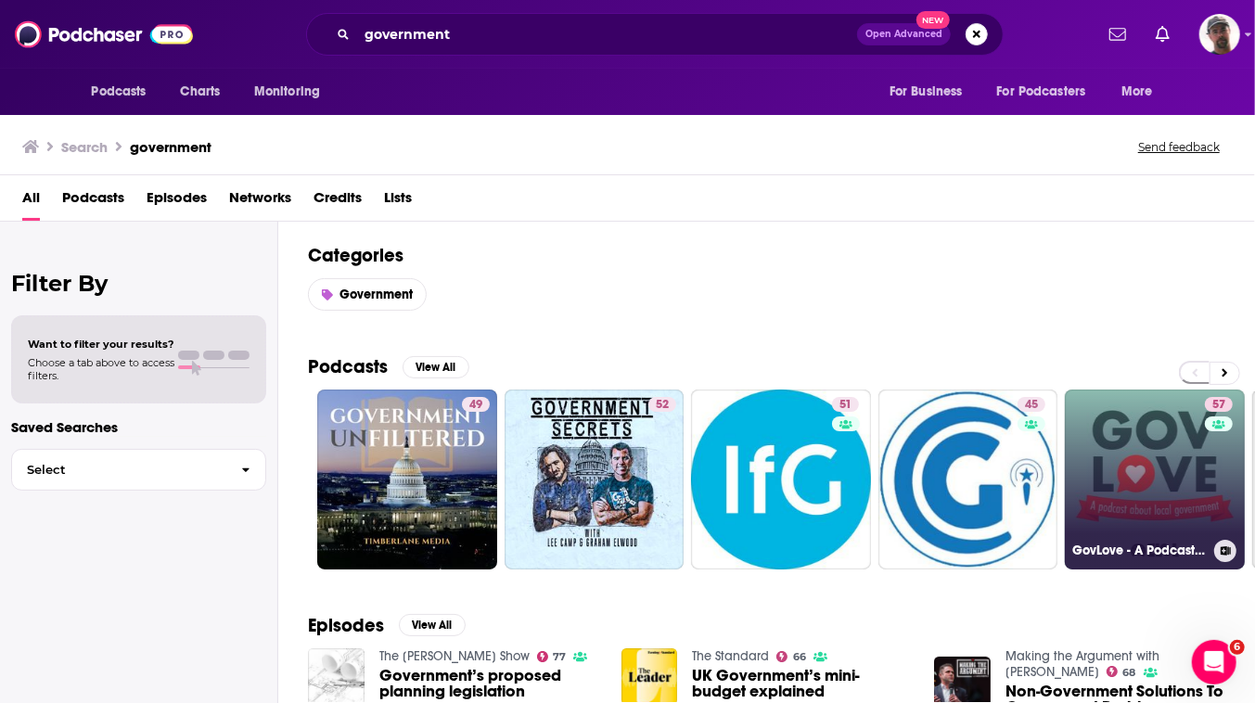
click at [1184, 530] on link "57 GovLove - A Podcast About Local Government" at bounding box center [1155, 480] width 180 height 180
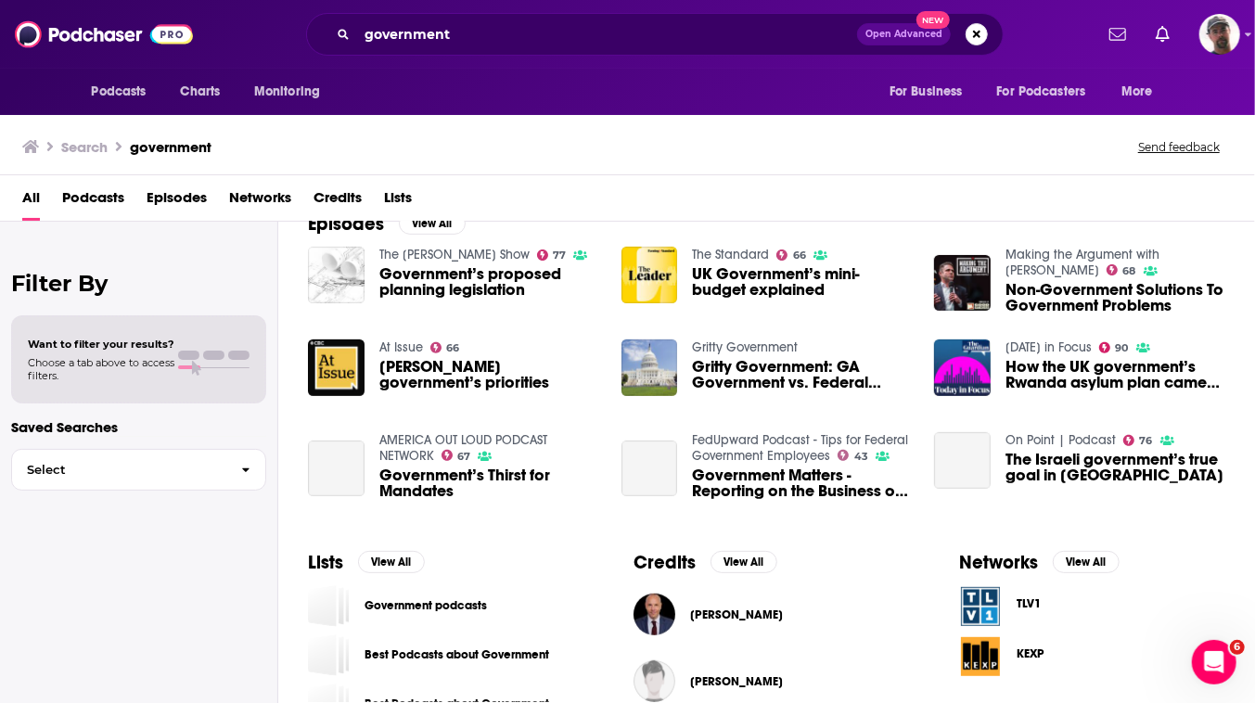
scroll to position [421, 0]
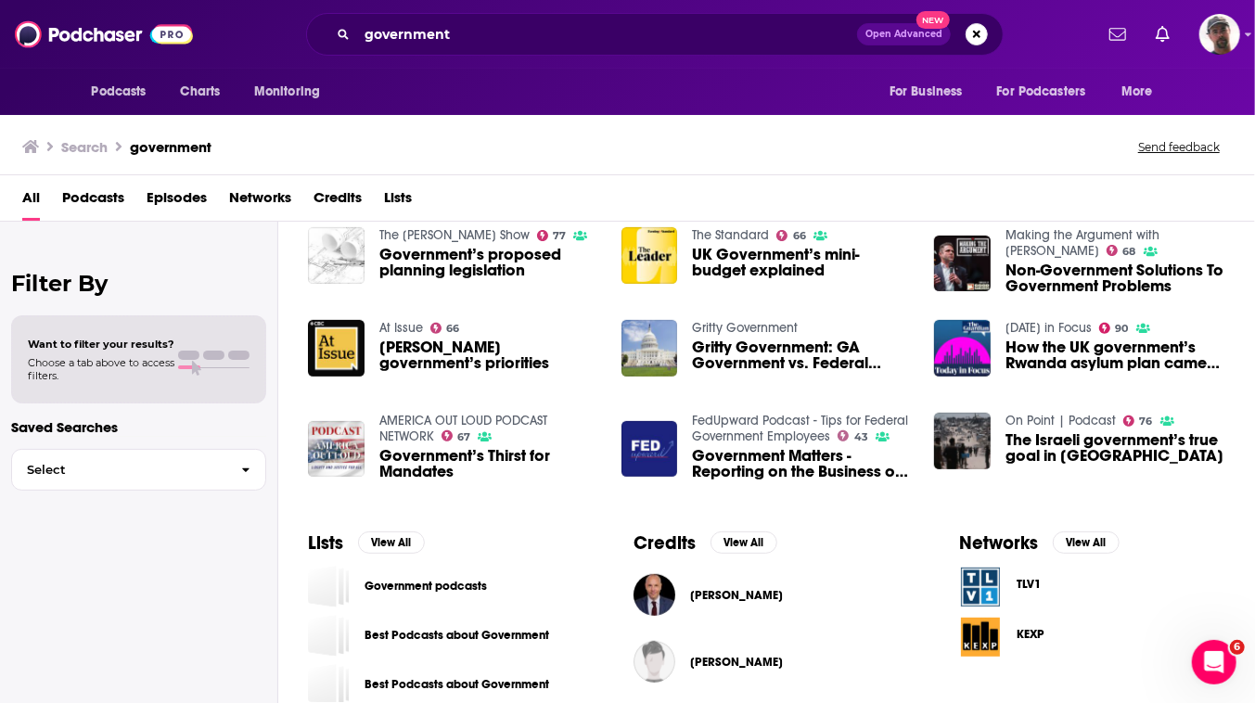
click at [505, 371] on span "[PERSON_NAME] government’s priorities" at bounding box center [489, 355] width 220 height 32
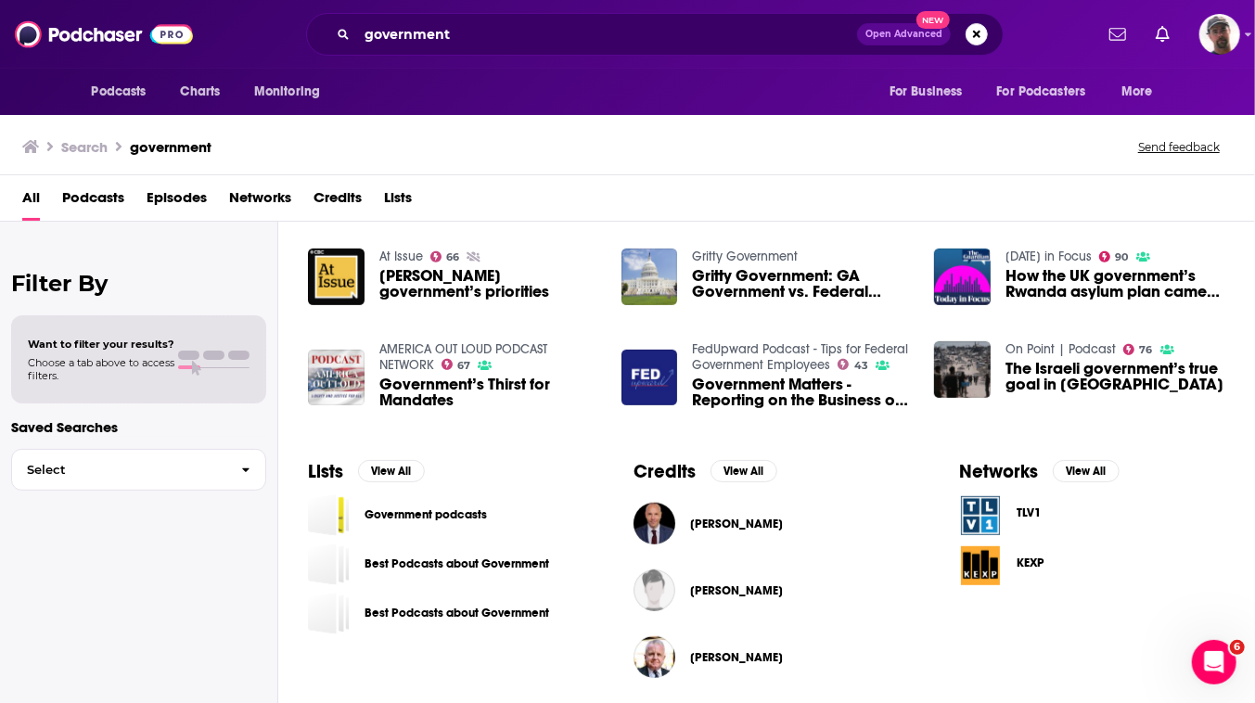
scroll to position [674, 0]
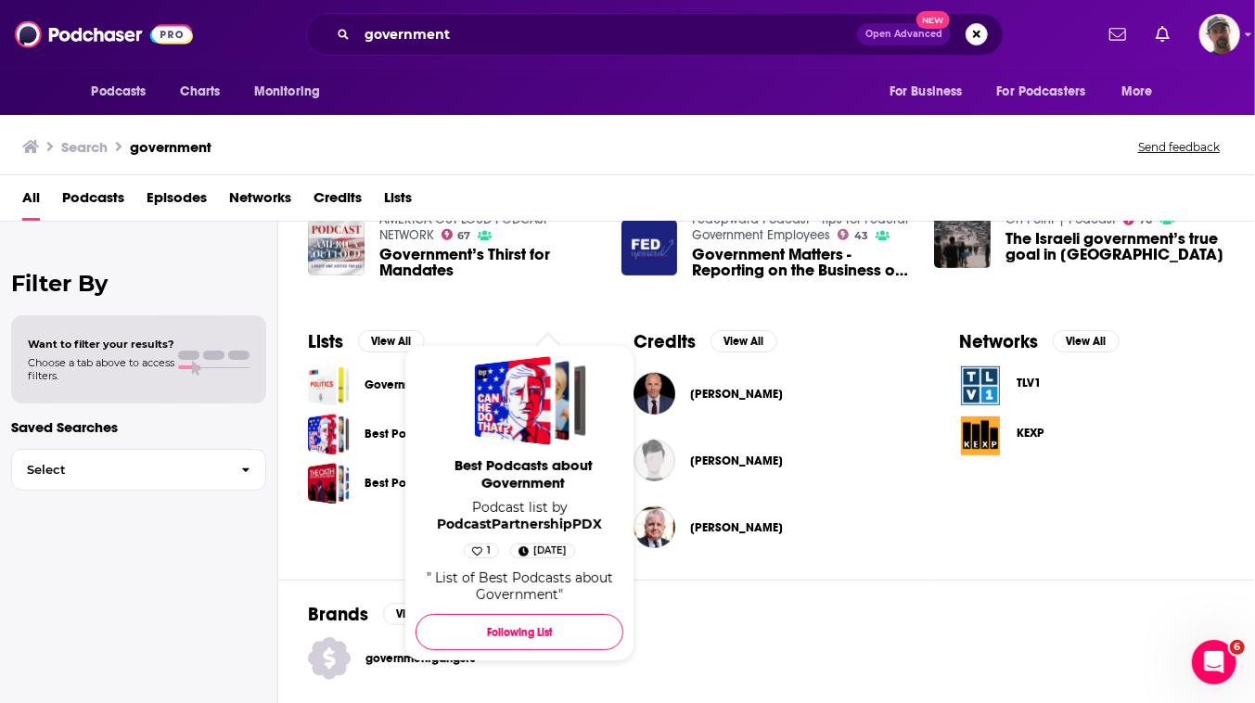
click at [542, 492] on span "Best Podcasts about Government" at bounding box center [523, 473] width 208 height 35
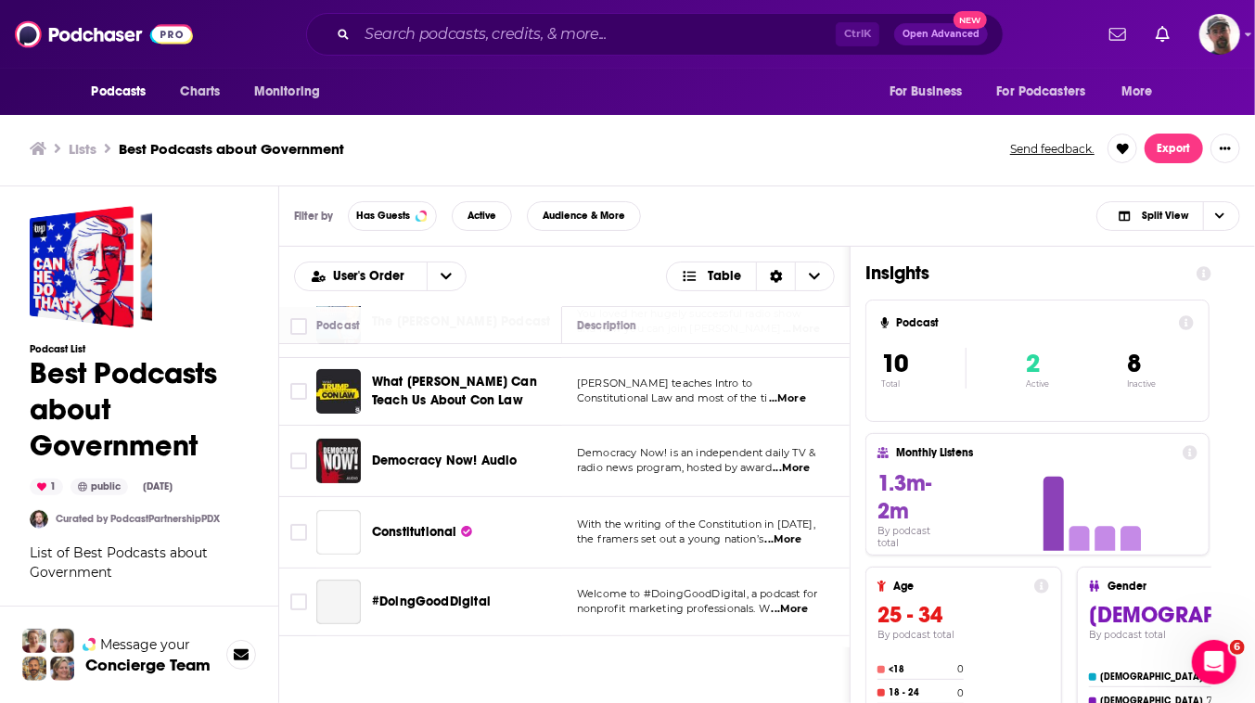
scroll to position [252, 0]
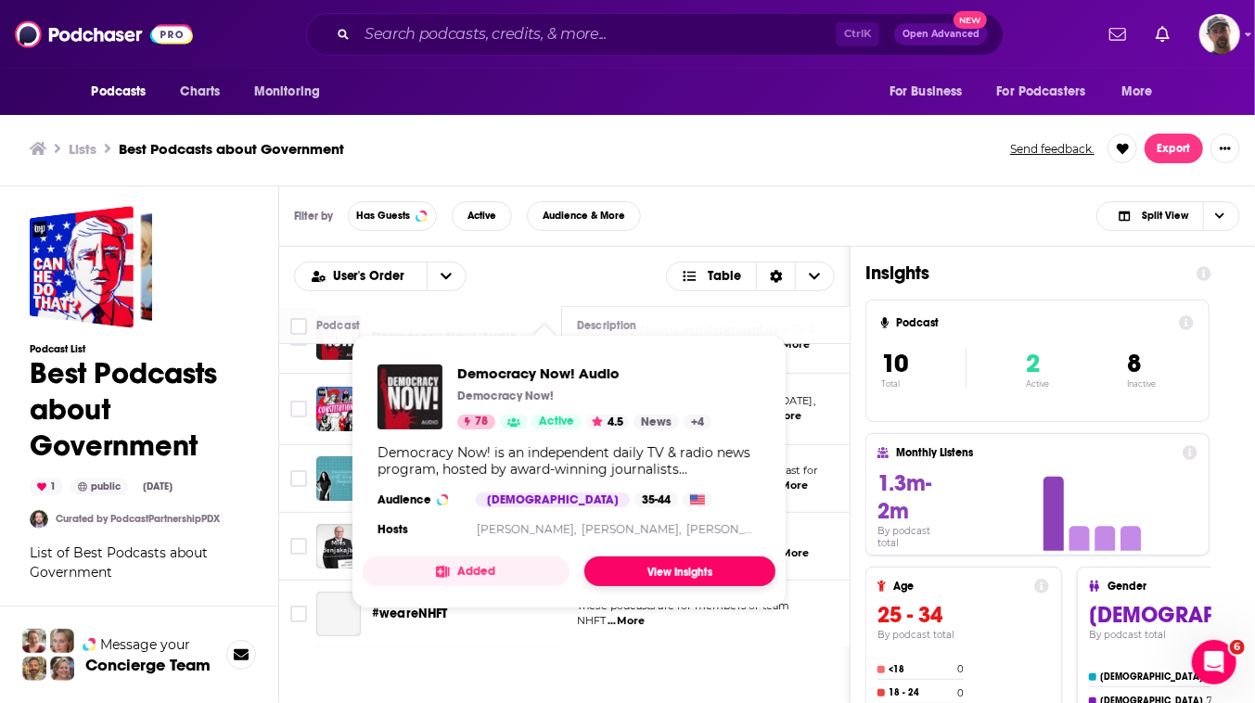
click at [727, 586] on link "View Insights" at bounding box center [679, 571] width 191 height 30
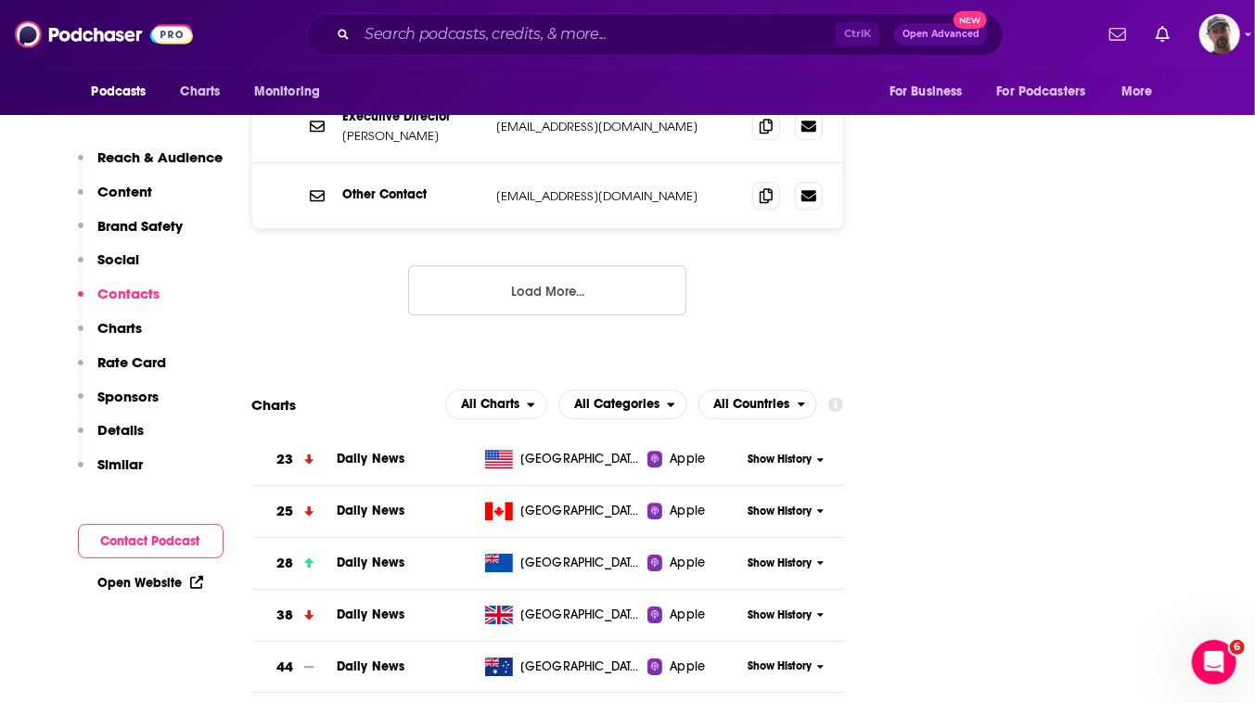
scroll to position [2866, 0]
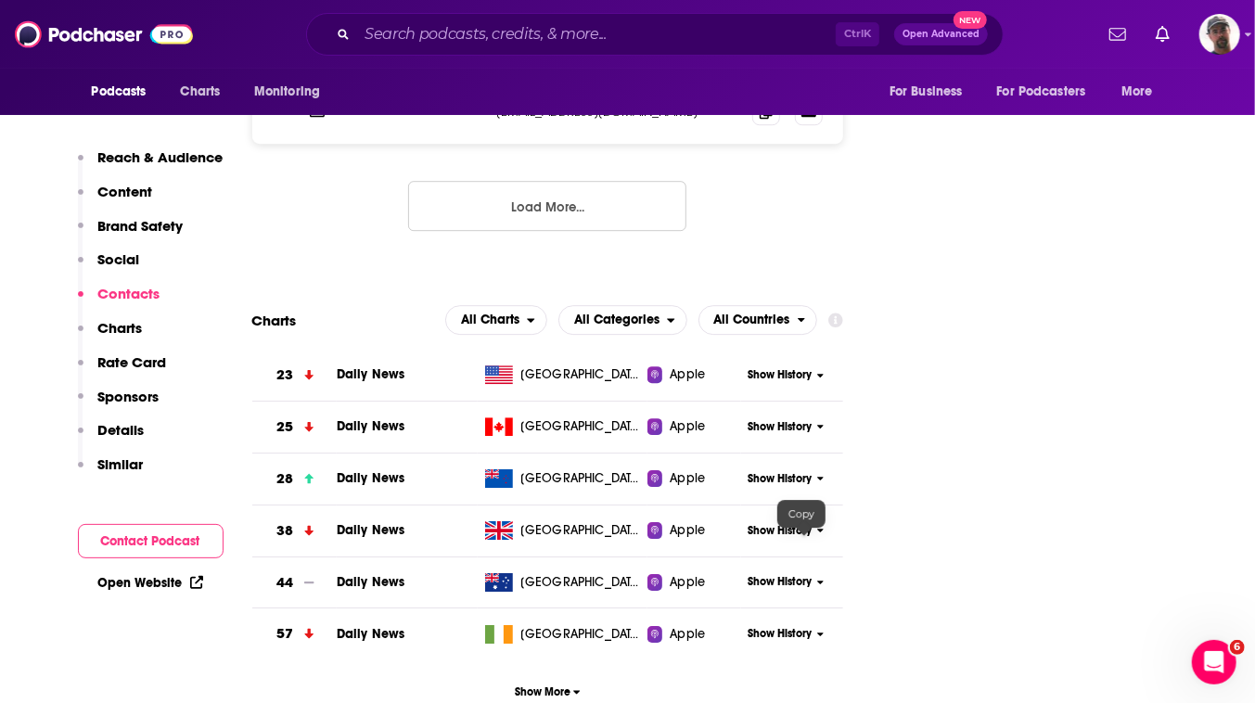
click at [773, 48] on icon at bounding box center [766, 40] width 13 height 15
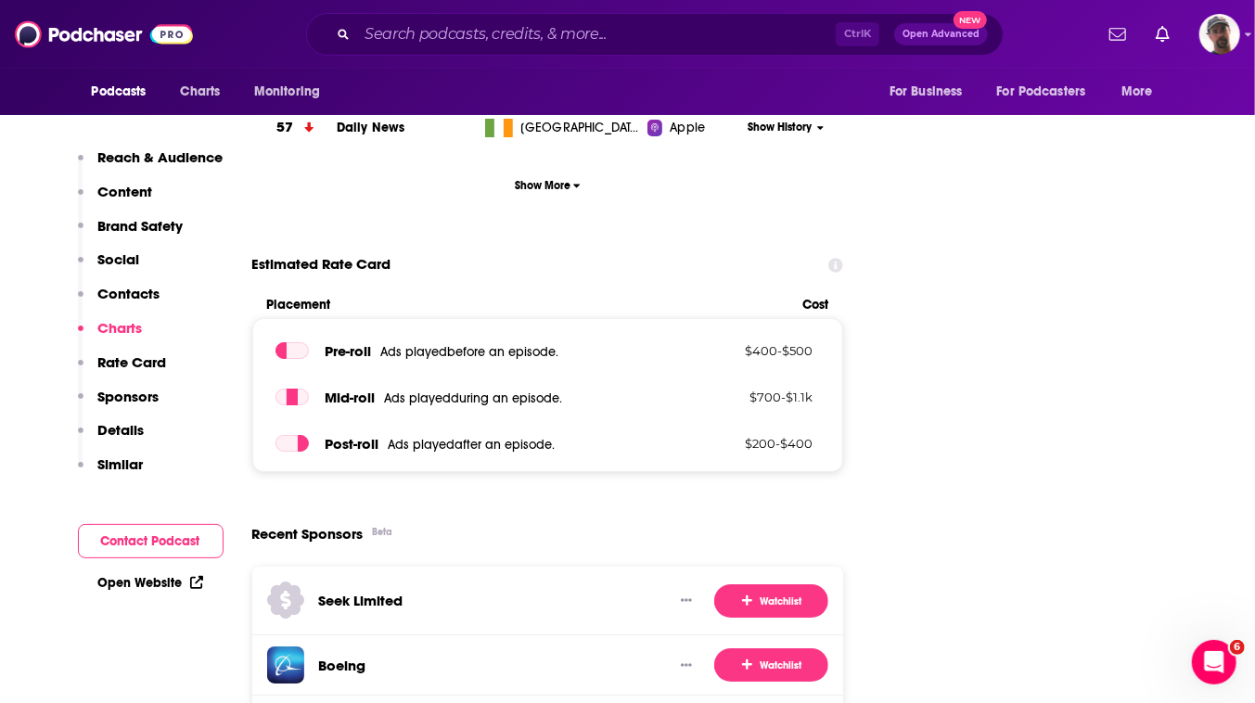
scroll to position [2781, 0]
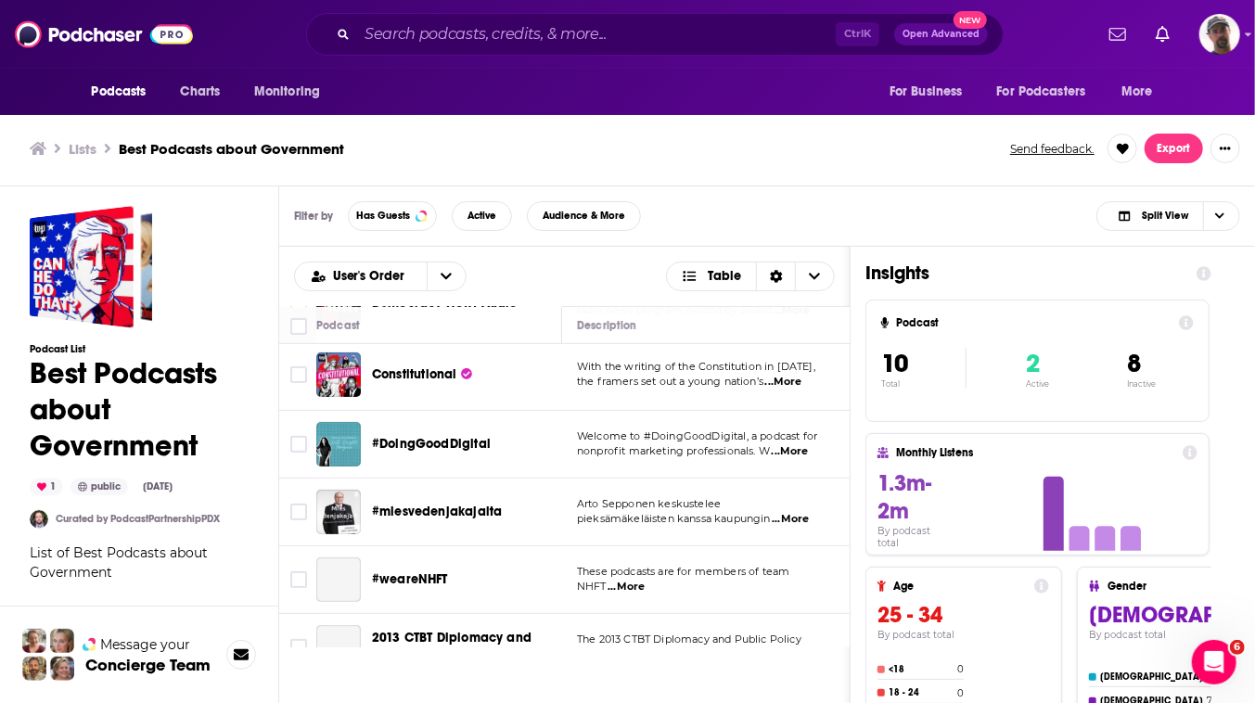
scroll to position [337, 0]
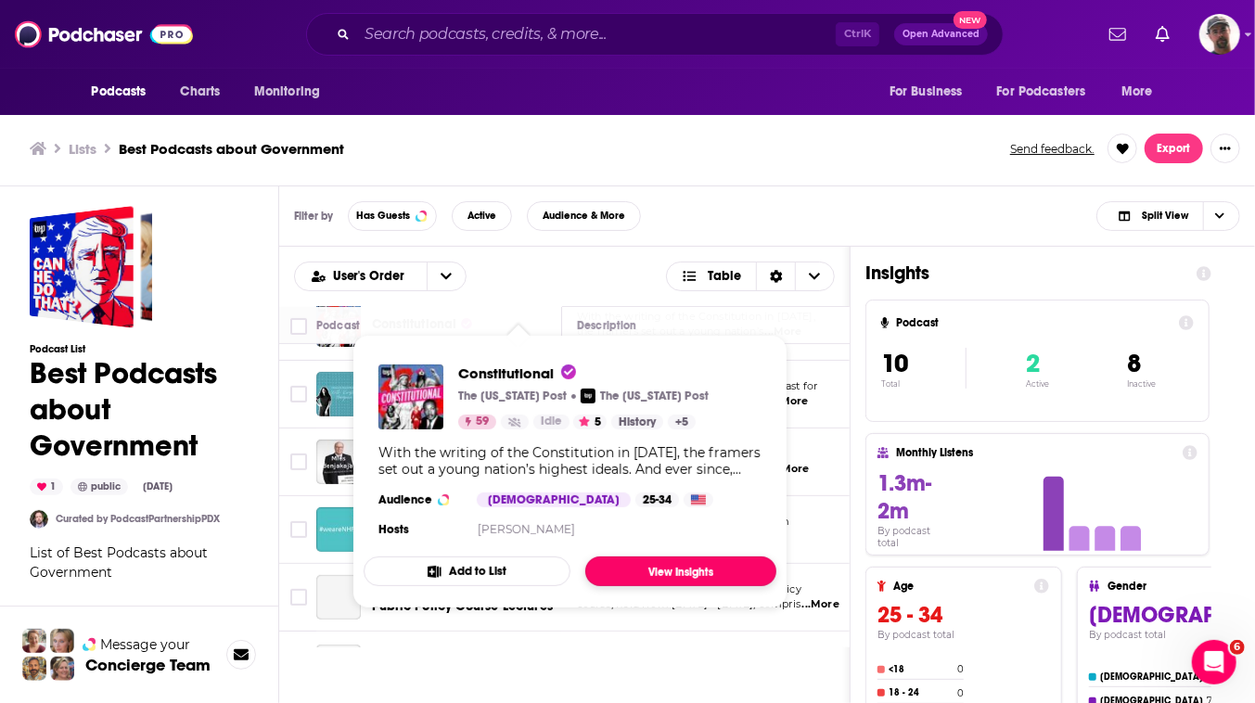
click at [743, 586] on link "View Insights" at bounding box center [680, 571] width 191 height 30
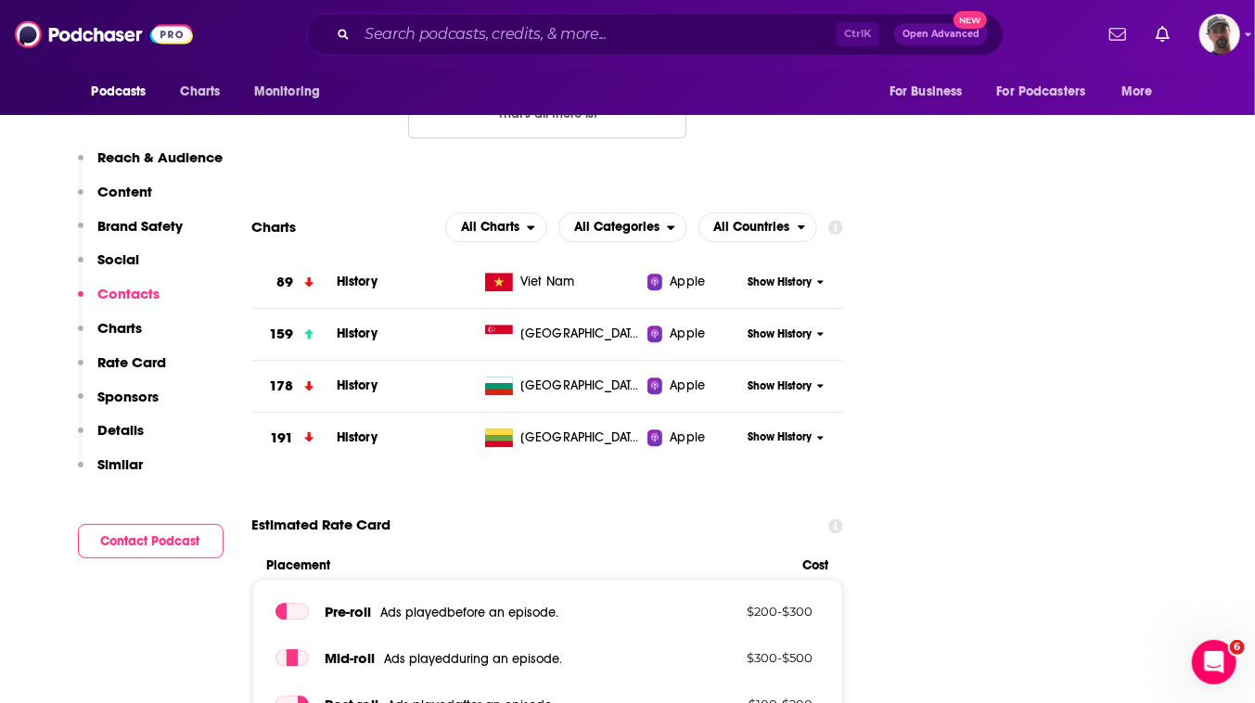
scroll to position [2614, 0]
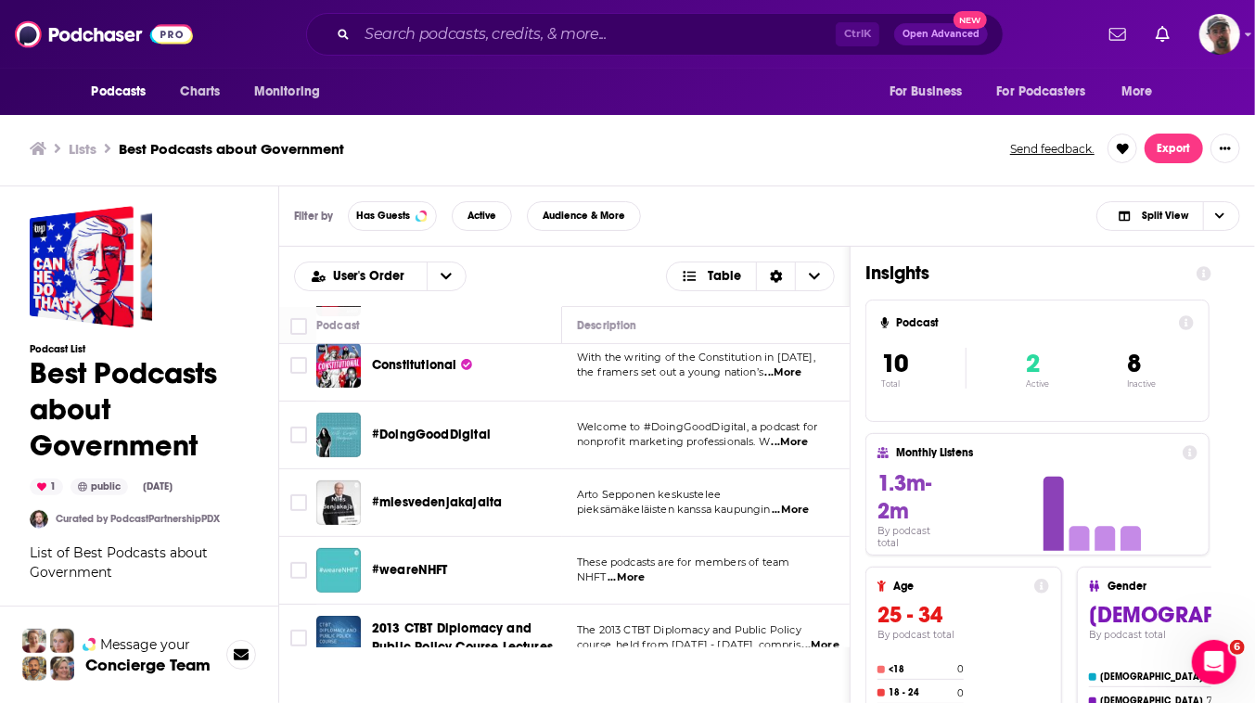
scroll to position [211, 0]
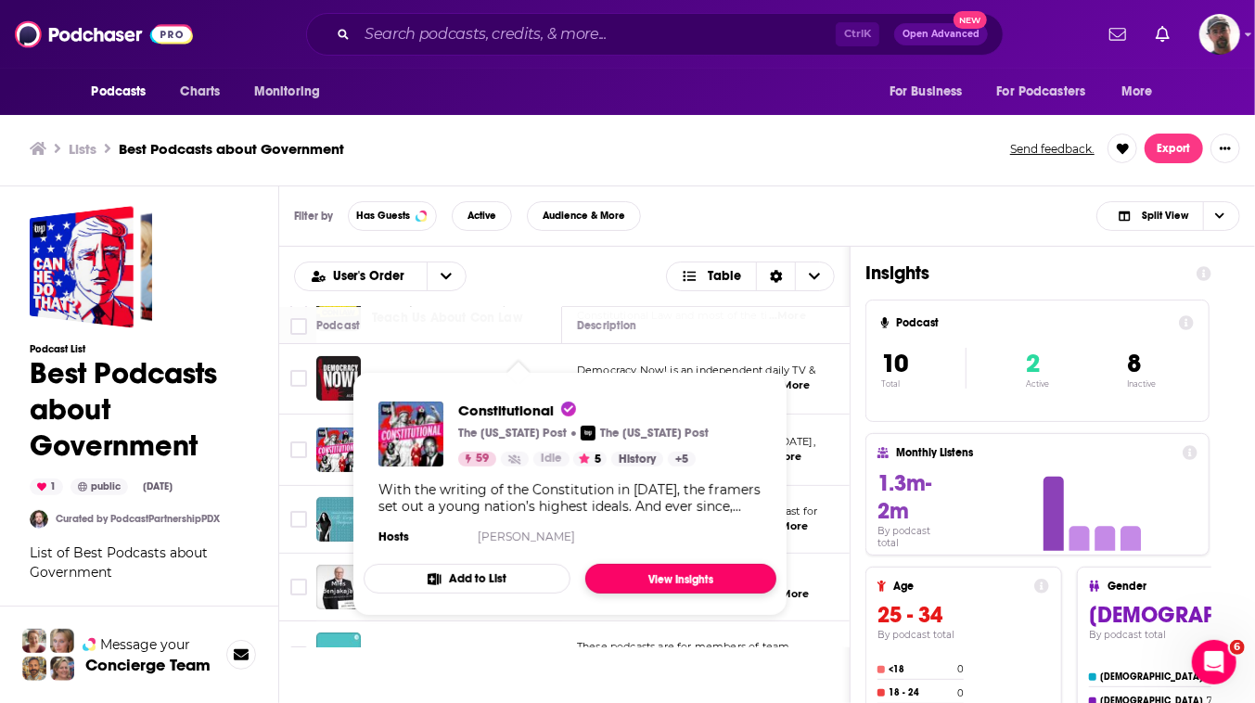
click at [729, 594] on link "View Insights" at bounding box center [680, 579] width 191 height 30
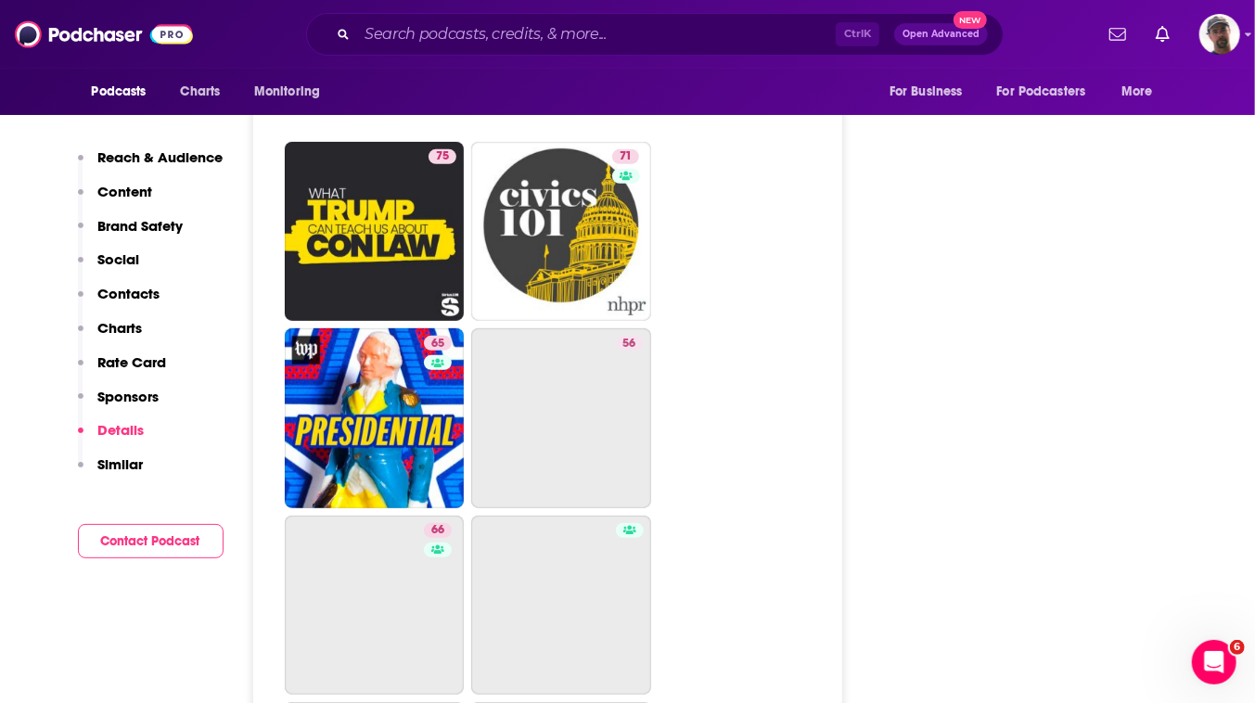
scroll to position [4636, 0]
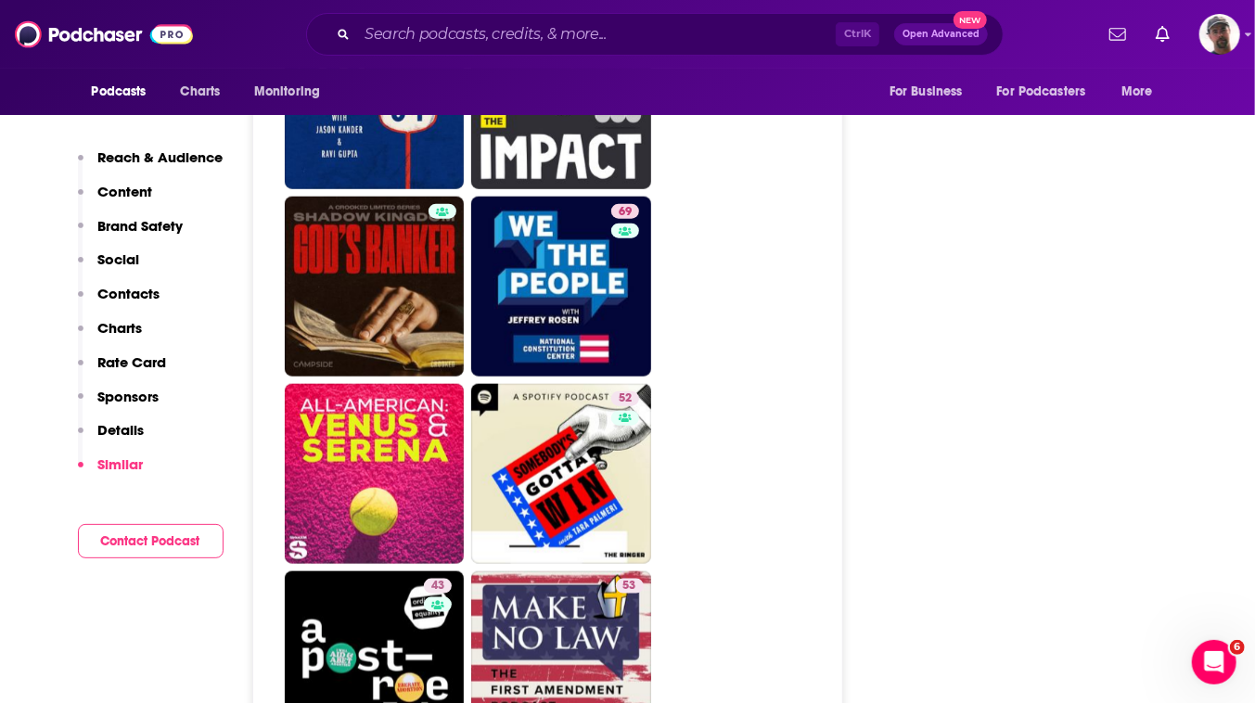
type input "[URL][DOMAIN_NAME]"
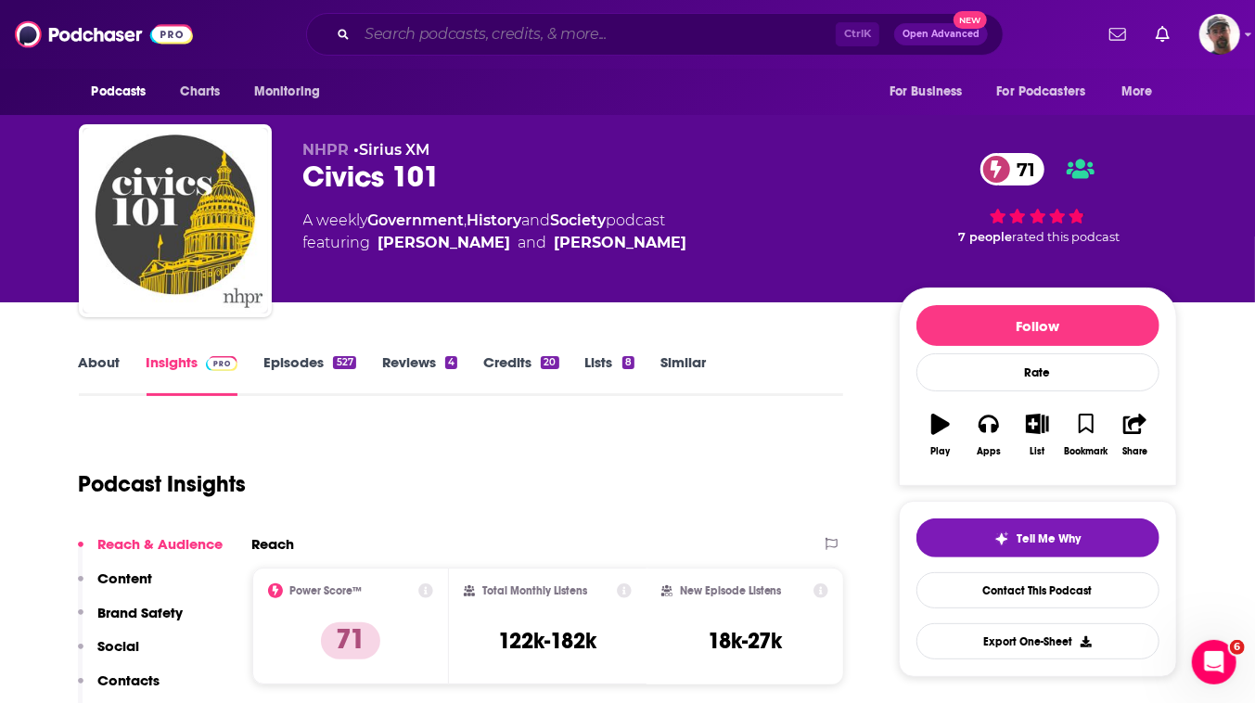
click at [614, 37] on input "Search podcasts, credits, & more..." at bounding box center [596, 34] width 479 height 30
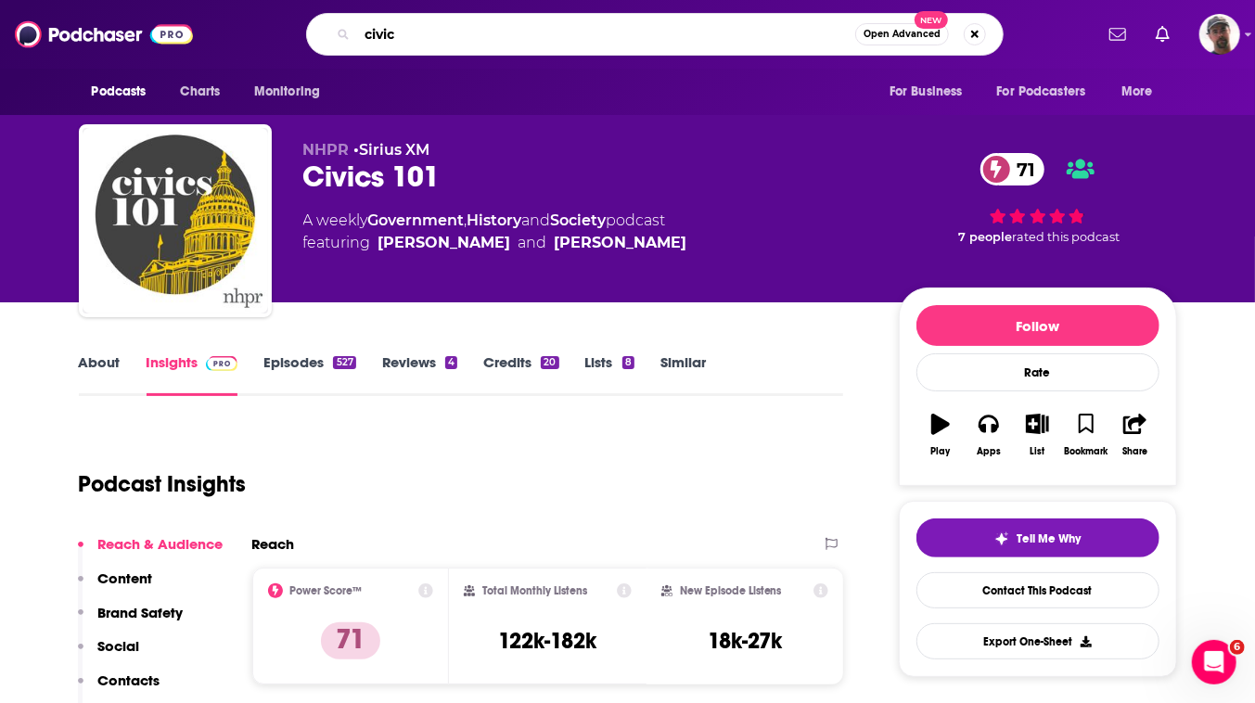
type input "civics"
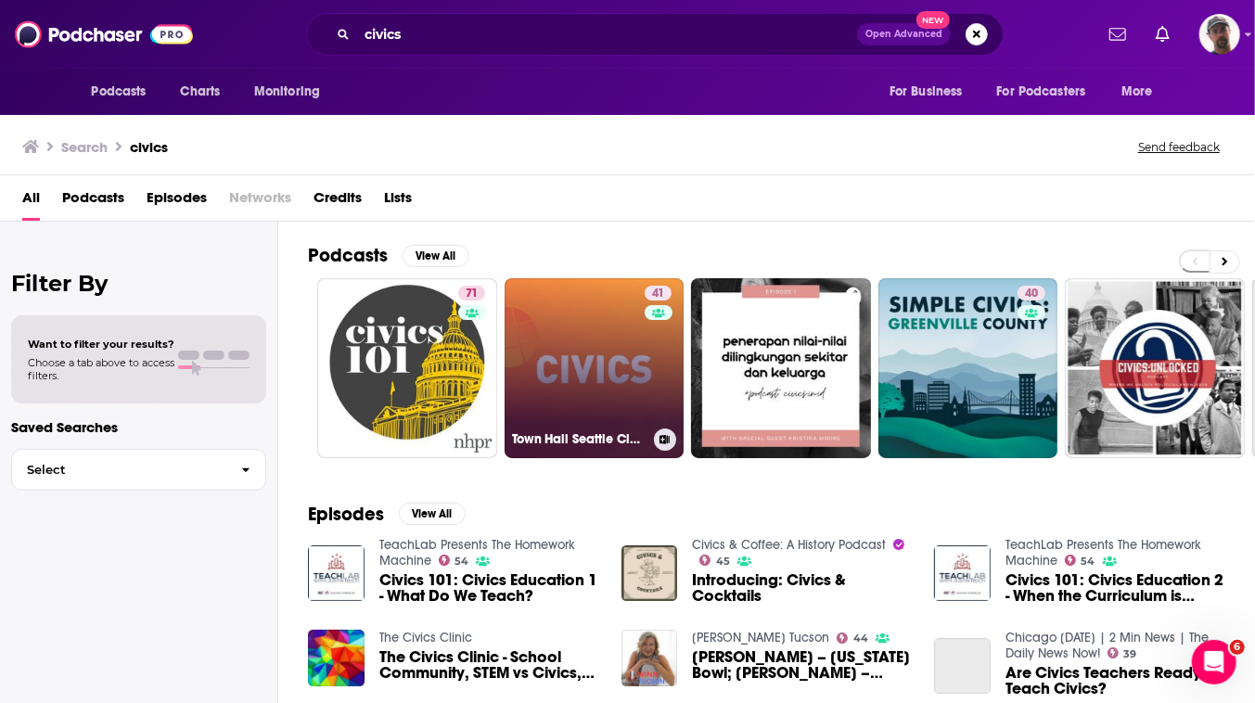
click at [683, 428] on link "41 Town Hall Seattle Civics Series" at bounding box center [595, 368] width 180 height 180
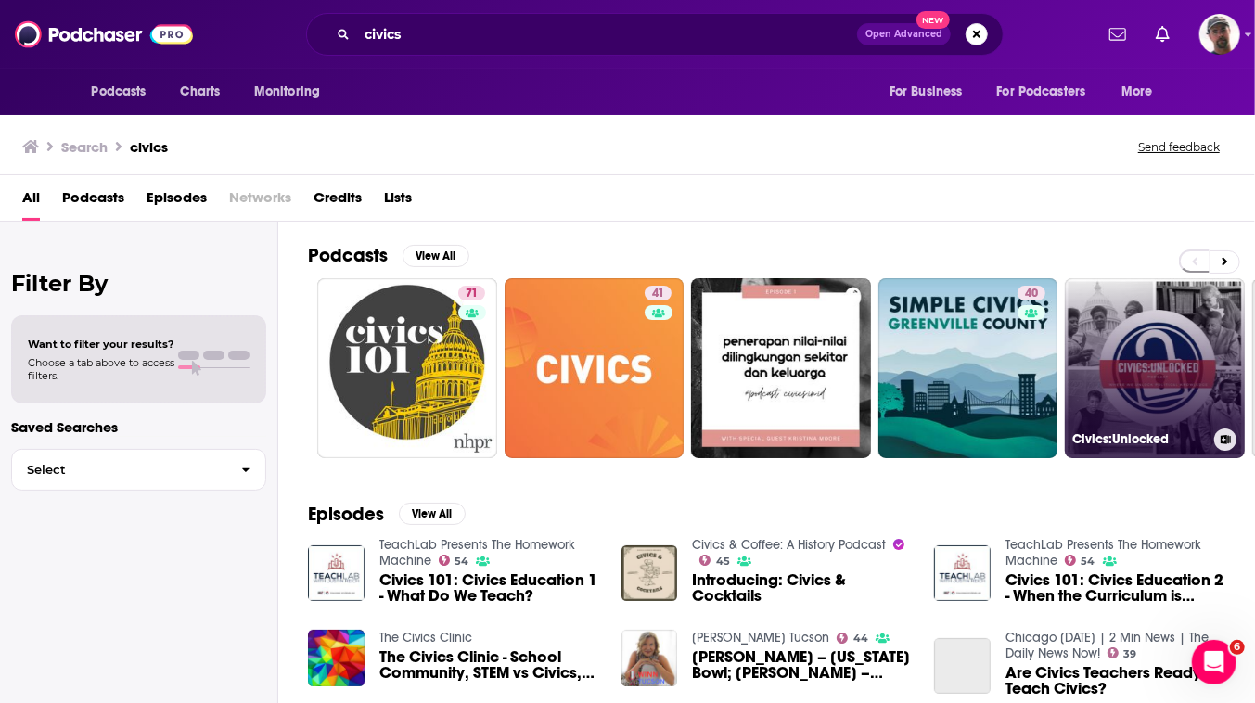
click at [1212, 430] on link "Civics:Unlocked" at bounding box center [1155, 368] width 180 height 180
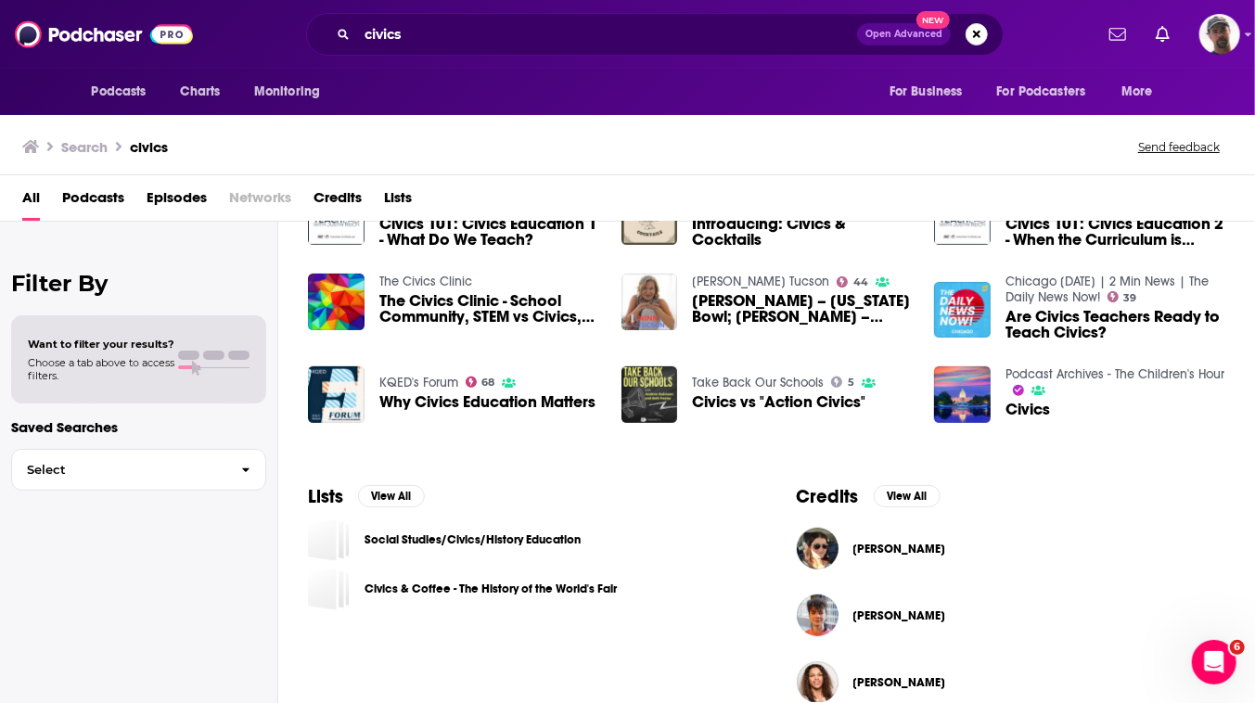
scroll to position [559, 0]
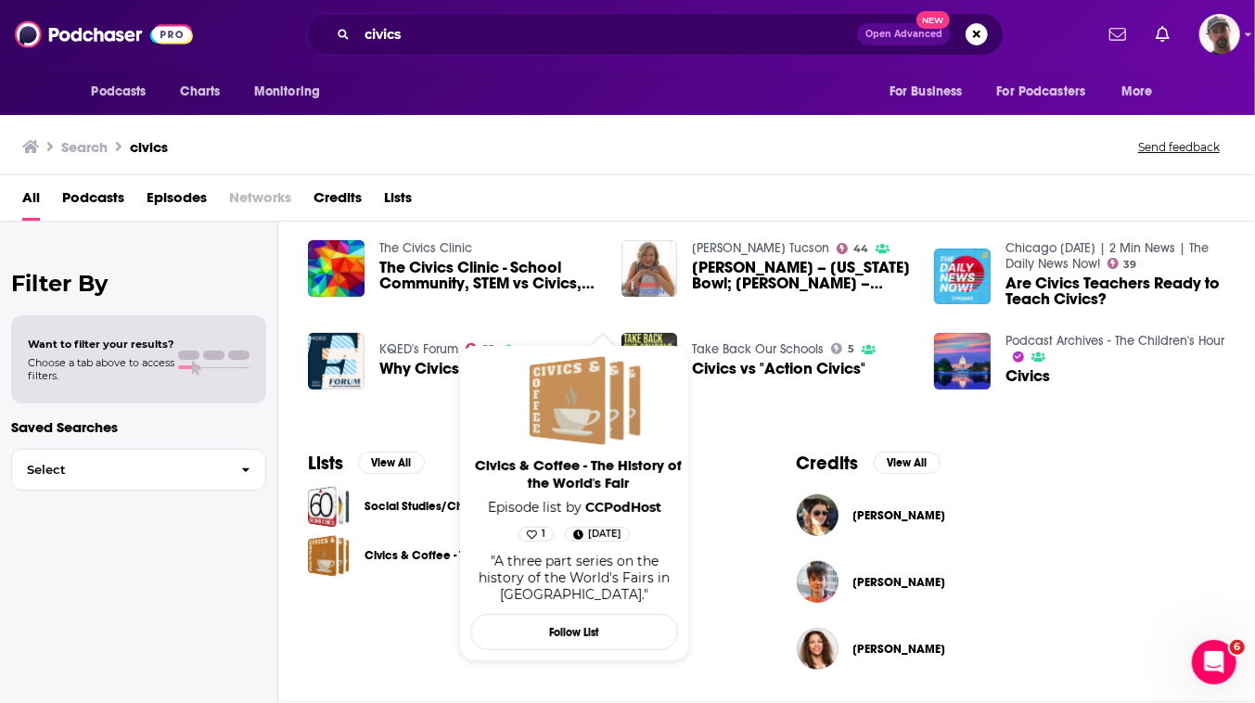
click at [595, 391] on div "Civics & Coffee - The History of the World's Fair" at bounding box center [568, 400] width 76 height 89
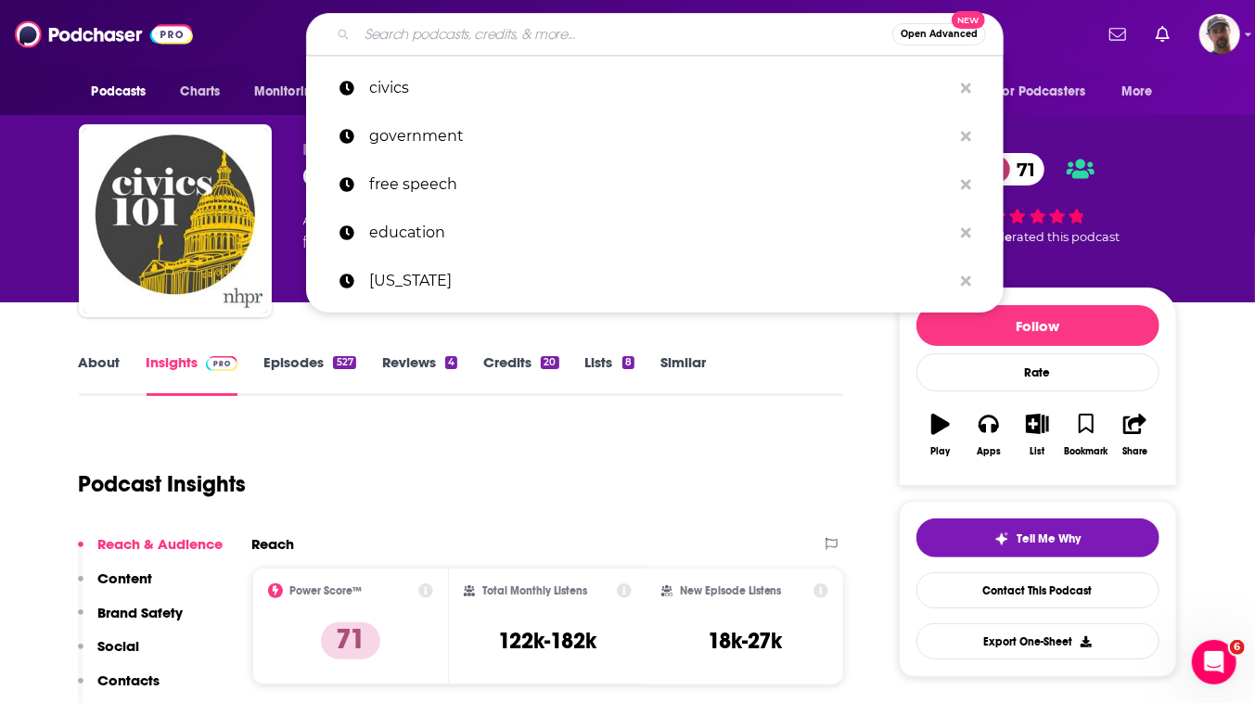
click at [504, 34] on input "Search podcasts, credits, & more..." at bounding box center [624, 34] width 535 height 30
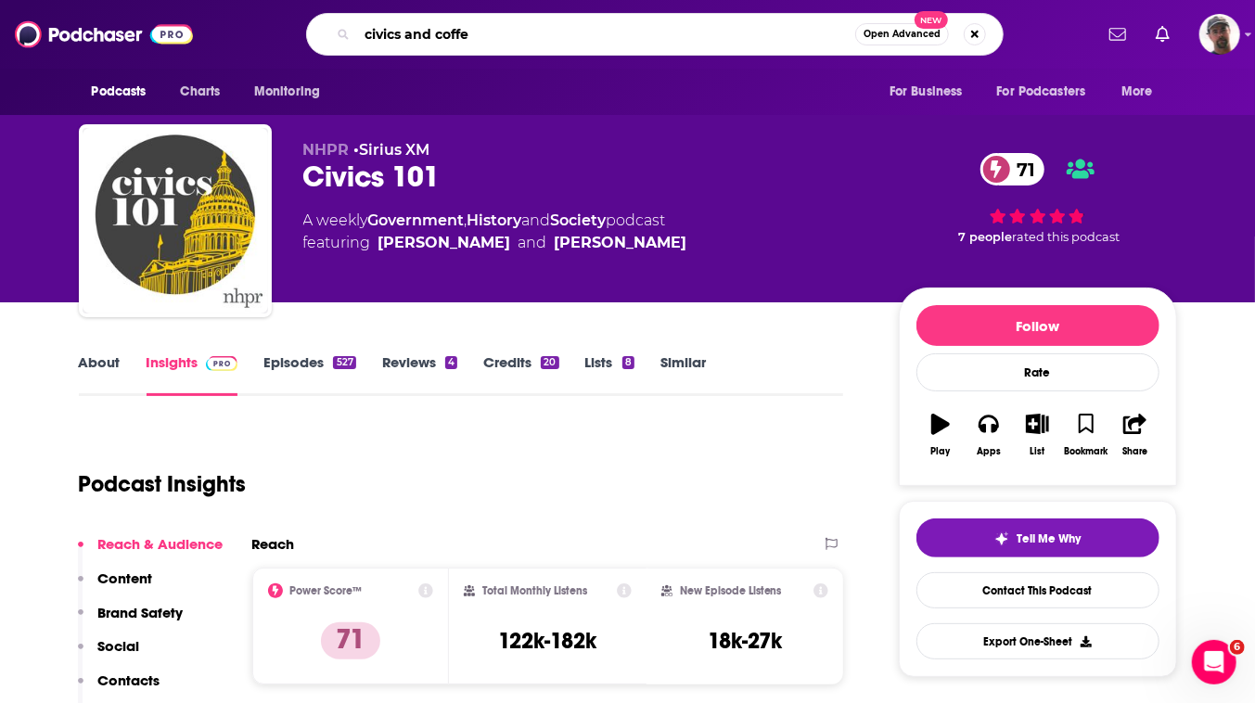
type input "civics and coffee"
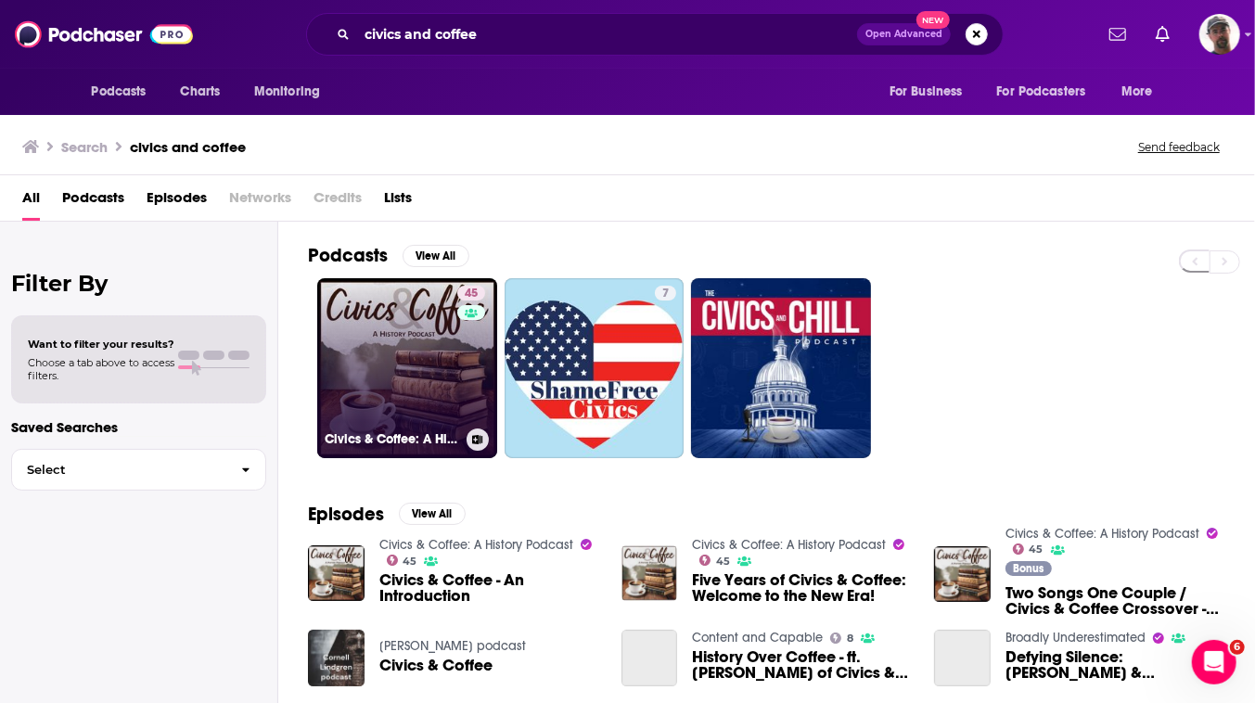
click at [497, 421] on link "45 Civics & Coffee: A History Podcast" at bounding box center [407, 368] width 180 height 180
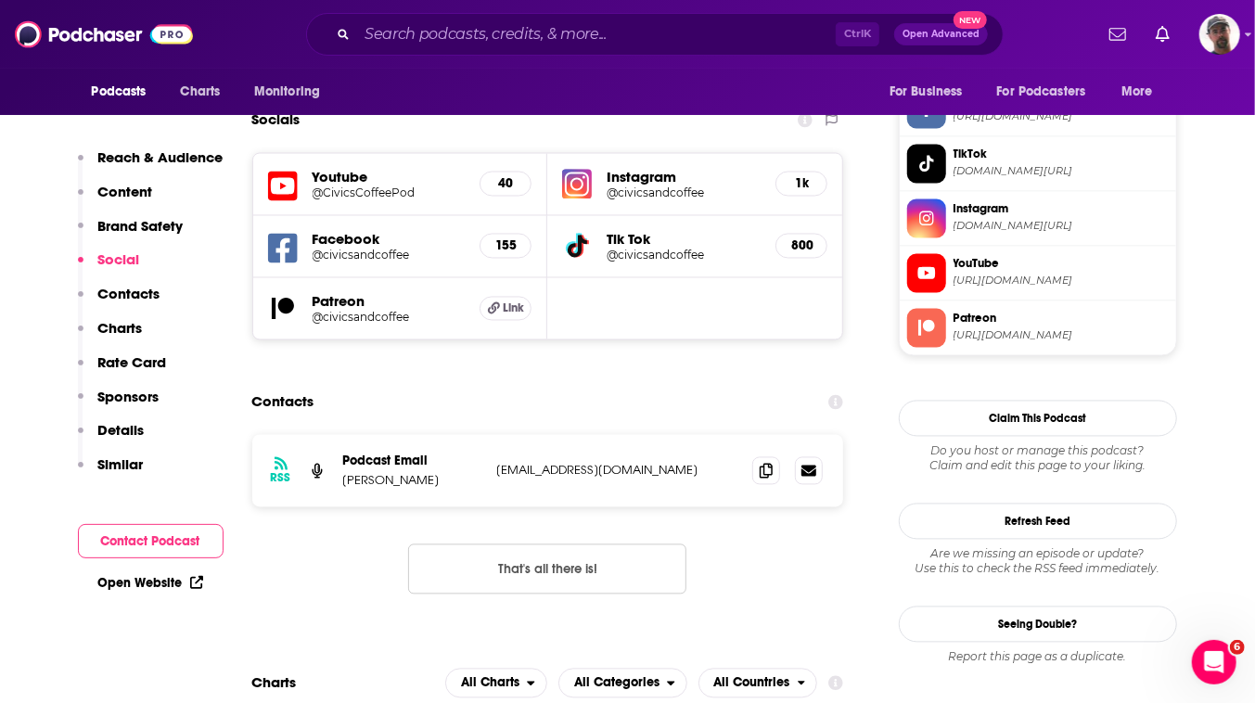
scroll to position [2360, 0]
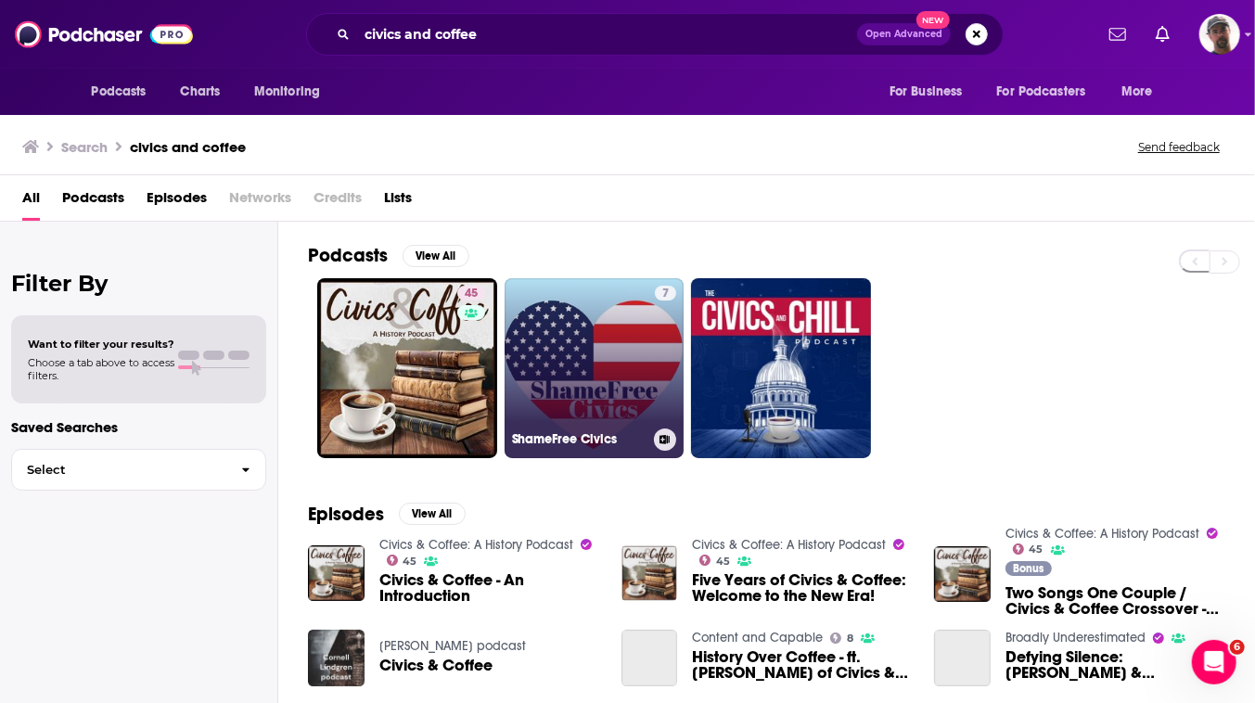
click at [676, 452] on link "7 ShameFree Civics" at bounding box center [595, 368] width 180 height 180
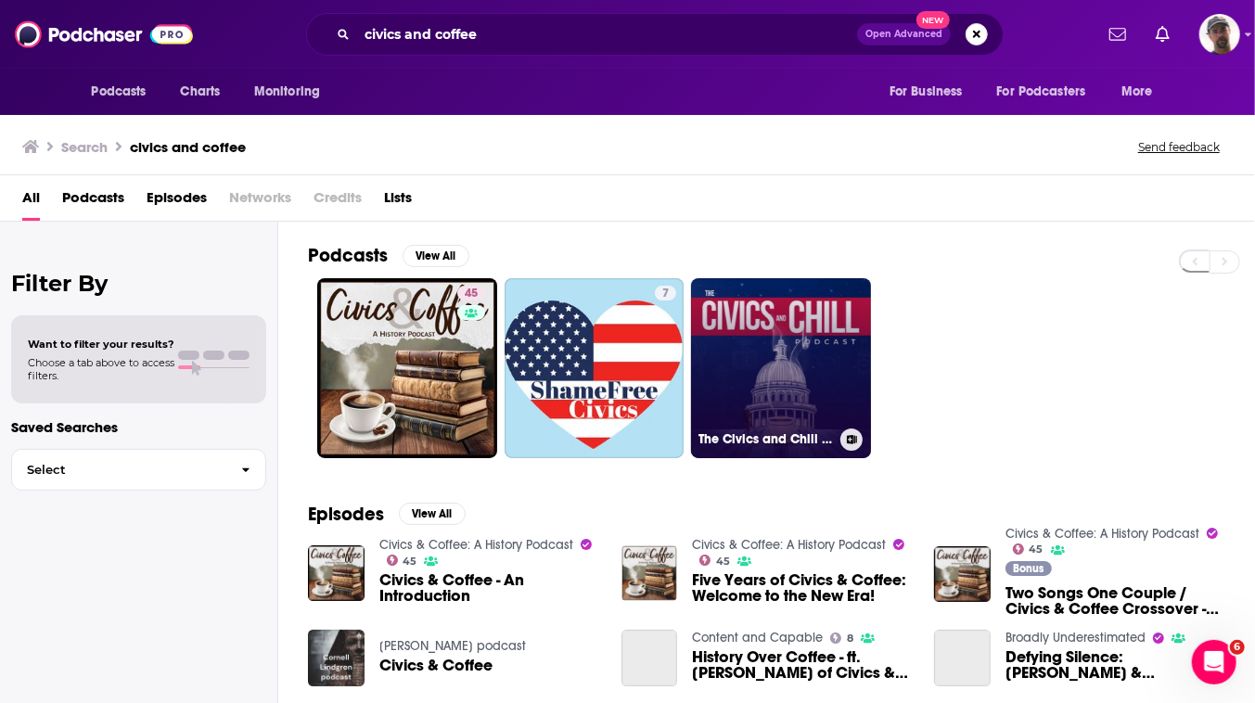
click at [859, 441] on link "The Civics and Chill Podcast" at bounding box center [781, 368] width 180 height 180
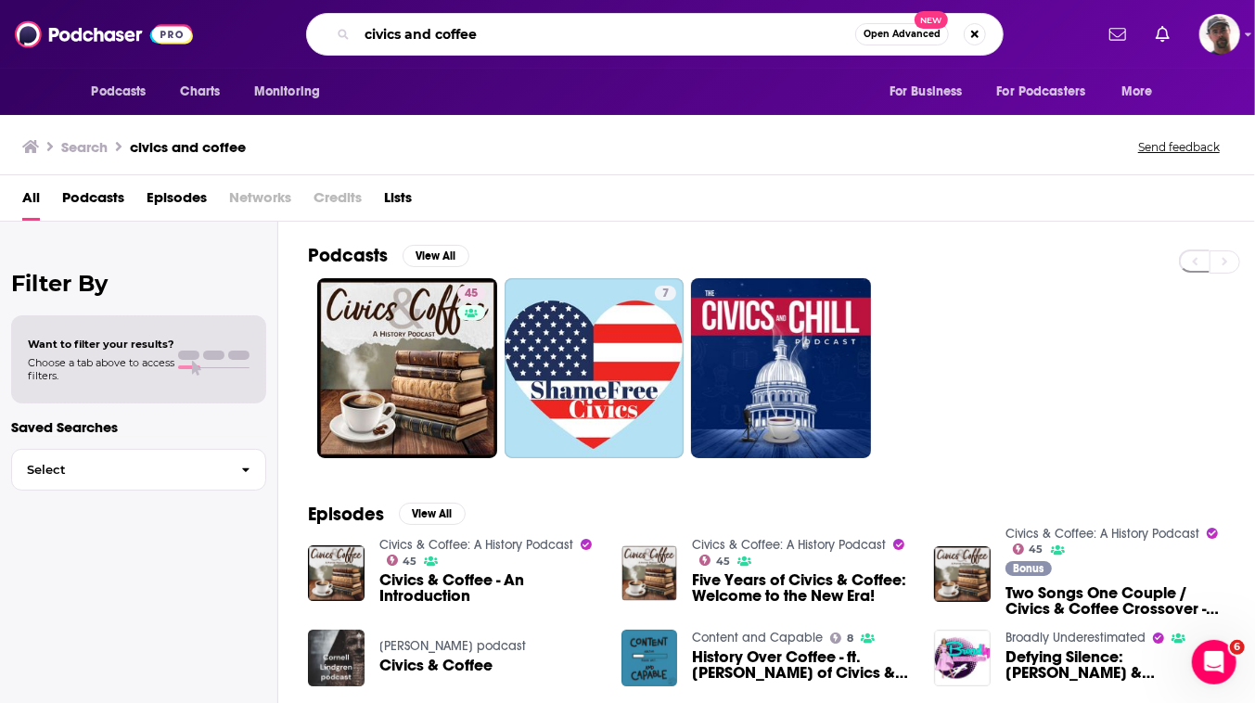
drag, startPoint x: 449, startPoint y: 38, endPoint x: 261, endPoint y: 8, distance: 190.6
click at [261, 8] on div "Podcasts Charts Monitoring civics and coffee Open Advanced New For Business For…" at bounding box center [627, 34] width 1255 height 69
type input "politics, civics, government, liberalism"
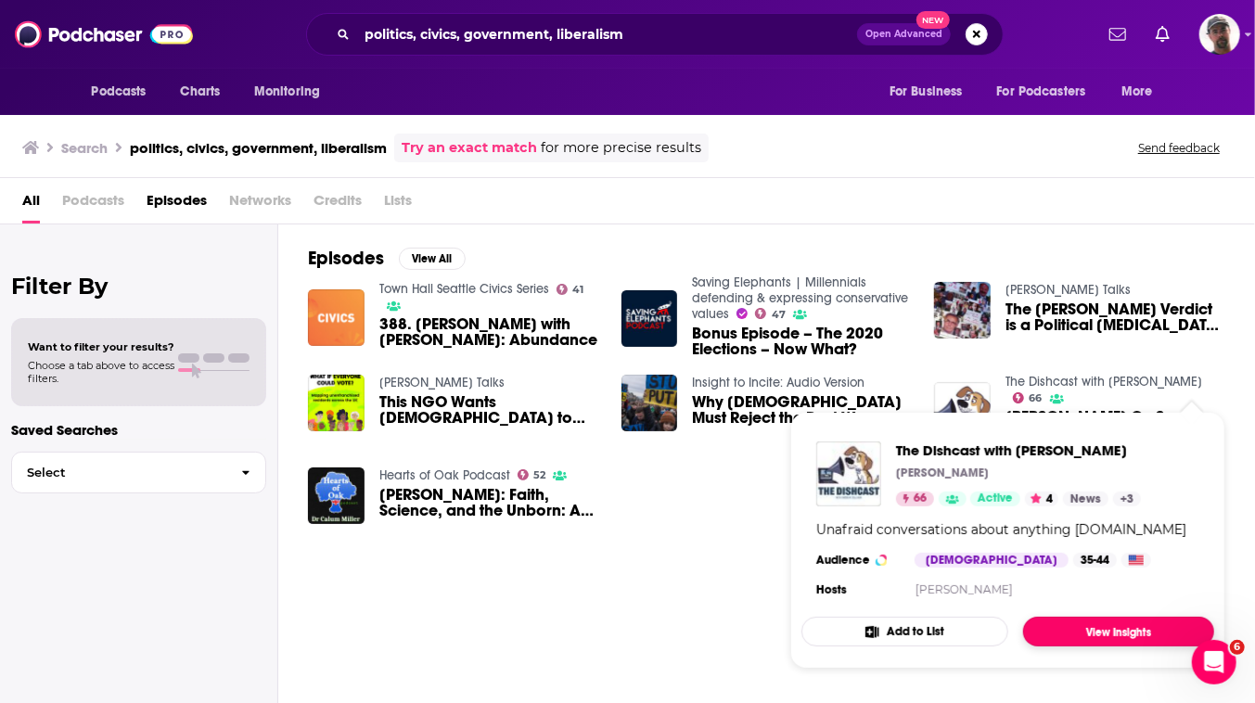
click at [1169, 646] on link "View Insights" at bounding box center [1118, 632] width 191 height 30
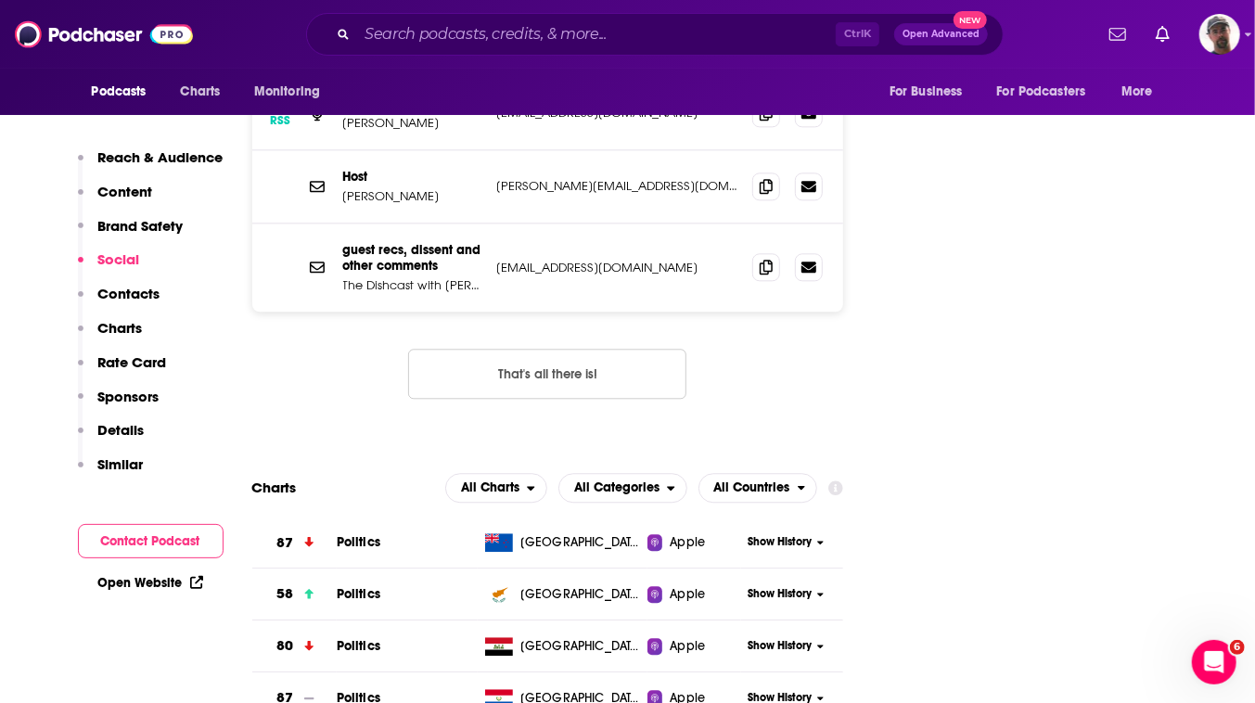
scroll to position [2698, 0]
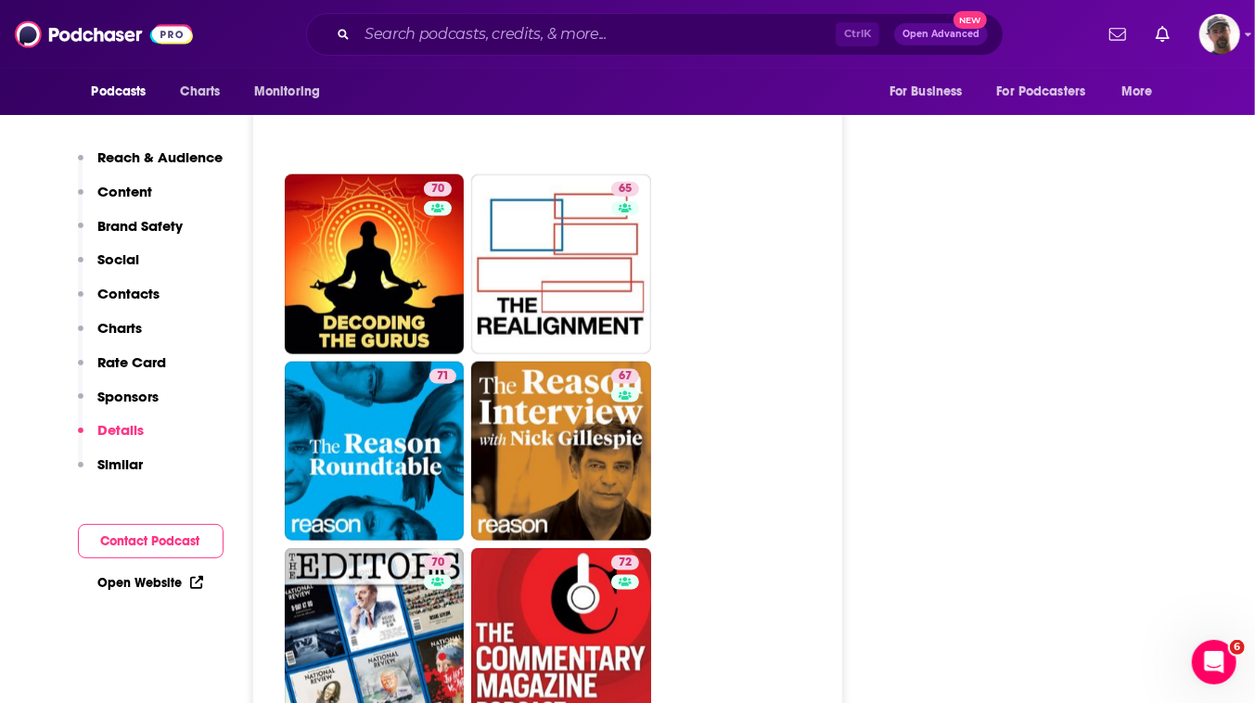
scroll to position [5143, 0]
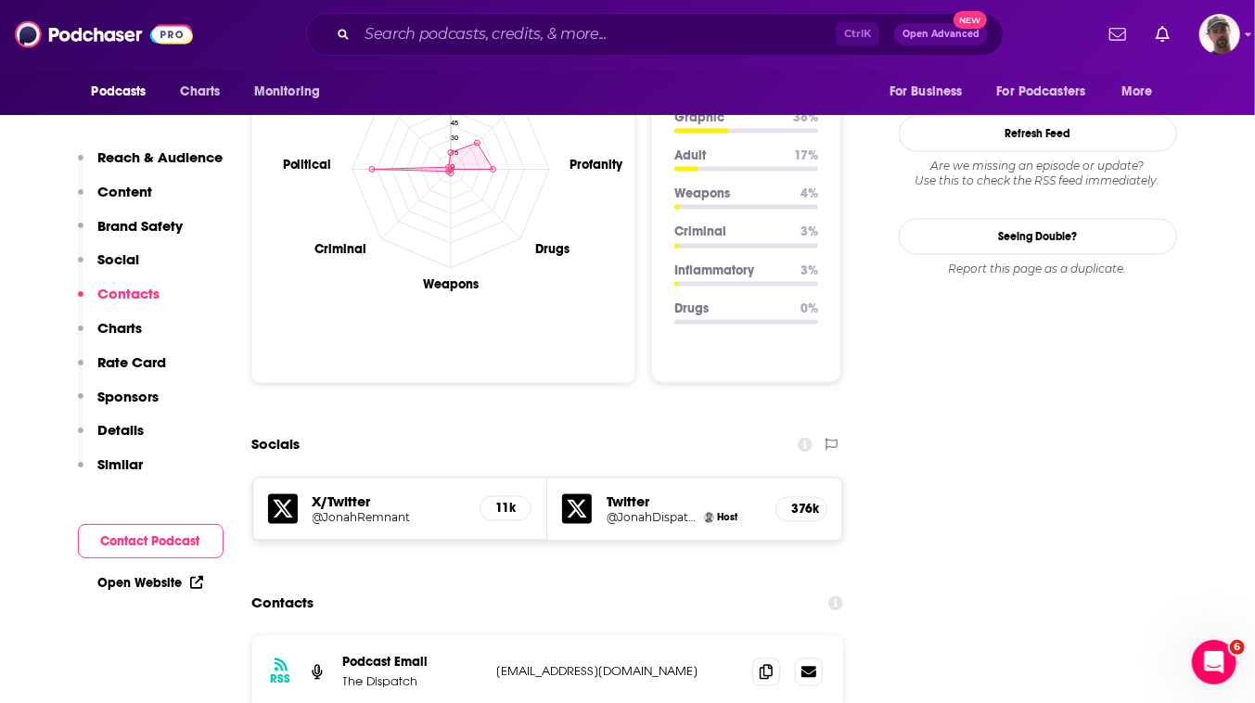
scroll to position [2445, 0]
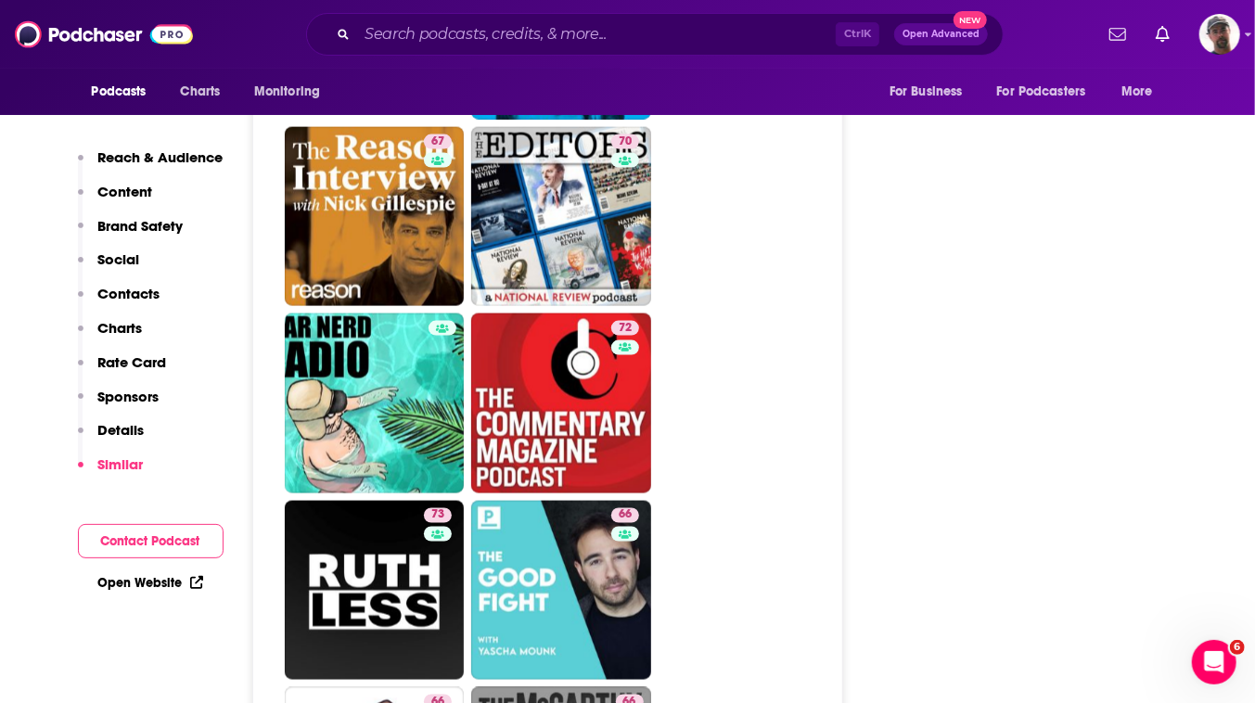
scroll to position [5396, 0]
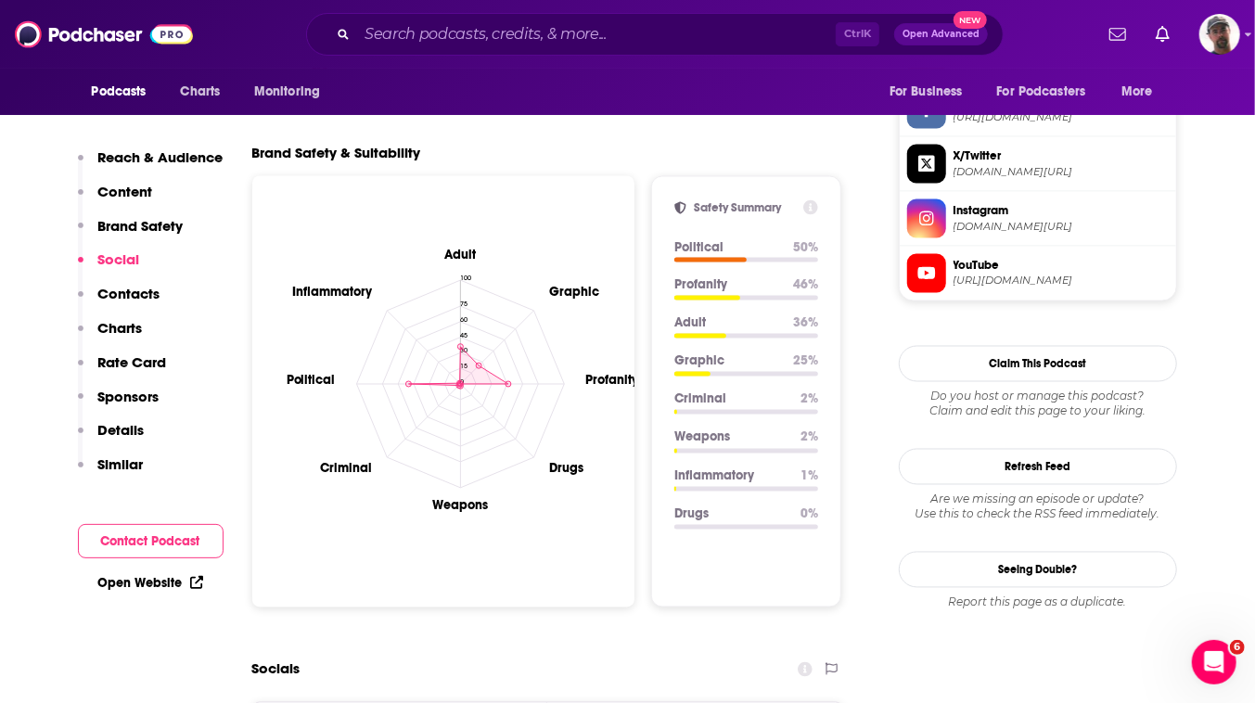
scroll to position [2781, 0]
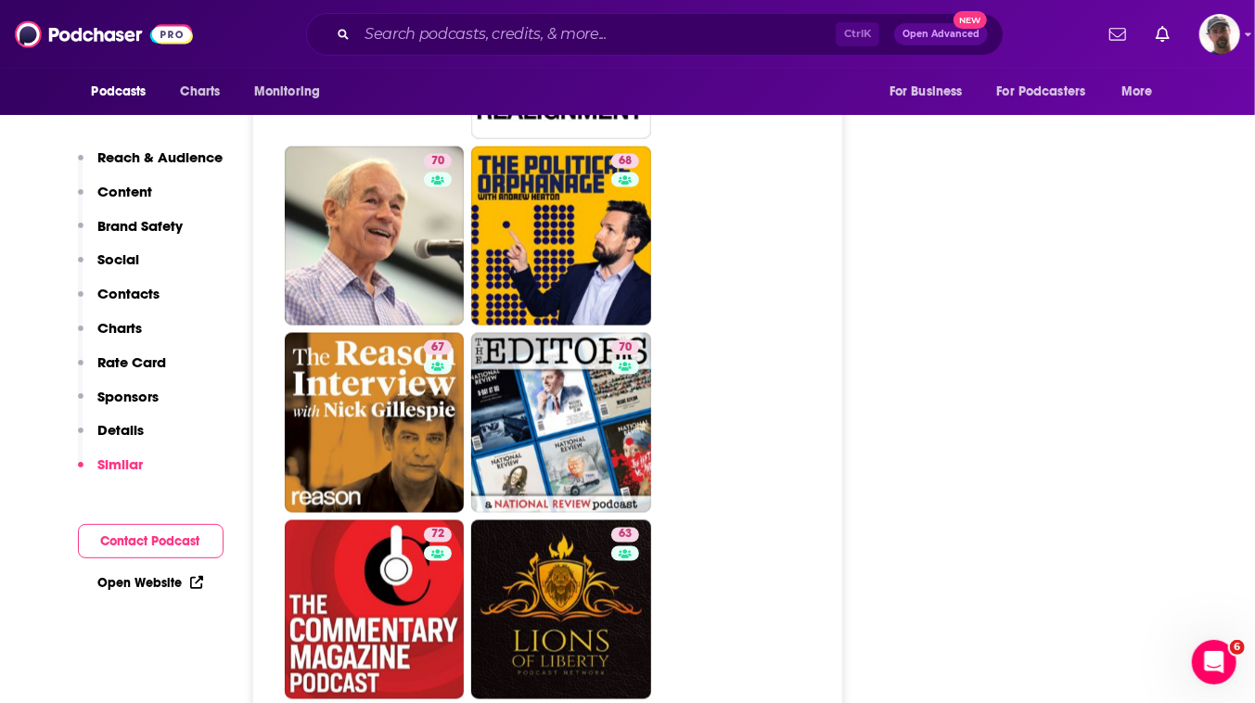
scroll to position [5396, 0]
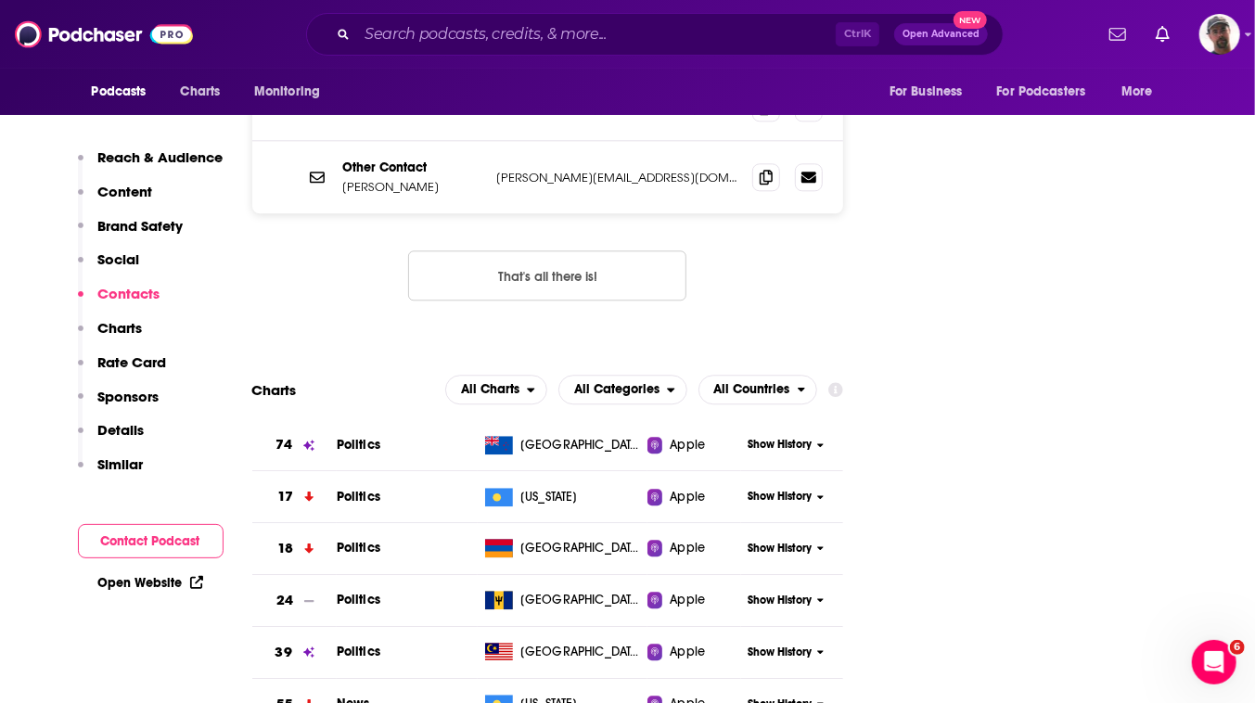
scroll to position [2529, 0]
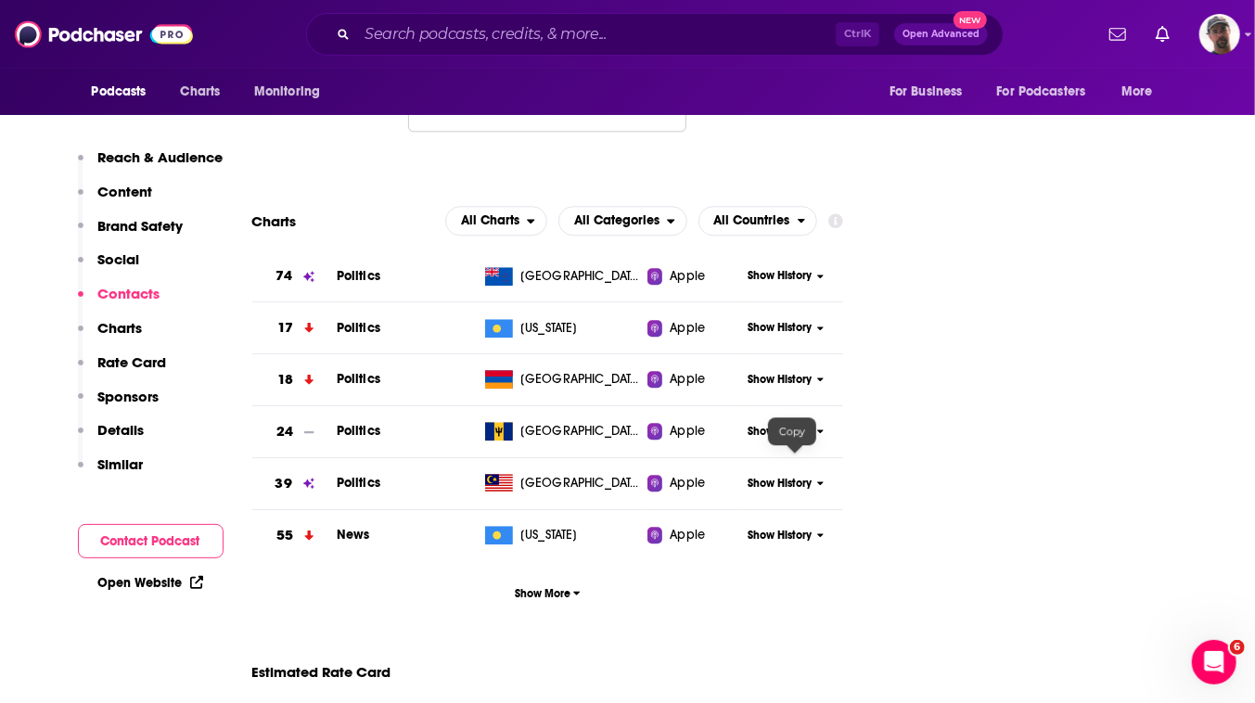
click at [773, 15] on icon at bounding box center [766, 7] width 13 height 15
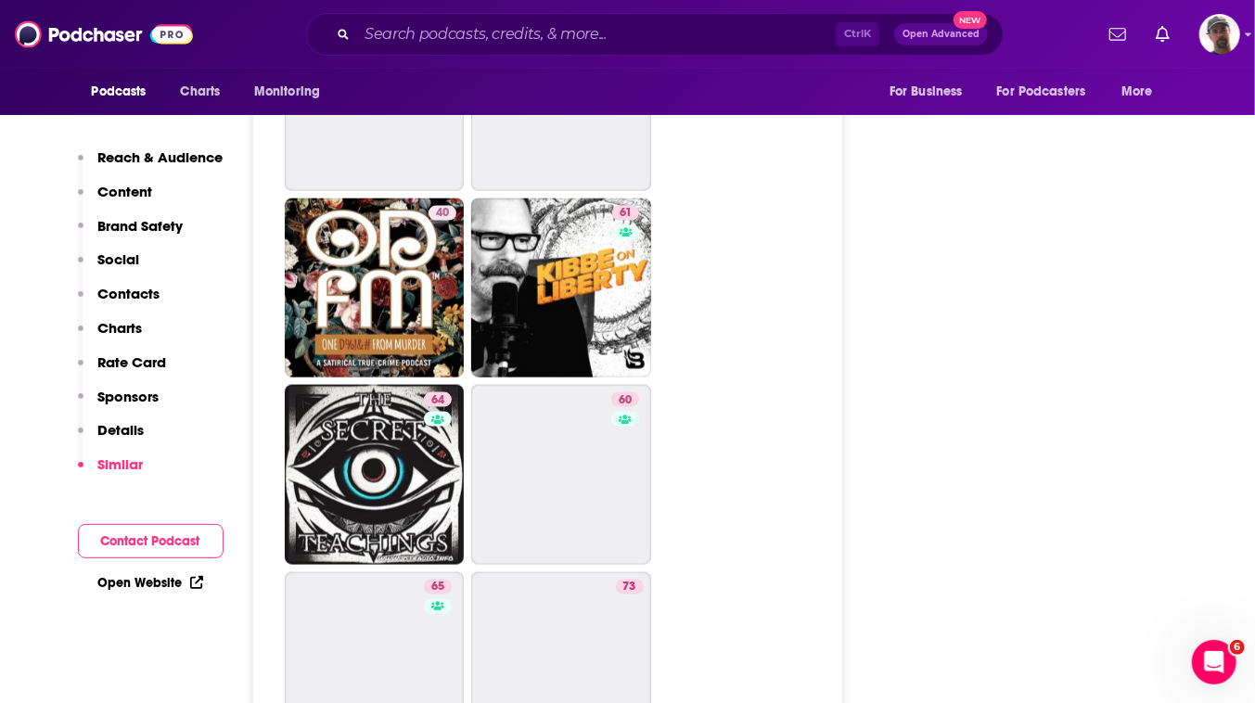
scroll to position [5143, 0]
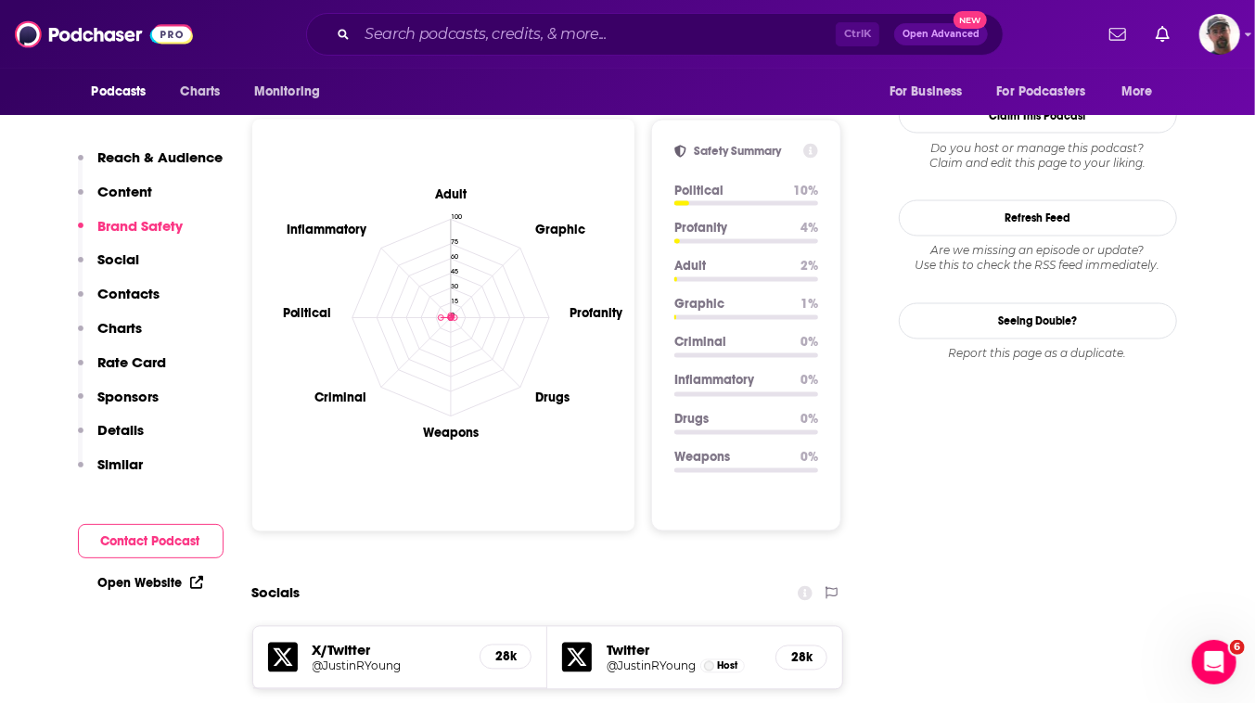
scroll to position [2445, 0]
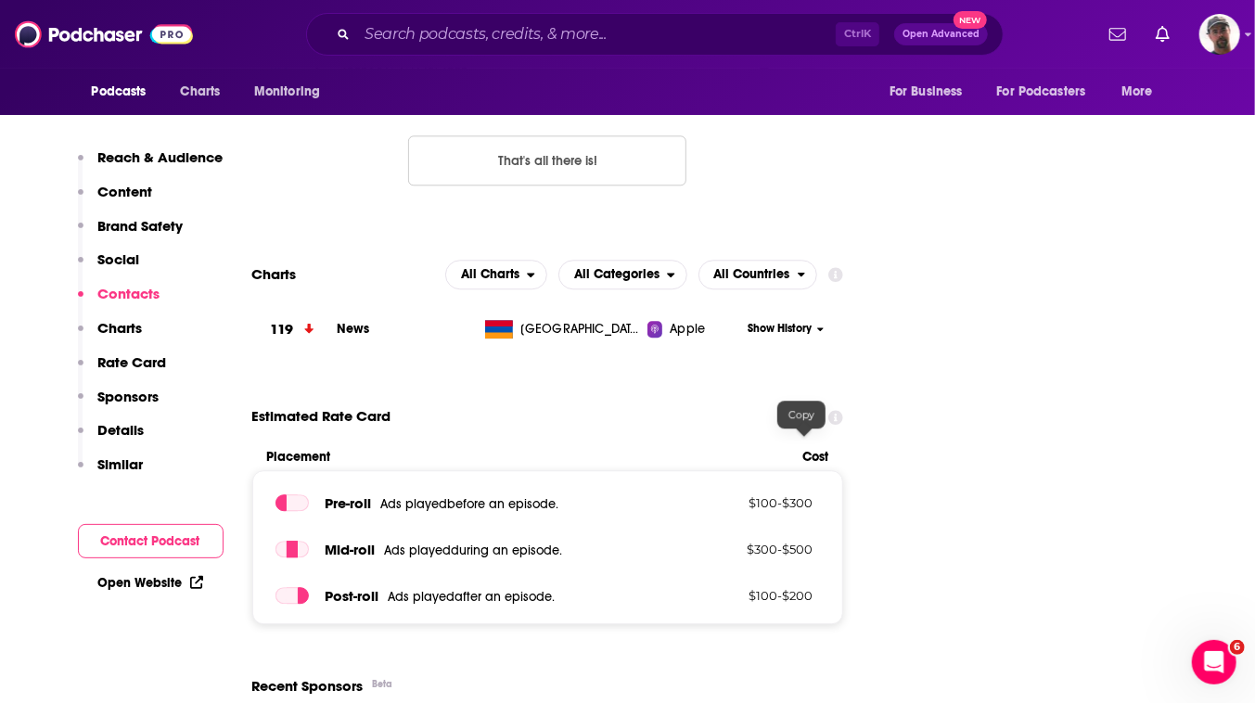
click at [773, 69] on icon at bounding box center [766, 61] width 13 height 15
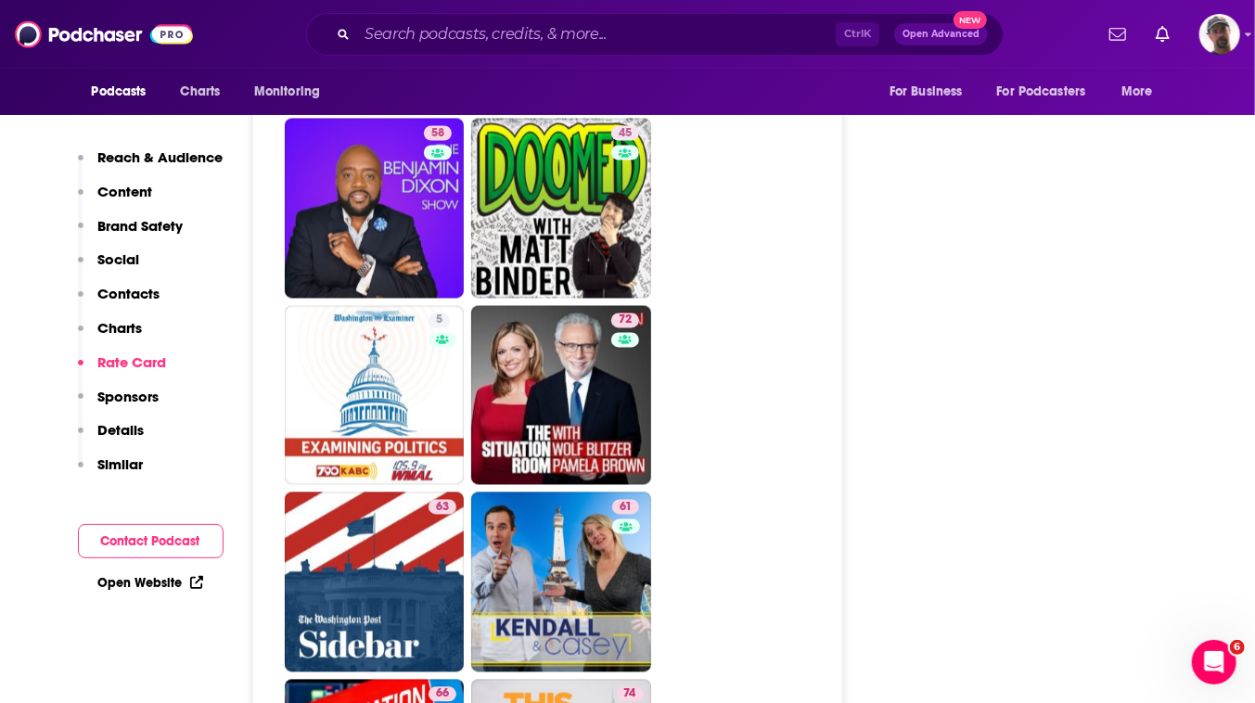
scroll to position [5648, 0]
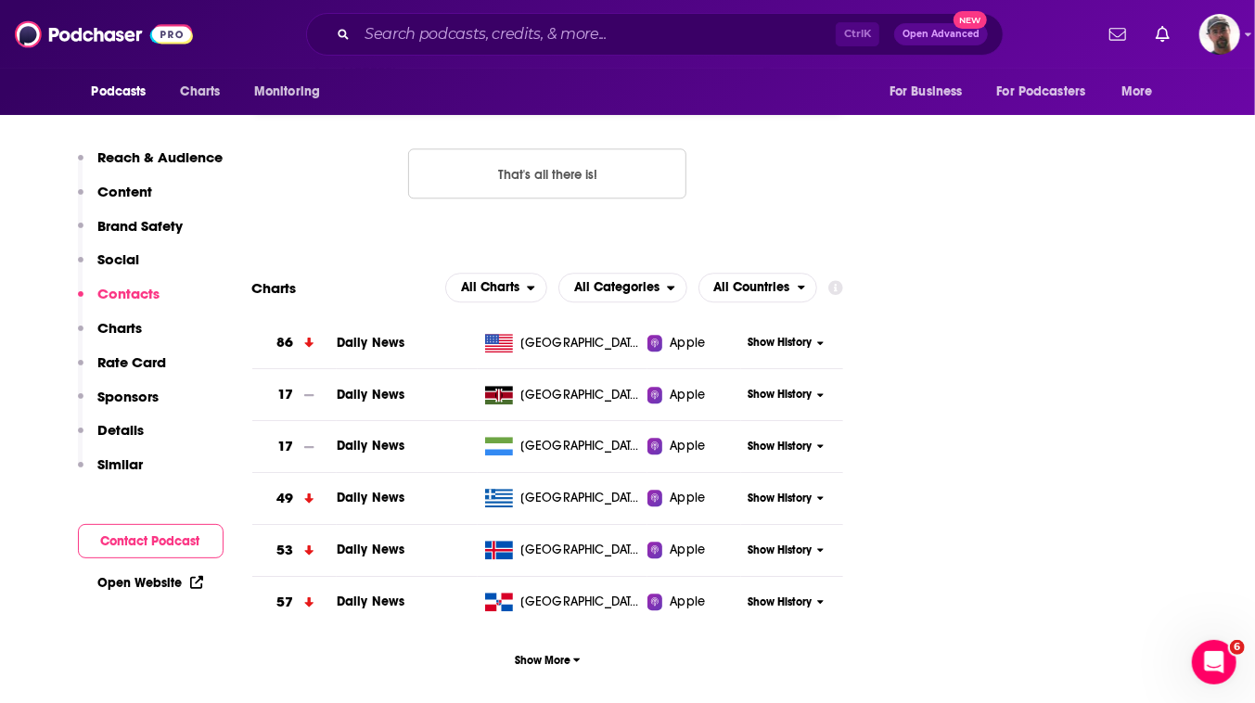
scroll to position [2614, 0]
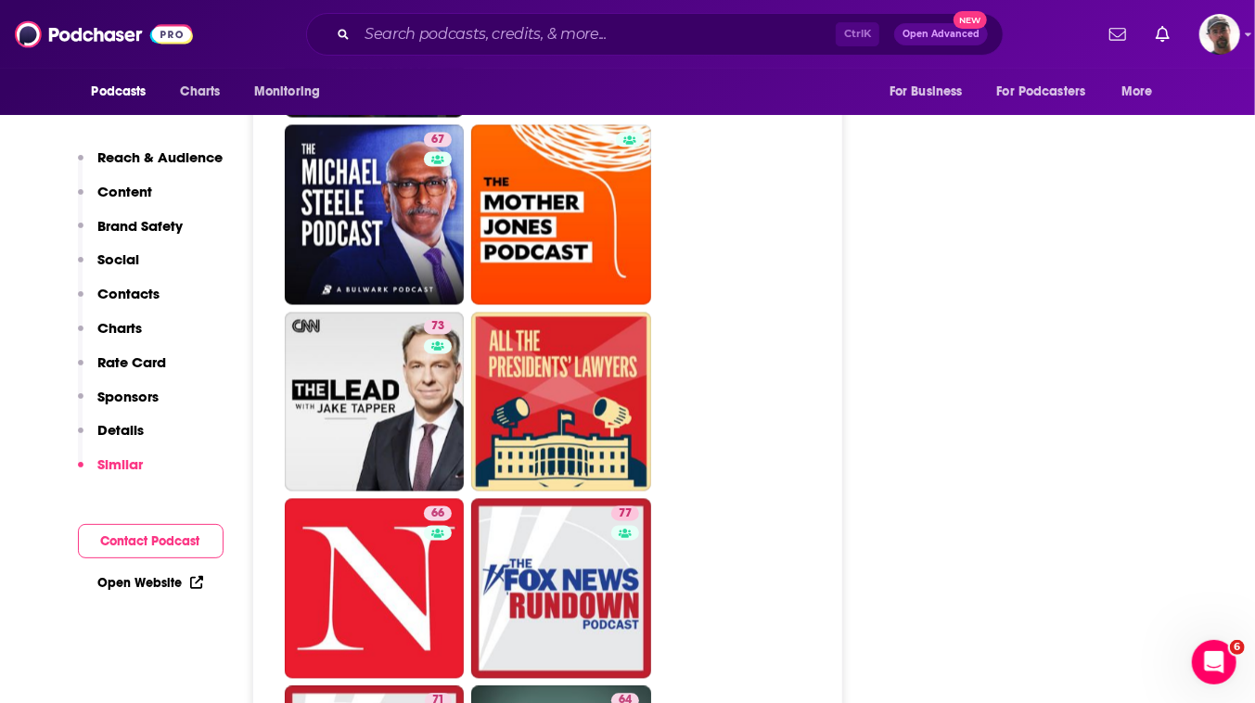
scroll to position [5817, 0]
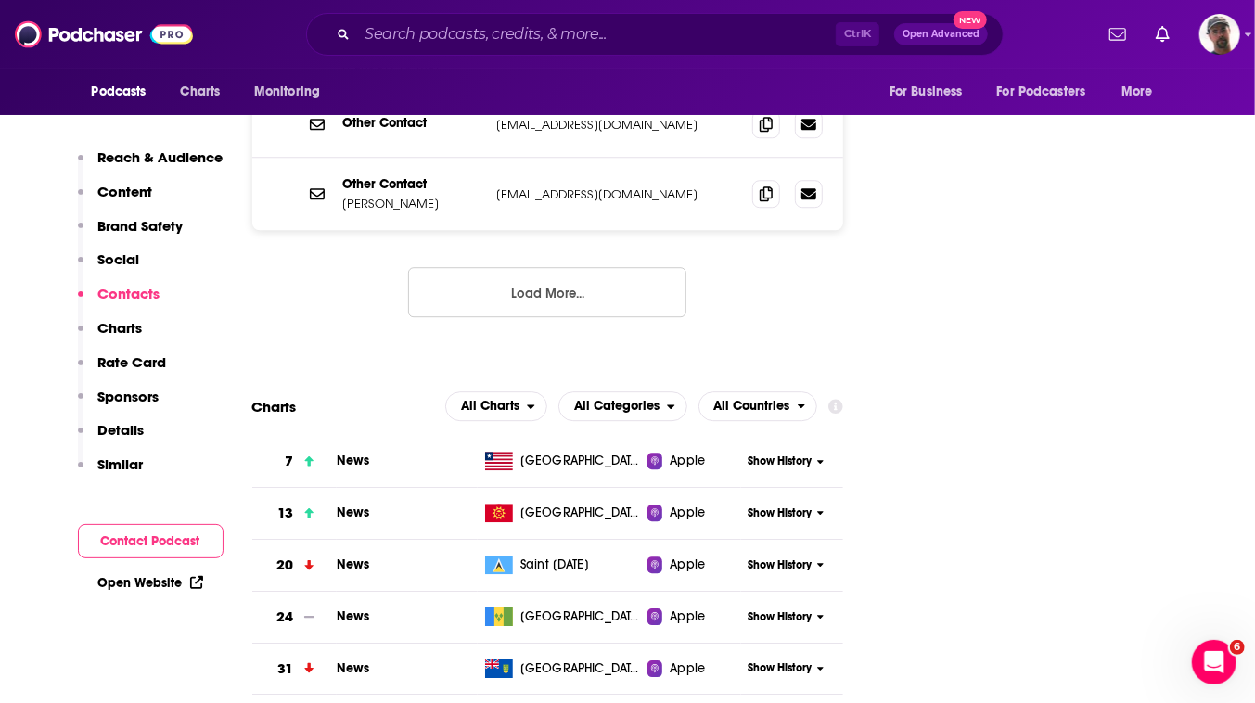
scroll to position [2781, 0]
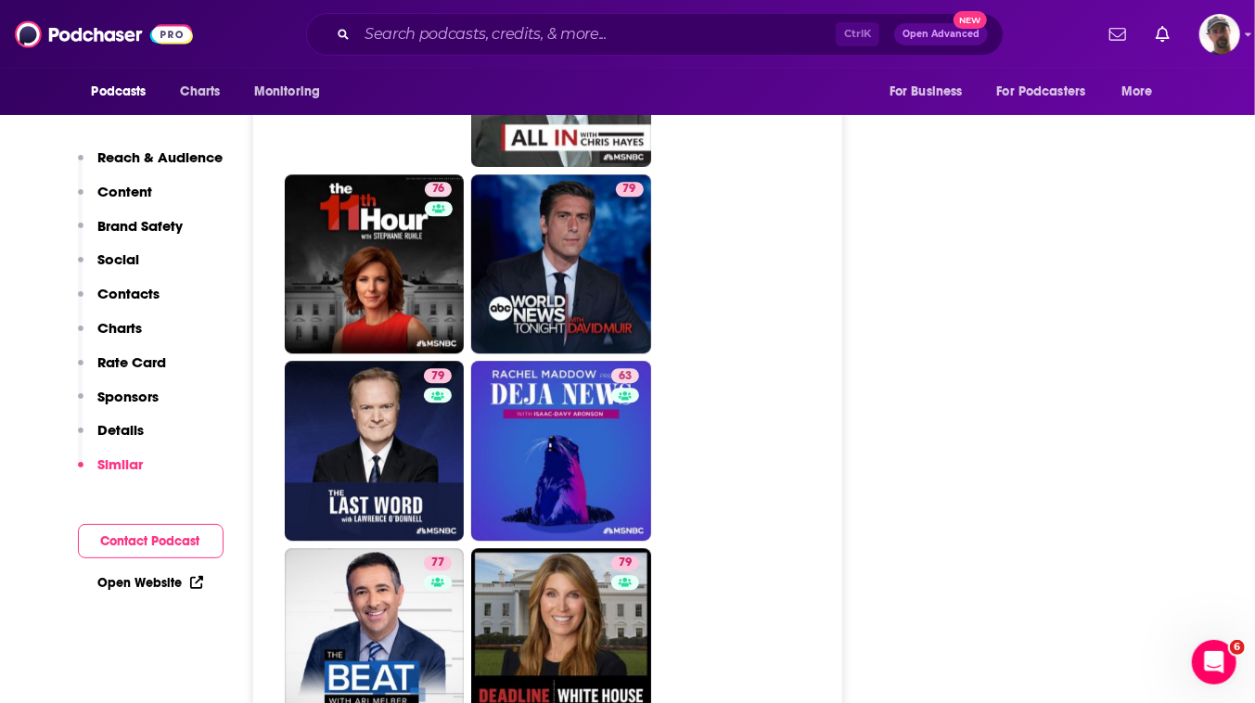
scroll to position [6491, 0]
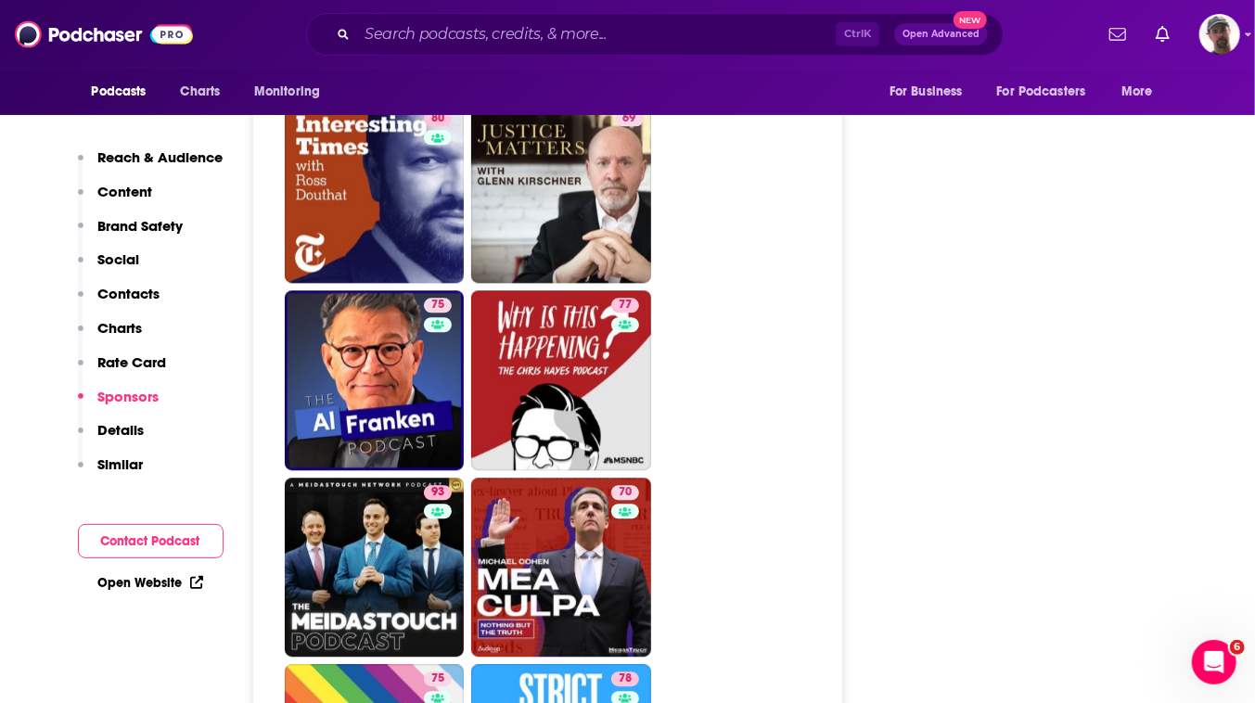
scroll to position [6239, 0]
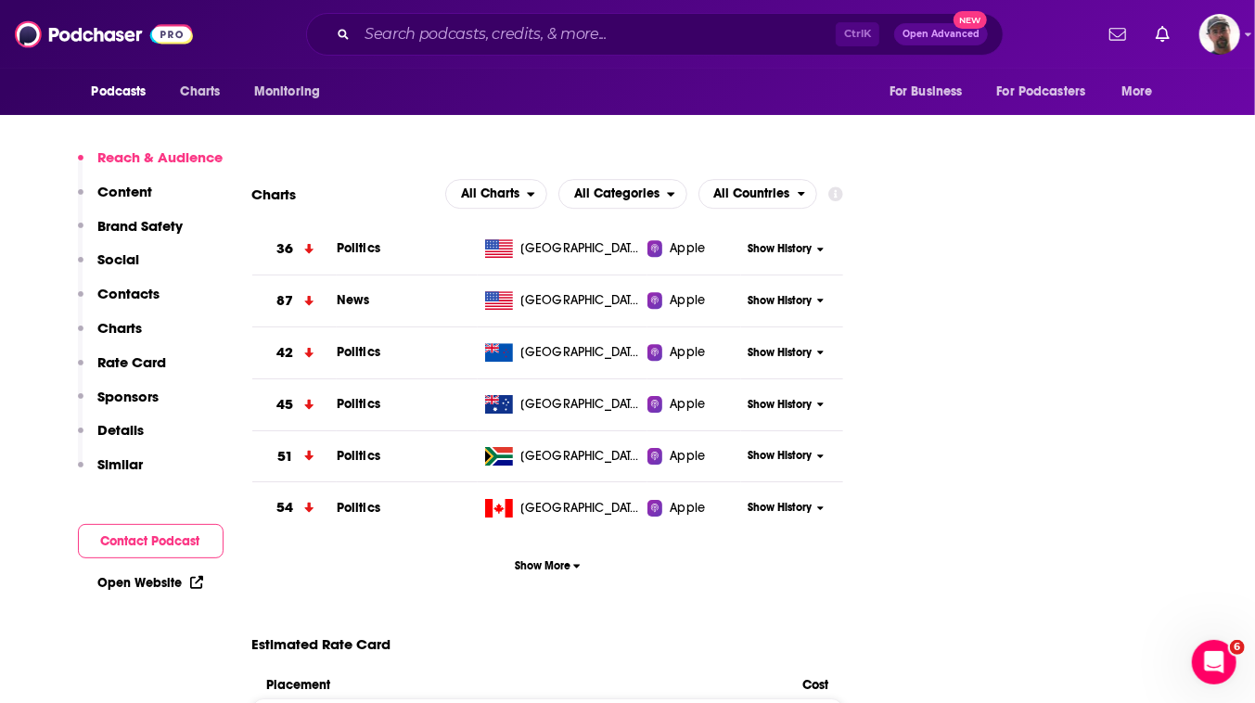
scroll to position [2866, 0]
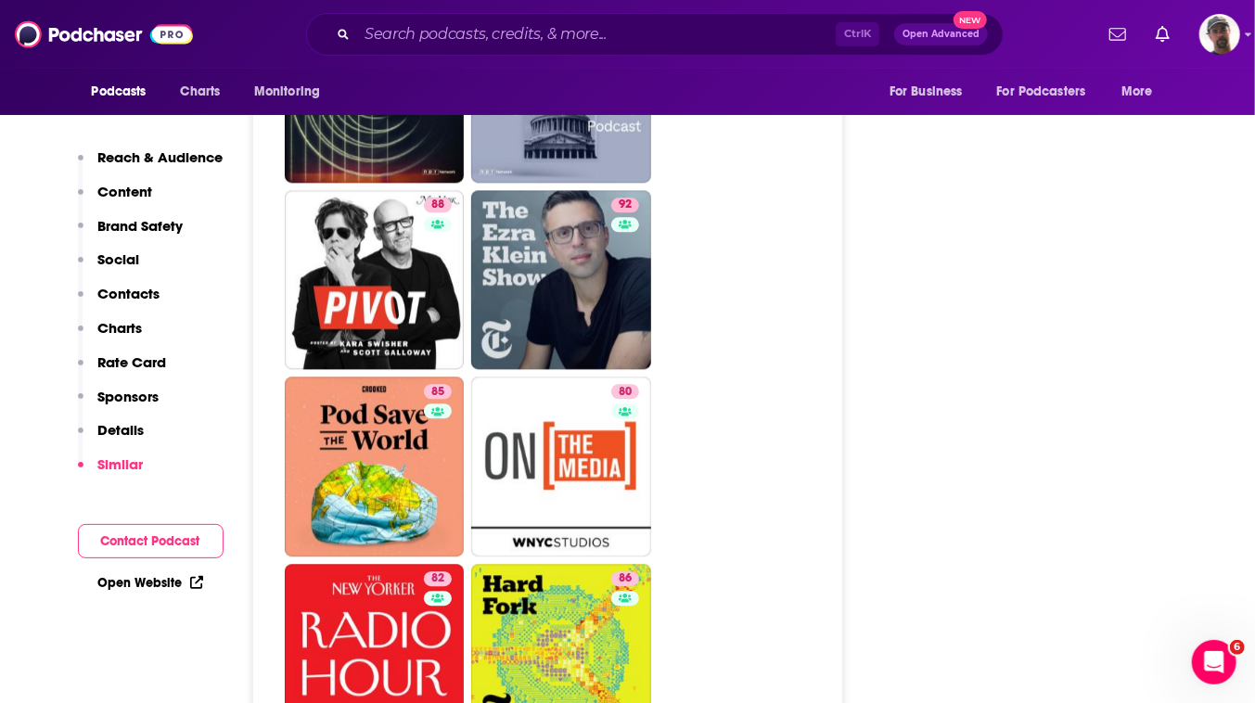
scroll to position [6239, 0]
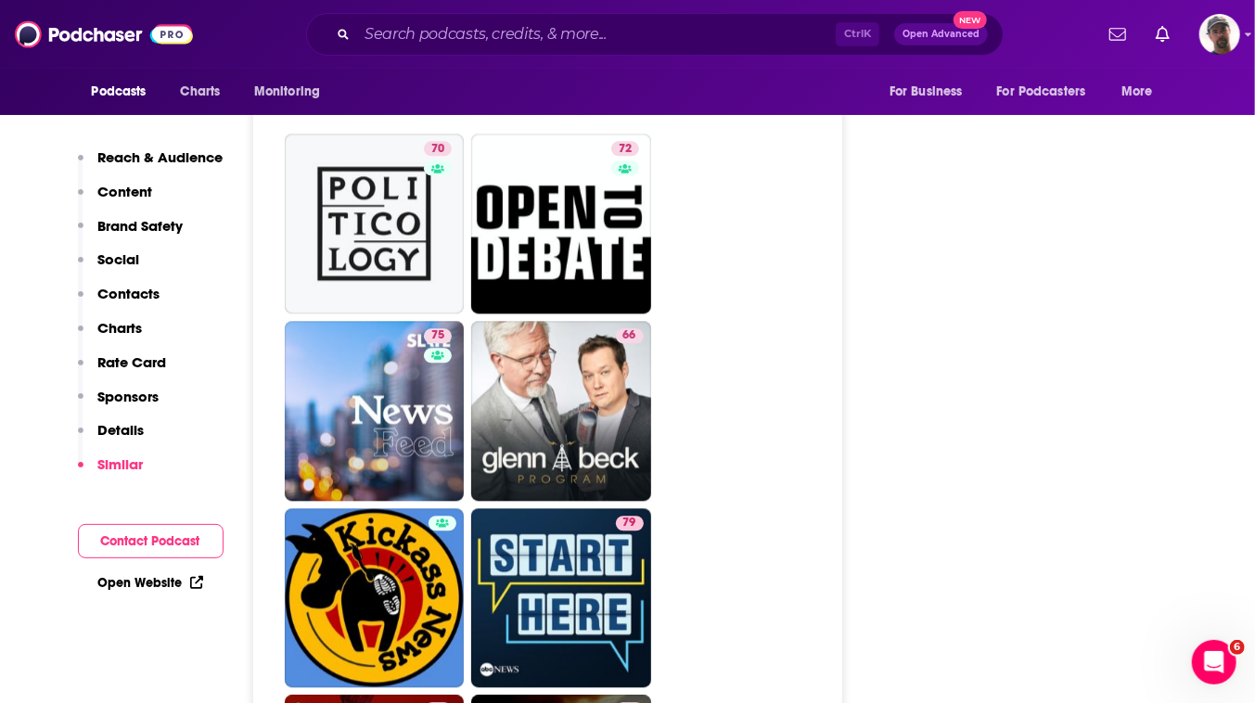
scroll to position [6070, 0]
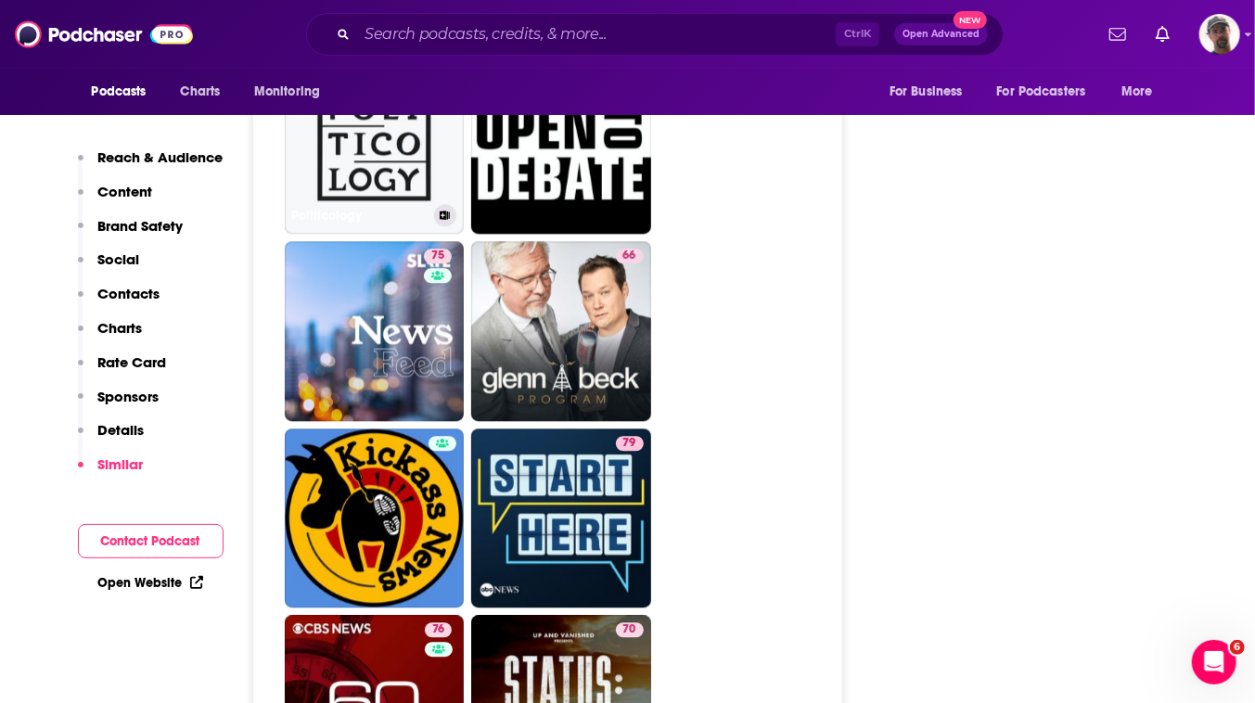
click at [465, 234] on link "70 Politicology" at bounding box center [375, 144] width 180 height 180
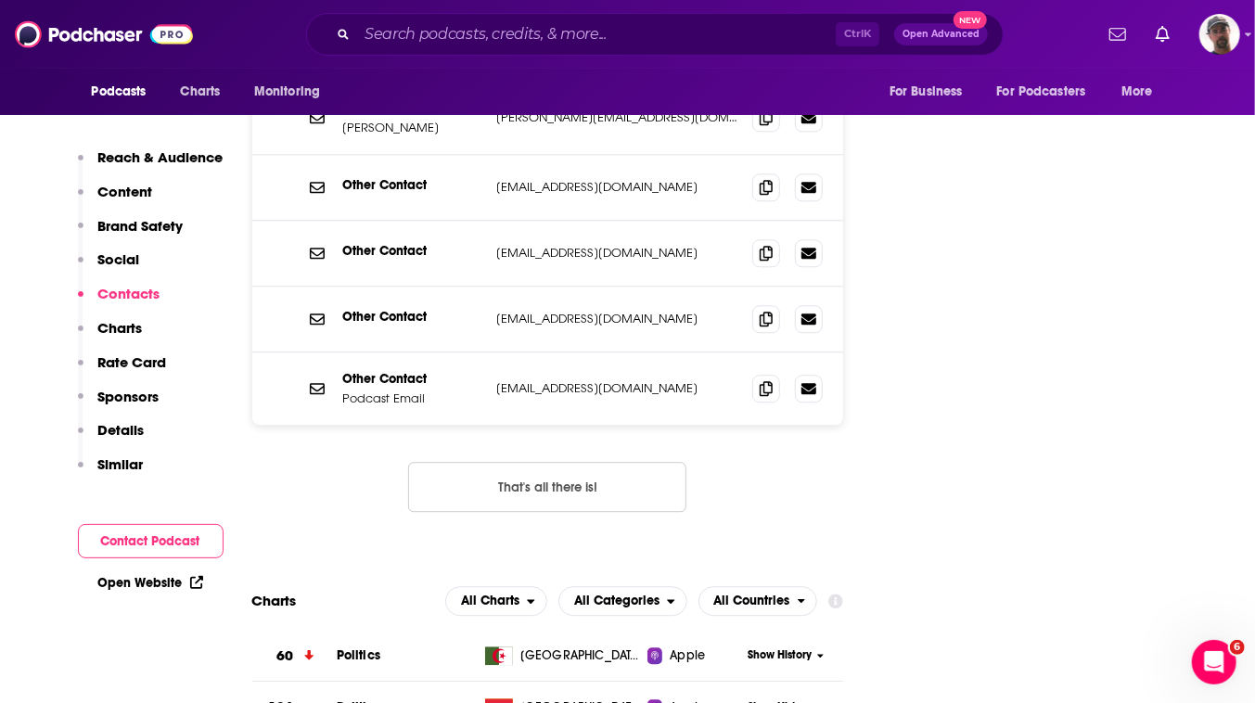
scroll to position [2698, 0]
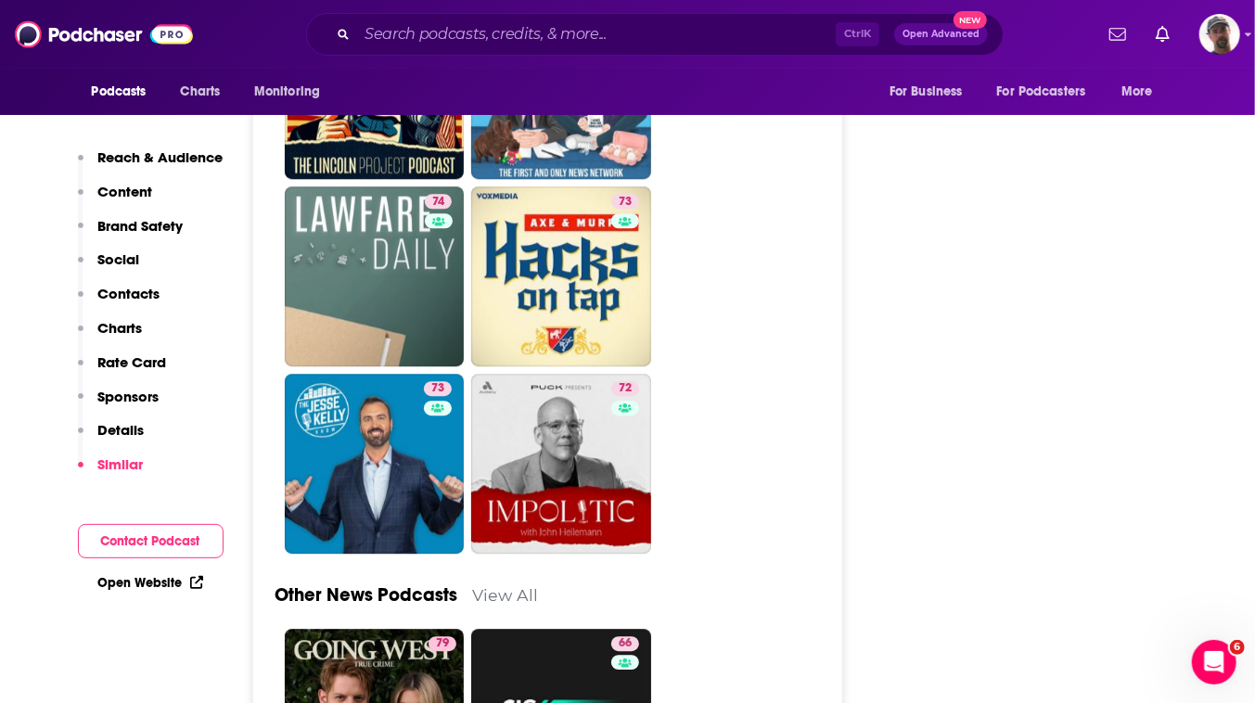
scroll to position [6491, 0]
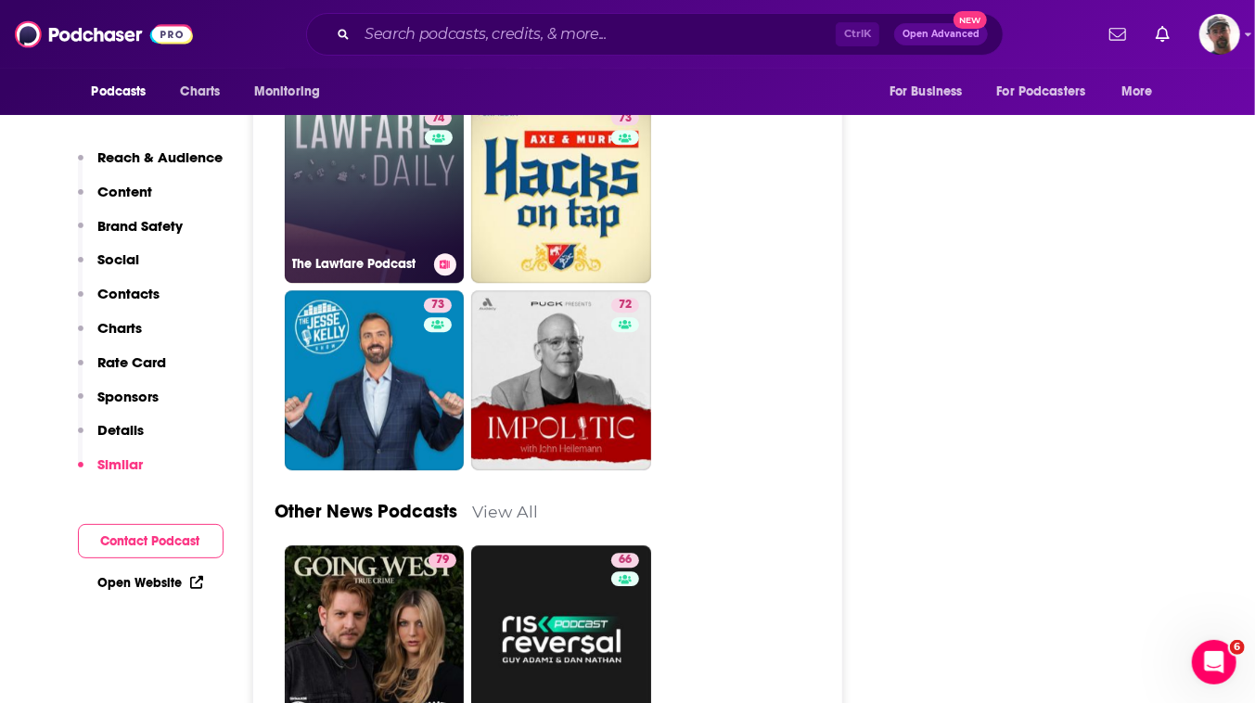
click at [465, 283] on link "74 The Lawfare Podcast" at bounding box center [375, 193] width 180 height 180
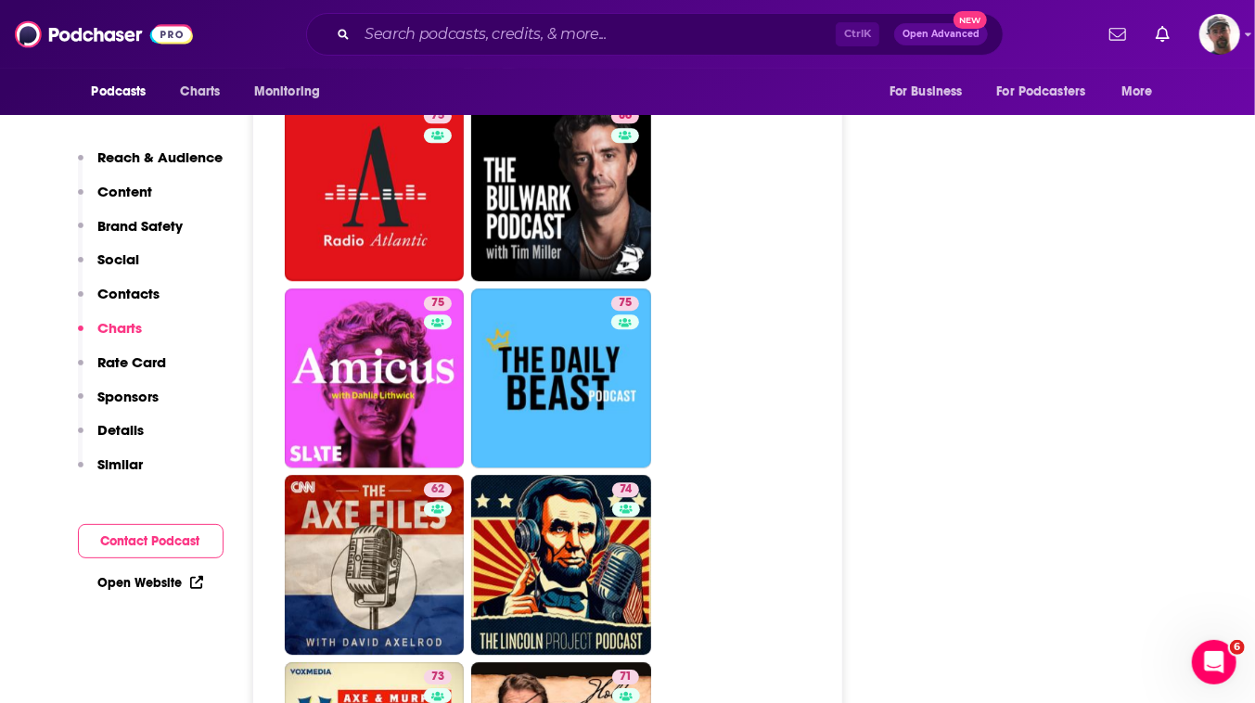
scroll to position [6913, 0]
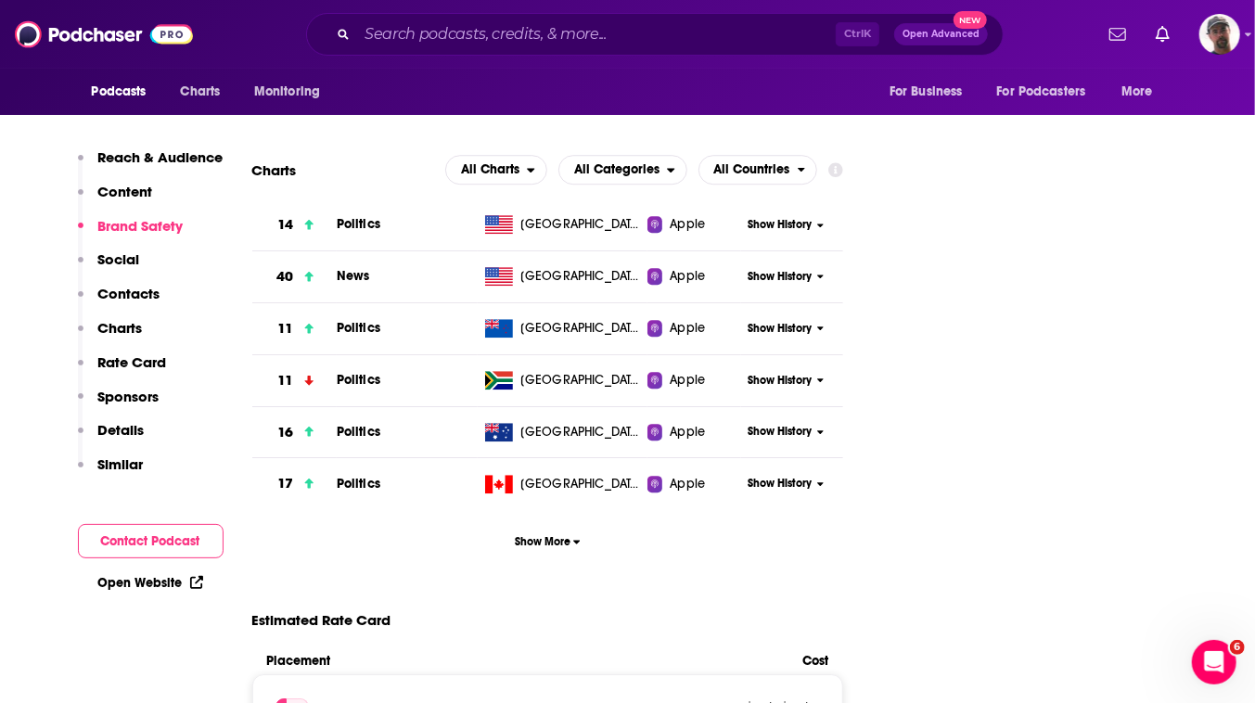
scroll to position [2866, 0]
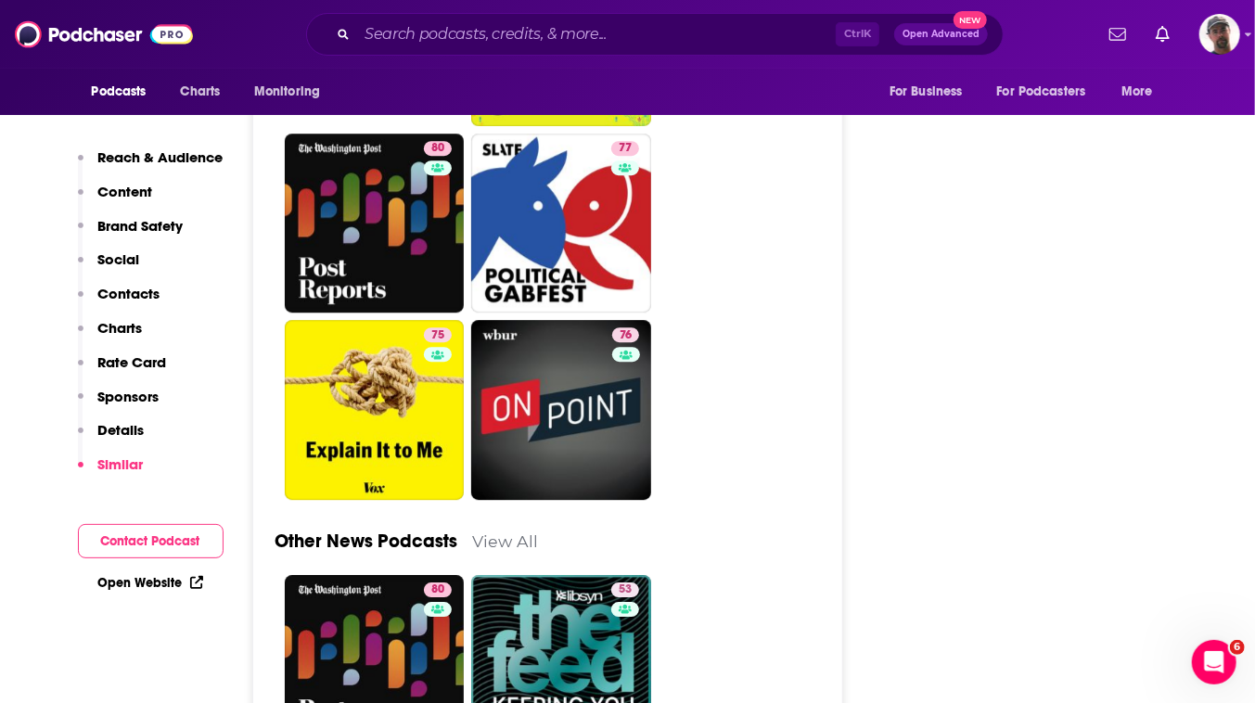
scroll to position [6576, 0]
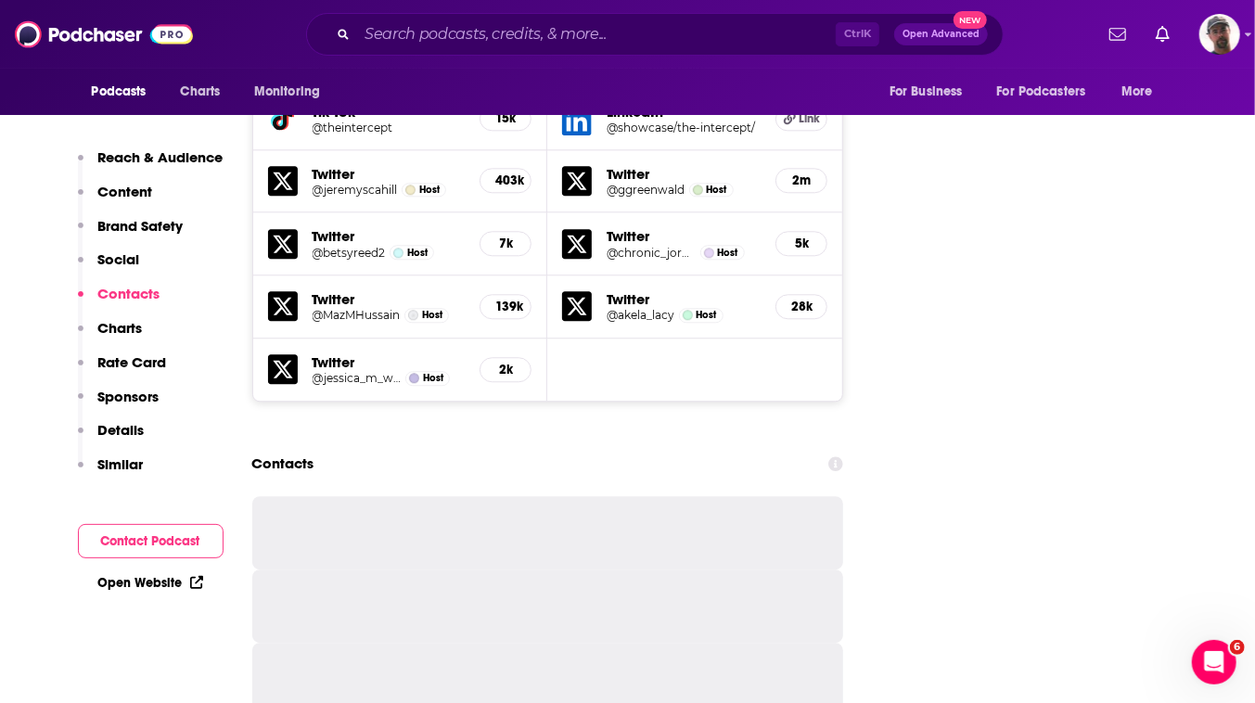
scroll to position [3203, 0]
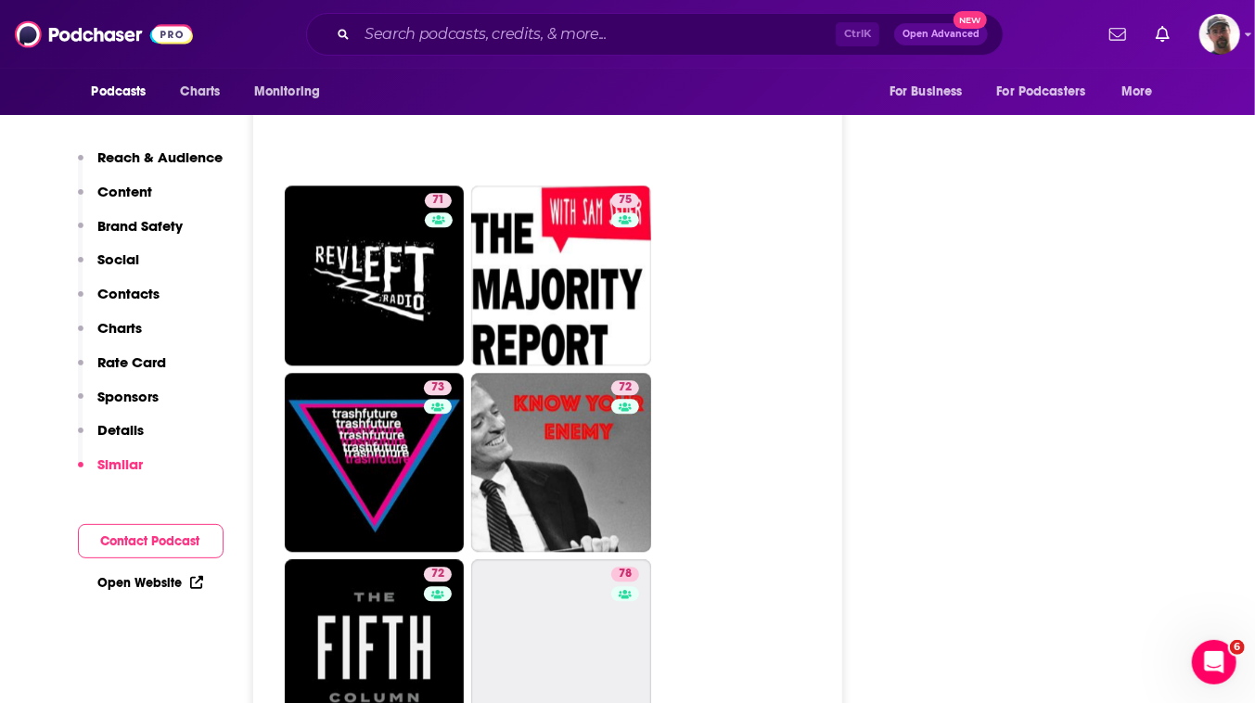
scroll to position [6070, 0]
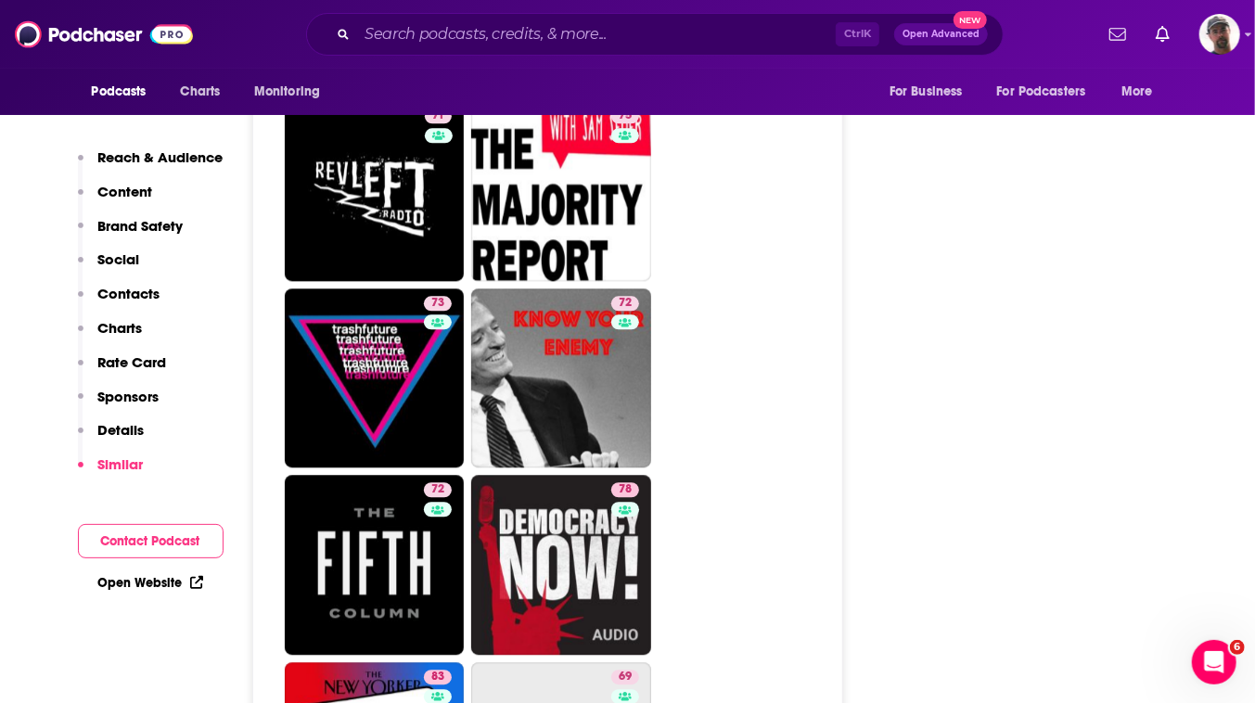
type input "[URL][DOMAIN_NAME][PERSON_NAME]"
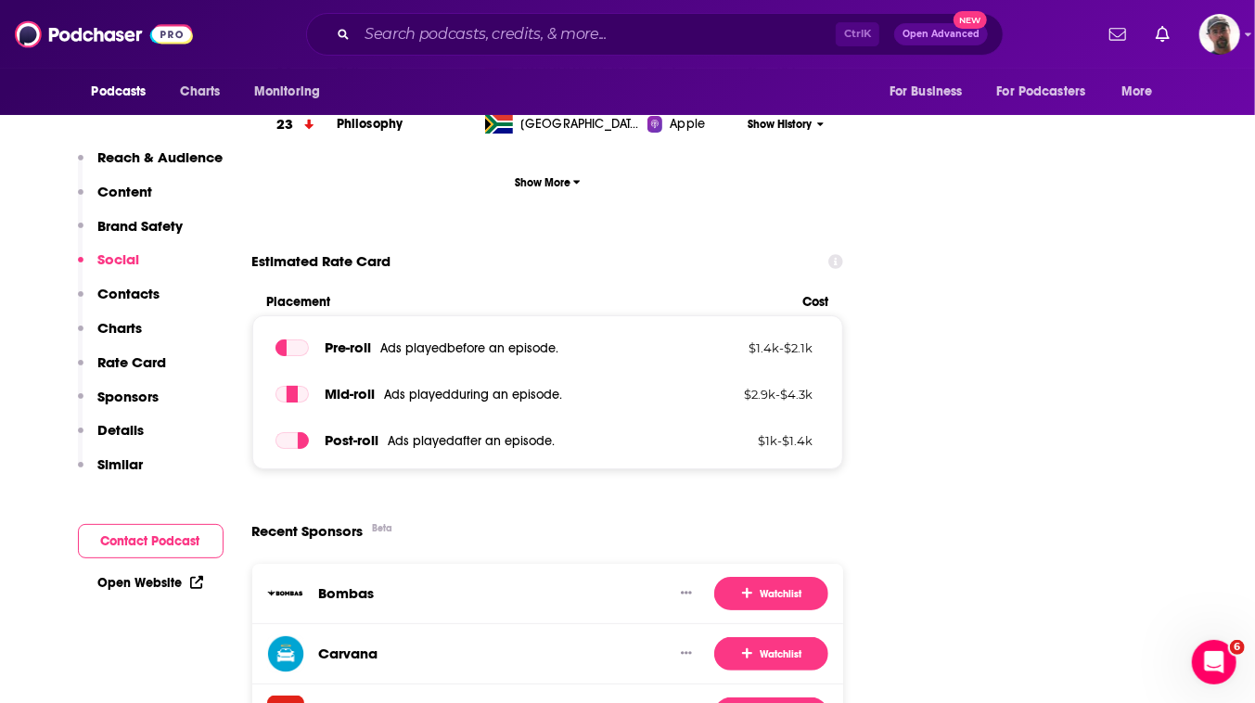
scroll to position [3541, 0]
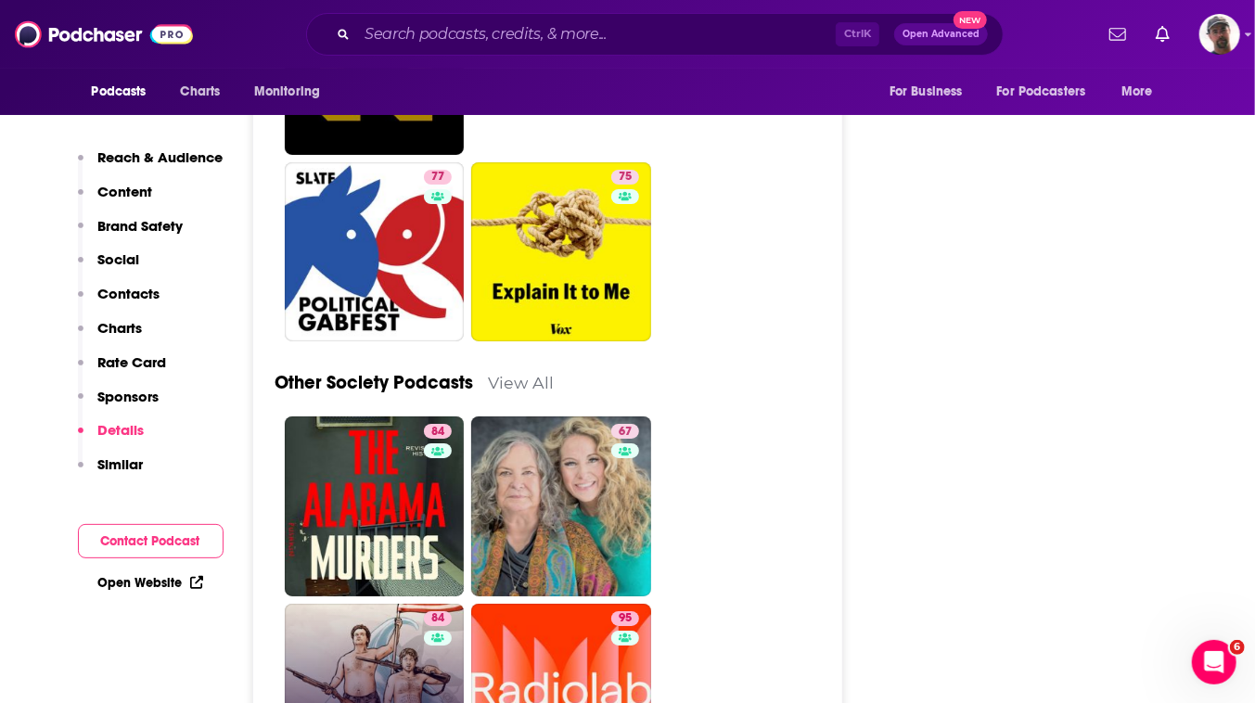
scroll to position [7841, 0]
